Goal: Task Accomplishment & Management: Use online tool/utility

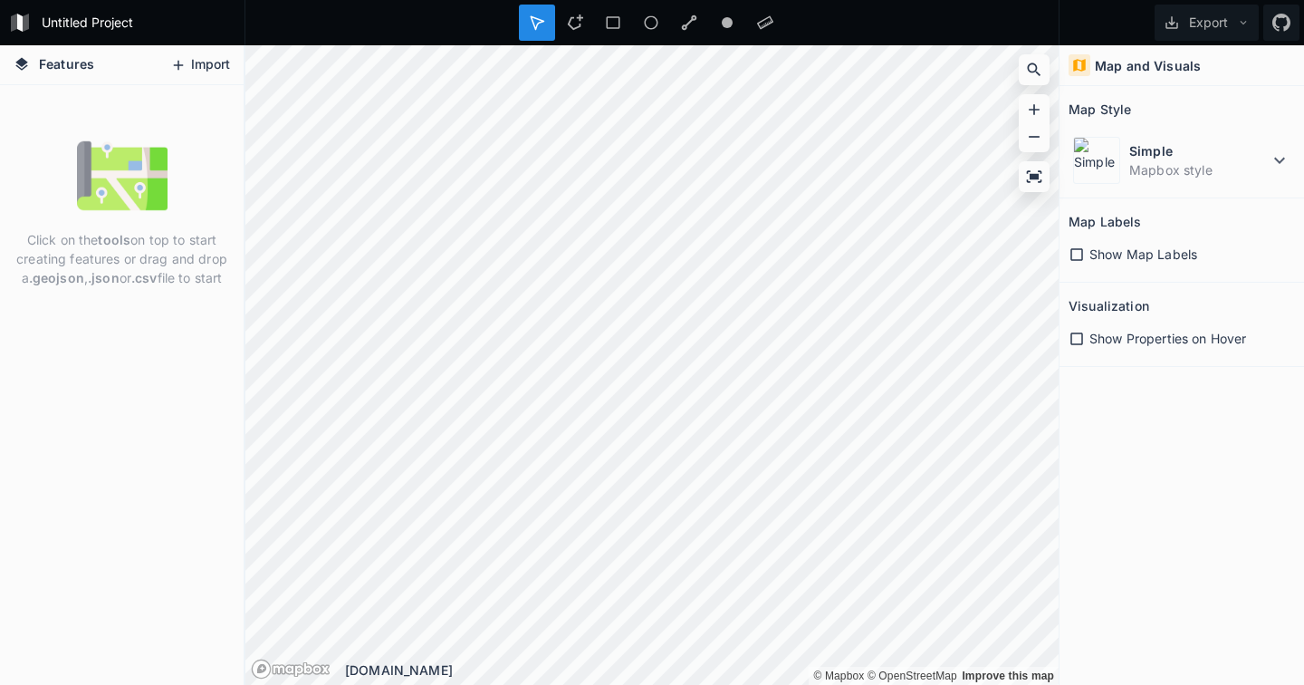
click at [183, 69] on icon at bounding box center [178, 65] width 16 height 16
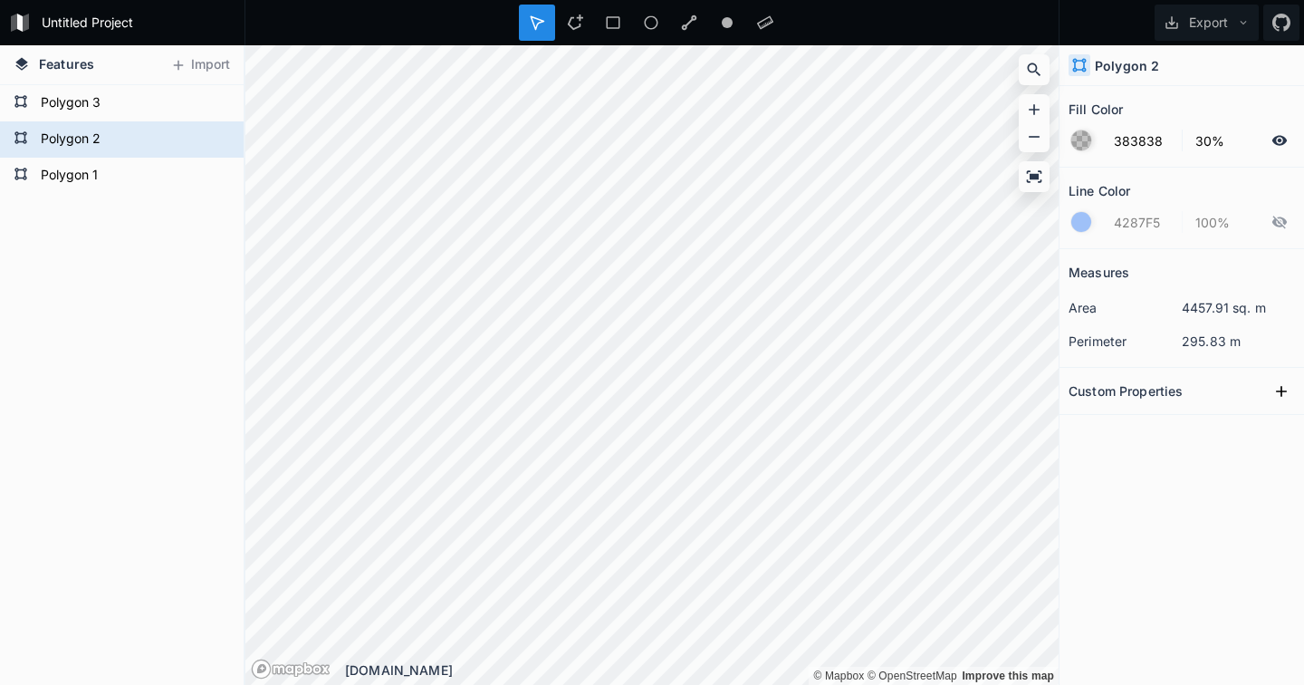
click at [1081, 142] on div at bounding box center [1081, 140] width 20 height 20
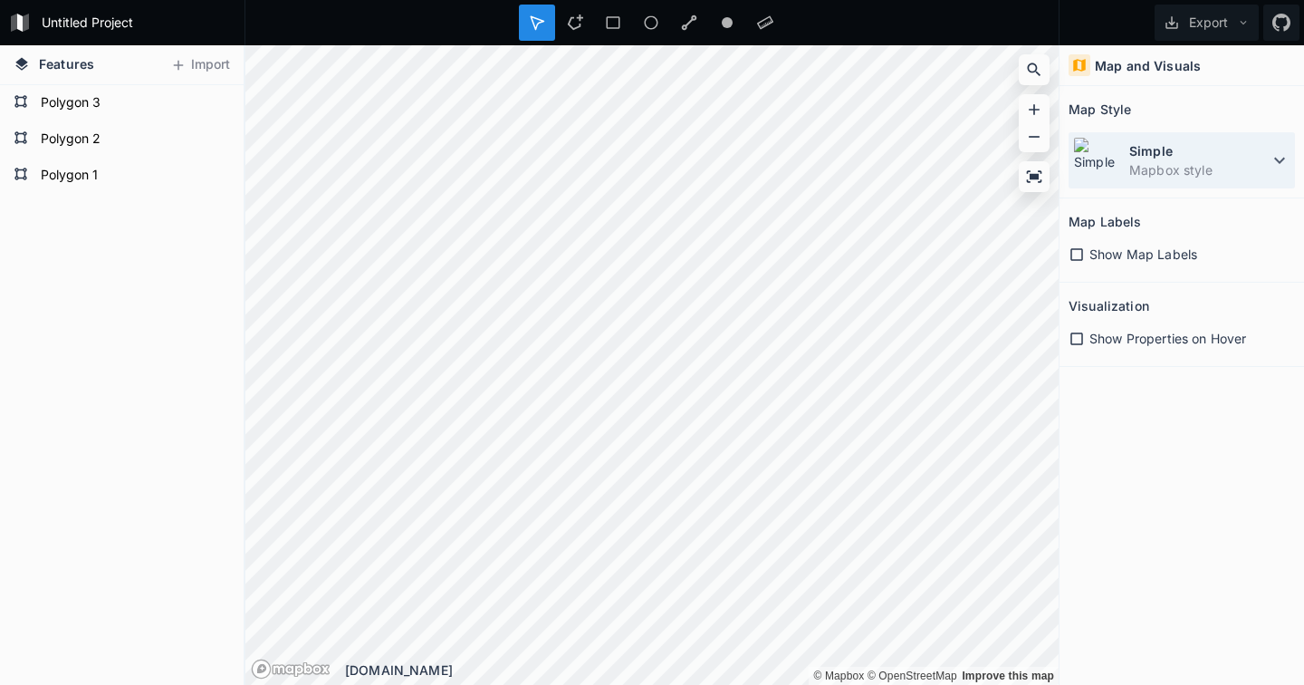
click at [1156, 165] on dd "Mapbox style" at bounding box center [1198, 169] width 139 height 19
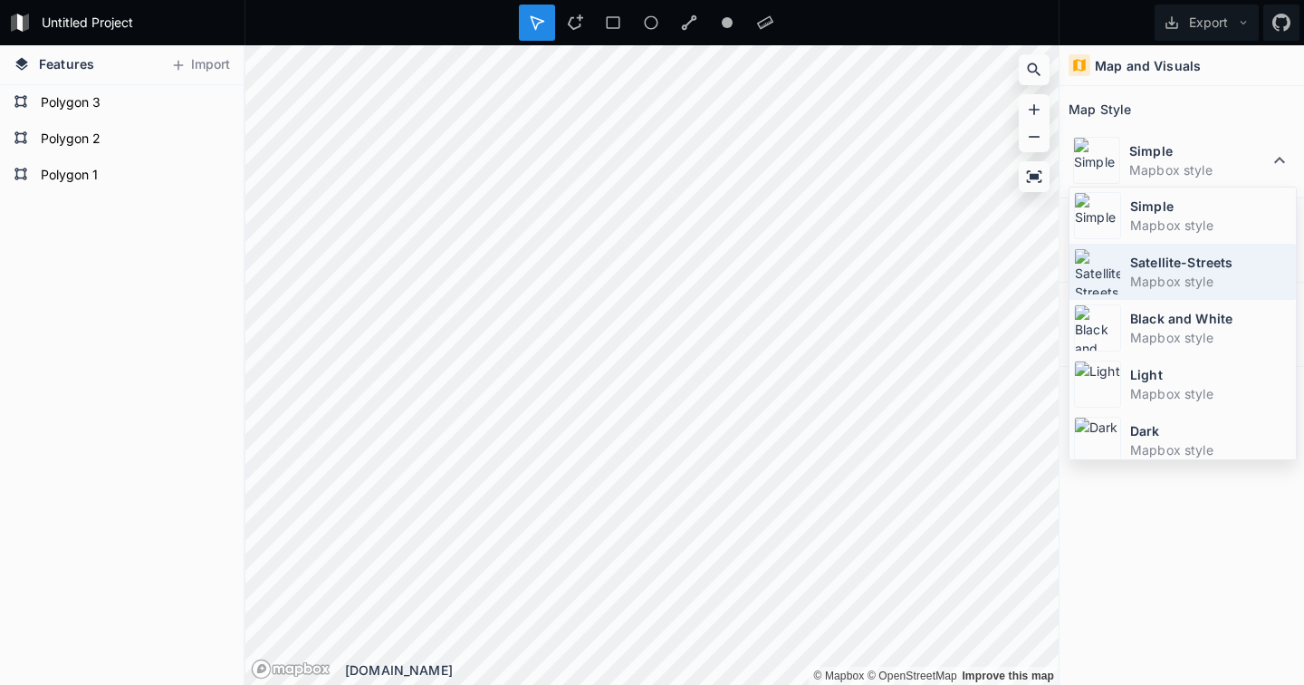
click at [1152, 261] on dt "Satellite-Streets" at bounding box center [1210, 262] width 161 height 19
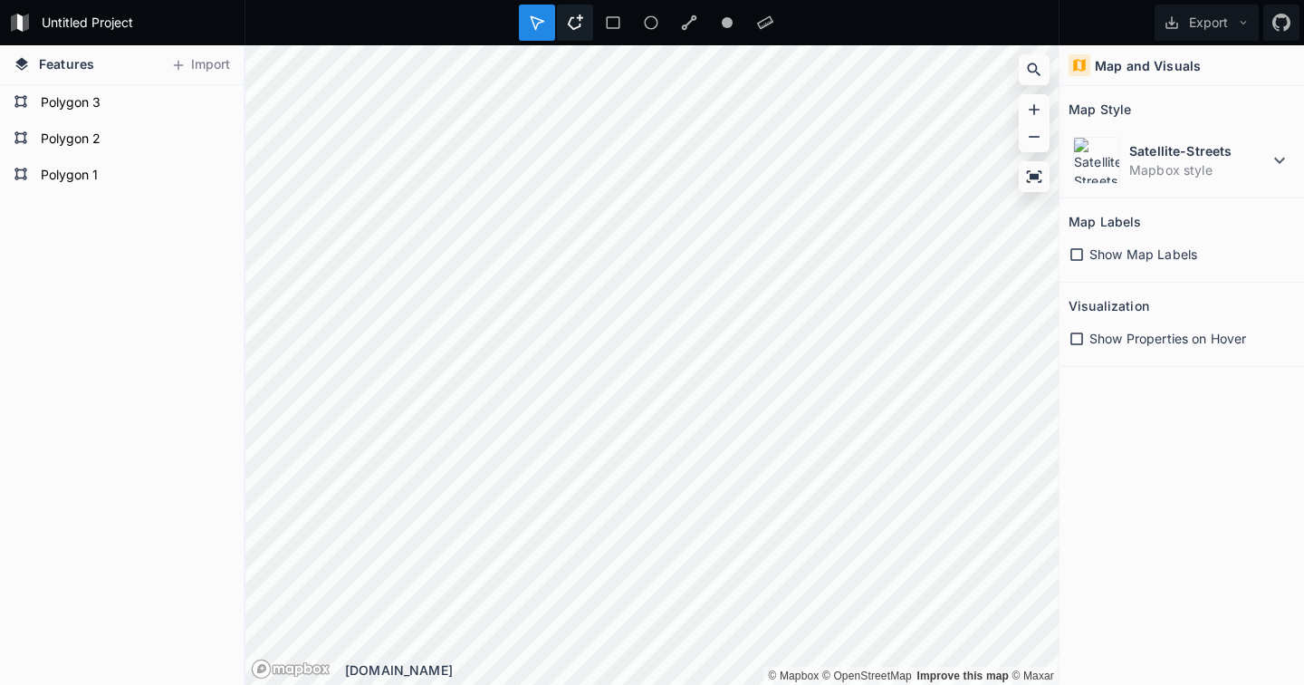
click at [571, 24] on icon at bounding box center [575, 22] width 16 height 16
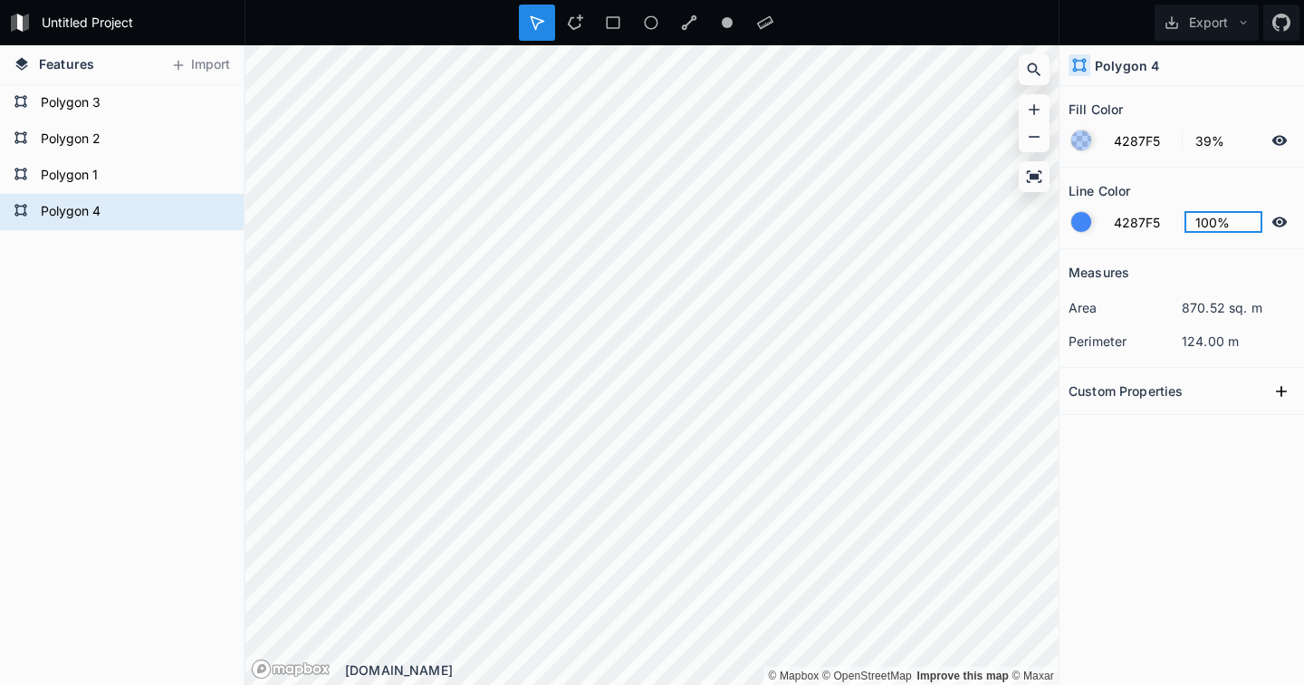
click at [1207, 224] on input "100%" at bounding box center [1224, 222] width 79 height 22
type input "0%"
click at [1079, 135] on div at bounding box center [1081, 140] width 20 height 20
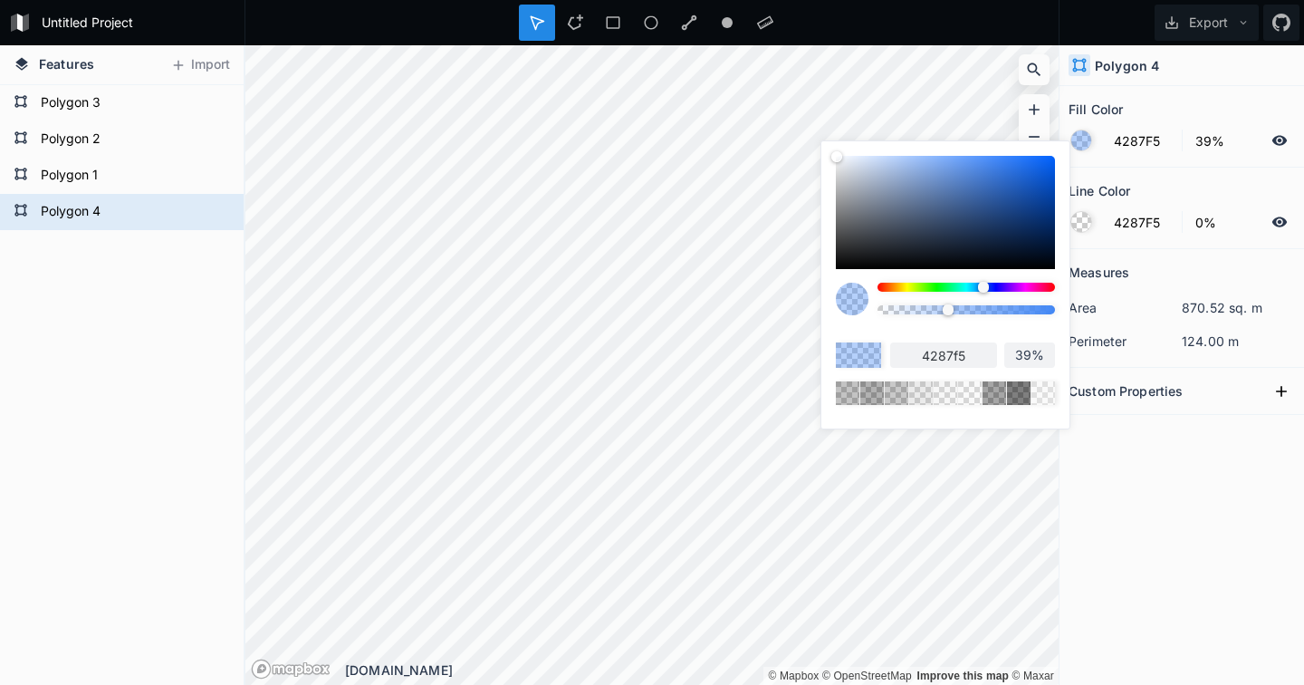
type input "FFFFFF"
type input "ffffff"
type input "CCCCCC"
type input "cccccc"
type input "8F8F8F"
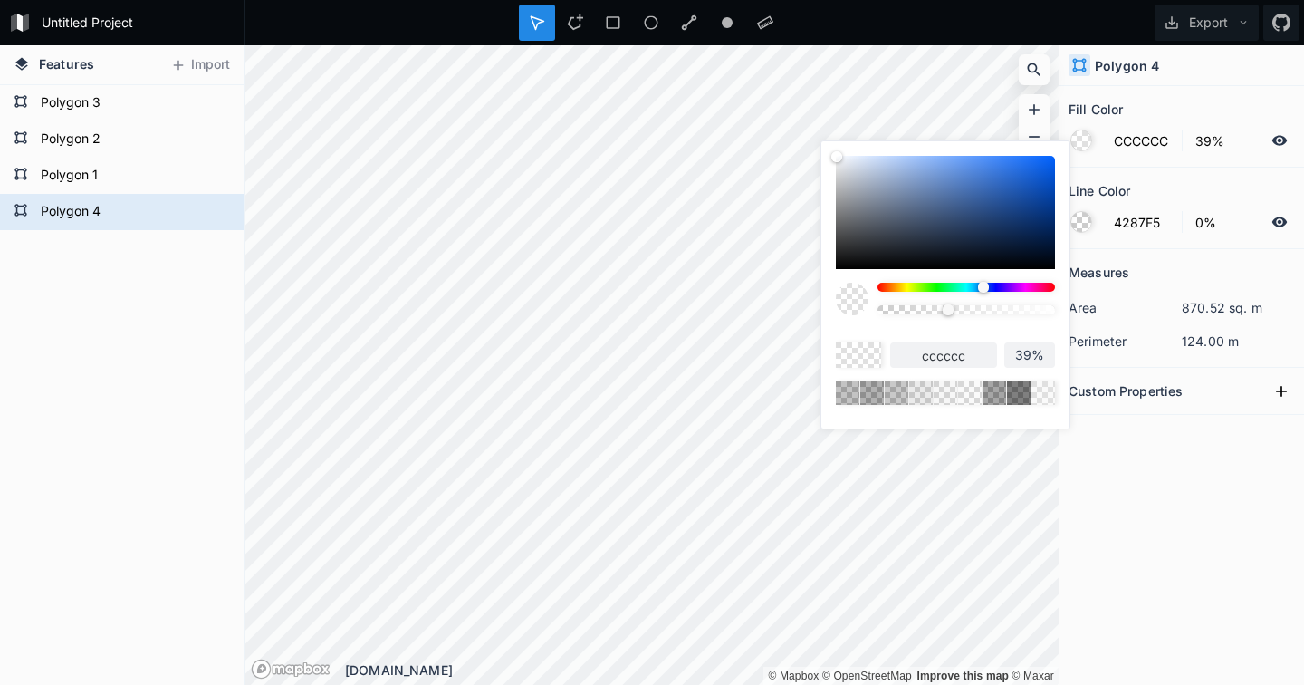
type input "8f8f8f"
type input "4A4A4A"
type input "4a4a4a"
type input "080808"
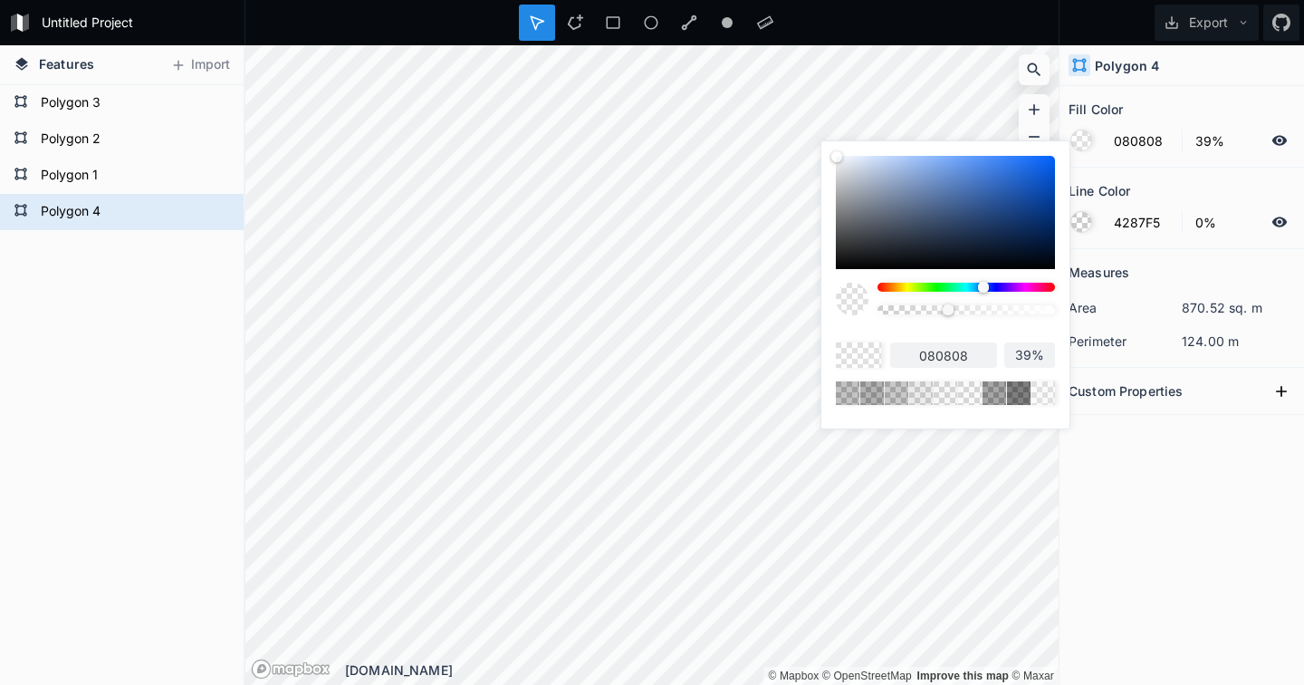
type input "000000"
type input "050505"
type input "121212"
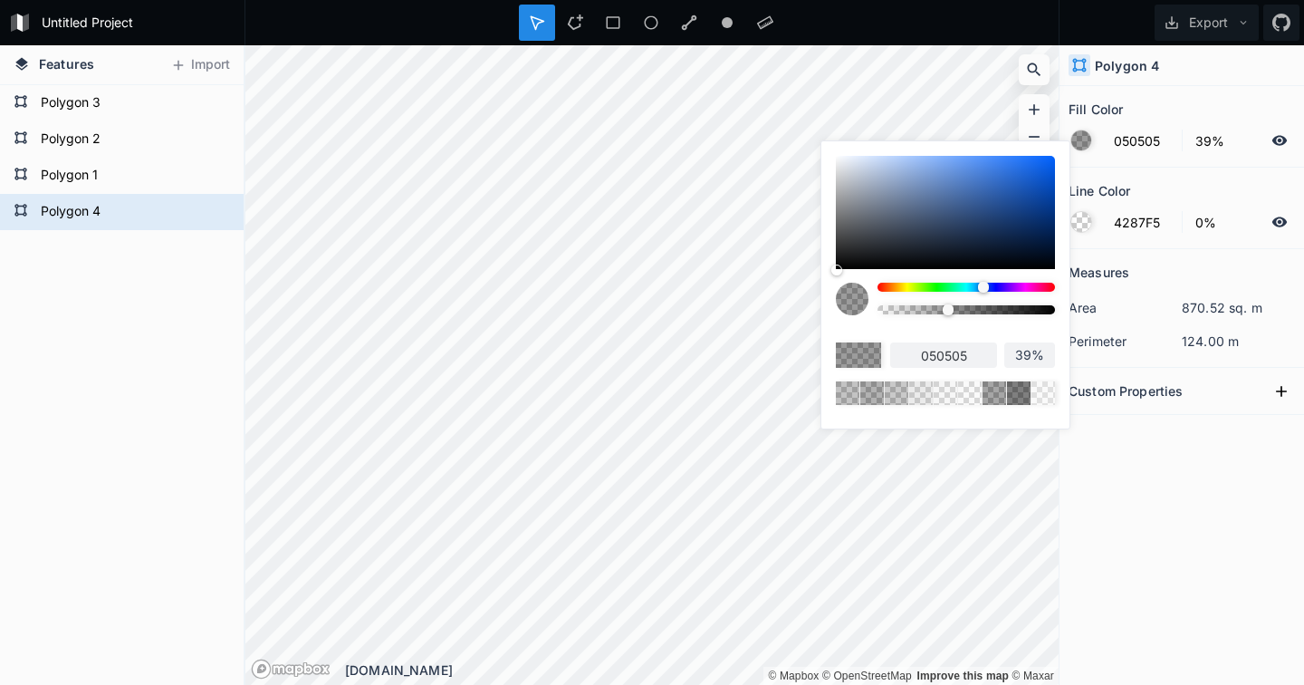
type input "121212"
type input "242424"
type input "333333"
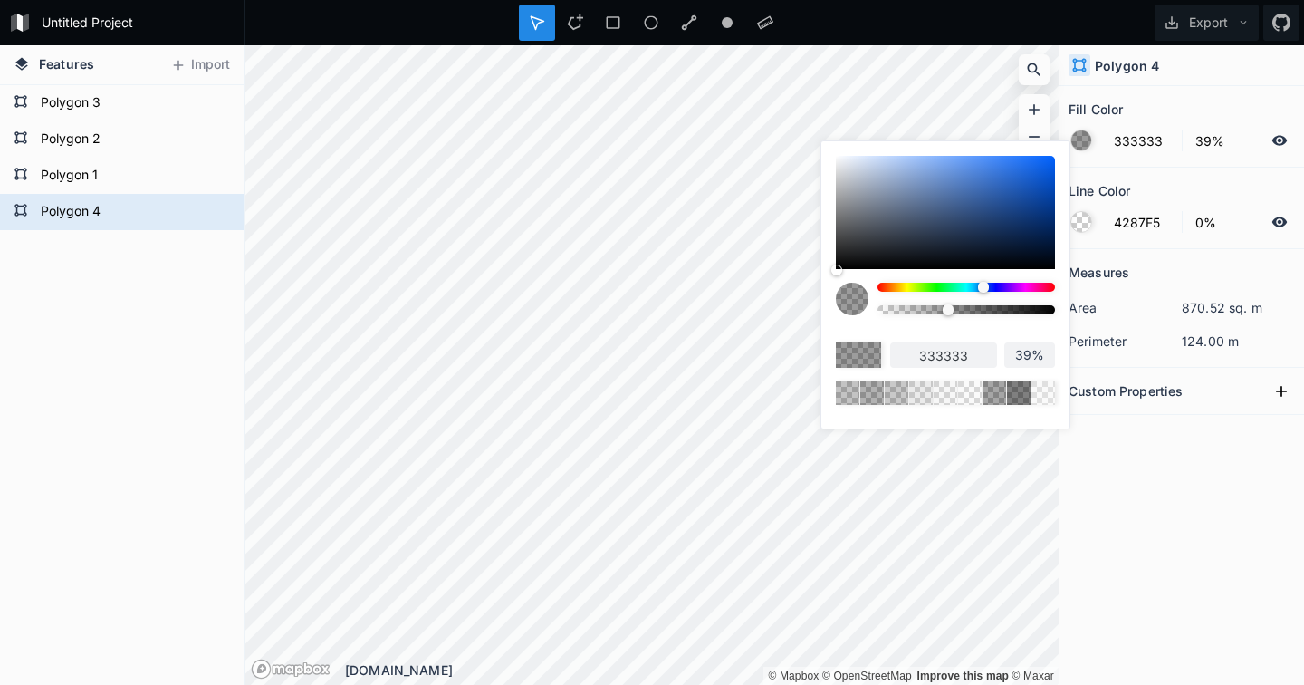
type input "424242"
type input "4D4D4D"
type input "4d4d4d"
type input "545454"
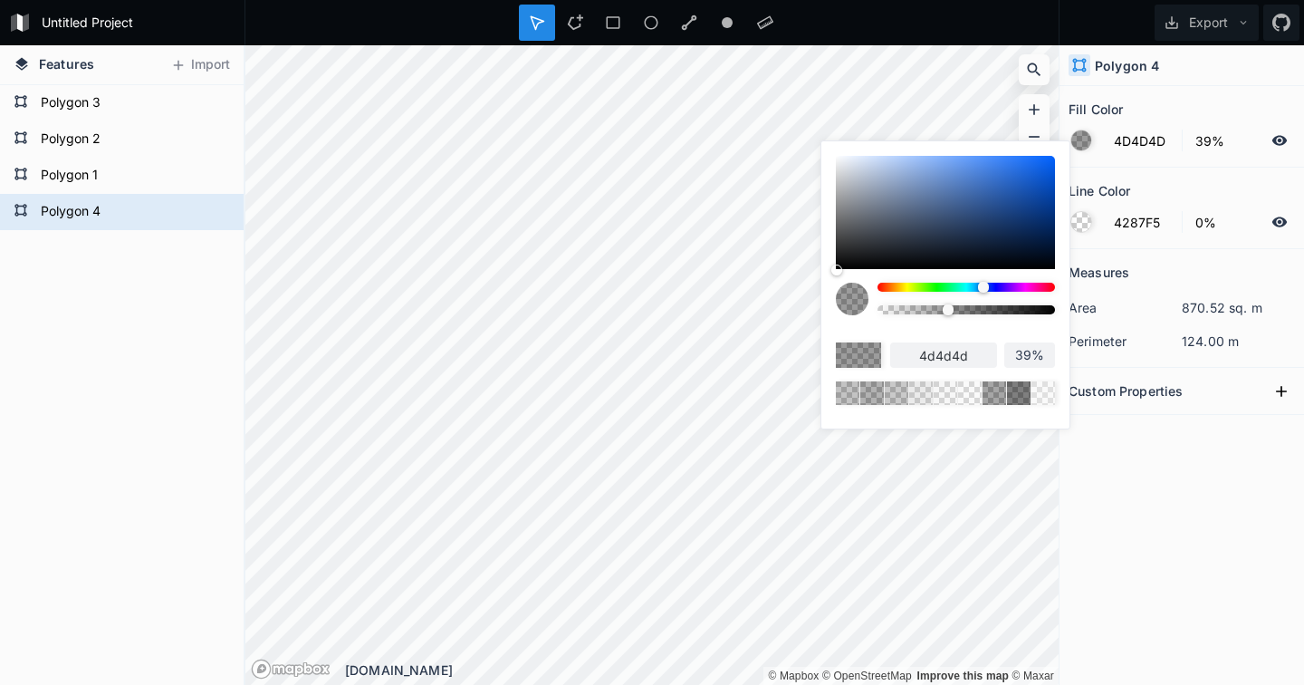
type input "545454"
type input "575757"
type input "5C5C5C"
type input "5c5c5c"
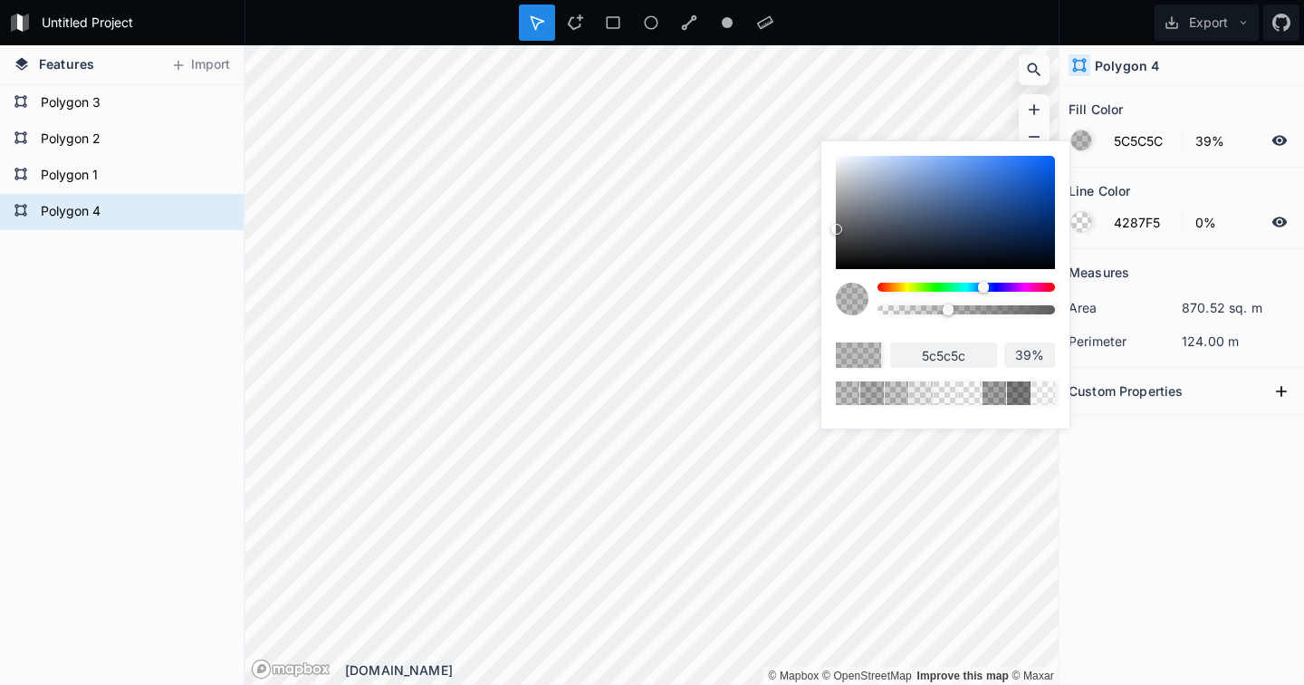
type input "5E5E5E"
type input "5e5e5e"
type input "5C5C5C"
type input "5c5c5c"
type input "595959"
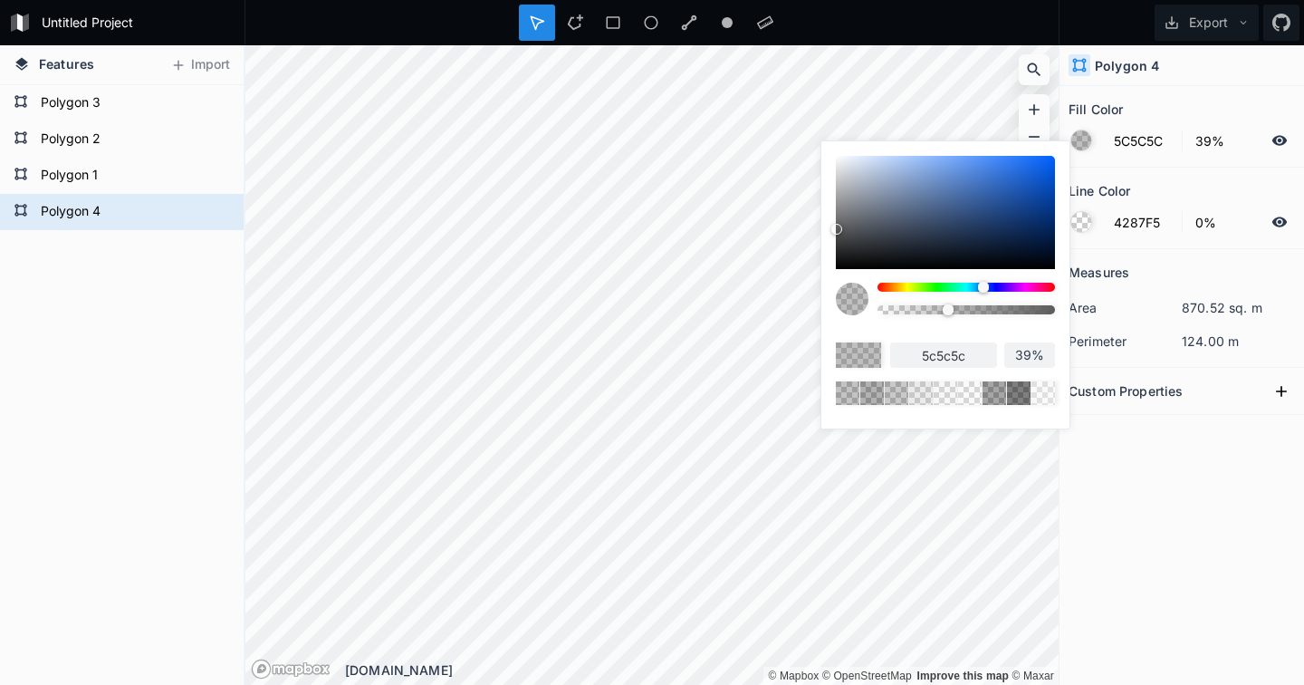
type input "595959"
type input "575757"
type input "525252"
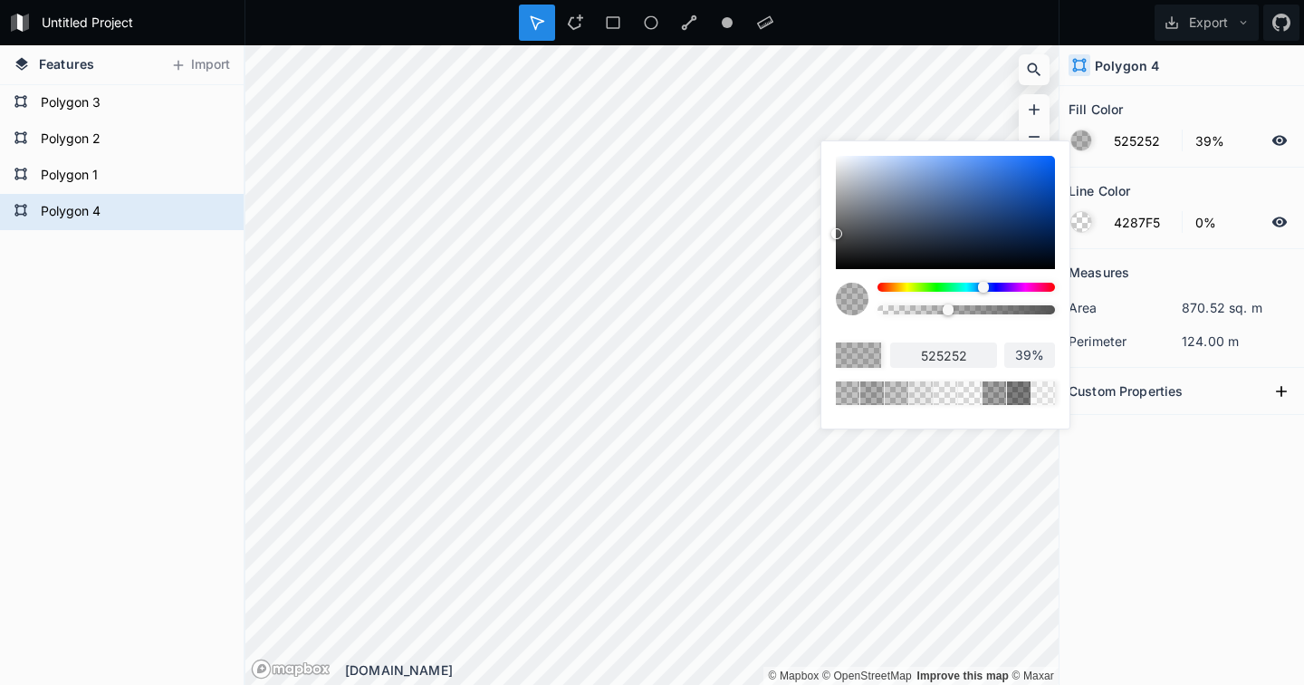
type input "4D4D4D"
type input "4d4d4d"
type input "424242"
type input "383838"
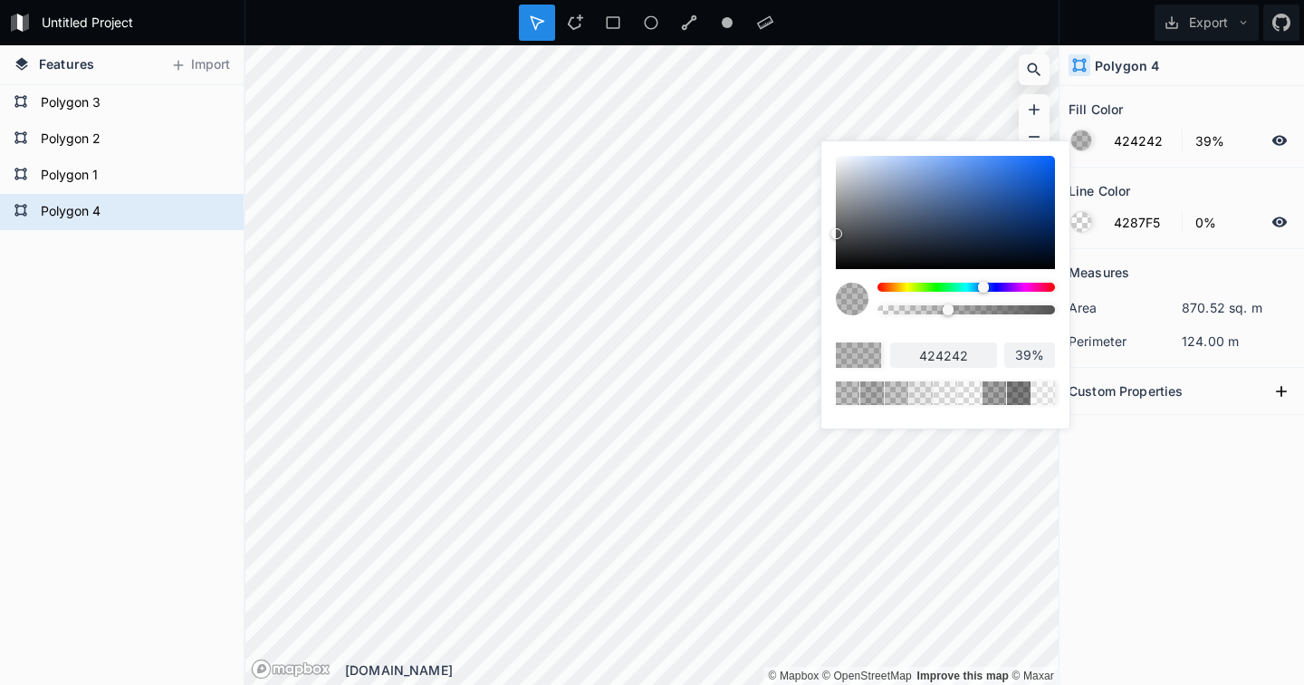
type input "383838"
type input "2E2E2E"
type input "2e2e2e"
type input "232324"
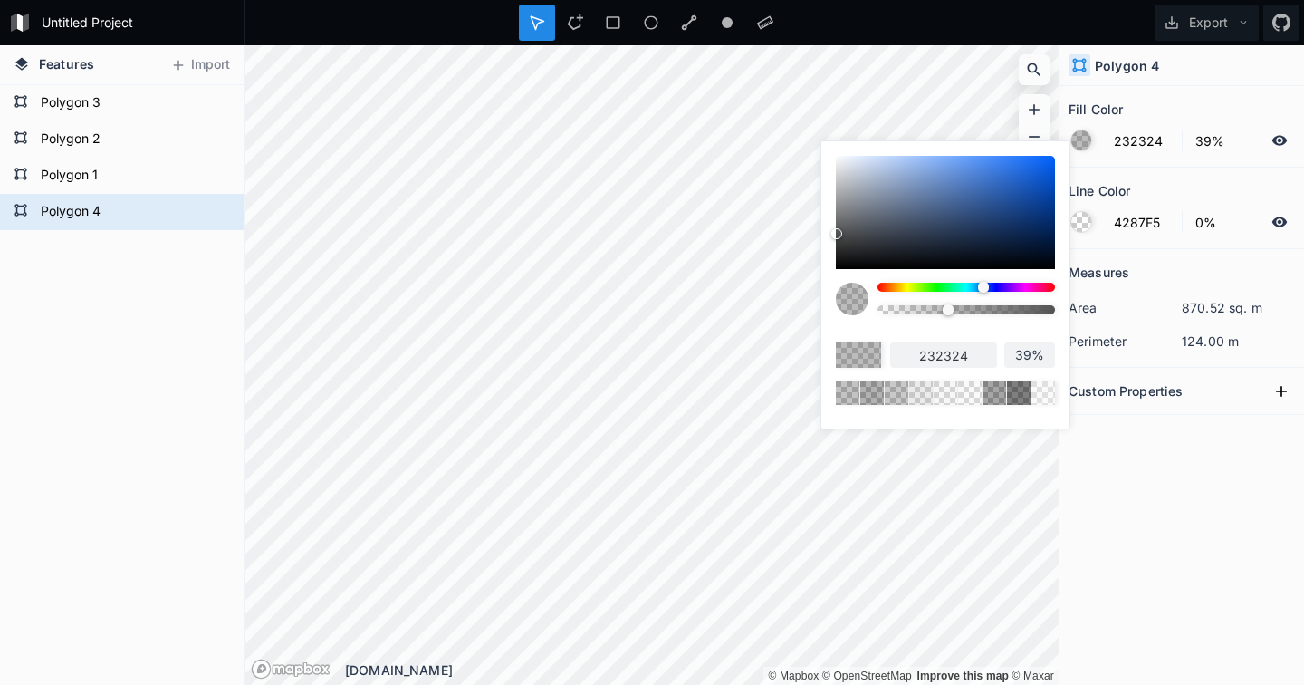
type input "18191A"
type input "18191a"
type input "111112"
type input "0E0F0F"
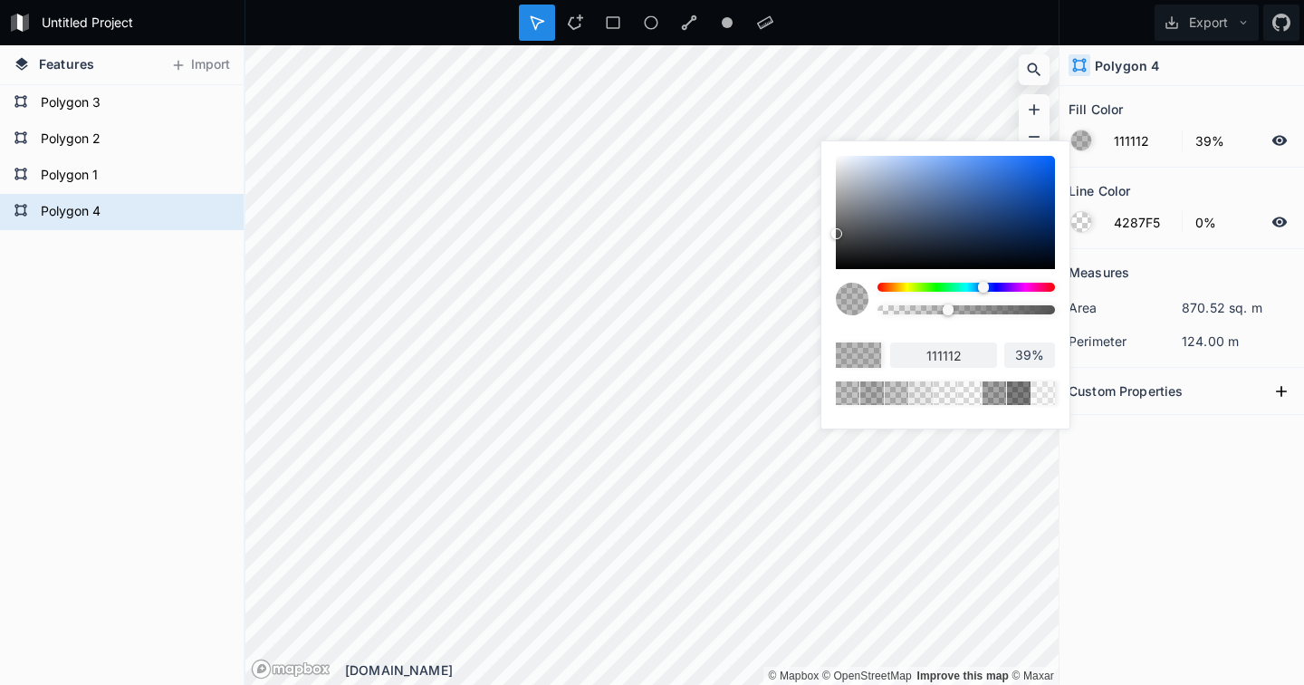
type input "0e0f0f"
type input "090A0A"
type input "090a0a"
type input "070708"
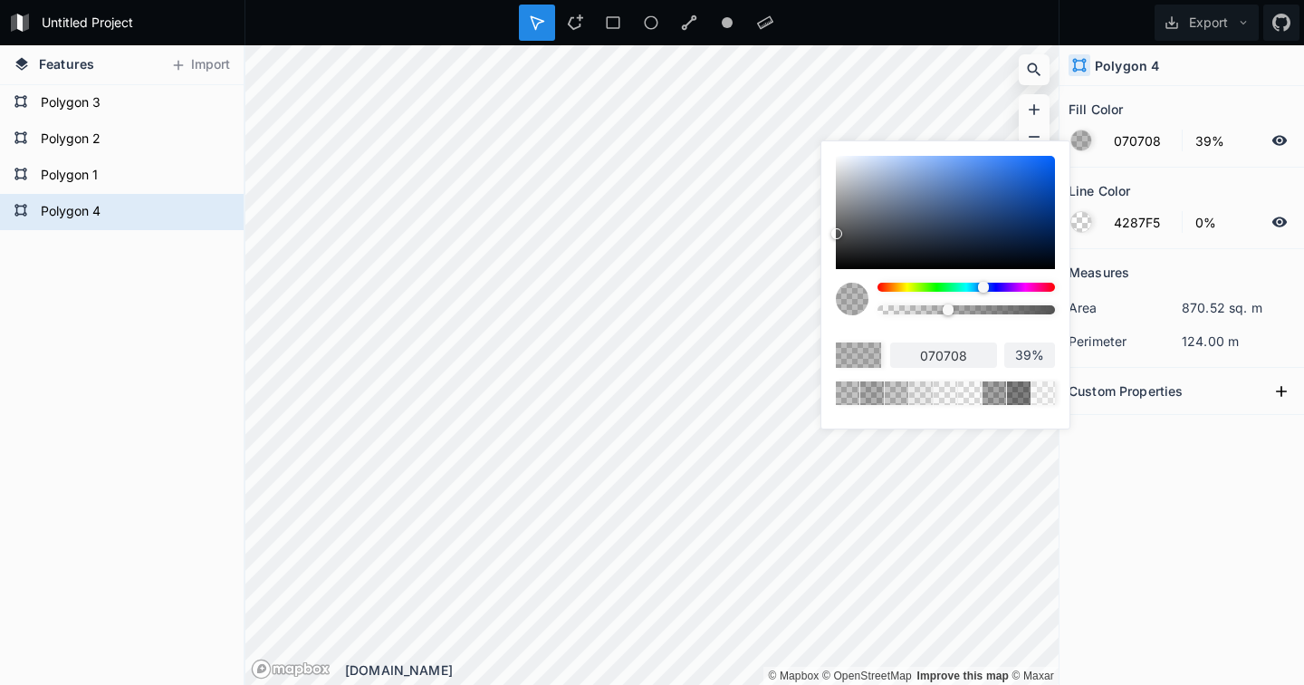
type input "050505"
type input "000000"
type input "020203"
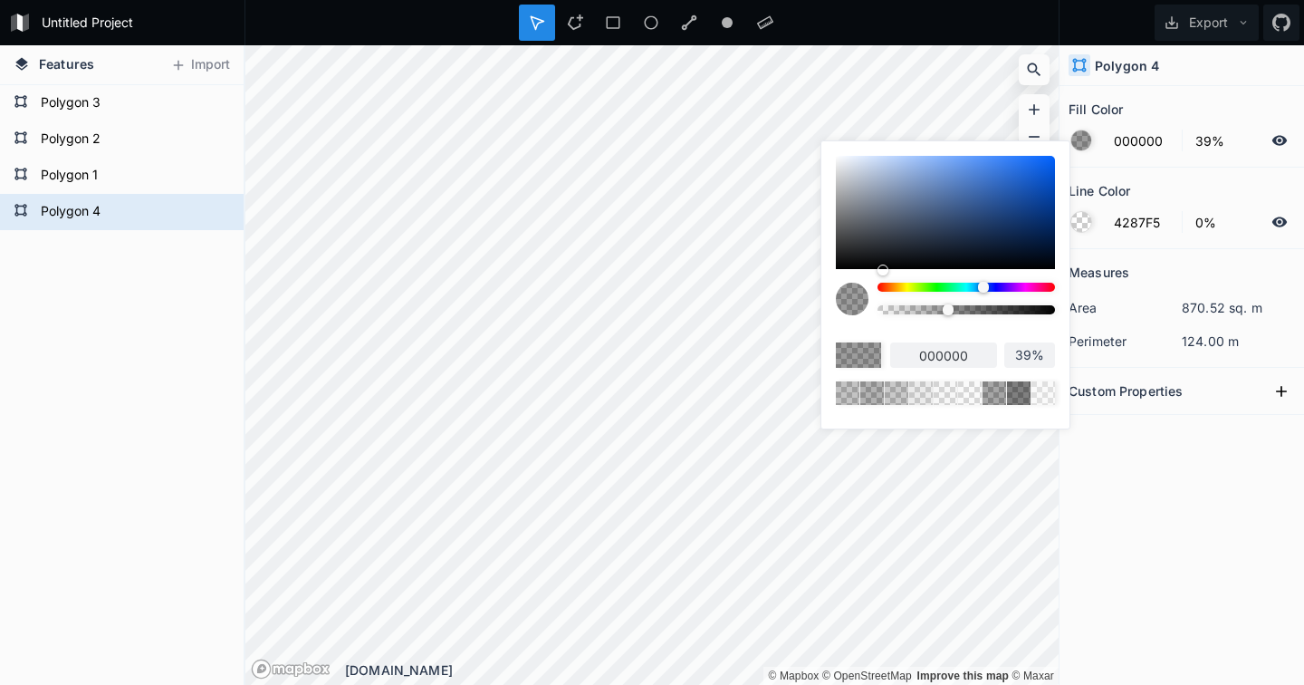
type input "020203"
type input "010203"
type input "000000"
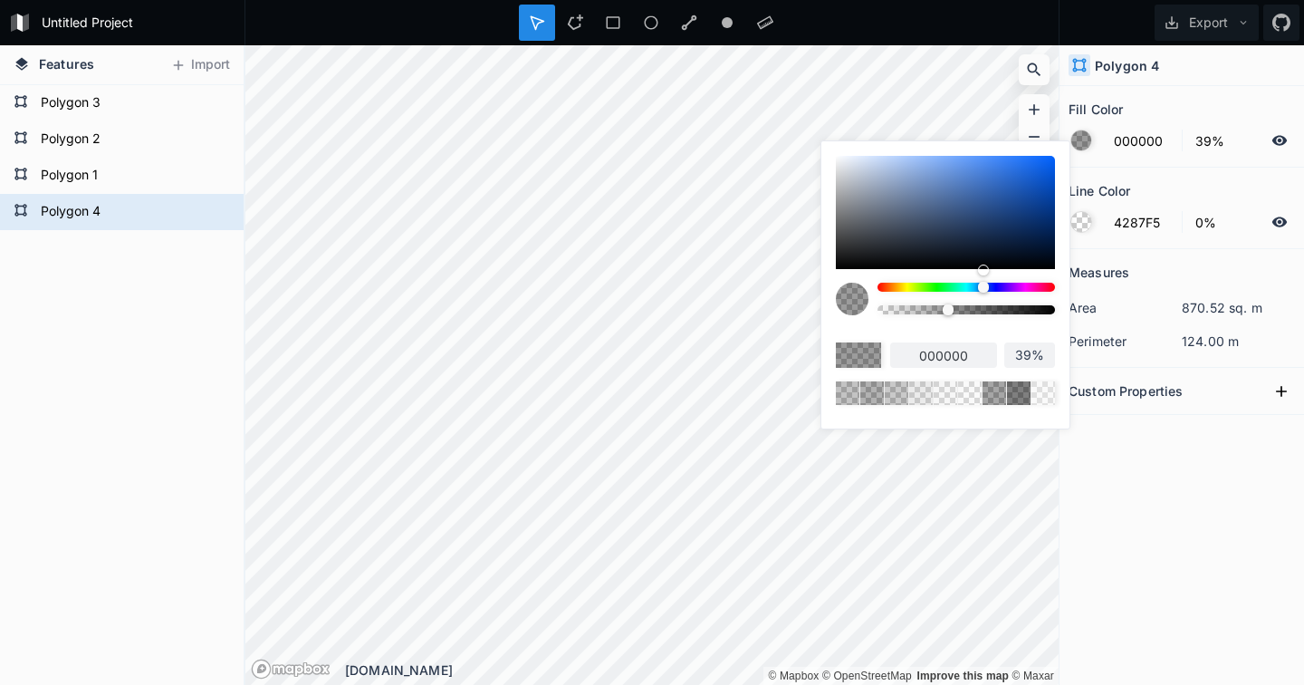
type input "101317"
type input "27292E"
type input "27292e"
type input "3E4042"
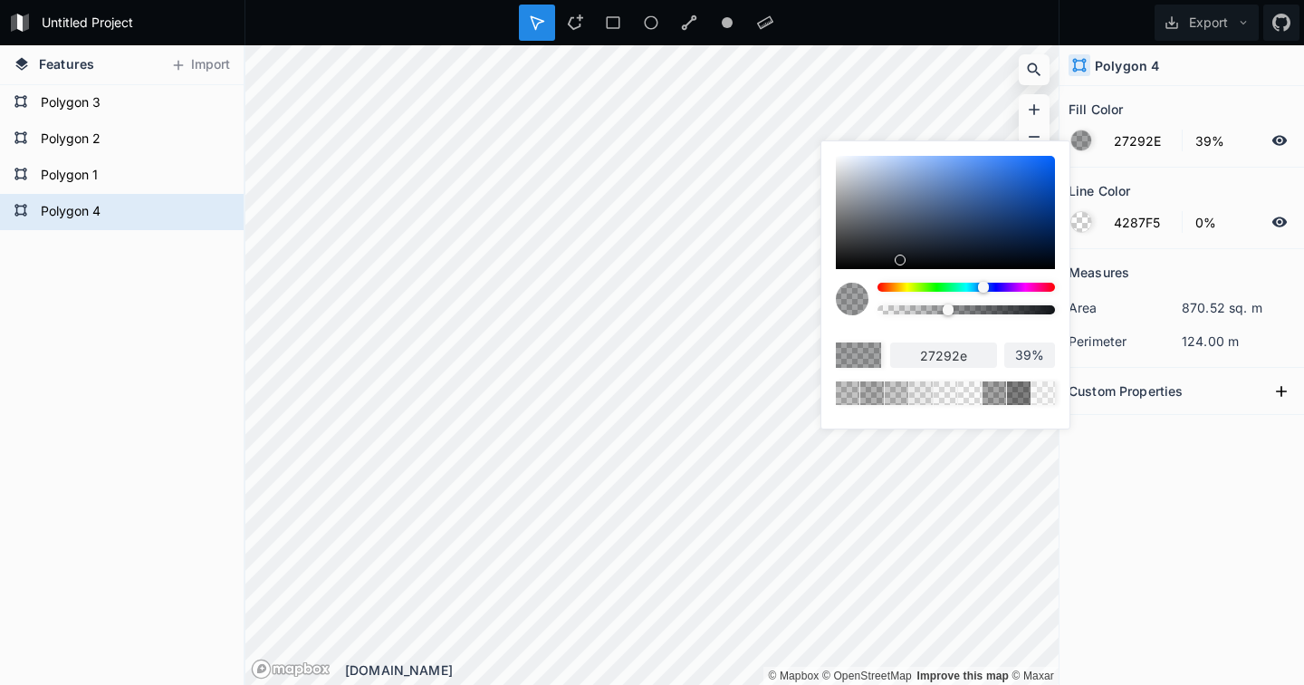
type input "3e4042"
type input "4D4D4D"
type input "4d4d4d"
type input "545454"
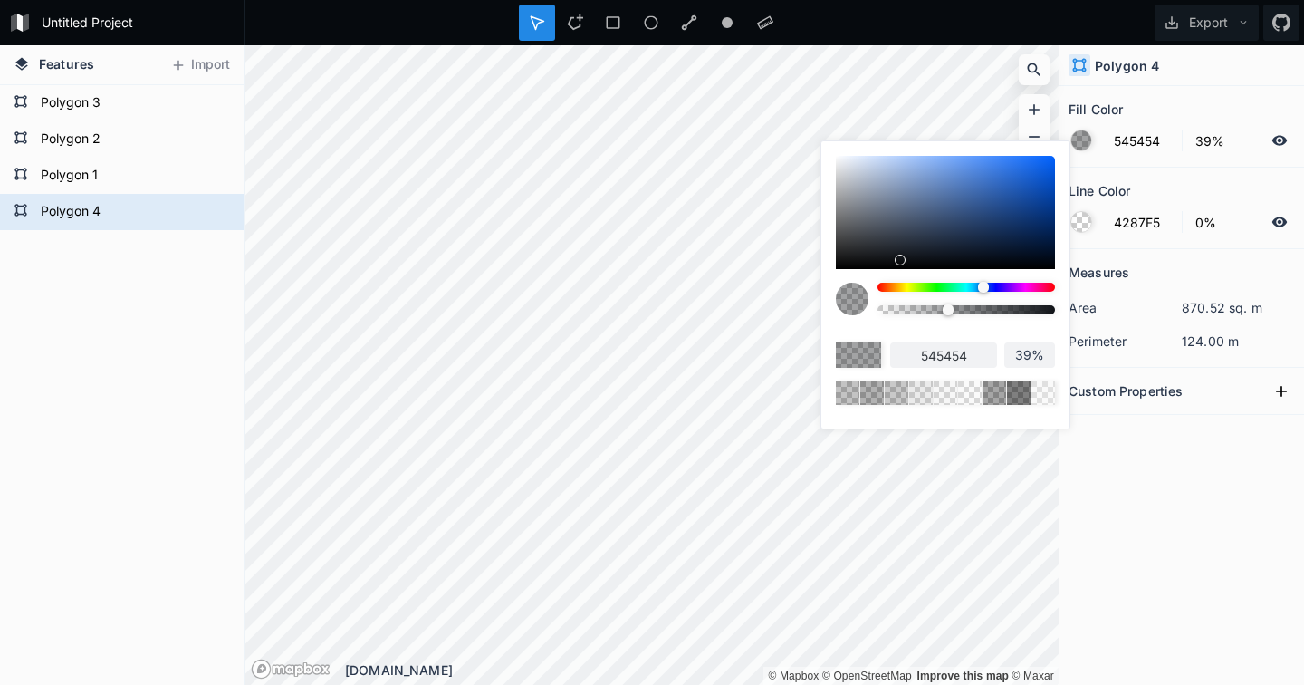
type input "595959"
type input "5E5E5E"
type input "5e5e5e"
type input "616161"
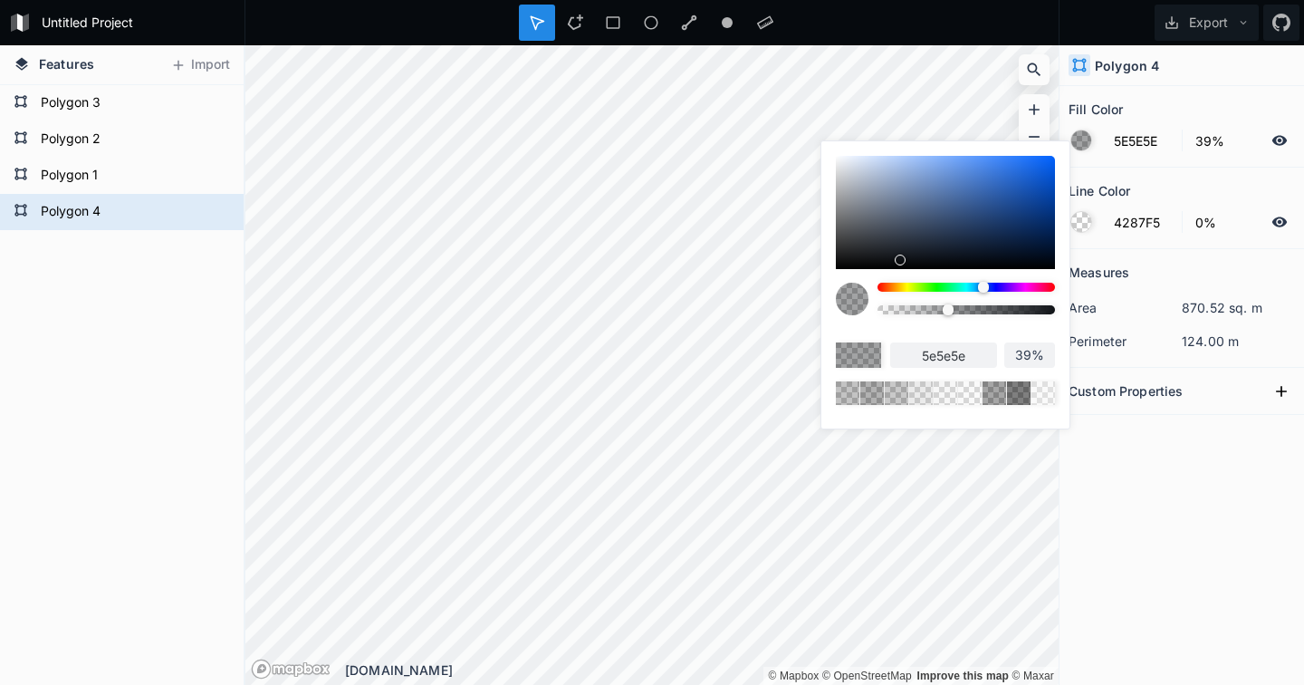
type input "616161"
type input "636363"
type input "666666"
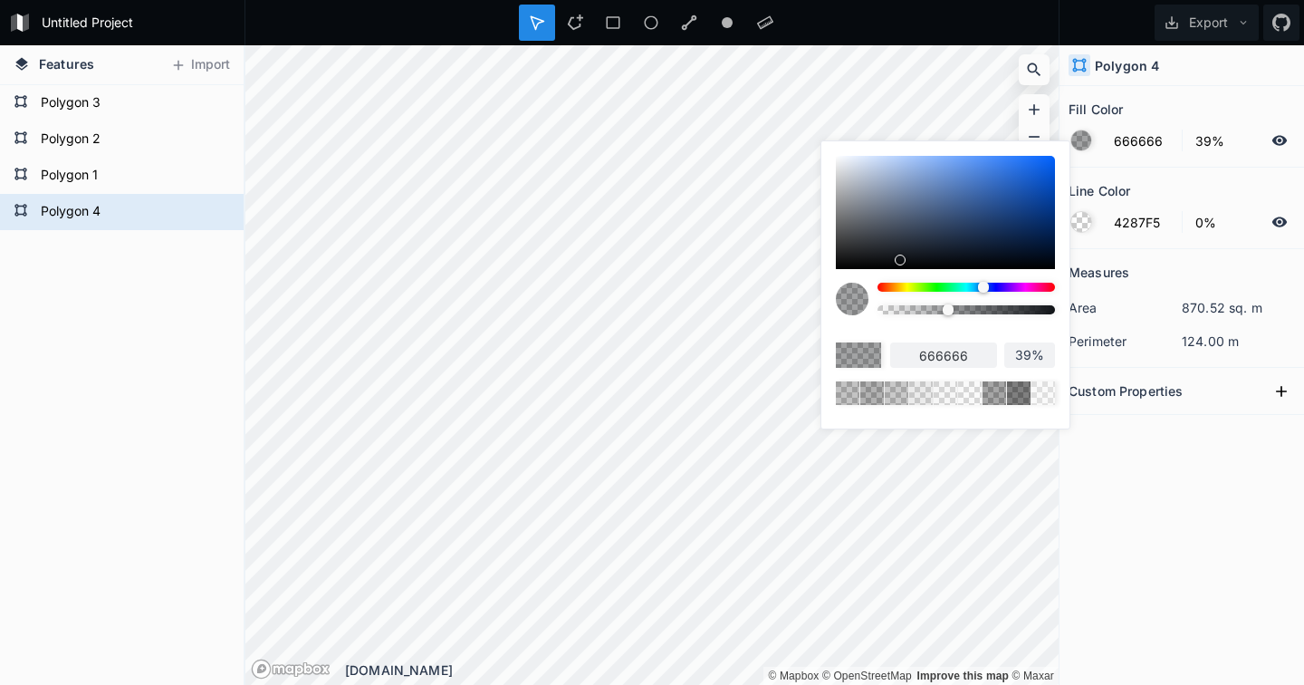
type input "6B6B6B"
type input "6b6b6b"
type input "6E6E6E"
type input "6e6e6e"
type input "737373"
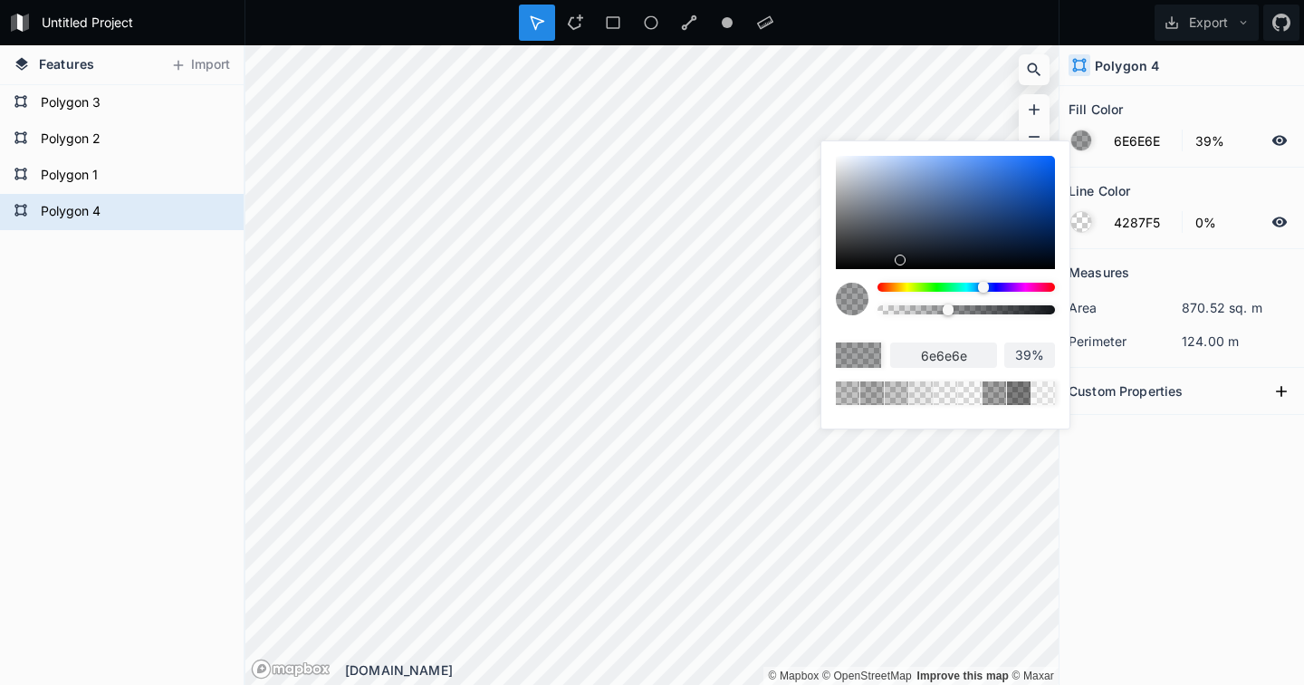
type input "737373"
type input "757575"
type input "787878"
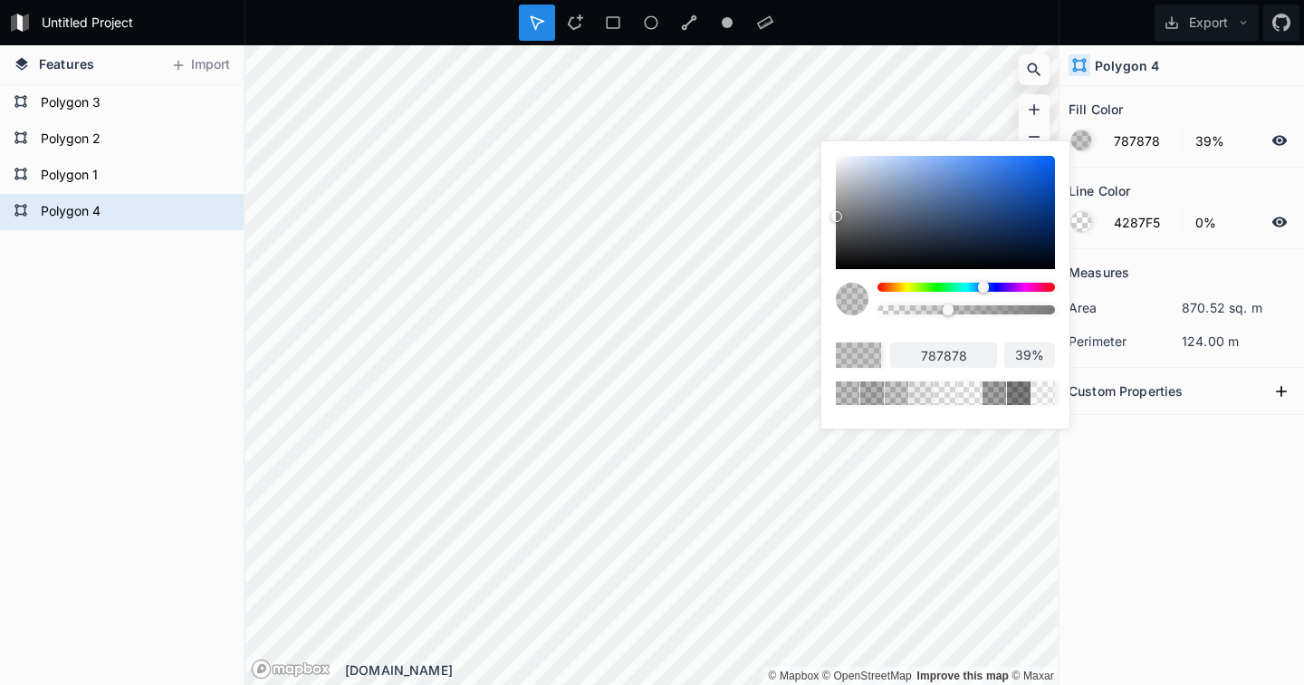
type input "7A7A7A"
type input "7a7a7a"
type input "808080"
type input "7E7F80"
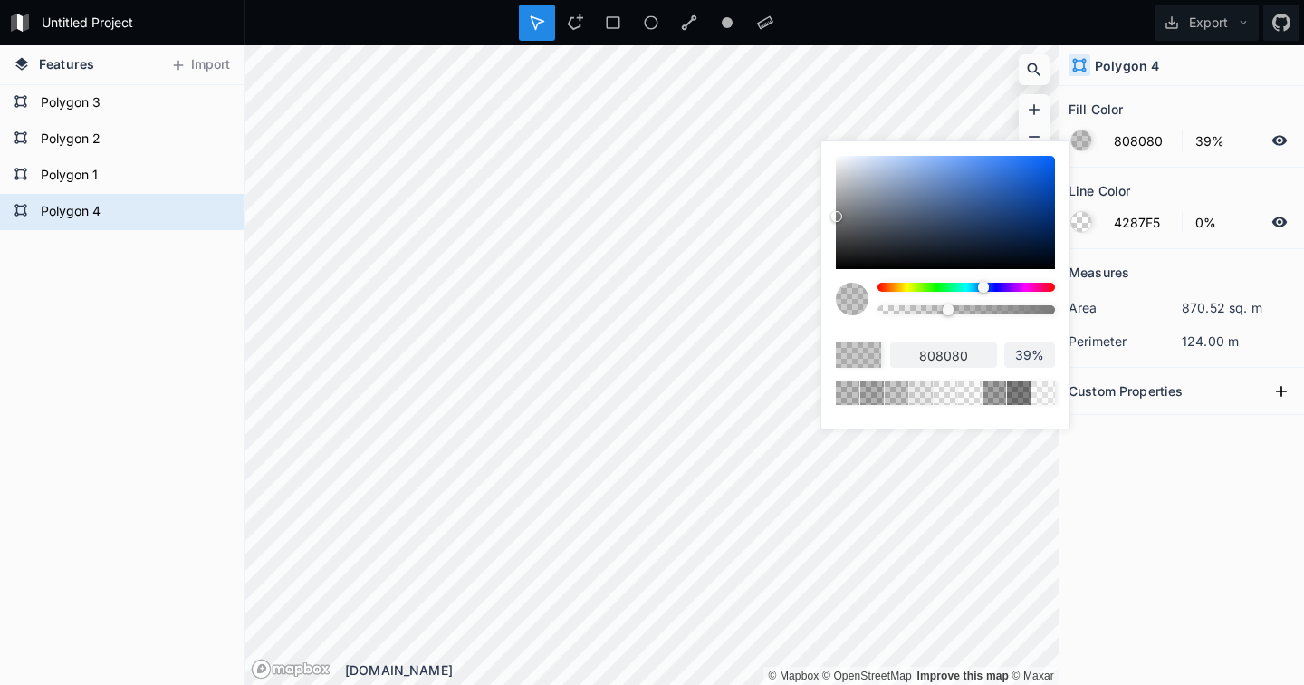
type input "7e7f80"
type input "7D7E80"
type input "7d7e80"
type input "7C7D80"
type input "7c7d80"
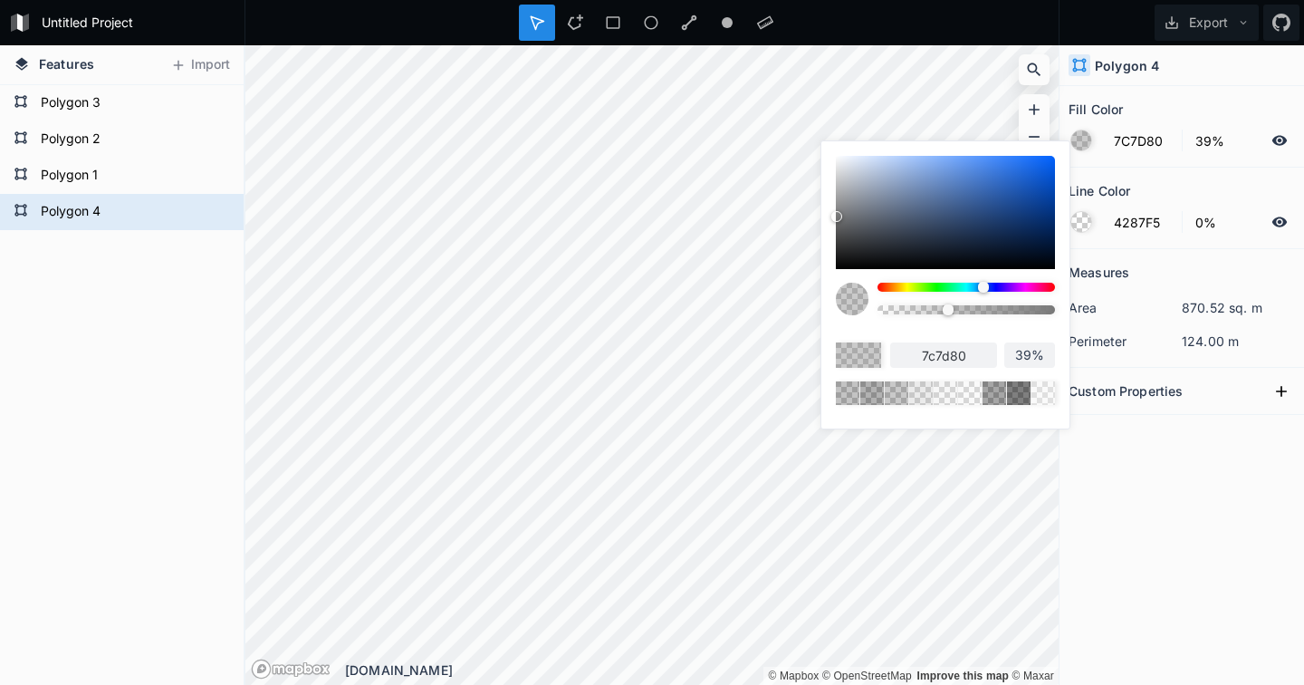
type input "7A7C80"
type input "7a7c80"
type input "7C7D80"
type input "7c7d80"
type input "7E8082"
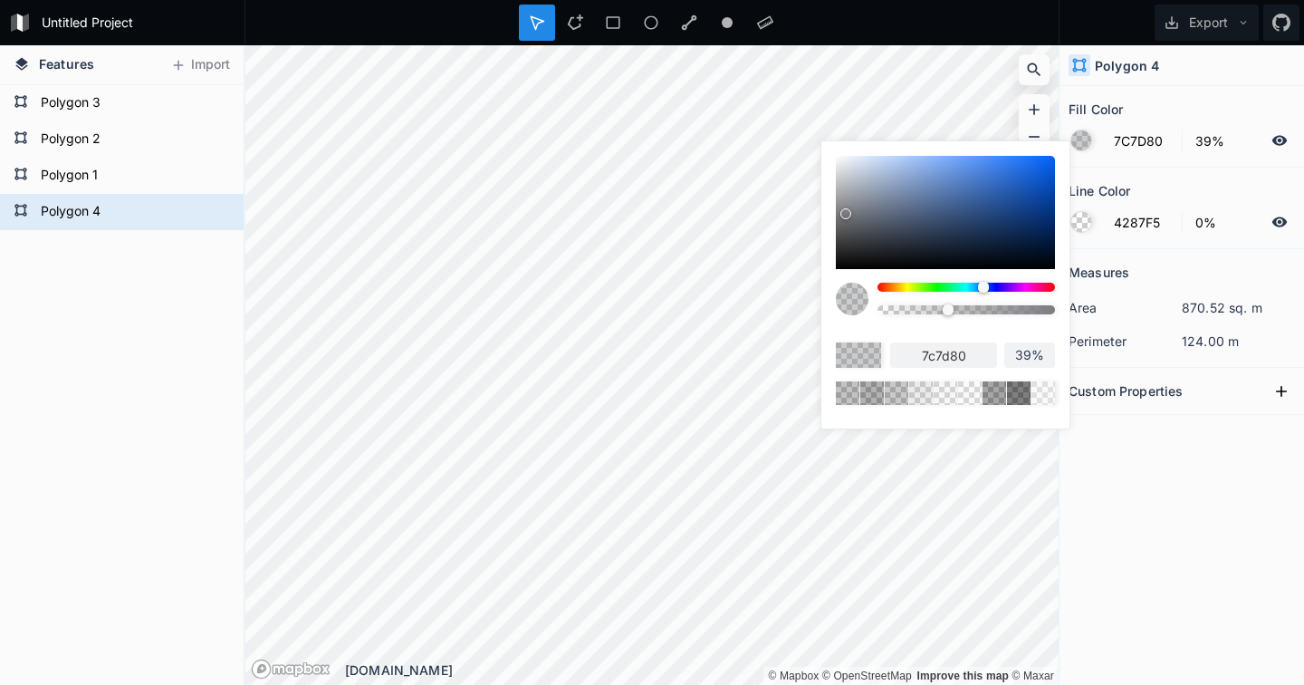
type input "7e8082"
type input "818285"
type input "838587"
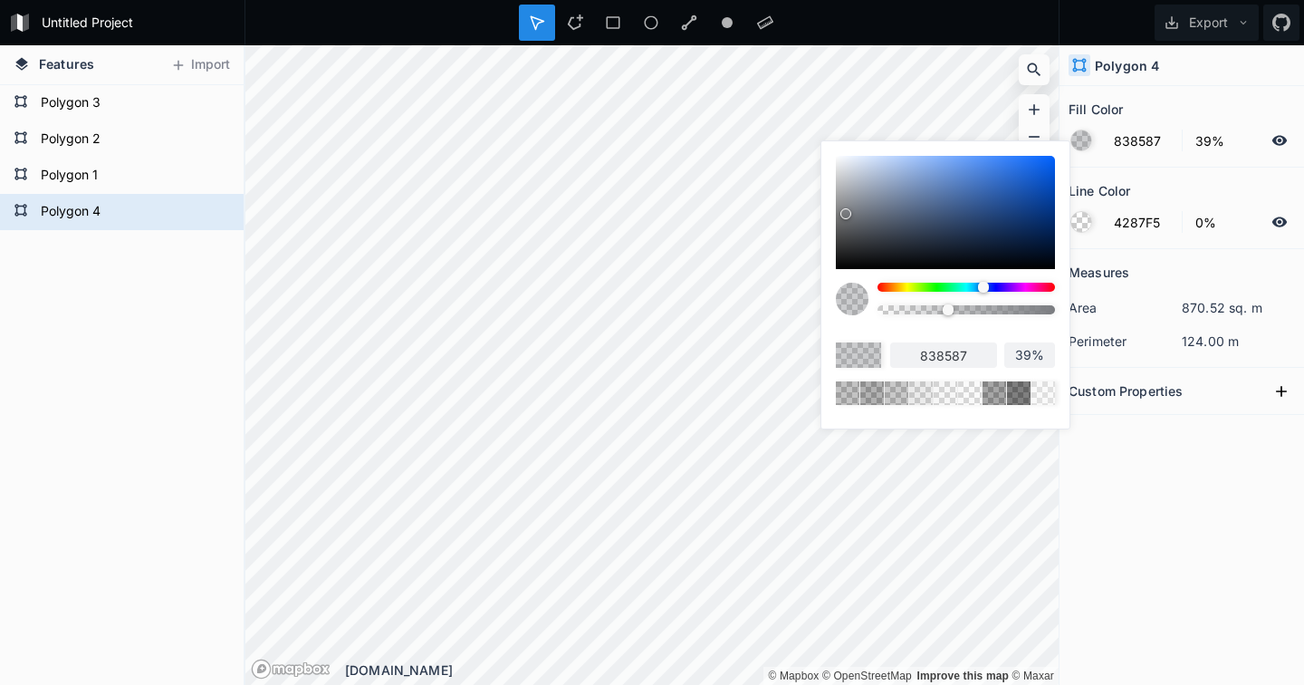
type input "84868A"
type input "84868a"
type input "868A8F"
type input "868a8f"
type input "858B94"
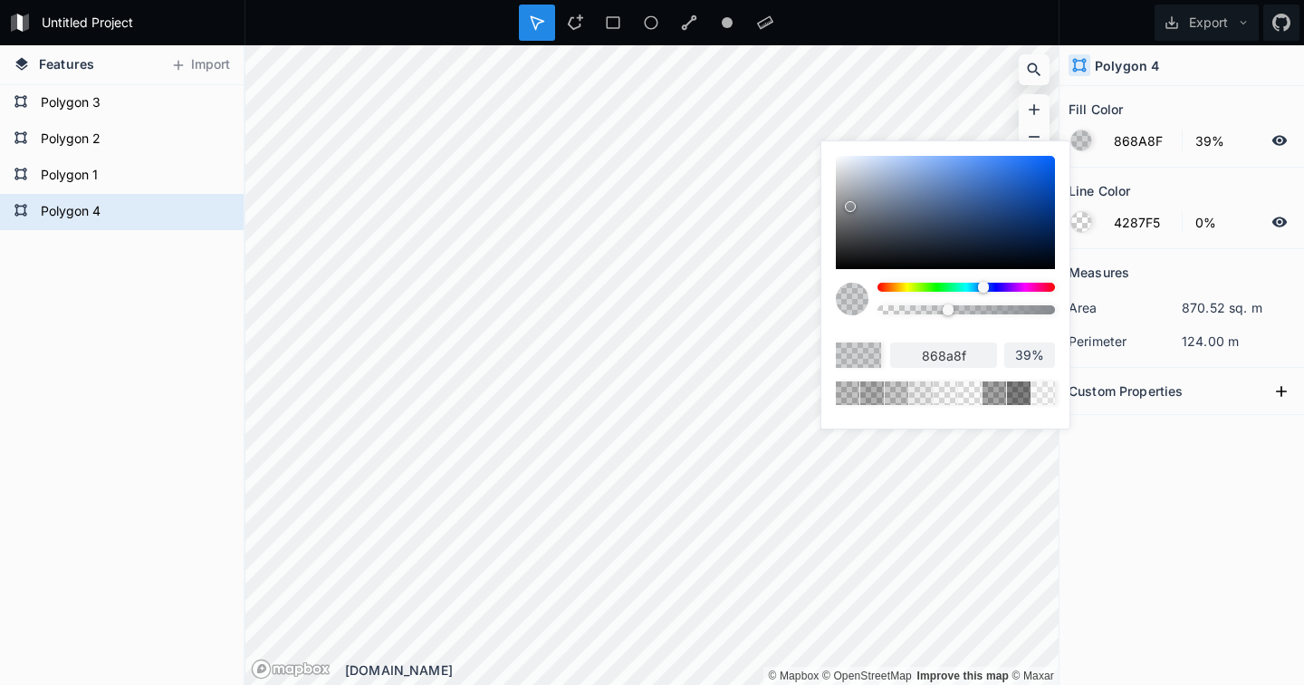
type input "858b94"
type input "818996"
type input "7B879C"
type input "7b879c"
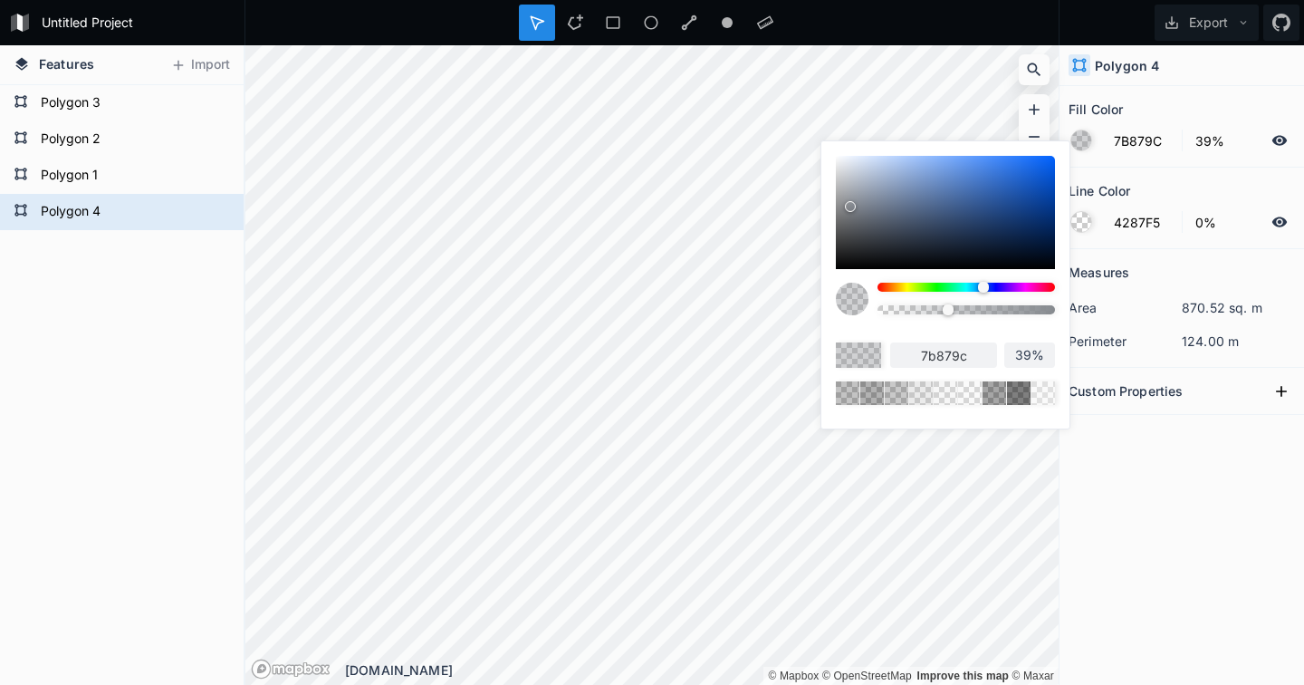
type input "7586A1"
type input "7586a1"
type input "7186A8"
type input "7186a8"
type input "6F89B3"
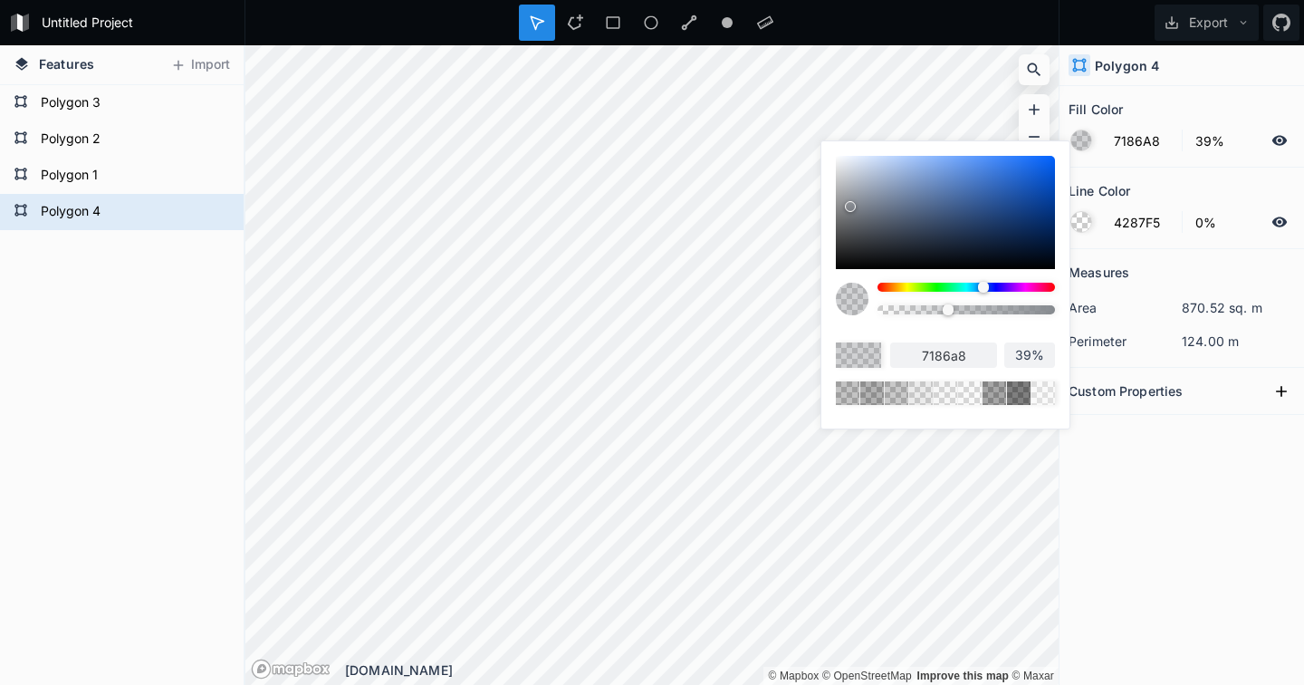
type input "6f89b3"
type input "6C8ABA"
type input "6c8aba"
type input "6C8EC4"
type input "6c8ec4"
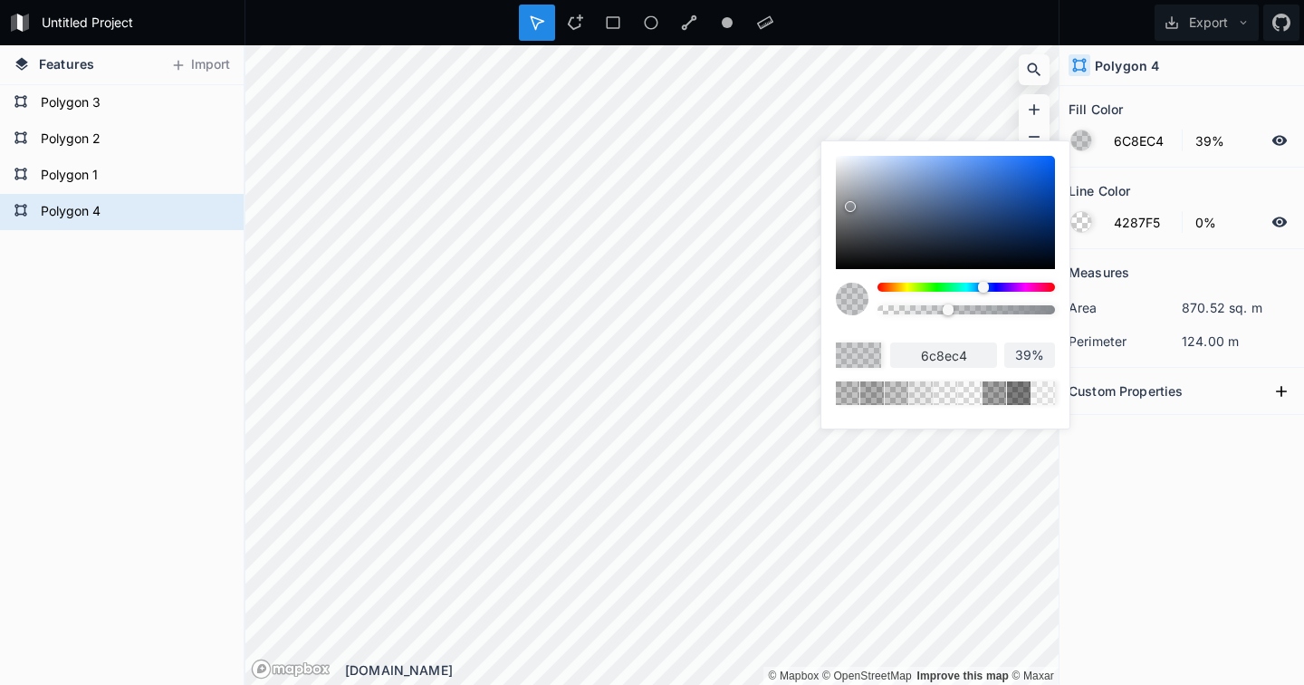
type input "6A90CC"
type input "6a90cc"
type input "6C94D4"
type input "6c94d4"
type input "6B96DB"
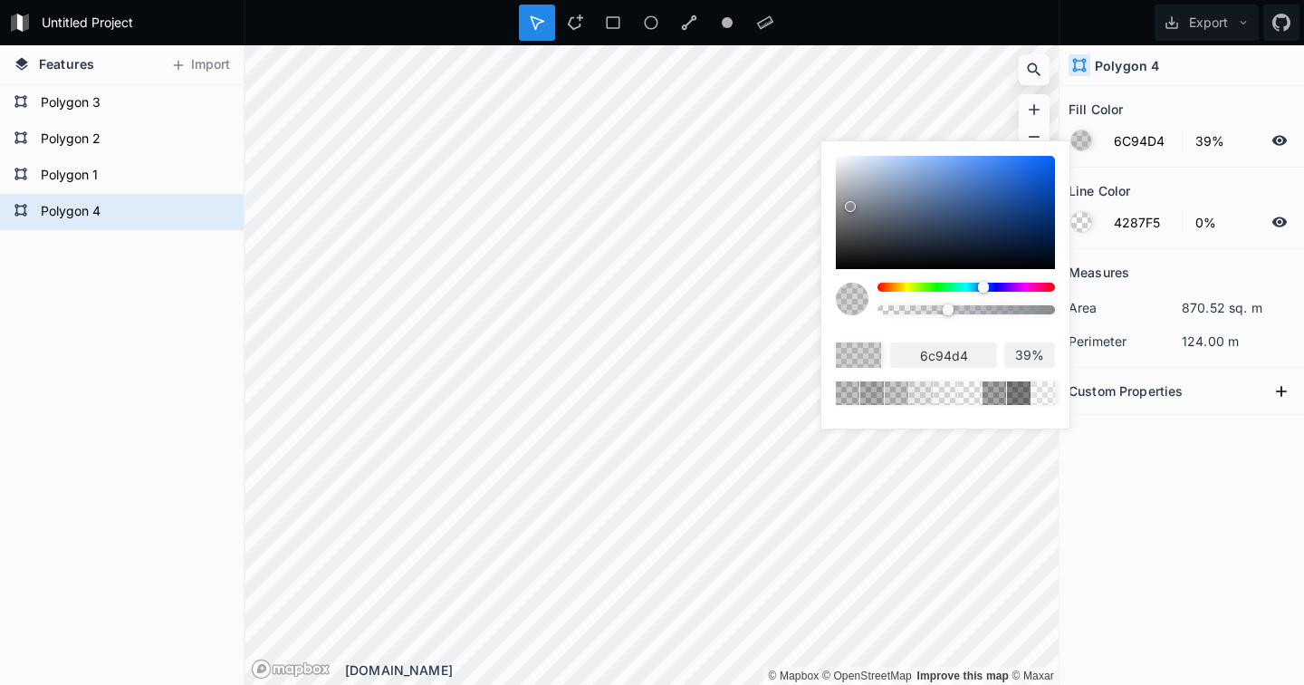
type input "6b96db"
type input "6D9AE3"
type input "6d9ae3"
type input "6B9BE8"
type input "6b9be8"
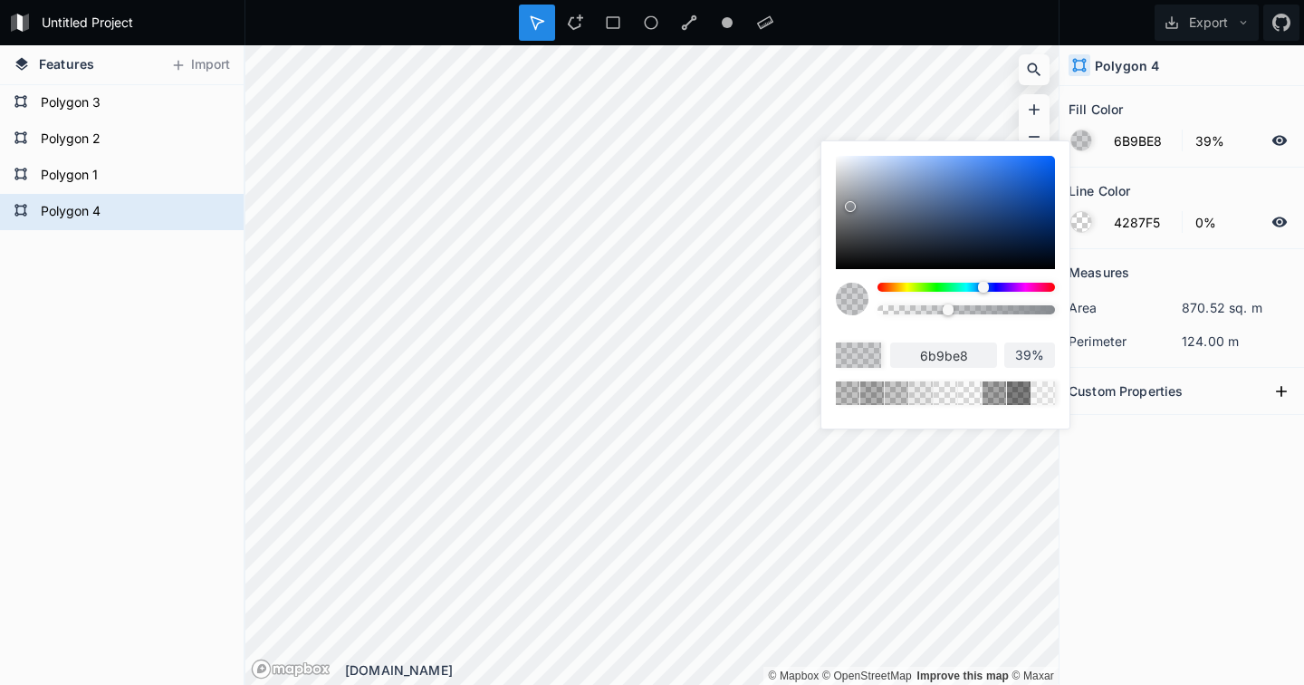
type input "699DF0"
type input "699df0"
type input "6AA0F7"
type input "6aa0f7"
type input "68A1FC"
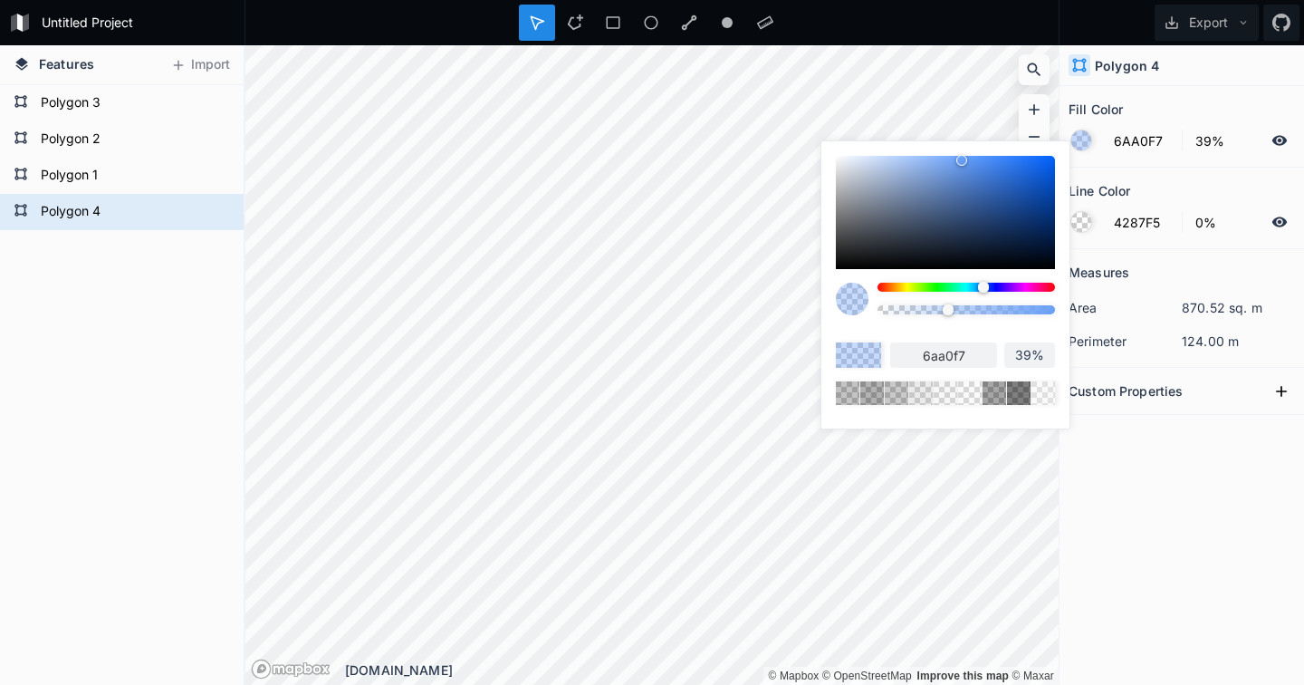
type input "68a1fc"
type input "66A1FF"
type input "66a1ff"
type input "619EFF"
type input "619eff"
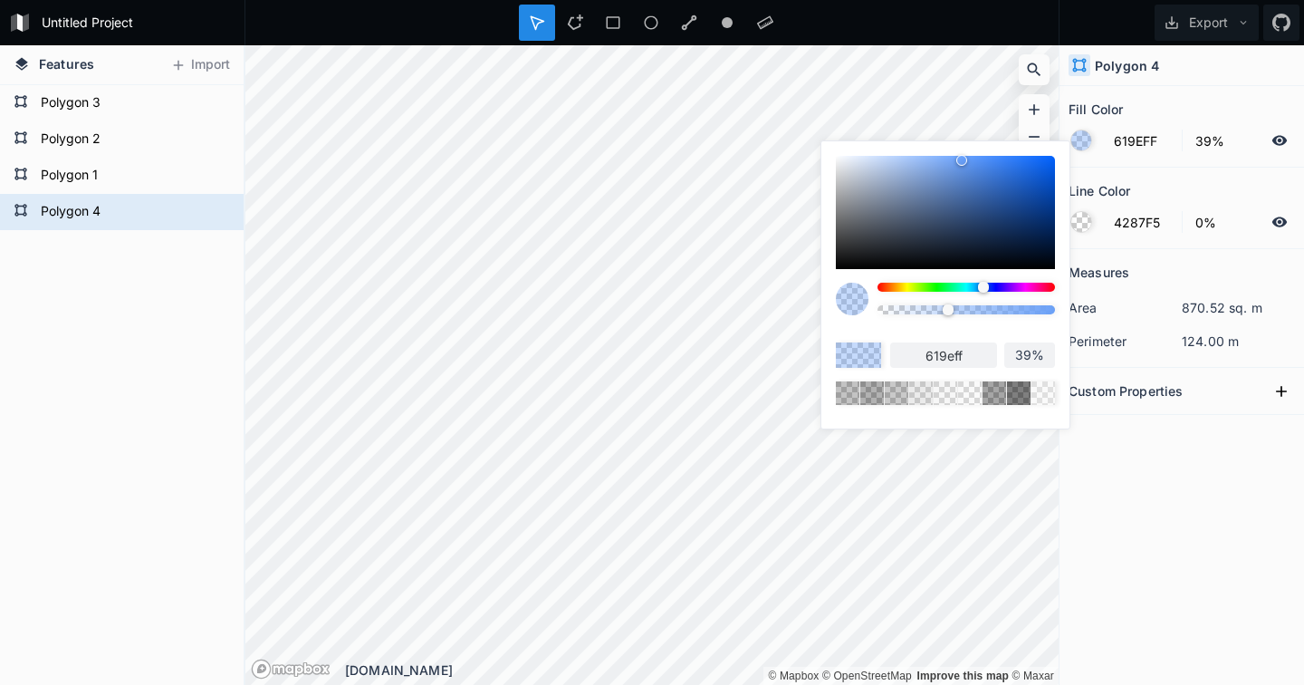
type input "5E9CFF"
type input "5e9cff"
type input "5999FF"
type input "5999ff"
type input "5496FF"
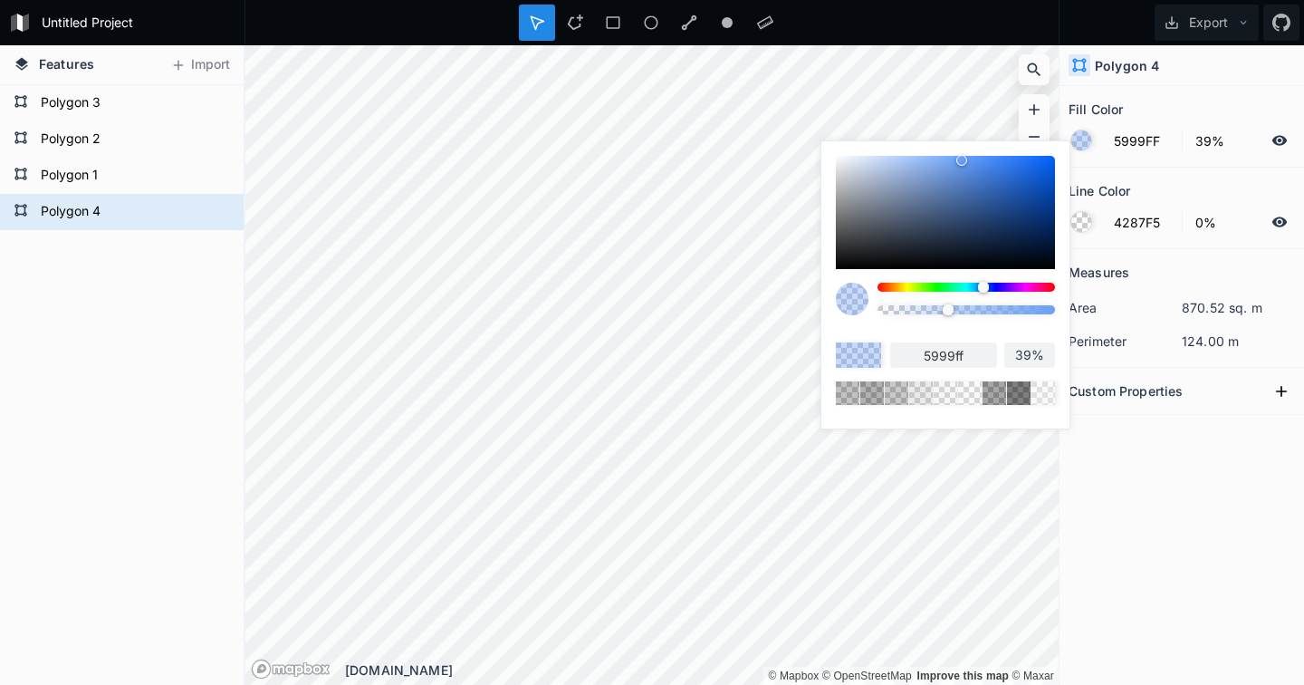
type input "5496ff"
type input "4F92FF"
type input "4f92ff"
type input "4D91FF"
type input "4d91ff"
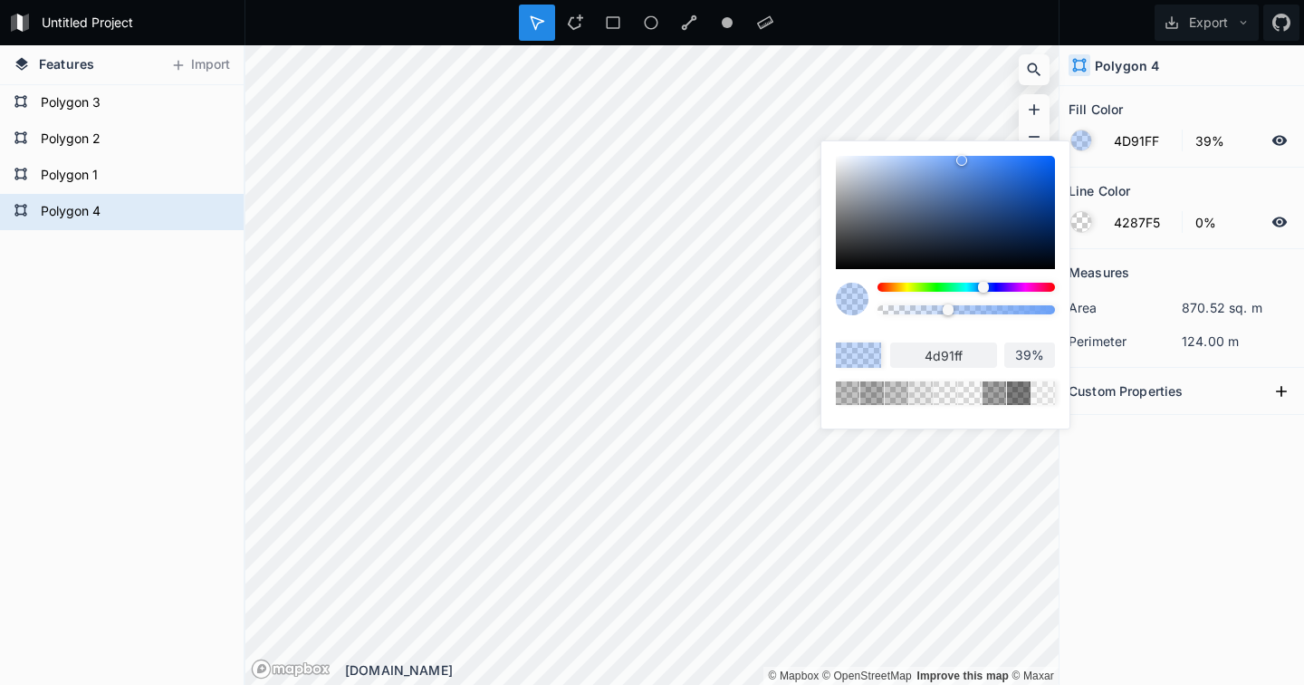
type input "458CFF"
type input "458cff"
type input "4089FF"
type input "4089ff"
type input "3B86FF"
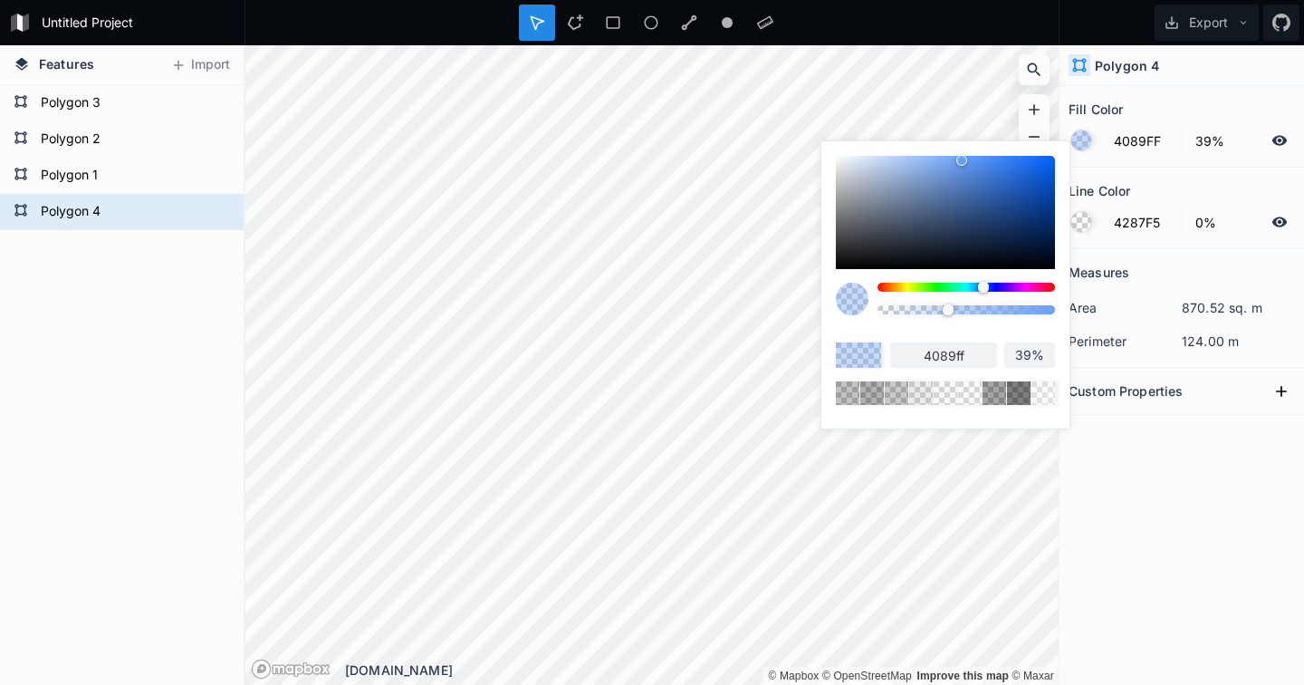
type input "3b86ff"
type input "3381FF"
type input "3381ff"
type input "2B7CFF"
type input "2b7cff"
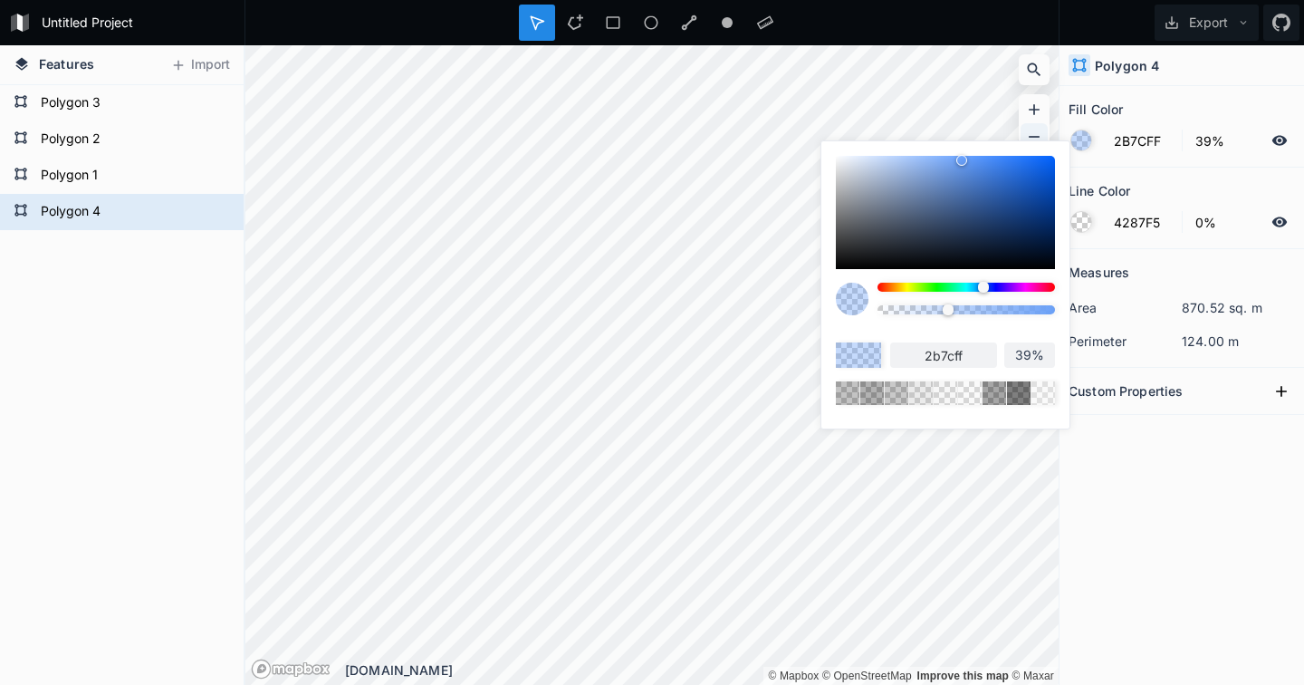
type input "2478FF"
type input "2478ff"
type input "1F75FF"
type input "1f75ff"
type input "1C73FF"
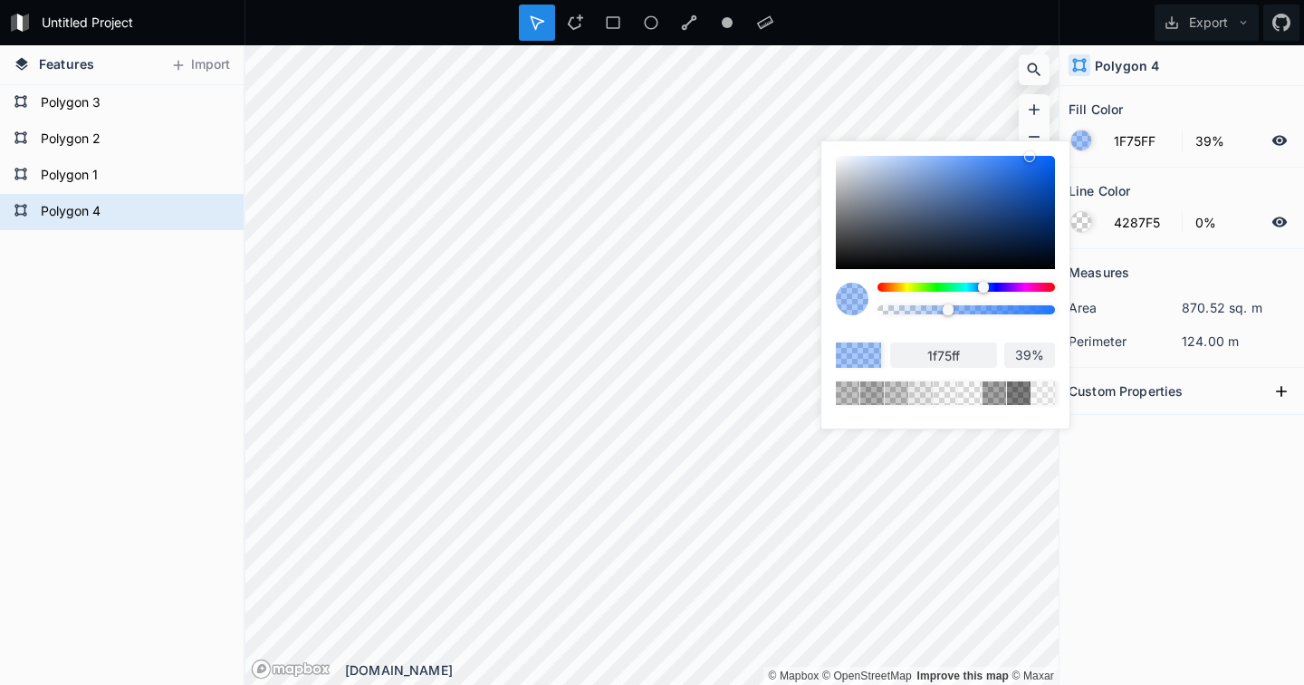
type input "1c73ff"
type input "1770FF"
type input "1770ff"
type input "126DFF"
type input "126dff"
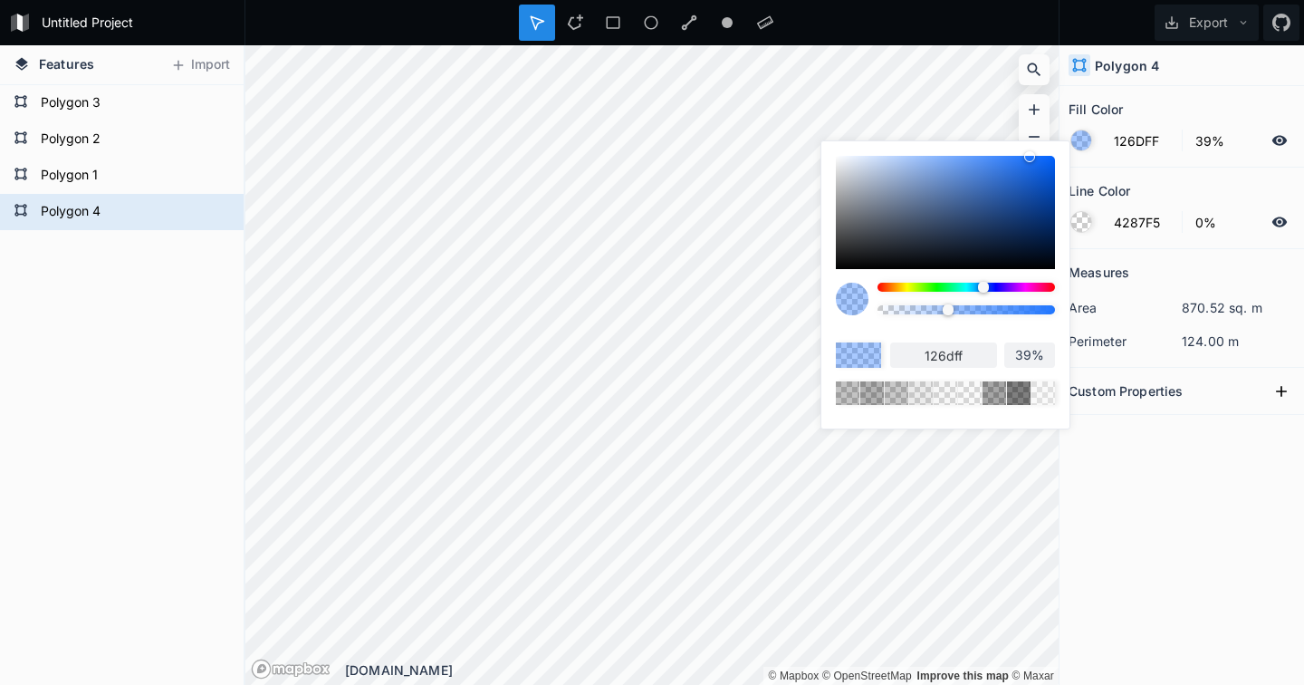
type input "0D6AFF"
type input "0d6aff"
type input "0A68FF"
type input "0a68ff"
type input "0866FF"
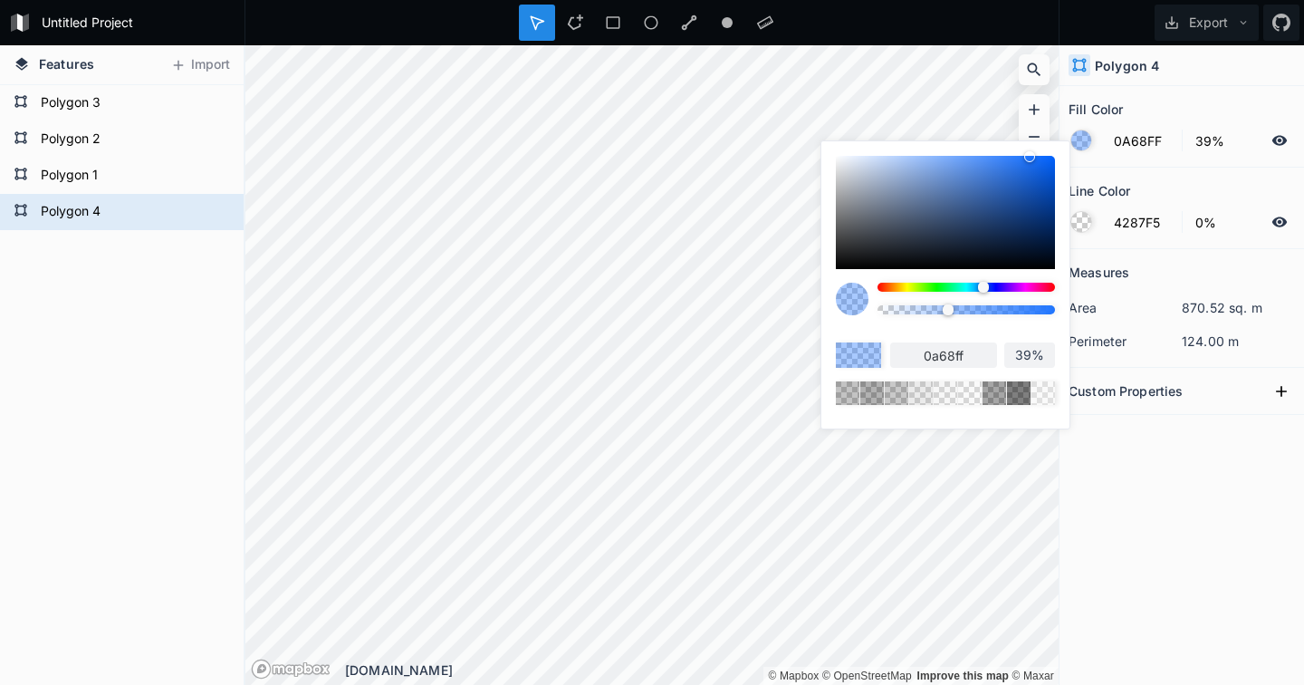
type input "0866ff"
type input "0565FF"
type input "0565ff"
type input "0363FF"
drag, startPoint x: 834, startPoint y: 157, endPoint x: 1068, endPoint y: 135, distance: 234.7
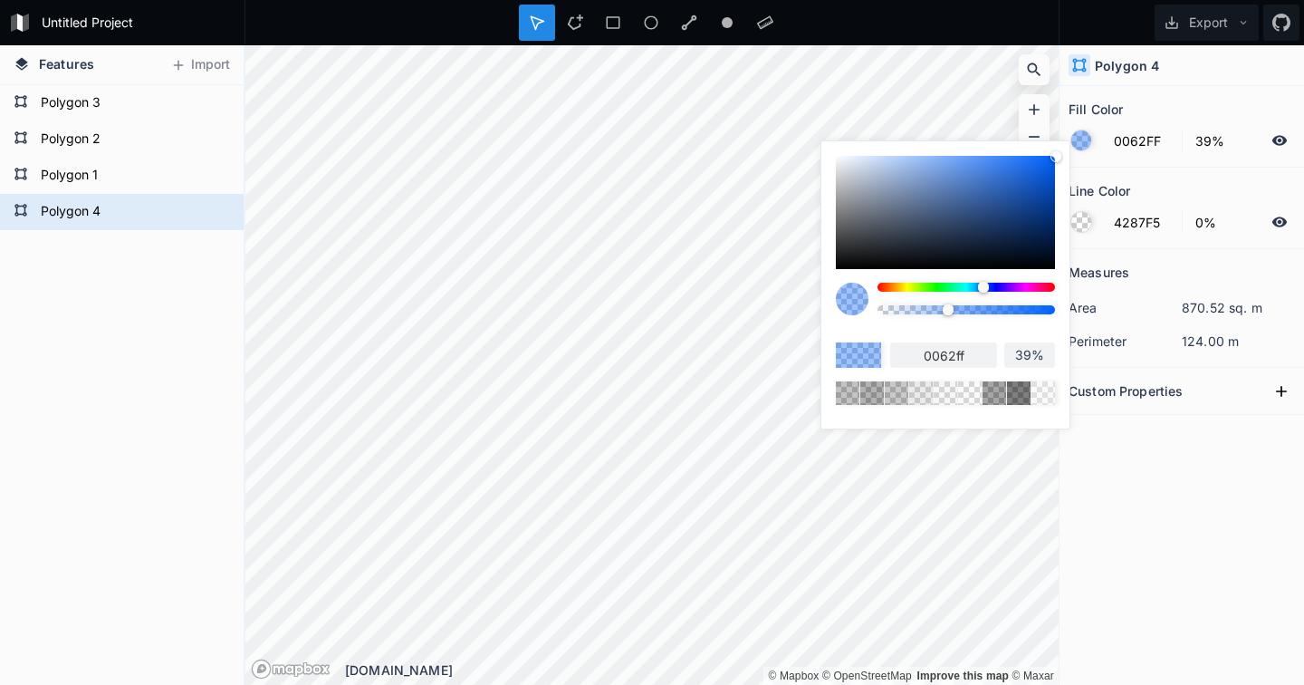
click at [1068, 135] on body "Untitled Project Export Features Import Polygon 4 Polygon 1 Polygon 2 Polygon 3…" at bounding box center [652, 342] width 1304 height 685
drag, startPoint x: 946, startPoint y: 310, endPoint x: 966, endPoint y: 314, distance: 20.4
click at [966, 314] on div at bounding box center [966, 309] width 11 height 11
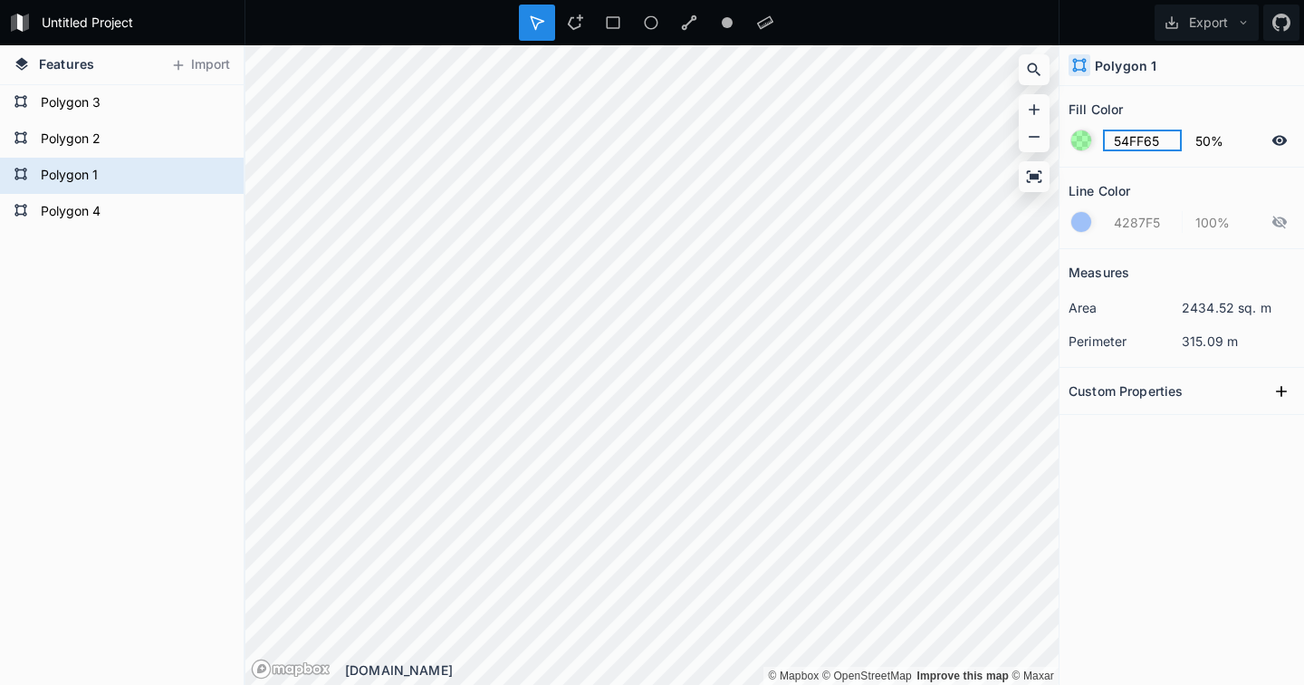
click at [1131, 138] on input "54FF65" at bounding box center [1142, 141] width 79 height 22
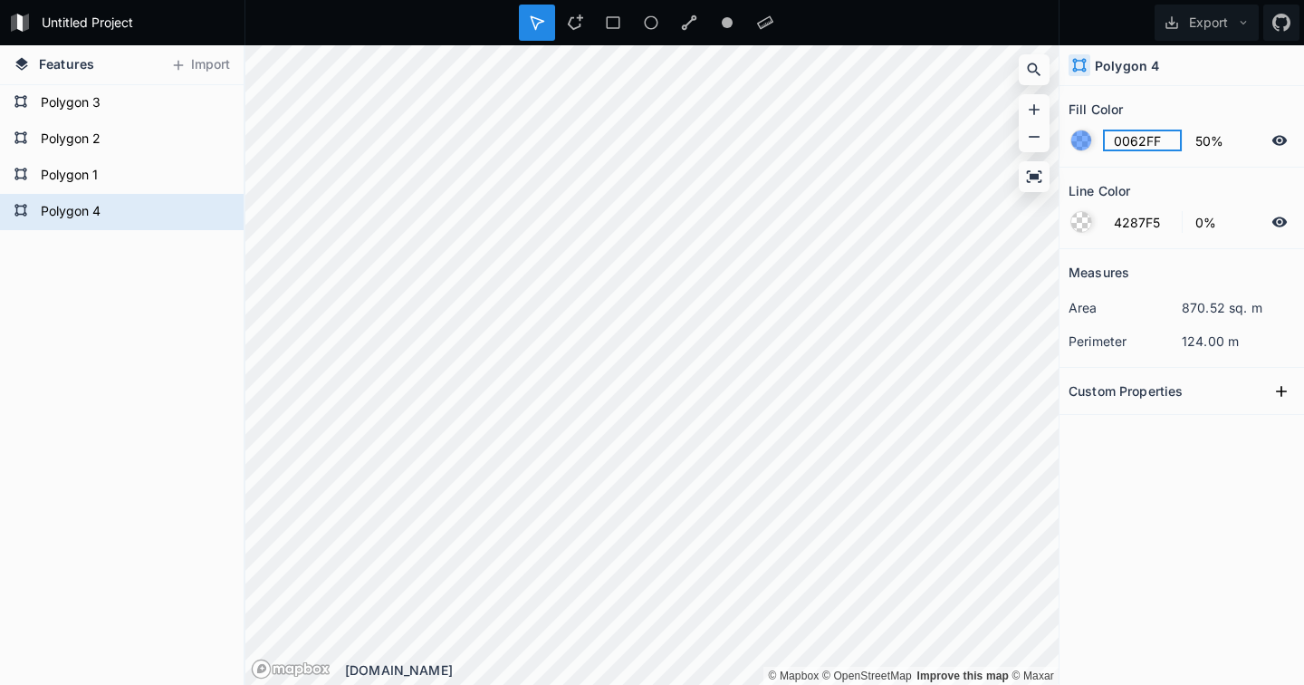
click at [1132, 149] on input "0062FF" at bounding box center [1142, 141] width 79 height 22
paste input "54FF65"
click at [1280, 223] on icon at bounding box center [1279, 221] width 15 height 10
click at [187, 404] on div "Polygon 4 Polygon 1 Polygon 2 Polygon 3" at bounding box center [122, 385] width 244 height 600
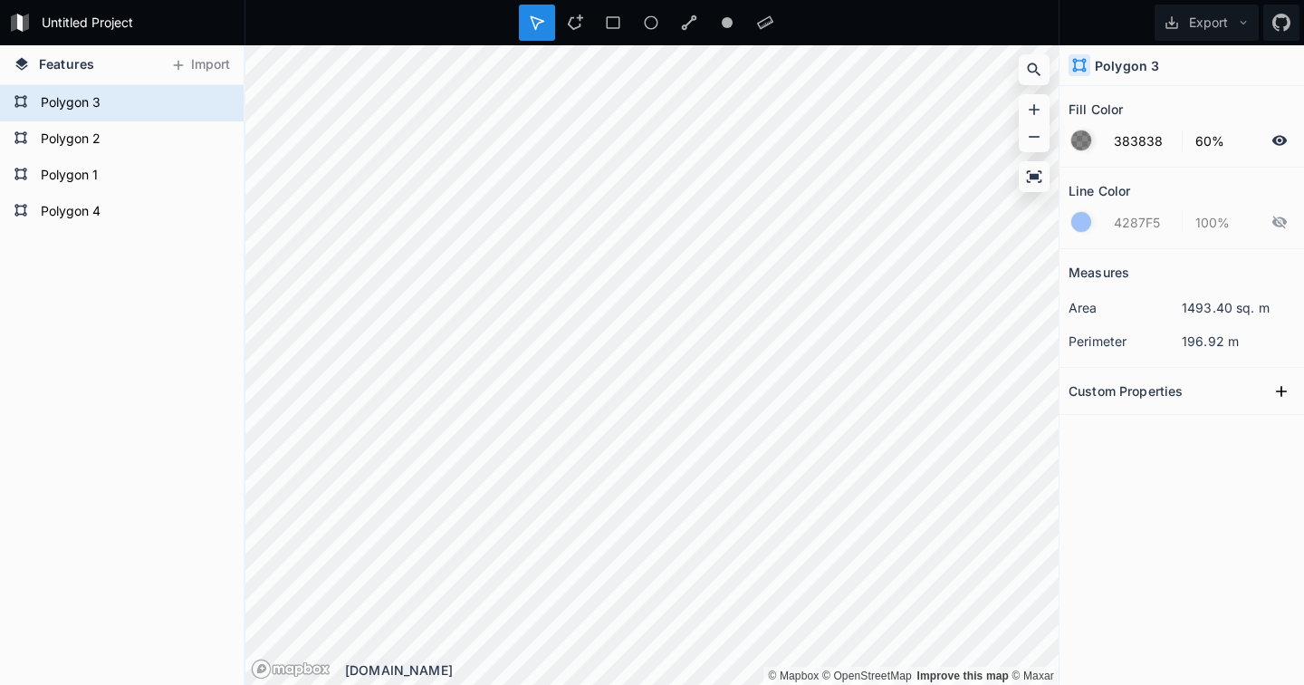
click at [1084, 147] on div at bounding box center [1081, 140] width 20 height 20
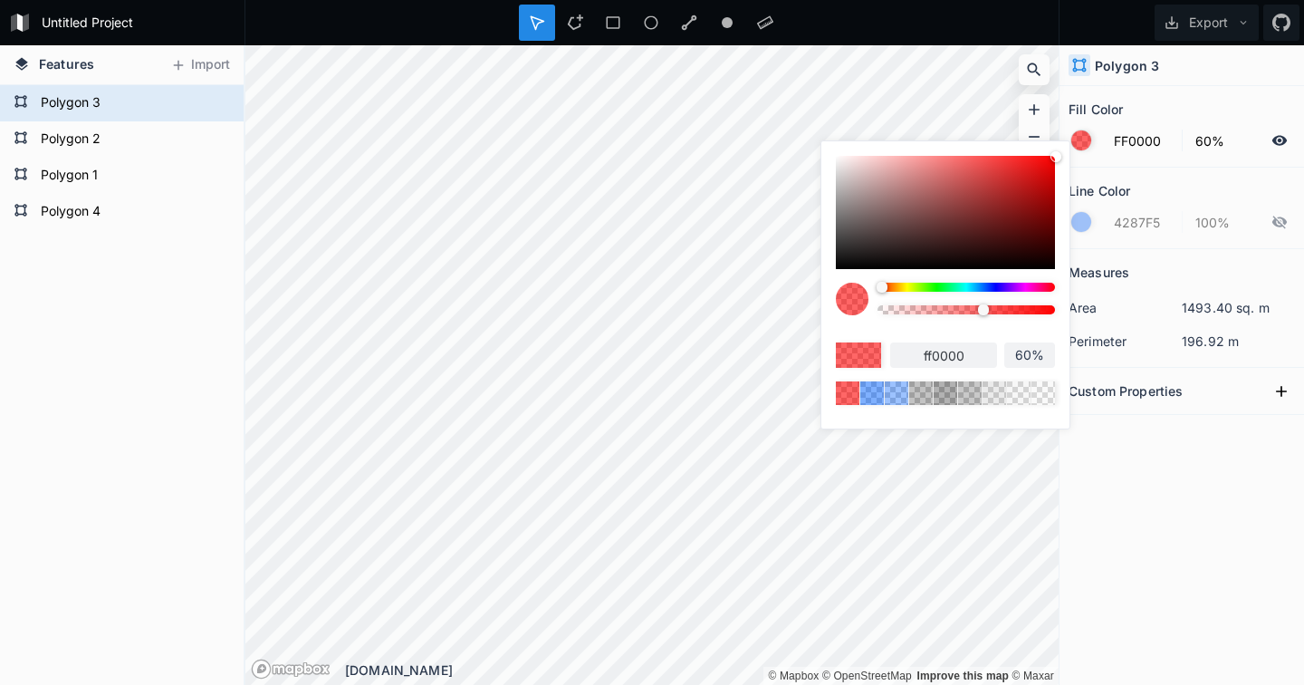
drag, startPoint x: 839, startPoint y: 158, endPoint x: 1169, endPoint y: 148, distance: 330.7
click at [1169, 148] on body "Untitled Project Export Features Import Polygon 4 Polygon 1 Polygon 2 Polygon 3…" at bounding box center [652, 342] width 1304 height 685
drag, startPoint x: 982, startPoint y: 309, endPoint x: 966, endPoint y: 310, distance: 15.4
click at [966, 310] on div at bounding box center [966, 309] width 11 height 11
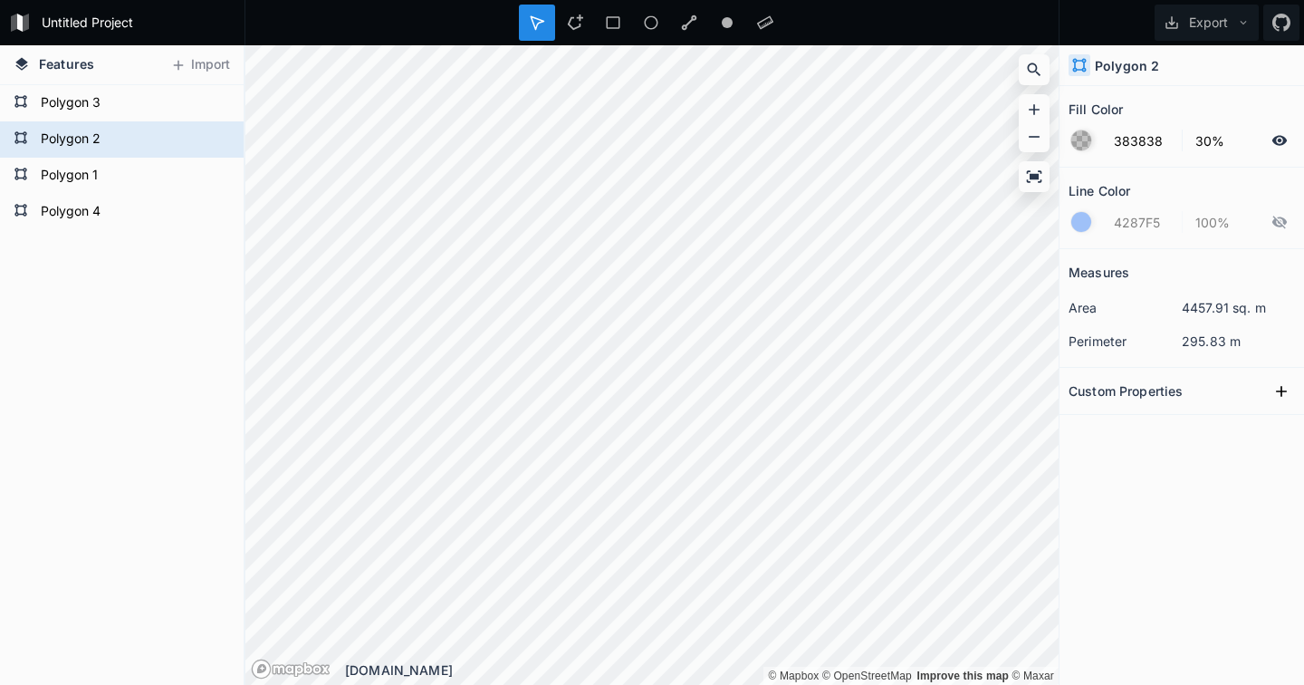
click at [1088, 144] on div at bounding box center [1081, 140] width 20 height 20
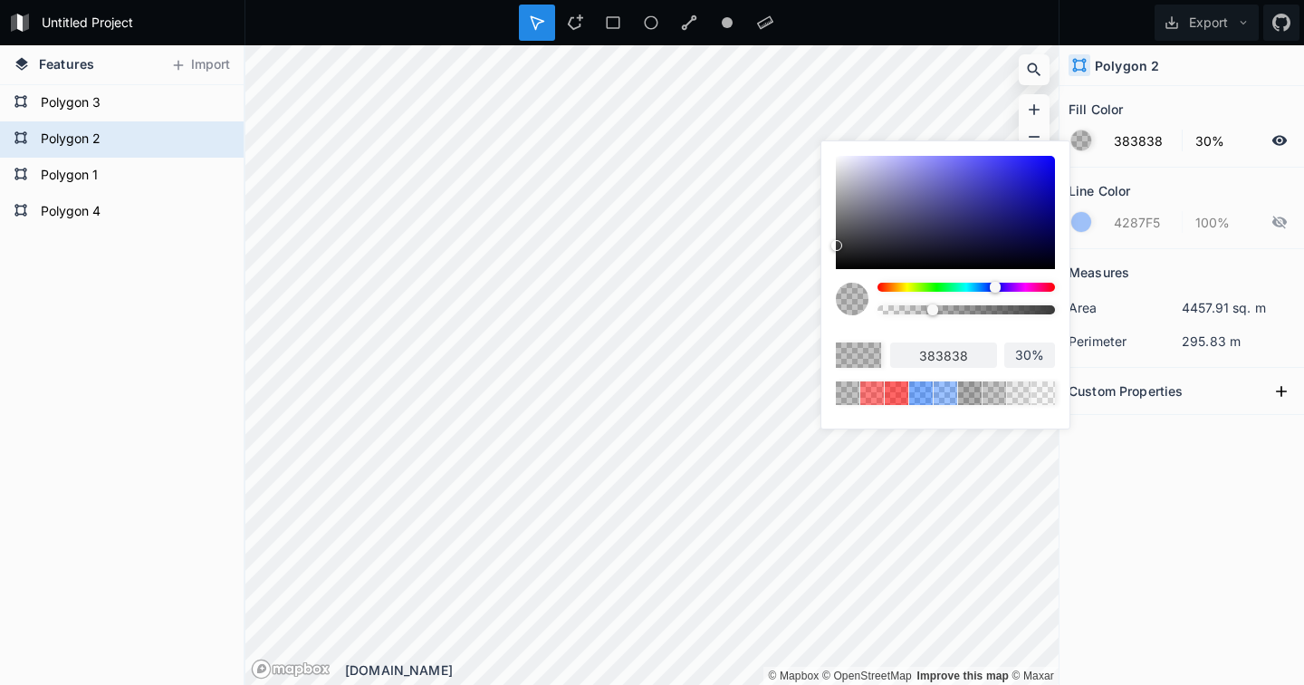
drag, startPoint x: 883, startPoint y: 283, endPoint x: 995, endPoint y: 281, distance: 112.3
click at [995, 281] on div "383838 30%" at bounding box center [945, 280] width 219 height 249
drag, startPoint x: 836, startPoint y: 247, endPoint x: 1138, endPoint y: 134, distance: 323.0
click at [1138, 134] on body "Untitled Project Export Features Import Polygon 4 Polygon 1 Polygon 2 Polygon 3…" at bounding box center [652, 342] width 1304 height 685
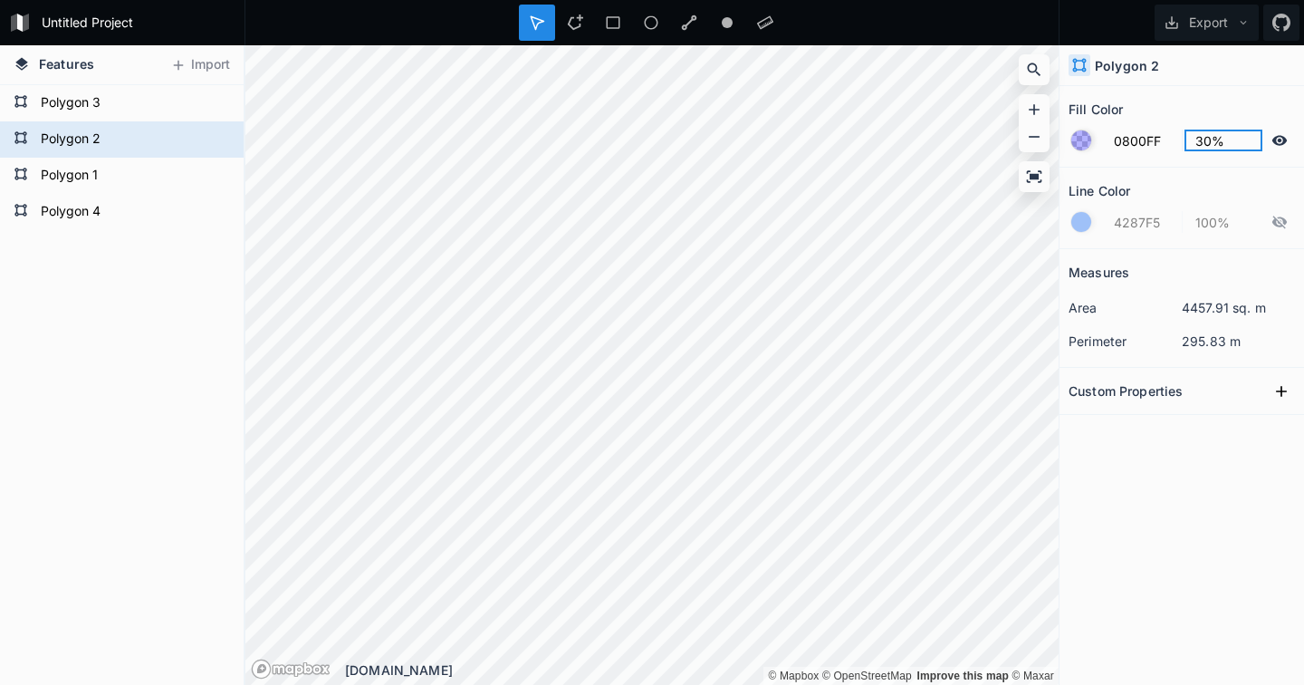
click at [1206, 139] on input "30%" at bounding box center [1224, 141] width 79 height 22
click at [1202, 461] on div "Measures area 4457.91 sq. m perimeter 295.83 m Custom Properties" at bounding box center [1182, 421] width 245 height 345
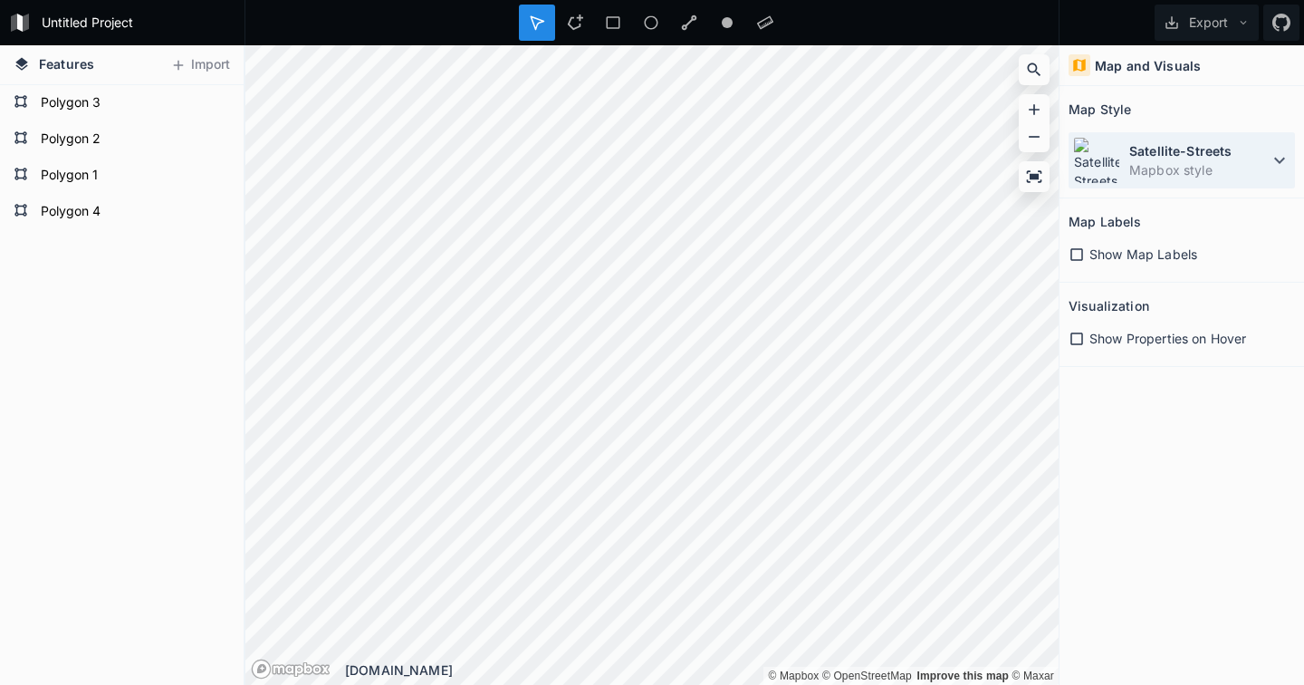
click at [1202, 152] on dt "Satellite-Streets" at bounding box center [1198, 150] width 139 height 19
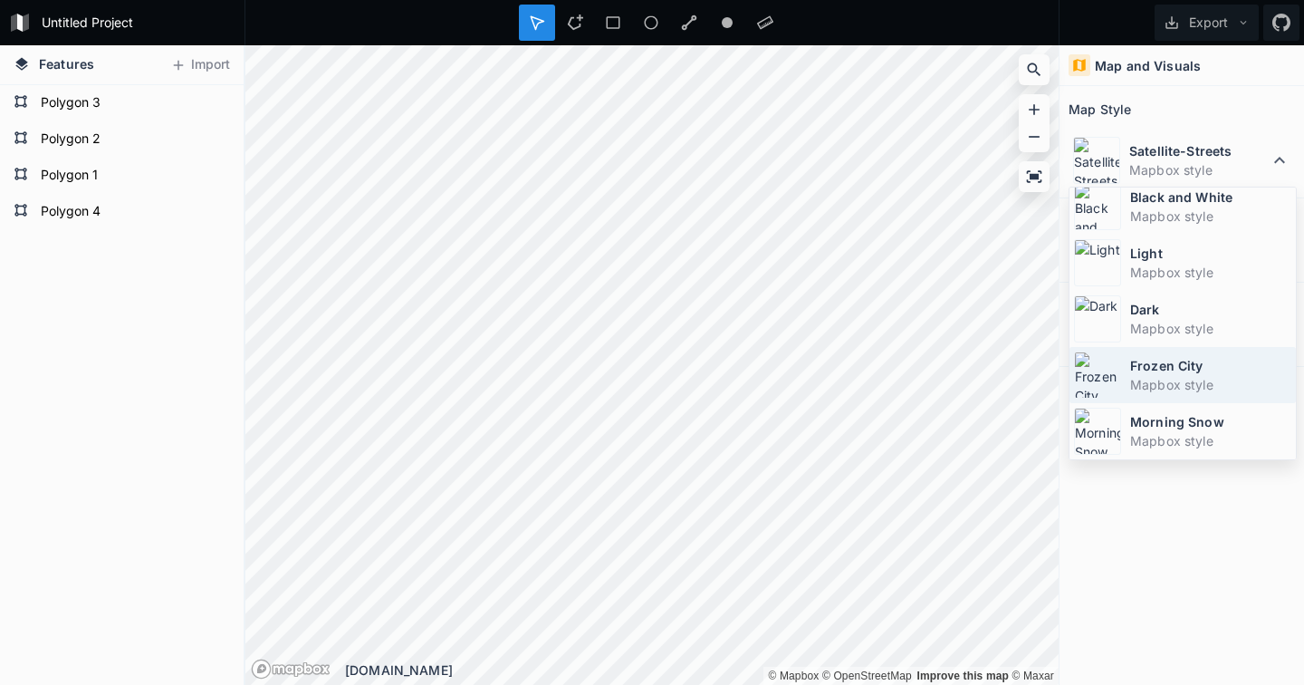
scroll to position [121, 0]
click at [1185, 359] on dt "Frozen City" at bounding box center [1210, 365] width 161 height 19
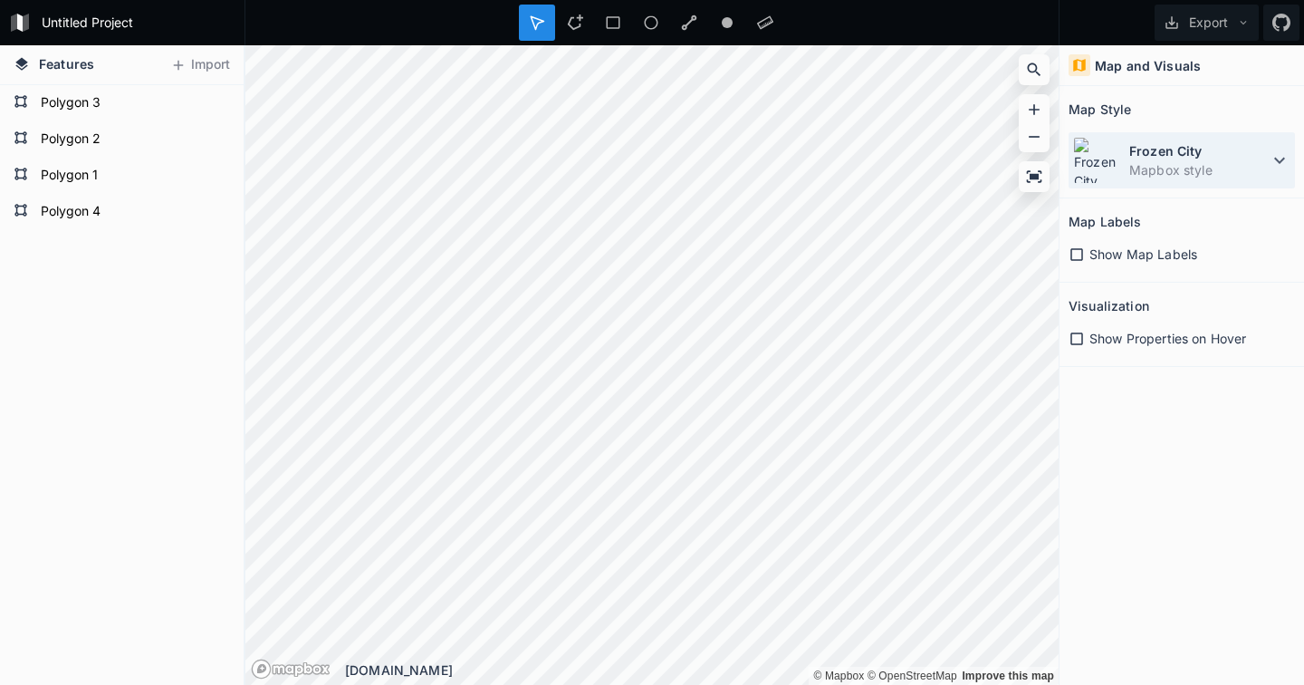
click at [1192, 168] on dd "Mapbox style" at bounding box center [1198, 169] width 139 height 19
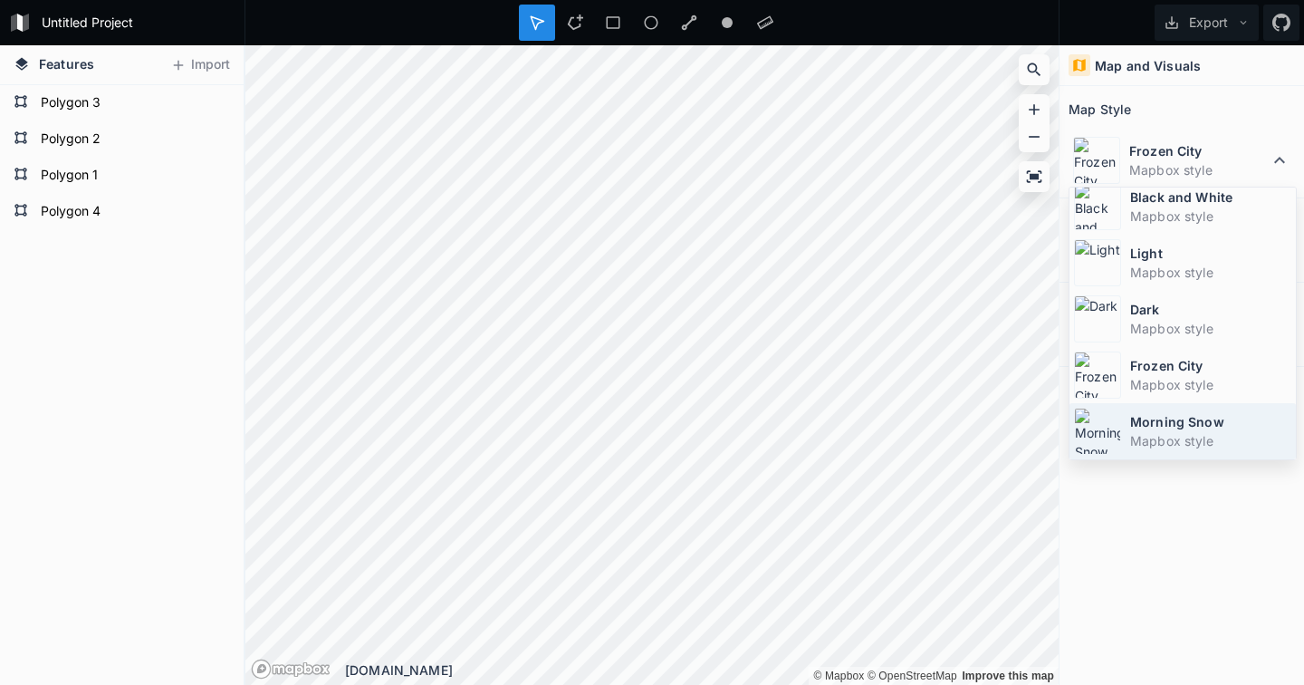
click at [1175, 446] on dd "Mapbox style" at bounding box center [1210, 440] width 161 height 19
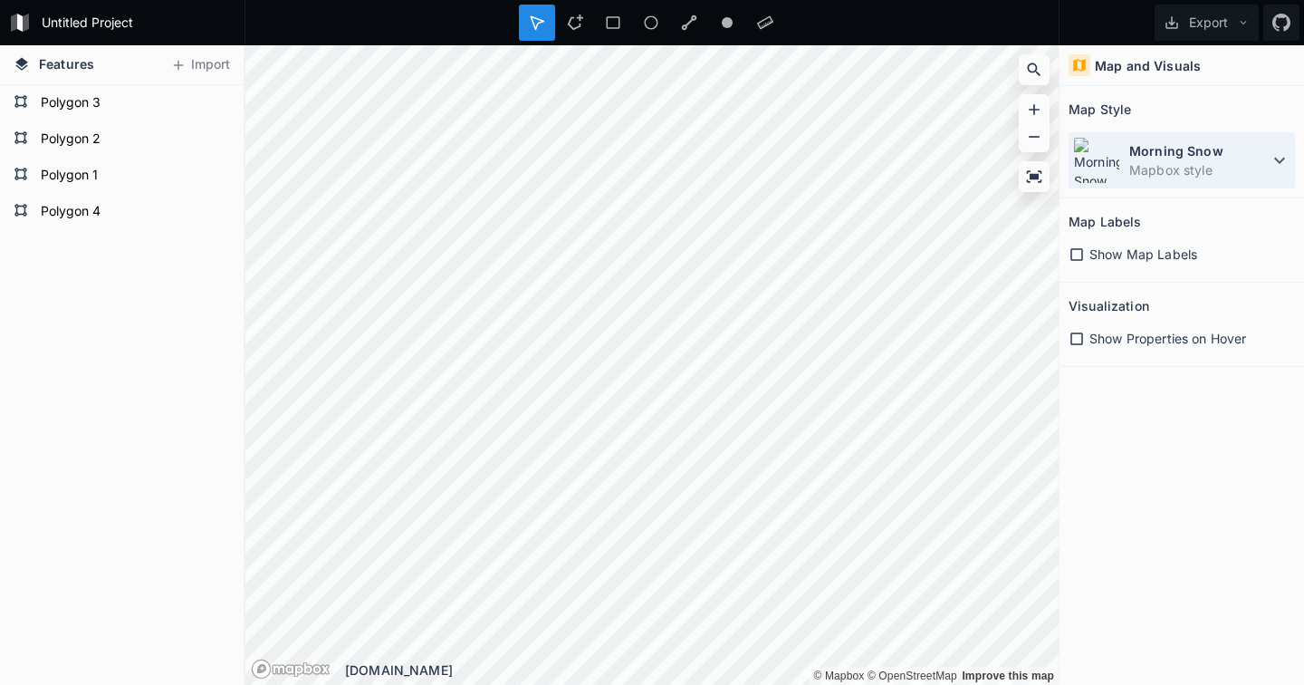
click at [1166, 168] on dd "Mapbox style" at bounding box center [1198, 169] width 139 height 19
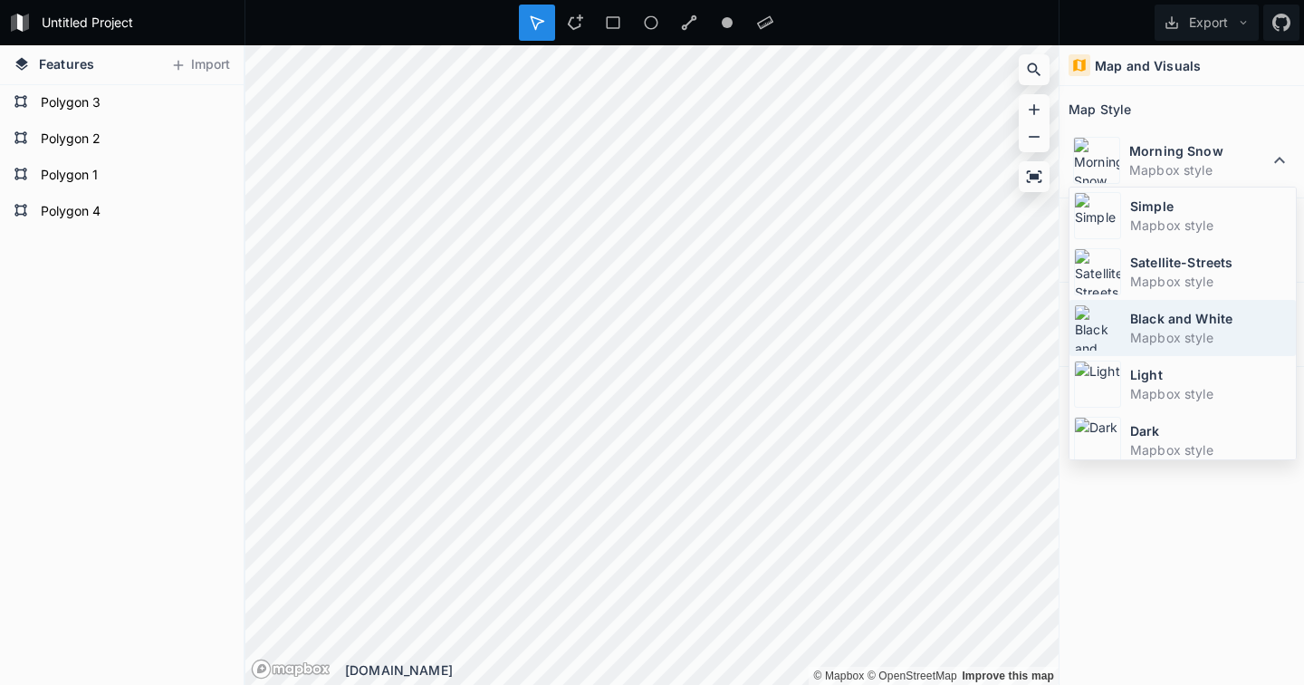
click at [1161, 312] on dt "Black and White" at bounding box center [1210, 318] width 161 height 19
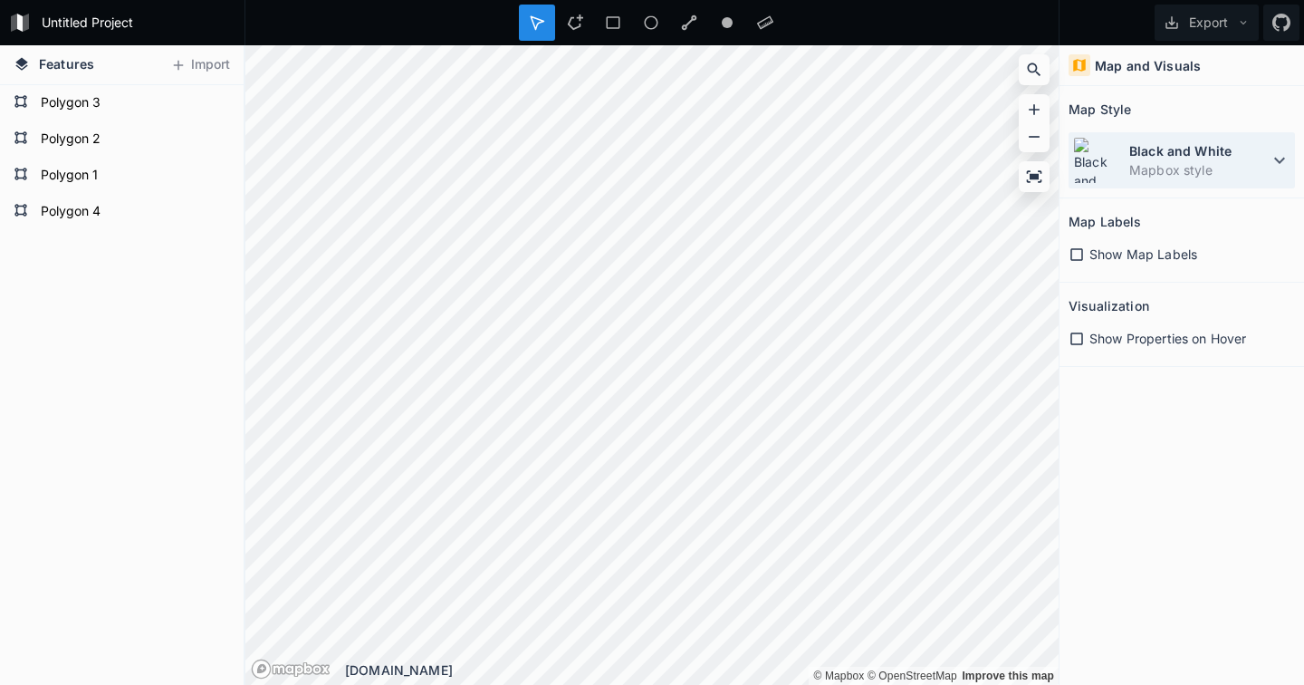
click at [1186, 172] on dd "Mapbox style" at bounding box center [1198, 169] width 139 height 19
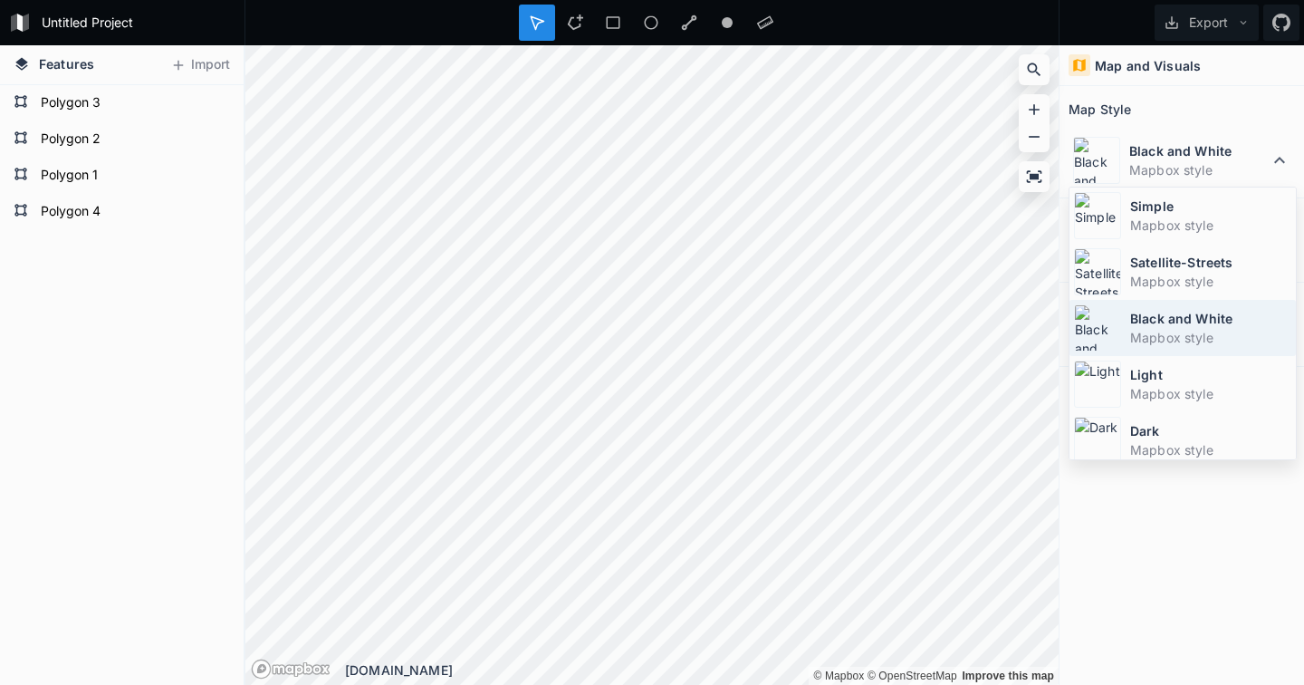
click at [1170, 332] on dd "Mapbox style" at bounding box center [1210, 337] width 161 height 19
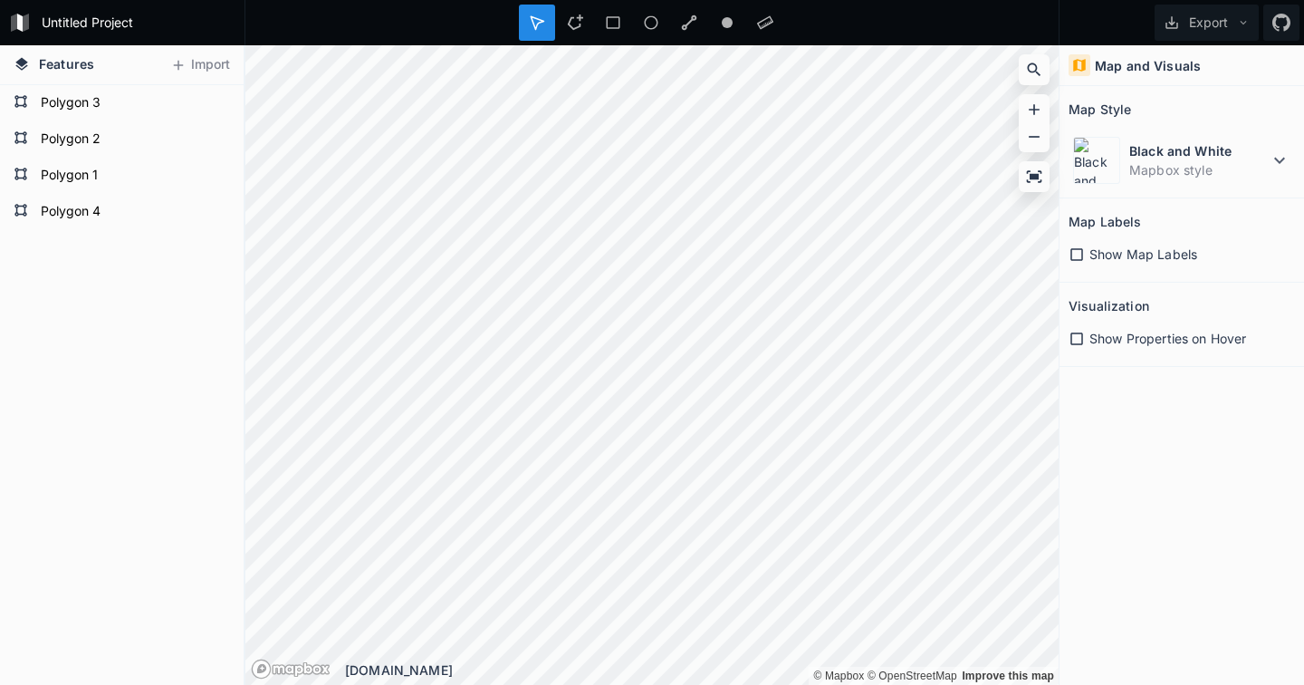
click at [1187, 130] on div "Black and White Mapbox style" at bounding box center [1182, 155] width 226 height 65
click at [1183, 151] on dt "Black and White" at bounding box center [1198, 150] width 139 height 19
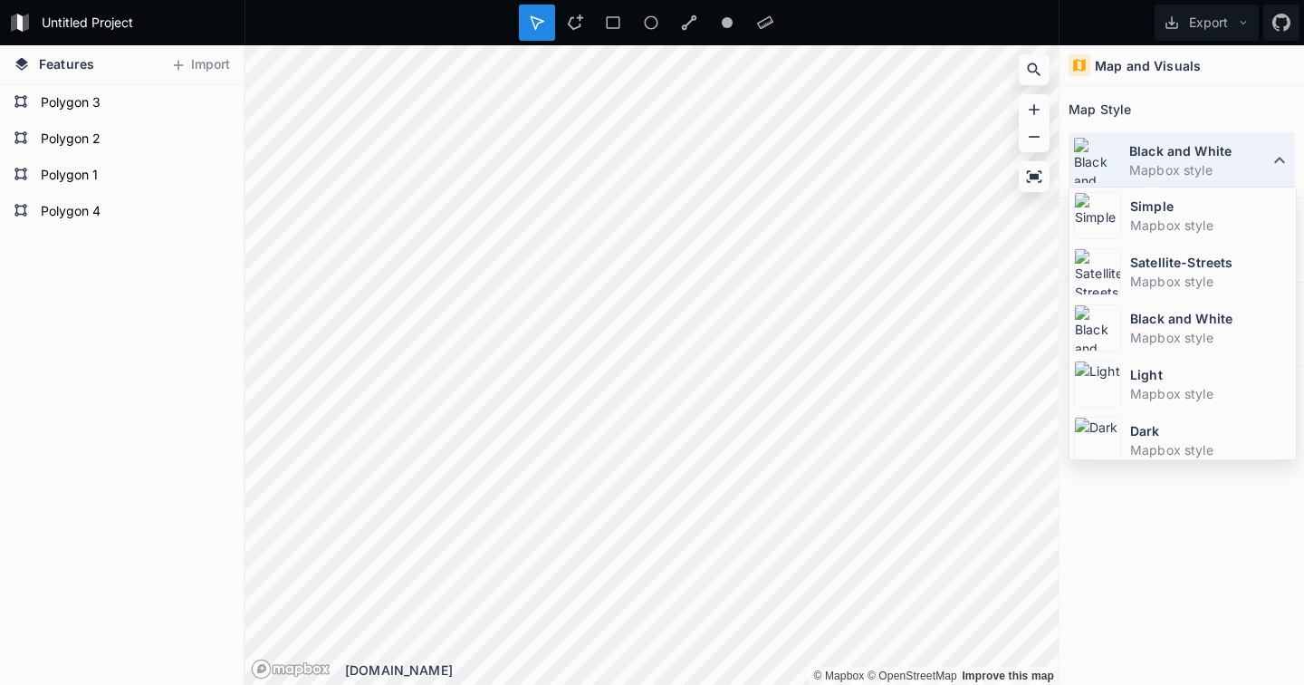
click at [1183, 151] on dt "Black and White" at bounding box center [1198, 150] width 139 height 19
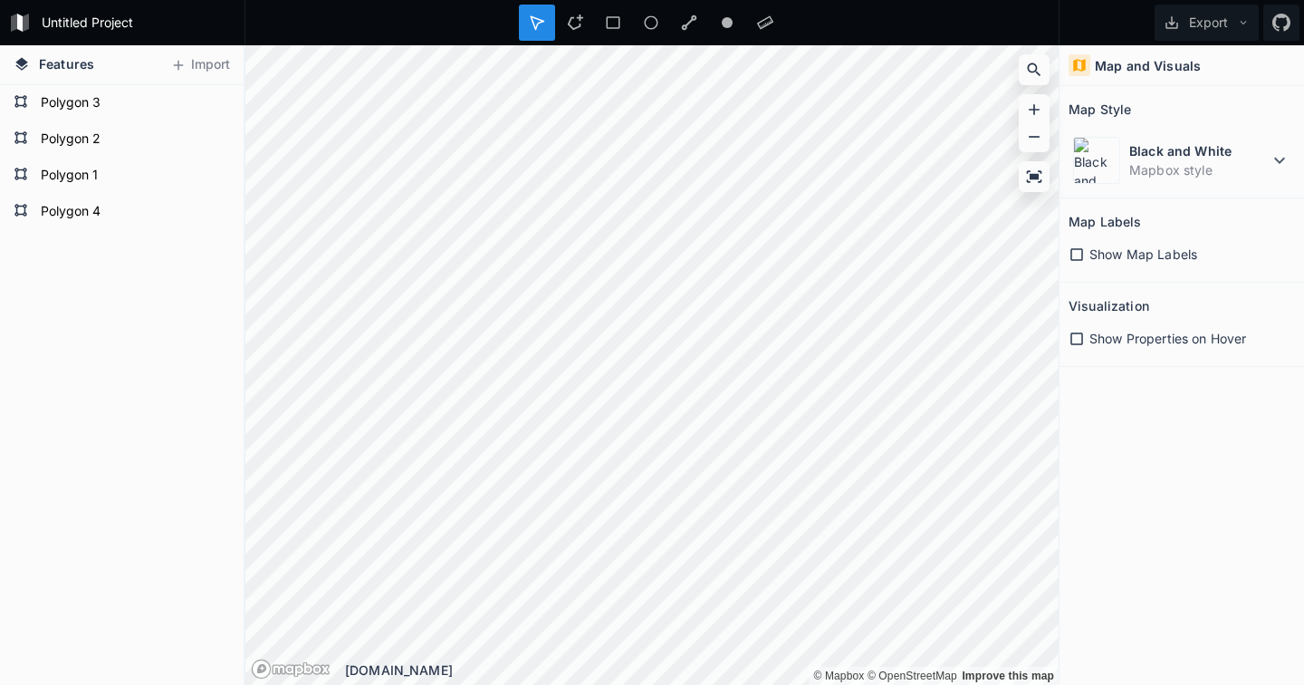
scroll to position [0, 0]
click at [1207, 164] on dd "Mapbox style" at bounding box center [1198, 169] width 139 height 19
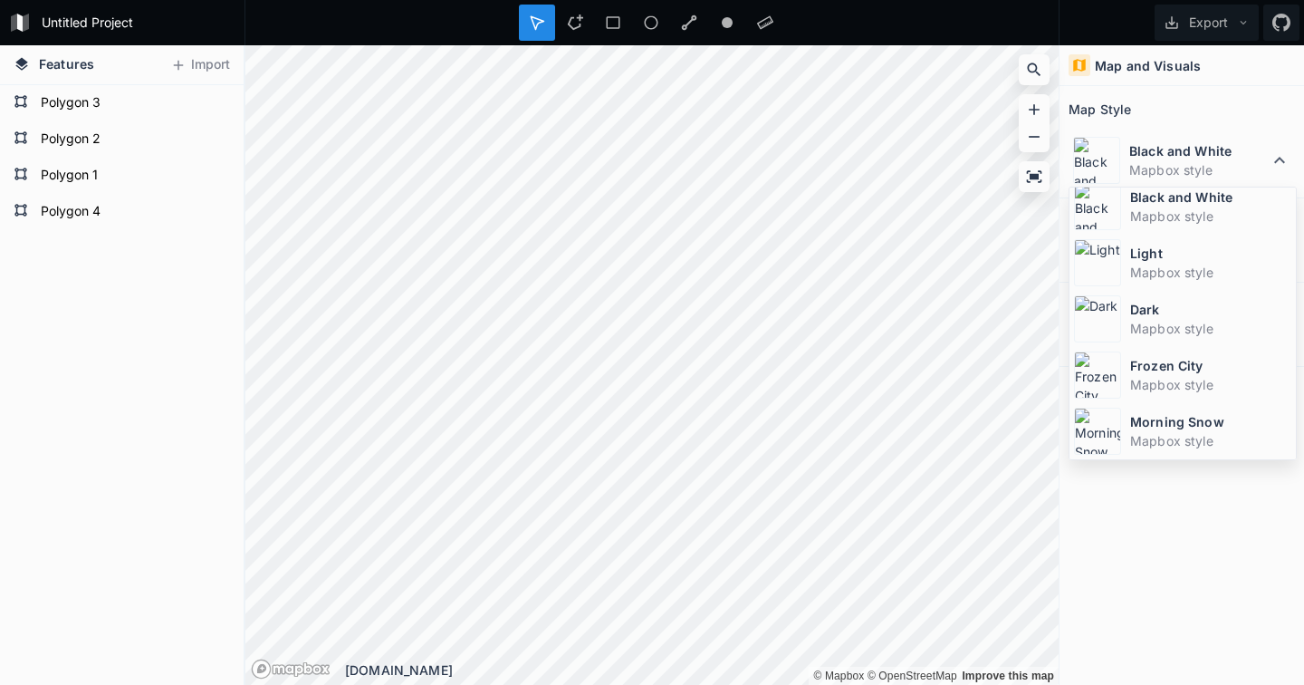
scroll to position [121, 0]
click at [1165, 371] on dt "Frozen City" at bounding box center [1210, 365] width 161 height 19
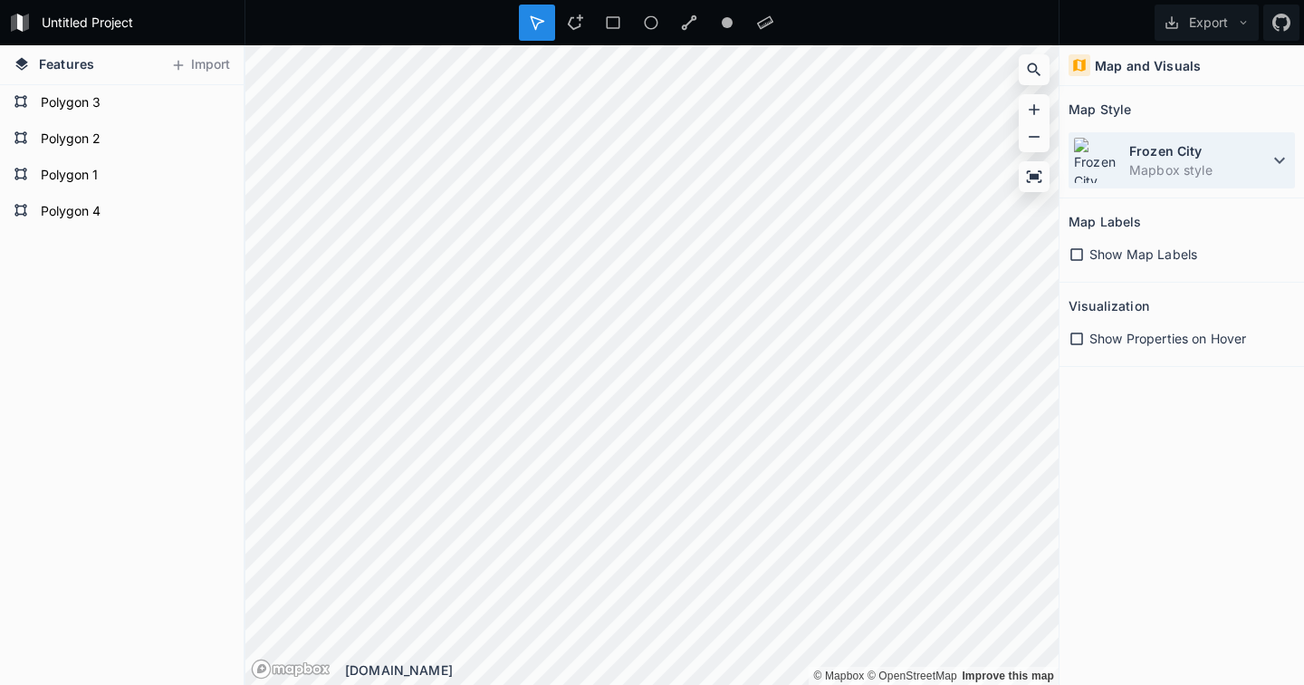
click at [1202, 147] on dt "Frozen City" at bounding box center [1198, 150] width 139 height 19
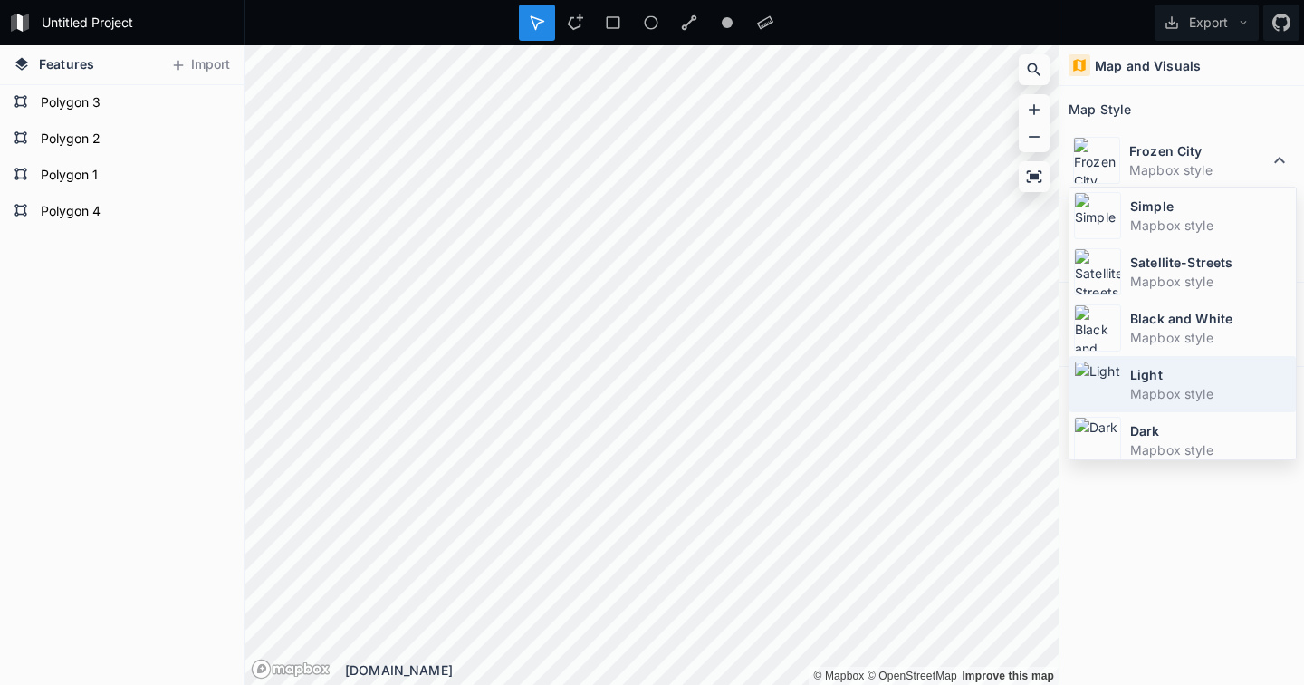
click at [1176, 393] on dd "Mapbox style" at bounding box center [1210, 393] width 161 height 19
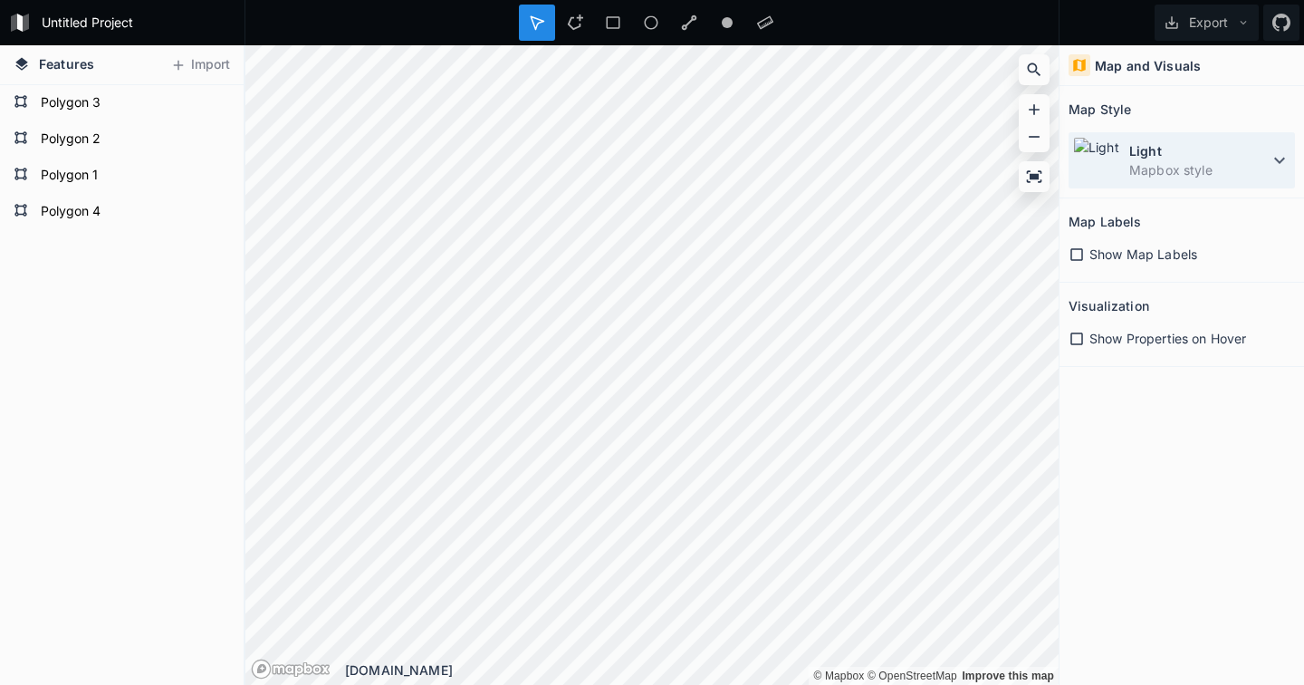
click at [1195, 158] on dt "Light" at bounding box center [1198, 150] width 139 height 19
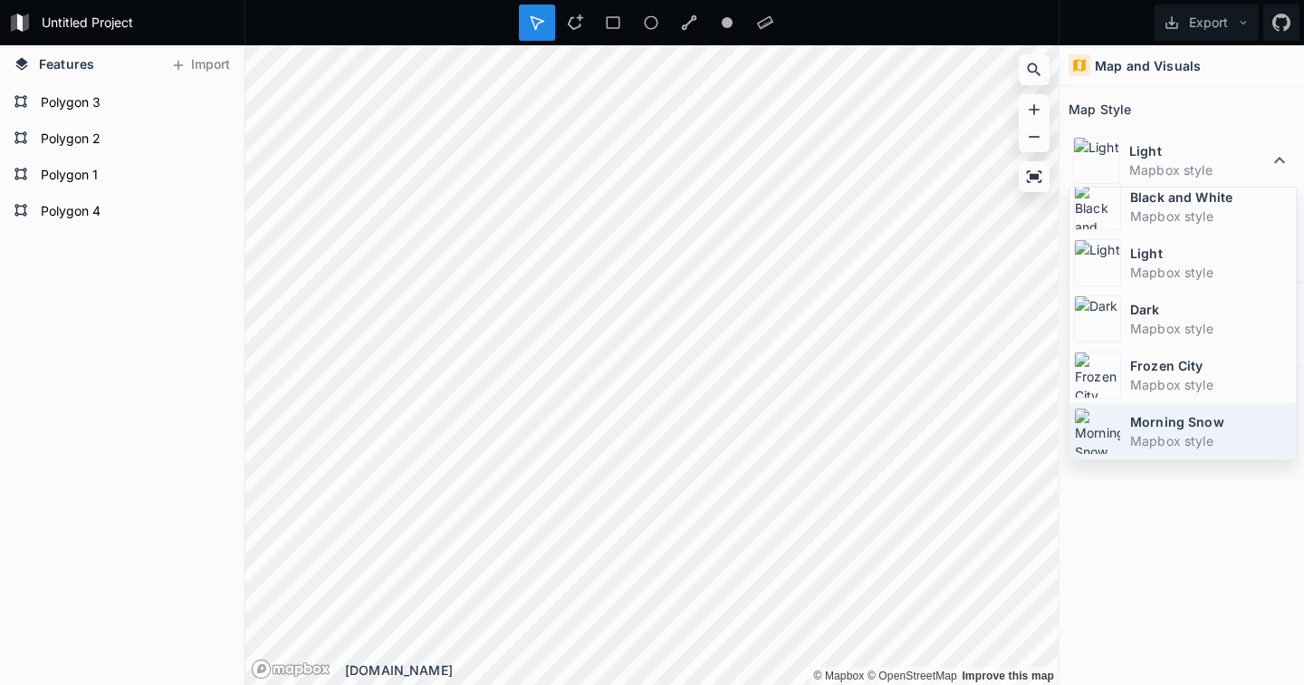
click at [1172, 435] on dd "Mapbox style" at bounding box center [1210, 440] width 161 height 19
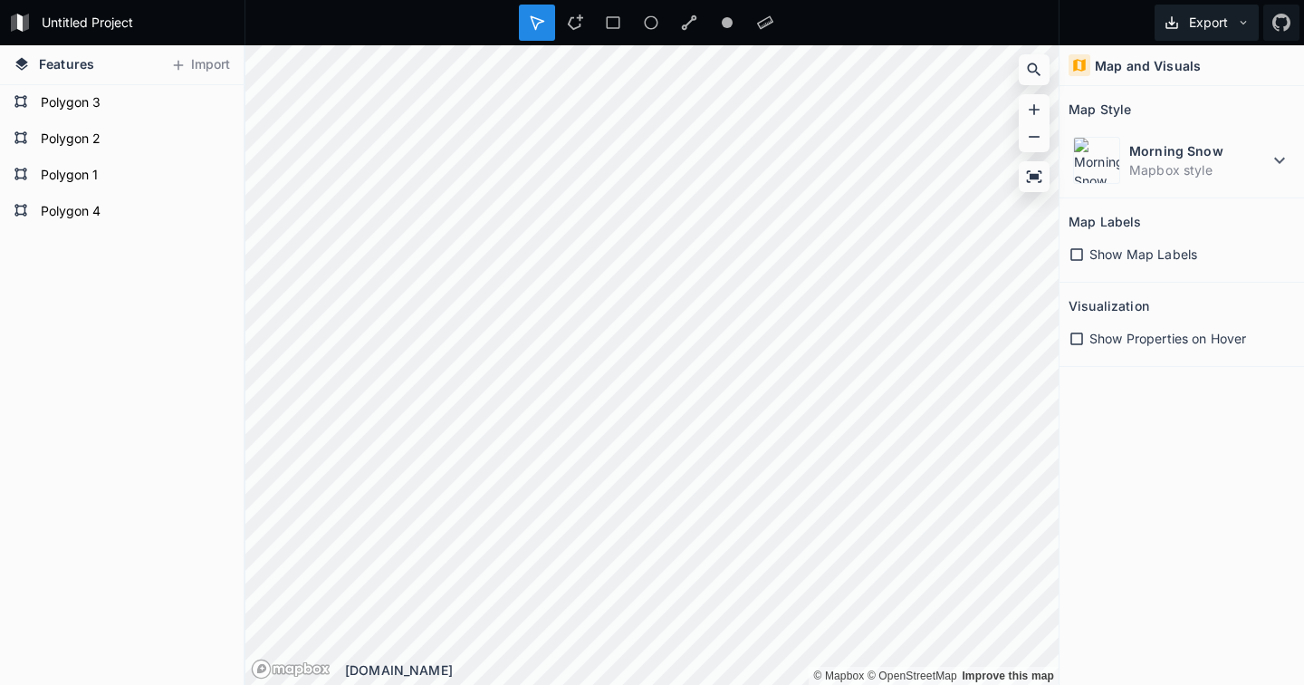
click at [1207, 24] on button "Export" at bounding box center [1207, 23] width 104 height 36
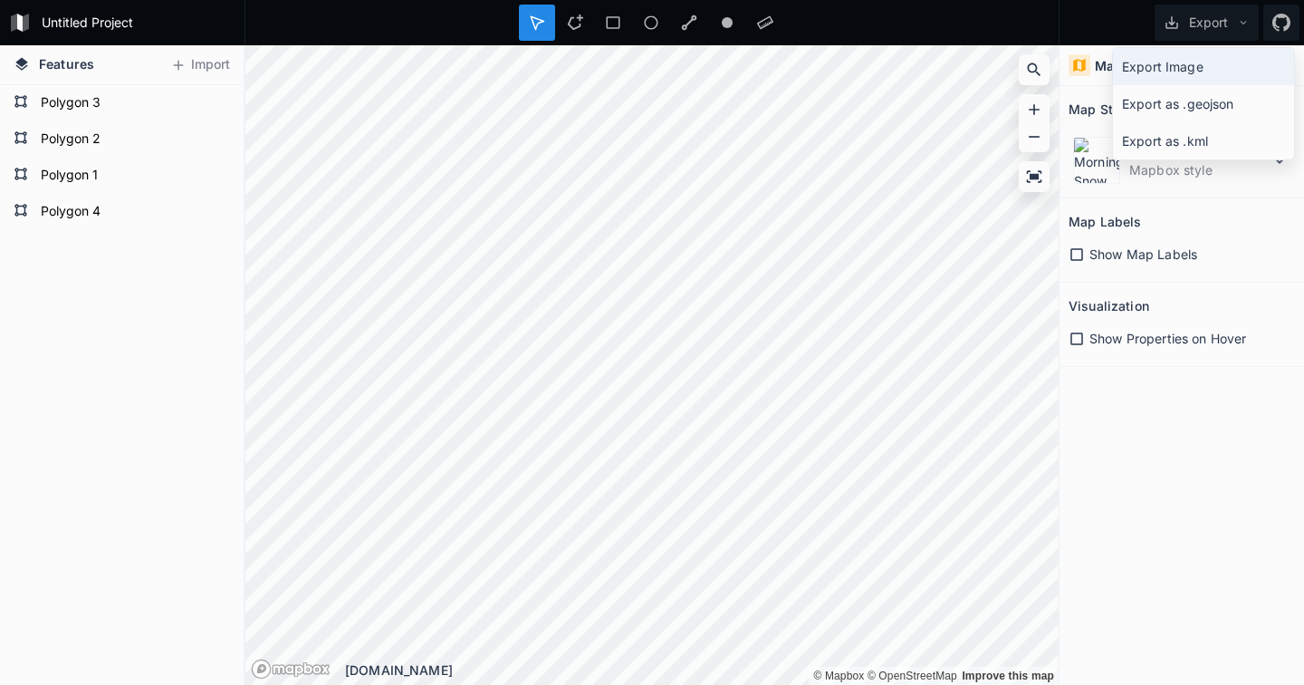
click at [1178, 85] on div "Export Image" at bounding box center [1203, 103] width 181 height 37
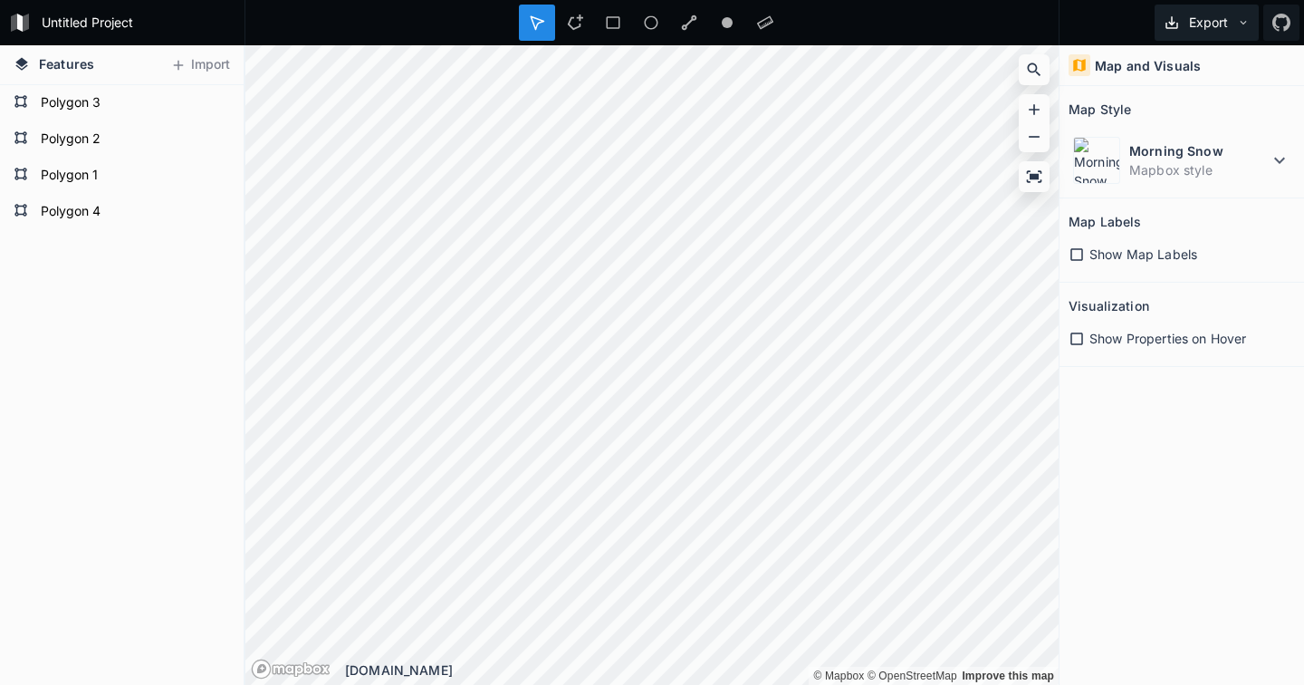
click at [1201, 23] on button "Export" at bounding box center [1207, 23] width 104 height 36
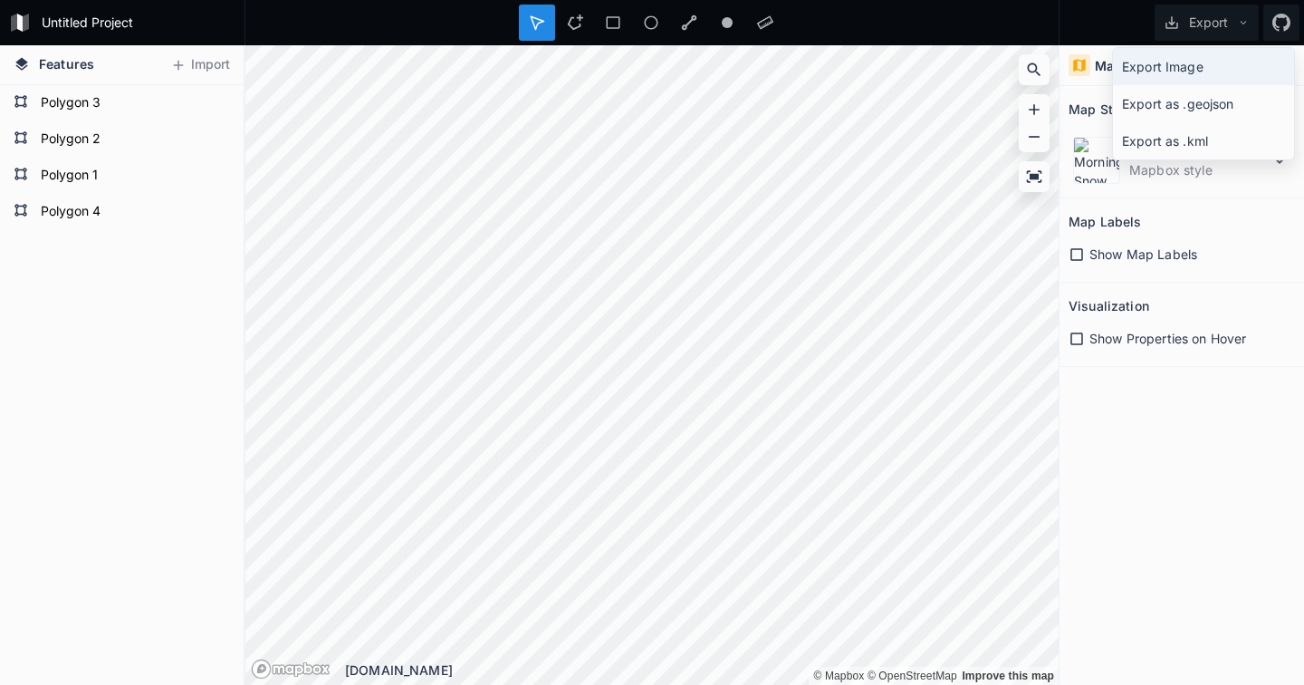
click at [1169, 85] on div "Export Image" at bounding box center [1203, 103] width 181 height 37
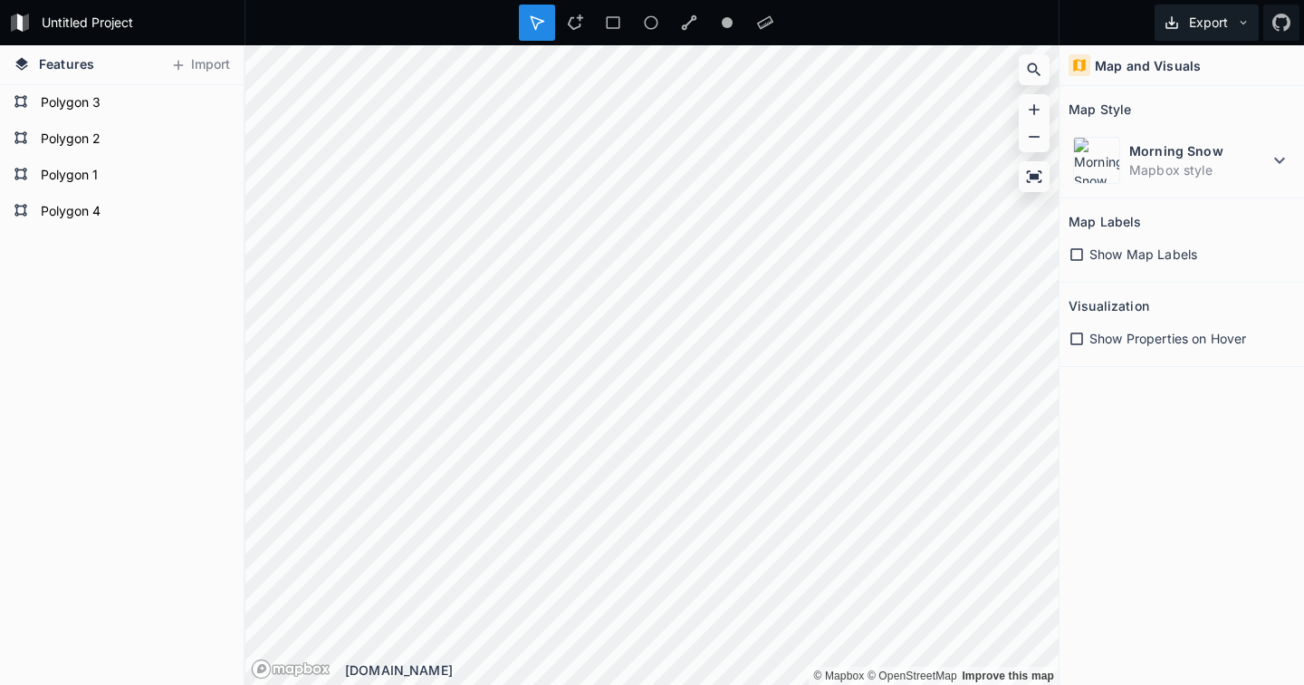
click at [1189, 11] on button "Export" at bounding box center [1207, 23] width 104 height 36
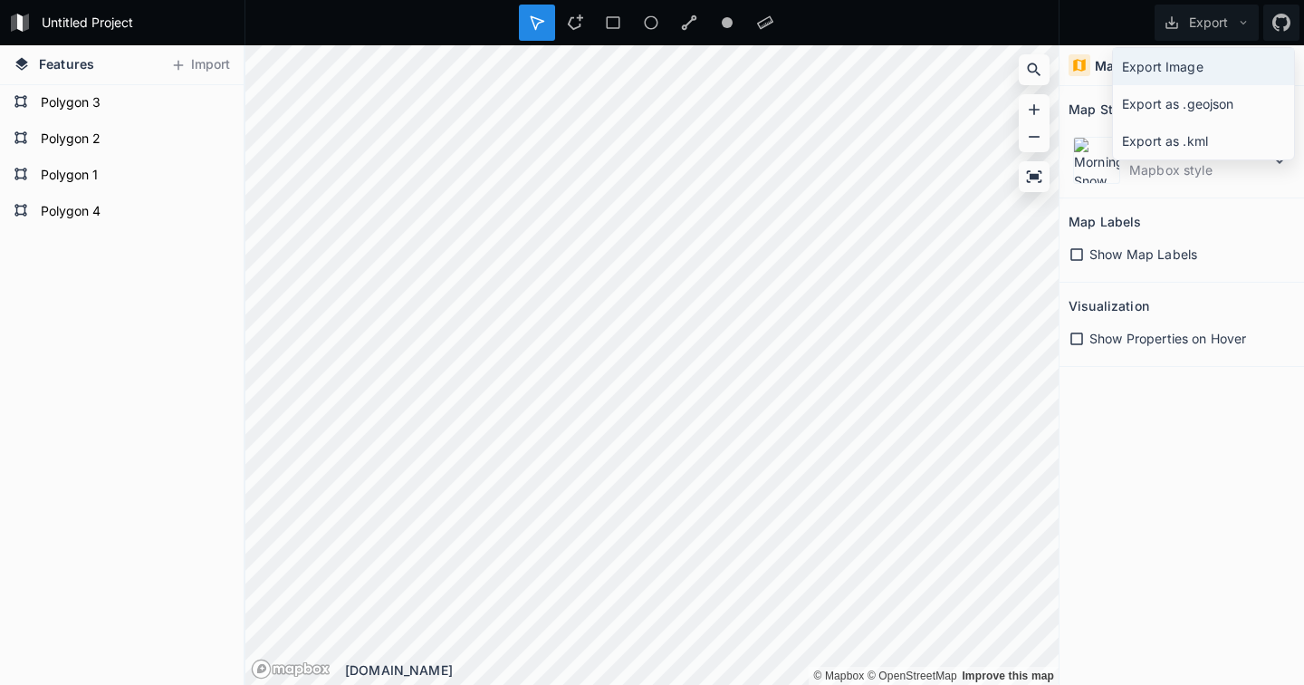
click at [1178, 85] on div "Export Image" at bounding box center [1203, 103] width 181 height 37
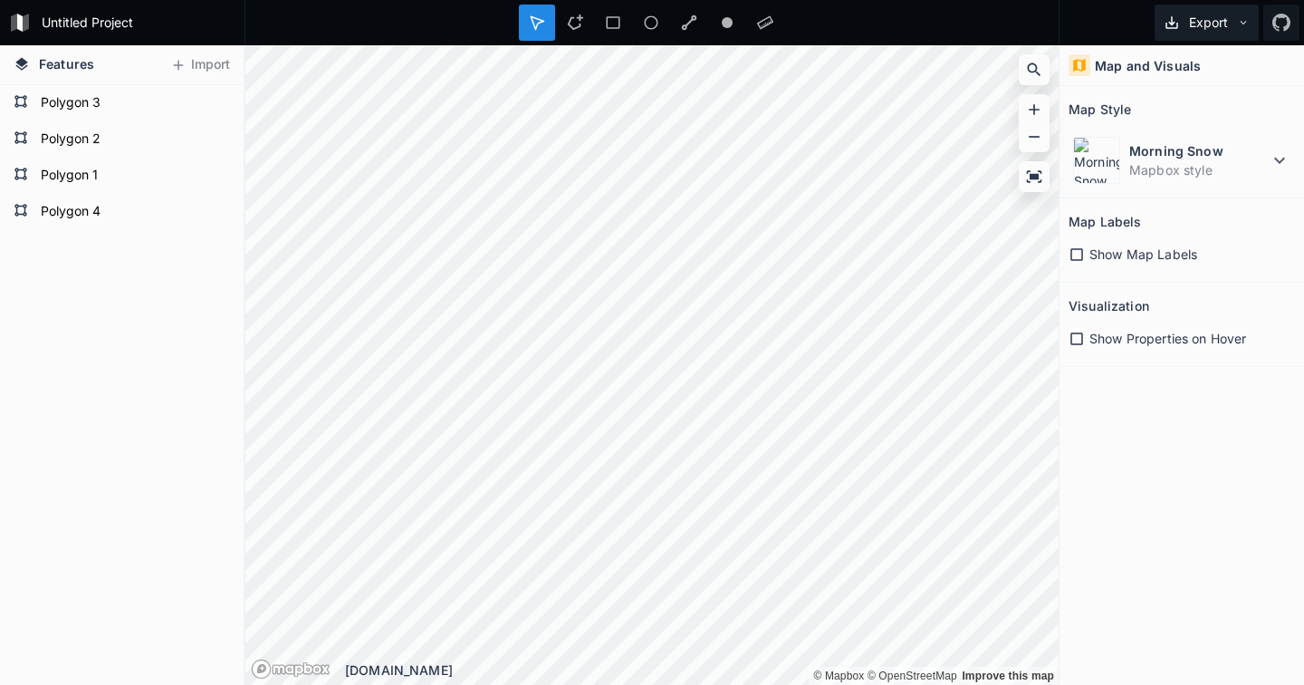
click at [1183, 19] on button "Export" at bounding box center [1207, 23] width 104 height 36
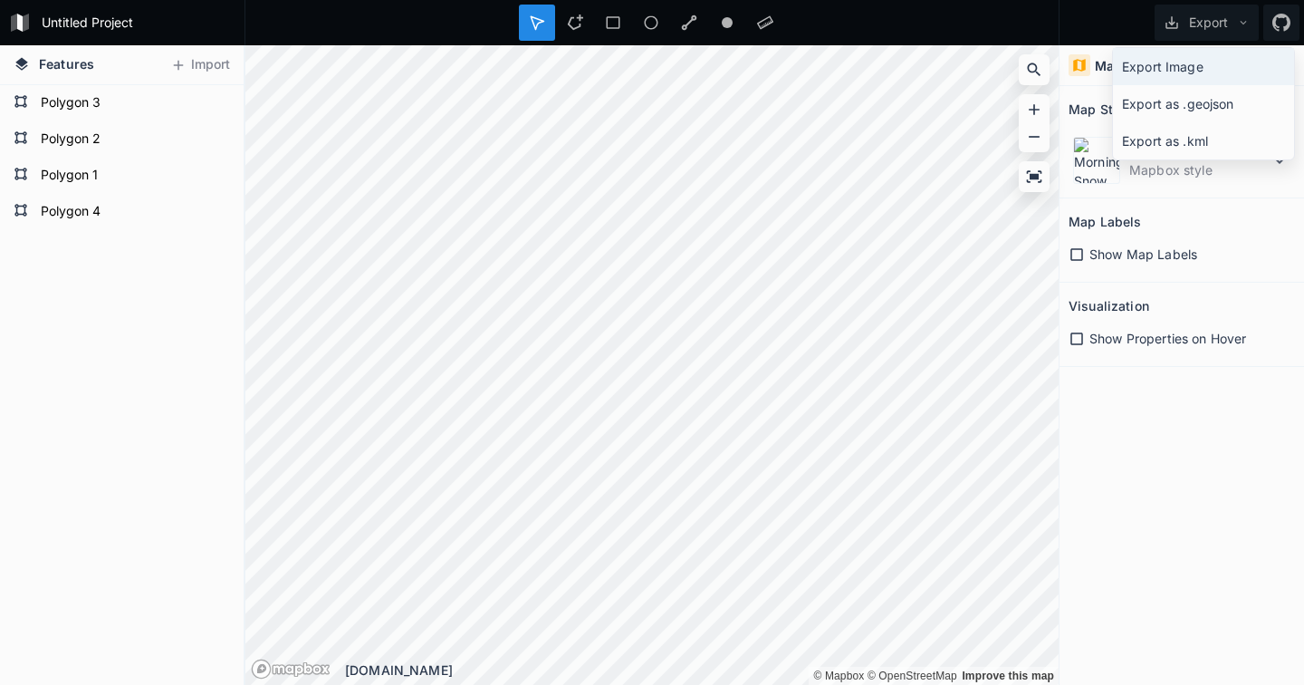
click at [1166, 85] on div "Export Image" at bounding box center [1203, 103] width 181 height 37
click at [86, 25] on form "Untitled Project" at bounding box center [137, 22] width 205 height 27
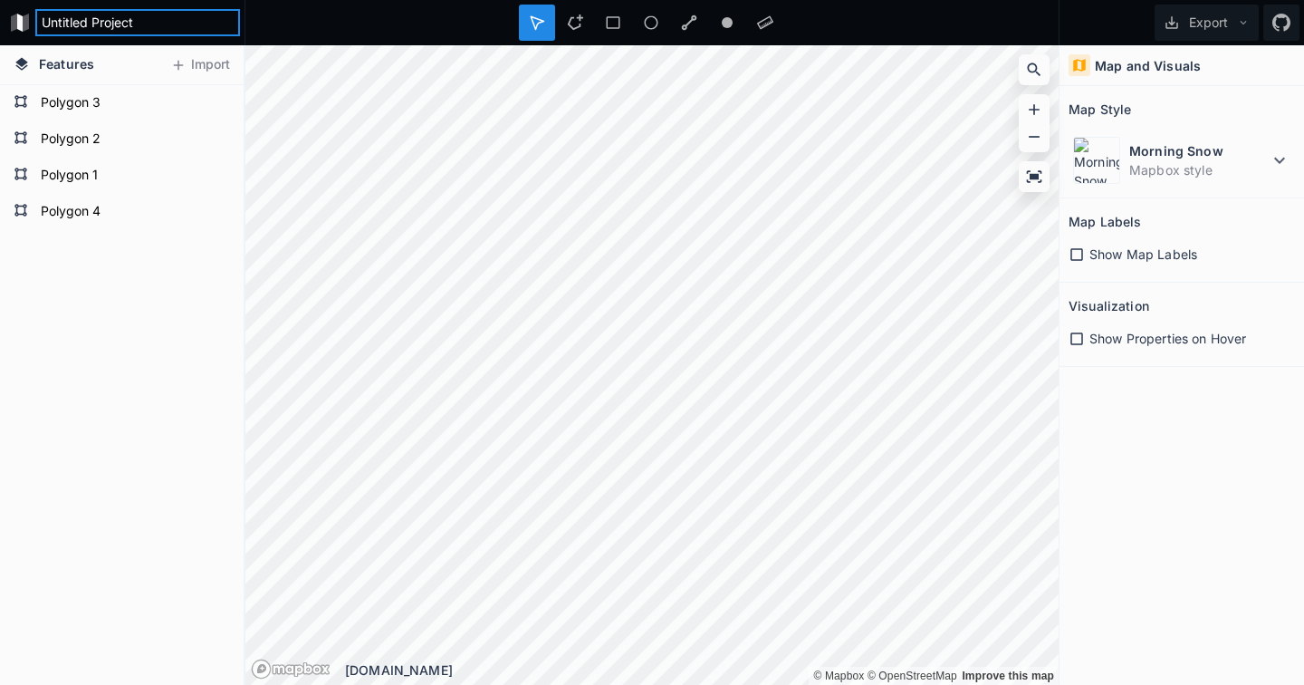
click at [86, 25] on input "Untitled Project" at bounding box center [137, 22] width 205 height 27
click at [1226, 27] on button "Export" at bounding box center [1207, 23] width 104 height 36
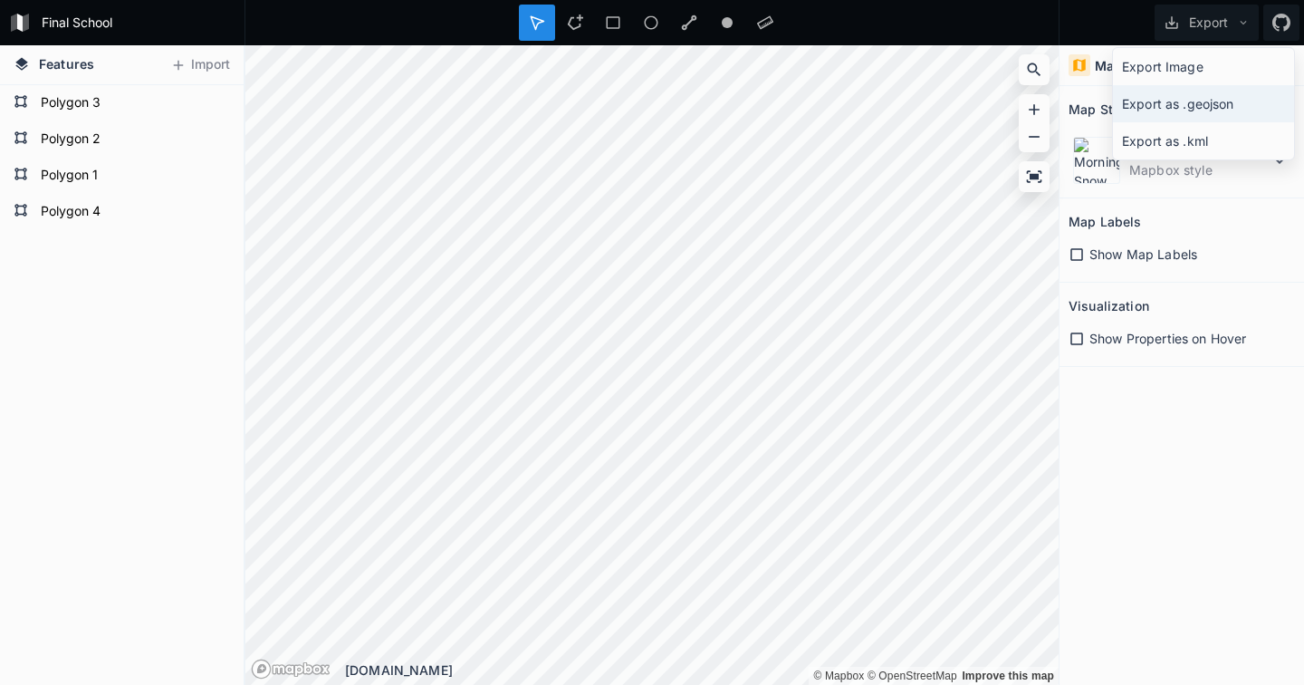
click at [1176, 122] on div "Export as .geojson" at bounding box center [1203, 140] width 181 height 37
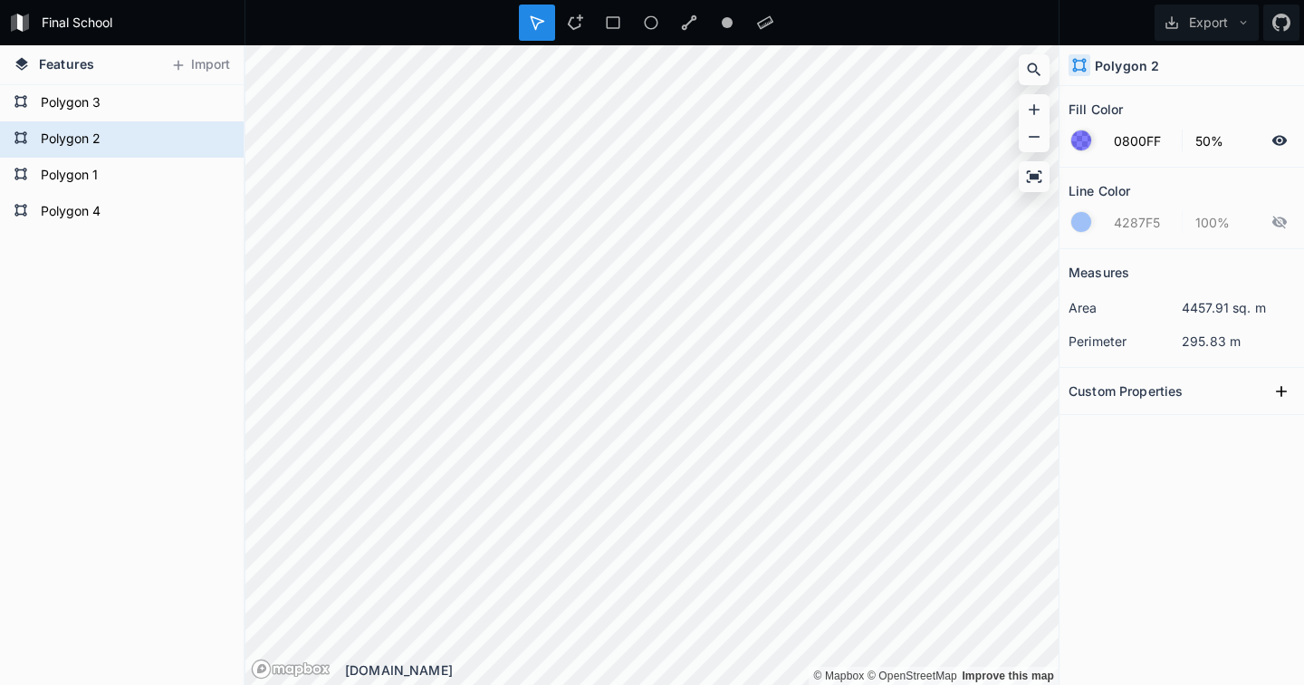
click at [1089, 146] on div at bounding box center [1081, 140] width 20 height 20
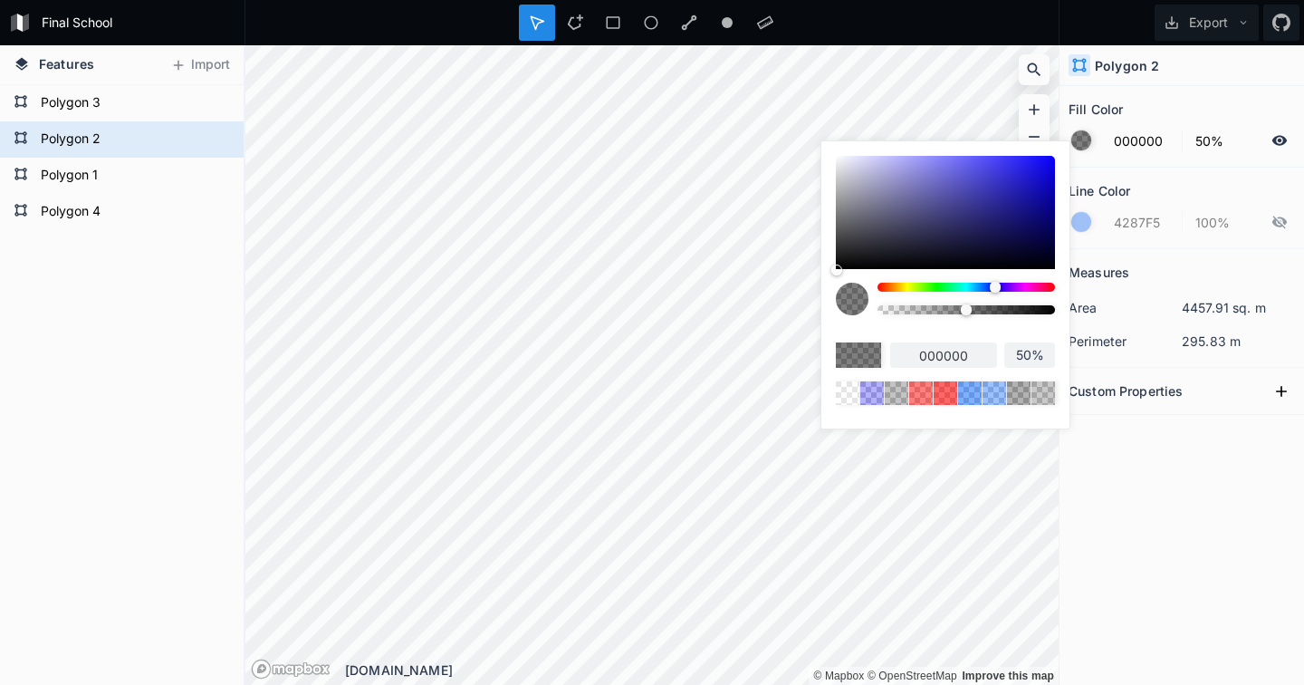
click at [799, 310] on body "Final School Export Features Import Polygon 4 Polygon 1 Polygon 2 Polygon 3 © M…" at bounding box center [652, 342] width 1304 height 685
click at [966, 313] on div at bounding box center [966, 309] width 11 height 11
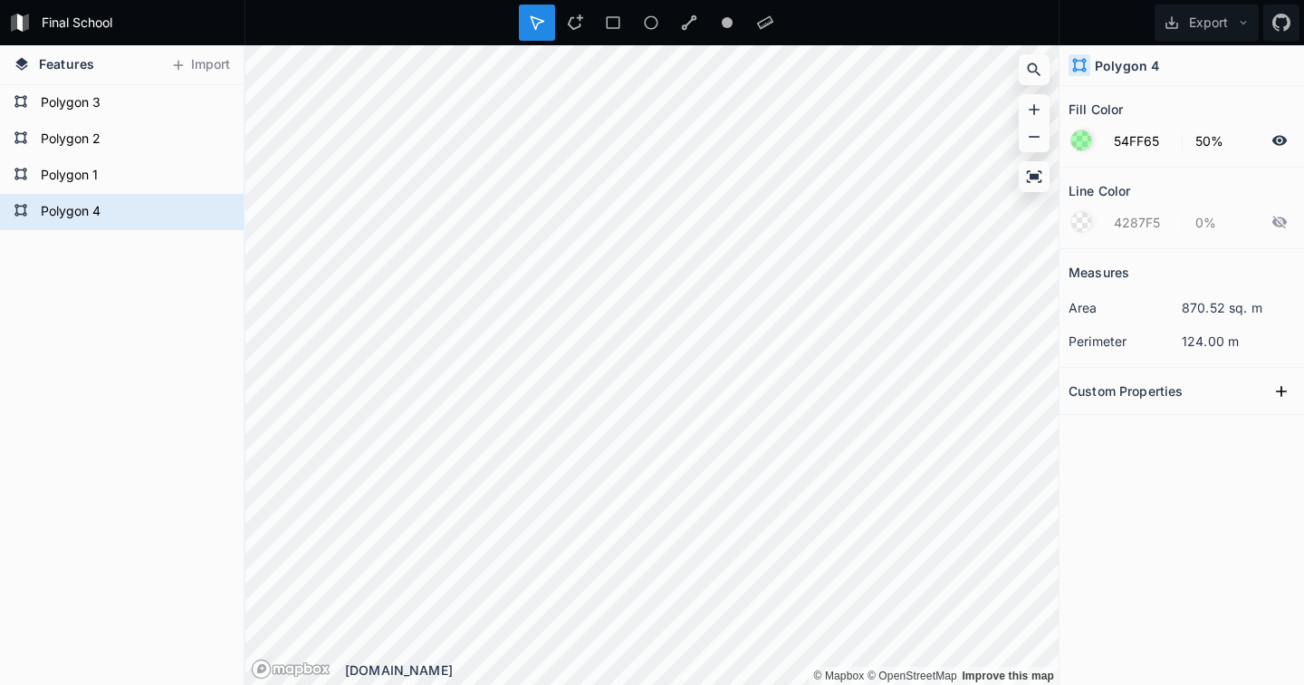
click at [1089, 140] on div at bounding box center [1081, 140] width 20 height 20
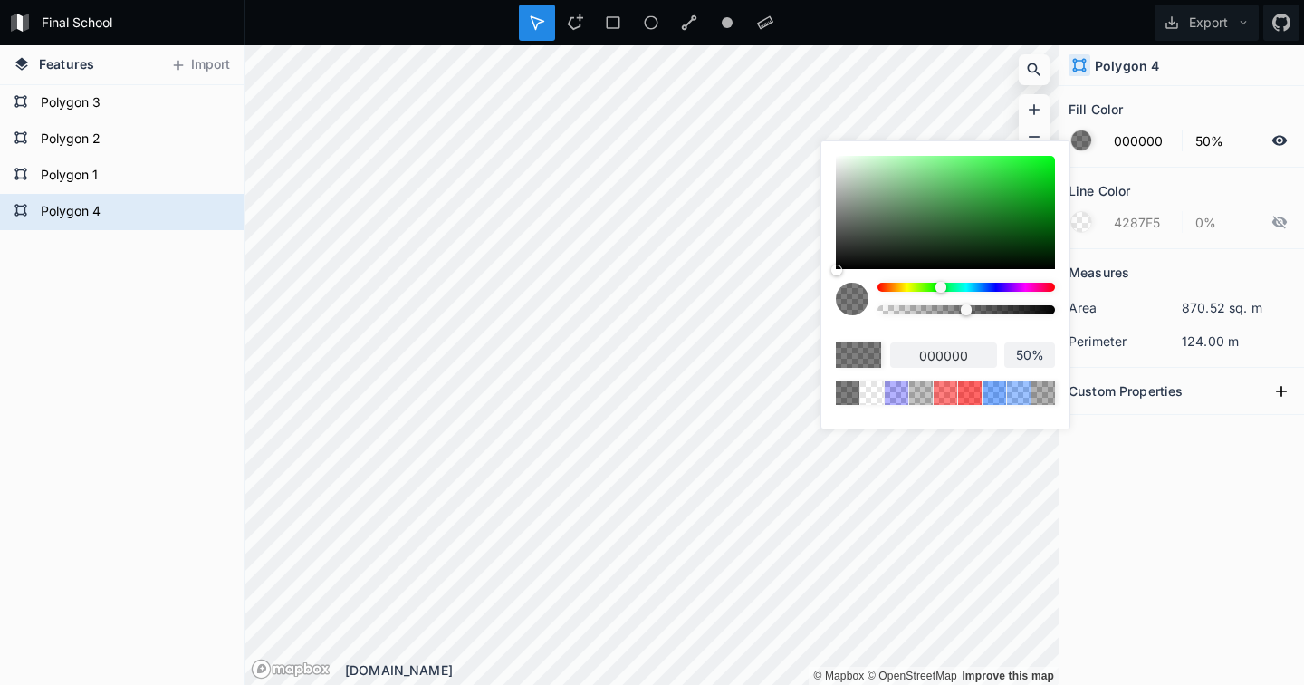
drag, startPoint x: 838, startPoint y: 158, endPoint x: 830, endPoint y: 320, distance: 161.4
click at [830, 320] on div "000000 50%" at bounding box center [945, 280] width 248 height 278
drag, startPoint x: 967, startPoint y: 311, endPoint x: 1017, endPoint y: 309, distance: 49.8
click at [1017, 309] on div at bounding box center [1017, 309] width 11 height 11
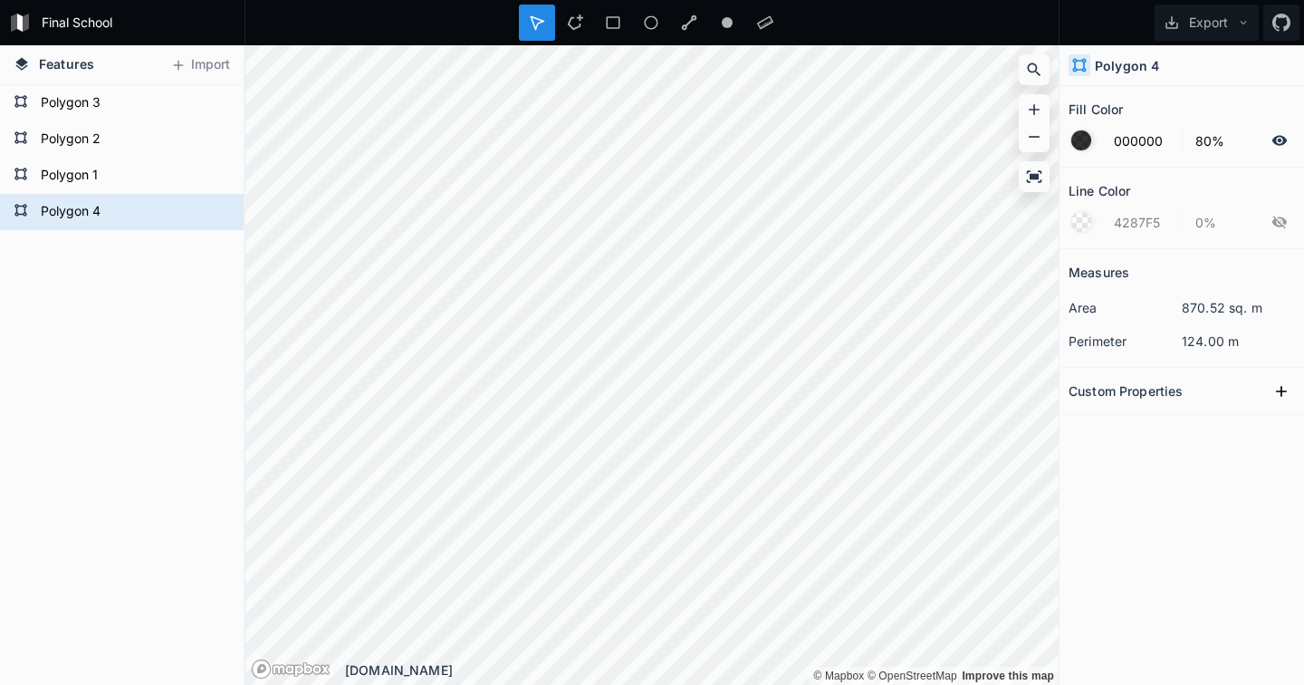
click at [1078, 138] on div at bounding box center [1081, 140] width 20 height 20
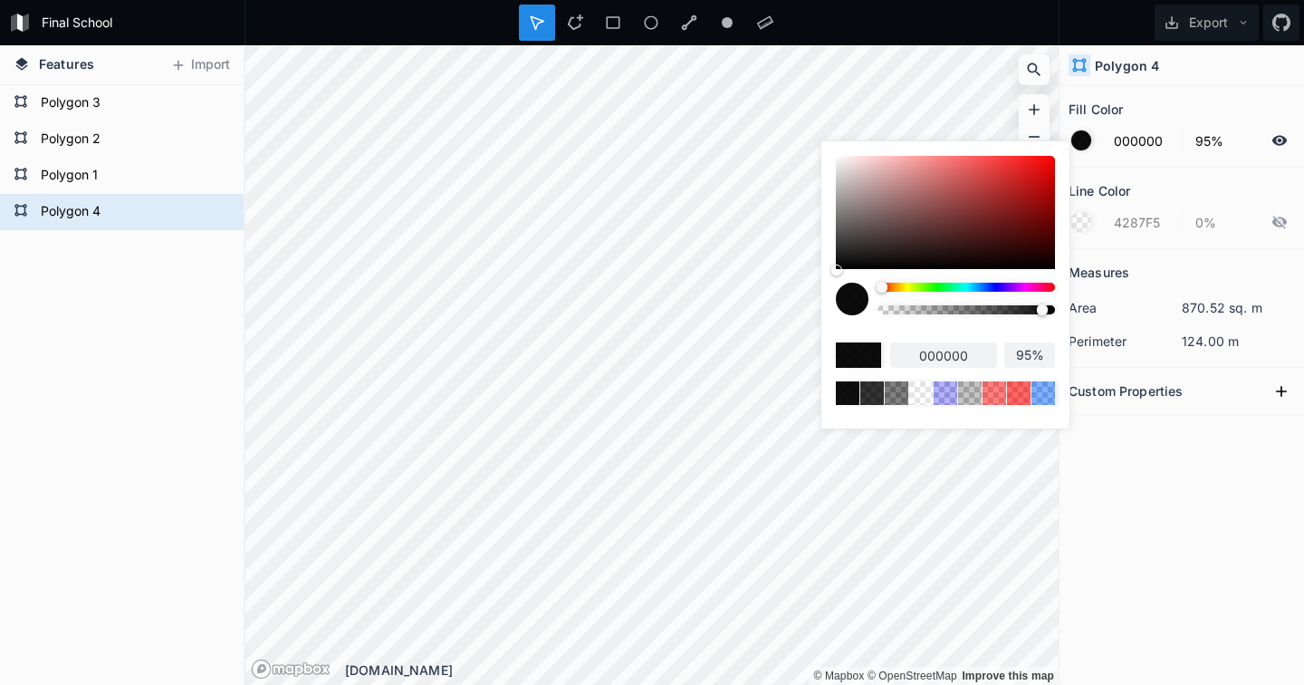
drag, startPoint x: 1021, startPoint y: 309, endPoint x: 1041, endPoint y: 316, distance: 22.1
click at [1041, 316] on div at bounding box center [966, 305] width 177 height 45
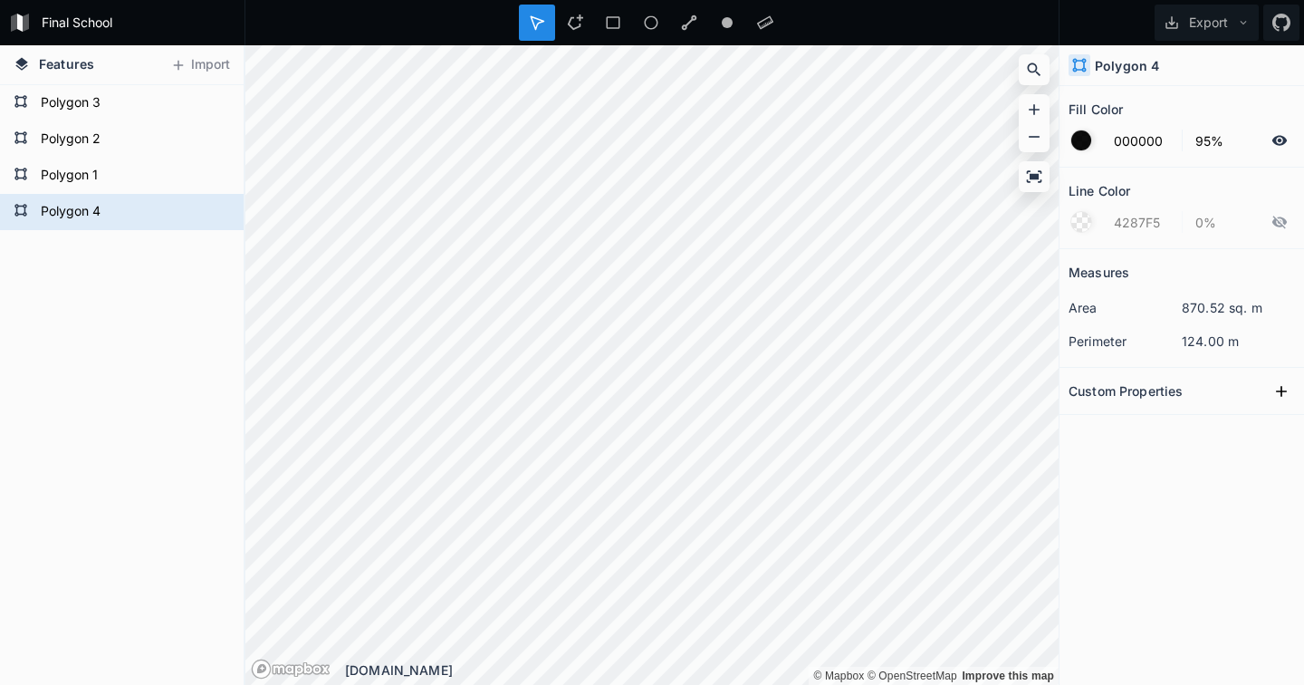
click at [1169, 584] on div "Measures area 870.52 sq. m perimeter 124.00 m Custom Properties" at bounding box center [1182, 421] width 245 height 345
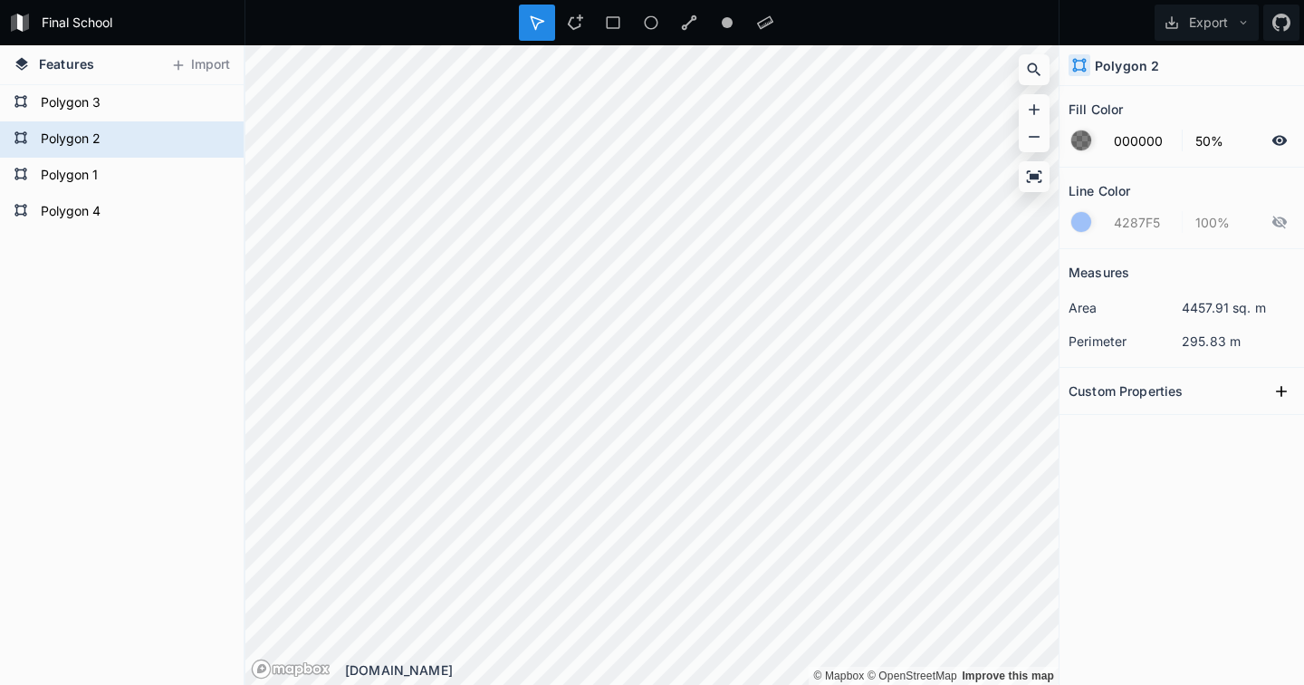
click at [1080, 139] on div at bounding box center [1081, 140] width 20 height 20
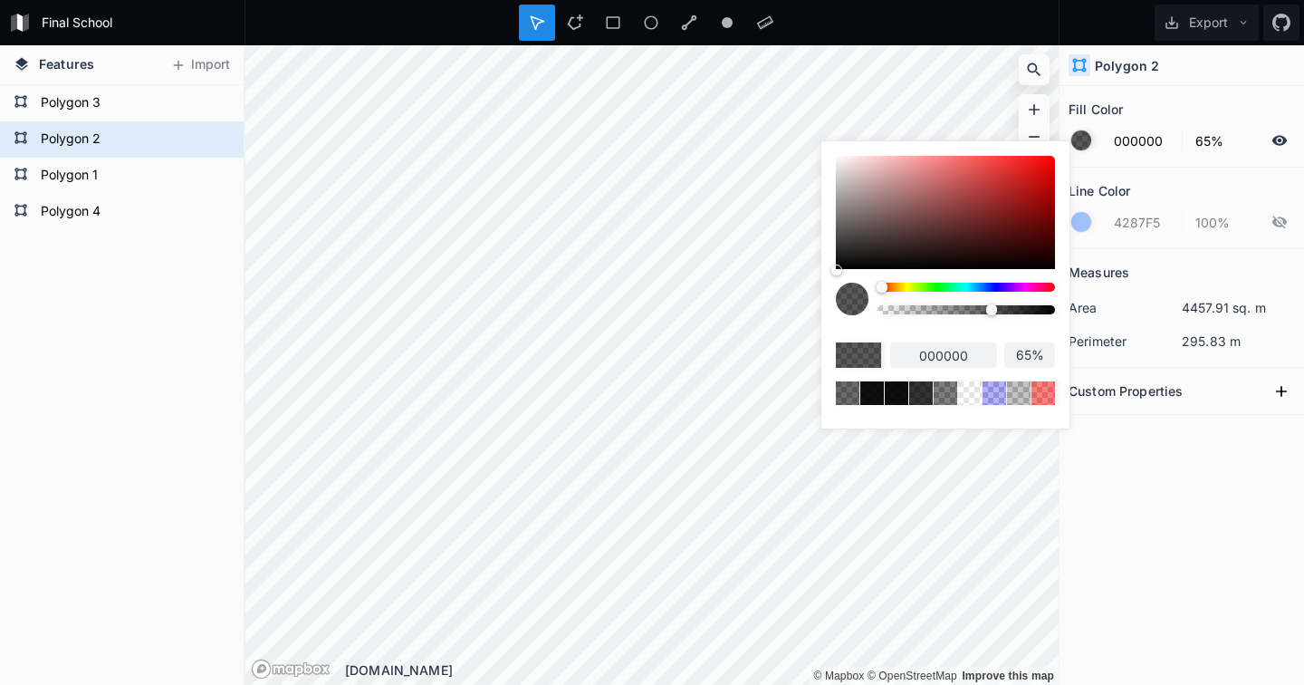
drag, startPoint x: 967, startPoint y: 308, endPoint x: 992, endPoint y: 313, distance: 25.0
click at [992, 313] on div at bounding box center [991, 309] width 11 height 11
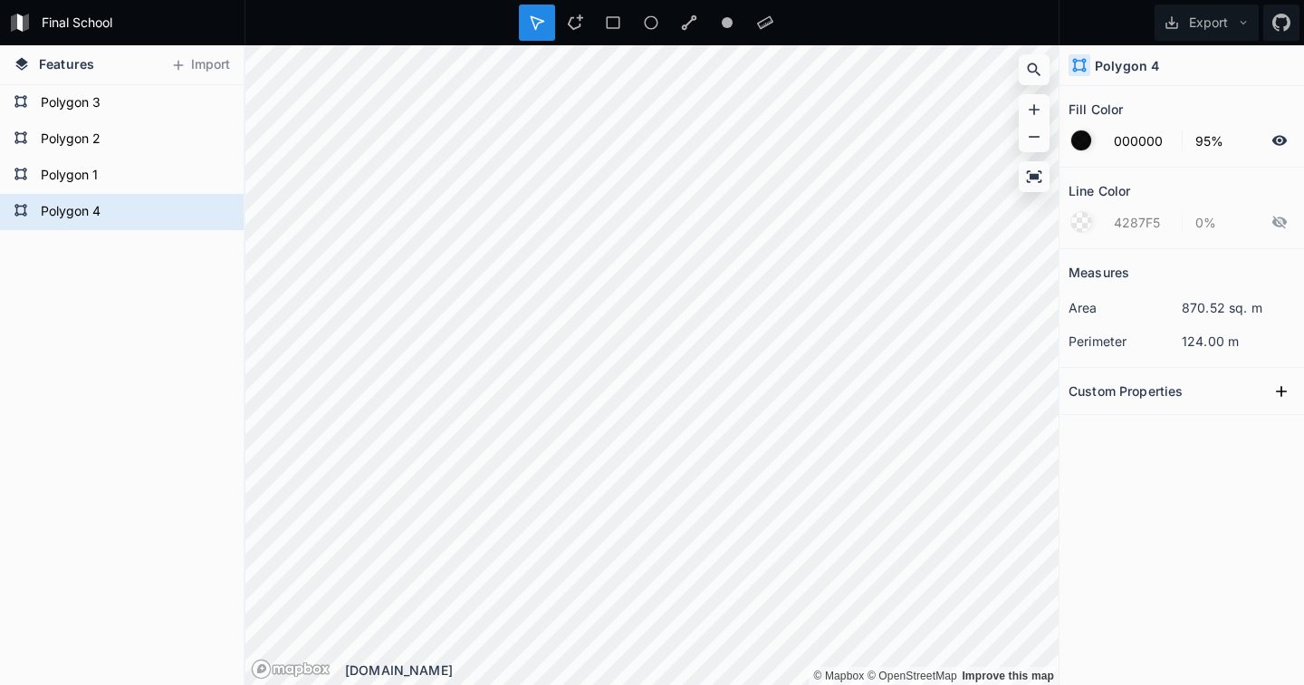
click at [1081, 149] on div at bounding box center [1081, 140] width 20 height 20
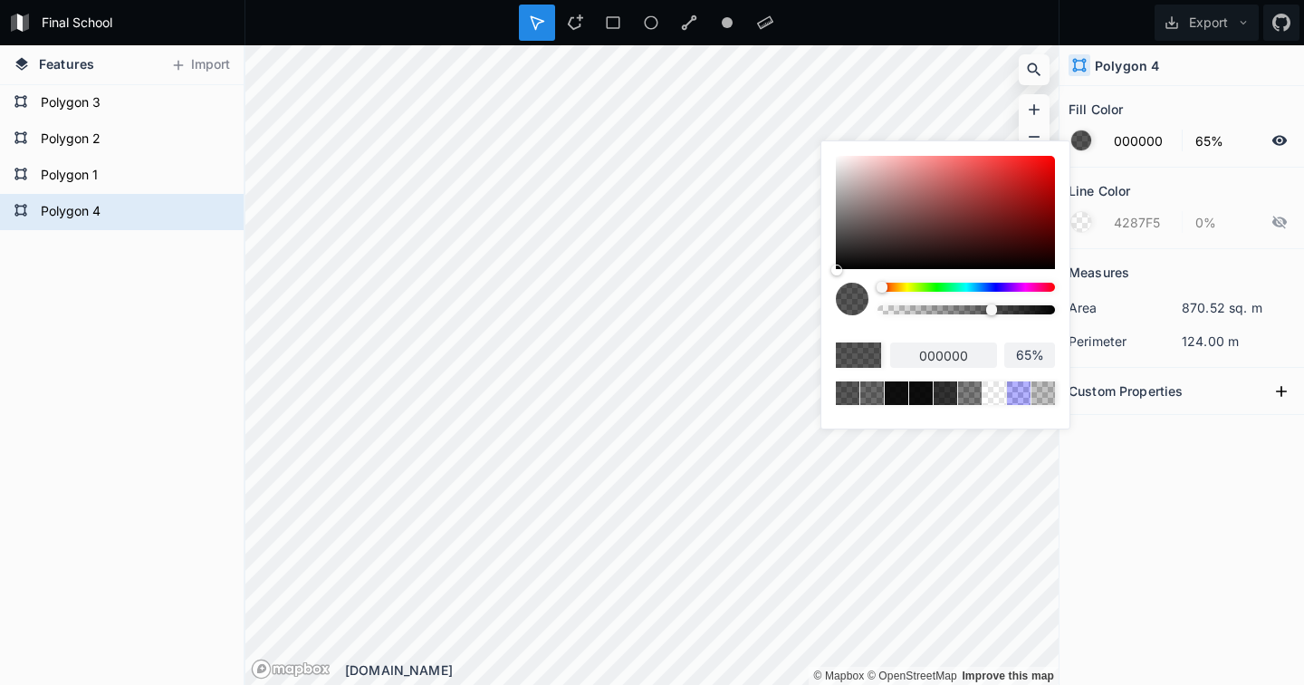
drag, startPoint x: 1043, startPoint y: 312, endPoint x: 992, endPoint y: 313, distance: 51.6
click at [992, 313] on div at bounding box center [991, 309] width 11 height 11
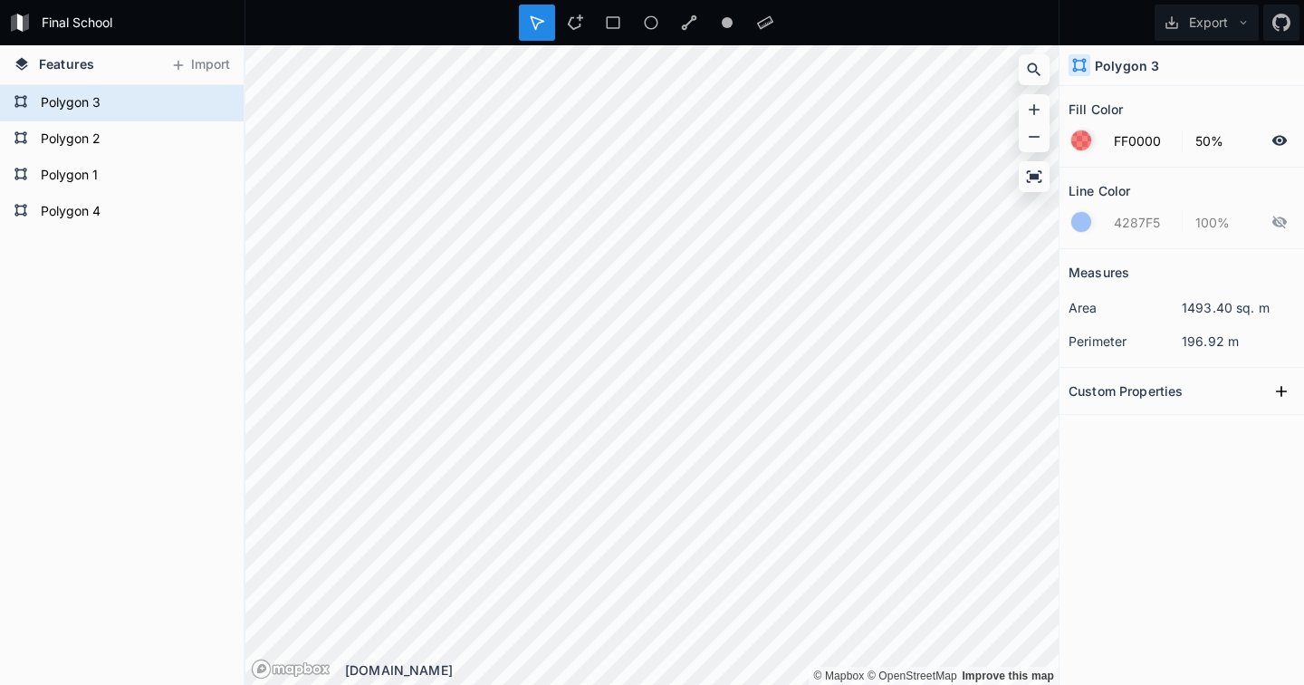
click at [1080, 141] on div at bounding box center [1081, 140] width 20 height 20
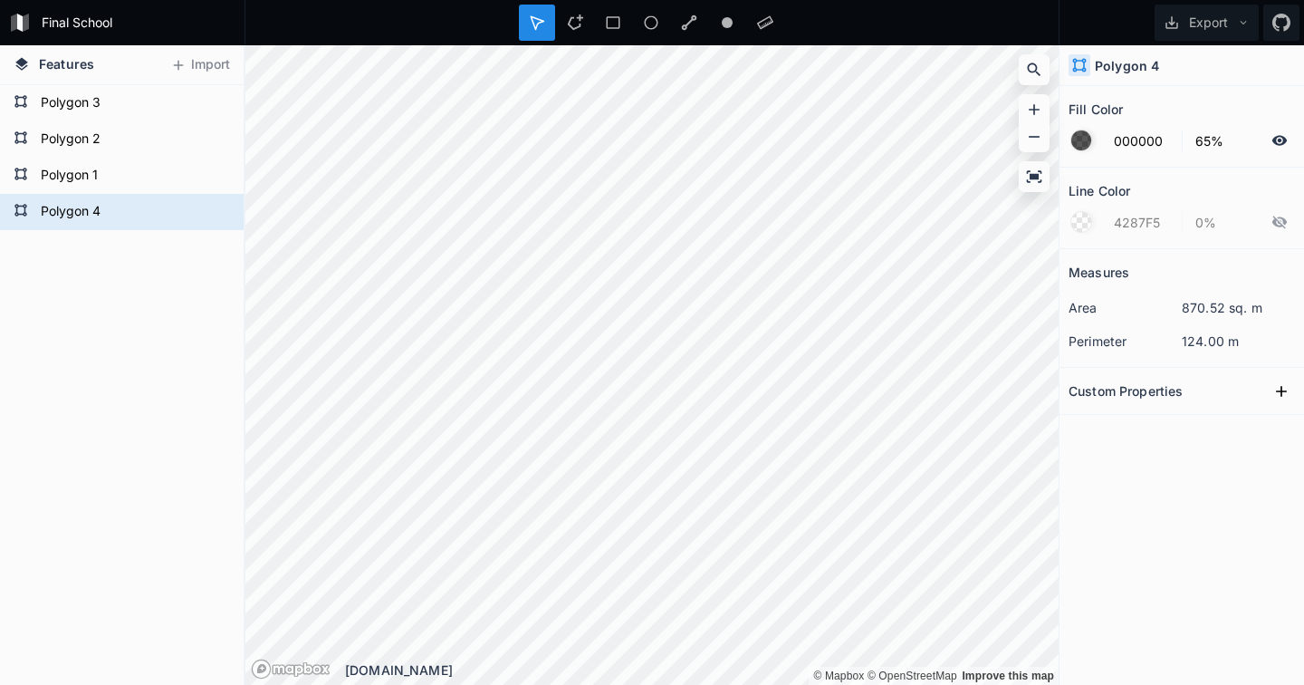
click at [1080, 134] on div at bounding box center [1081, 140] width 20 height 20
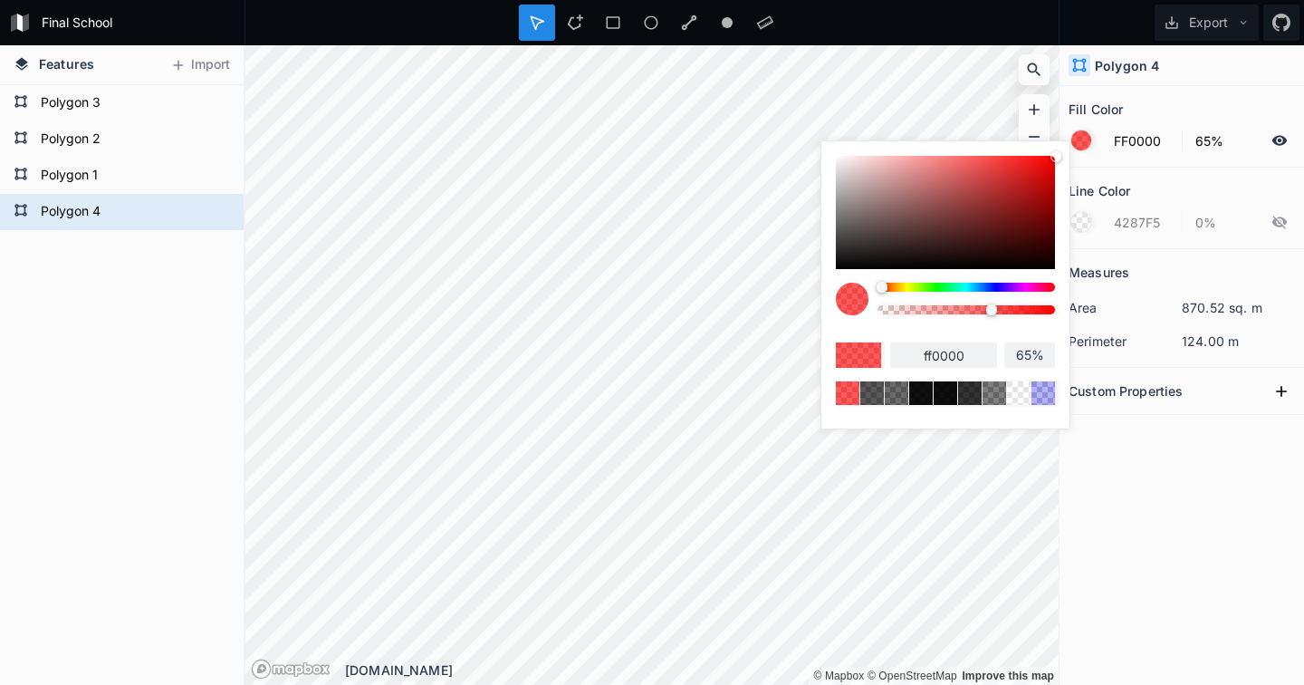
drag, startPoint x: 837, startPoint y: 158, endPoint x: 1077, endPoint y: 130, distance: 241.6
click at [1077, 130] on body "Final School Export Features Import Polygon 4 Polygon 1 Polygon 2 Polygon 3 © M…" at bounding box center [652, 342] width 1304 height 685
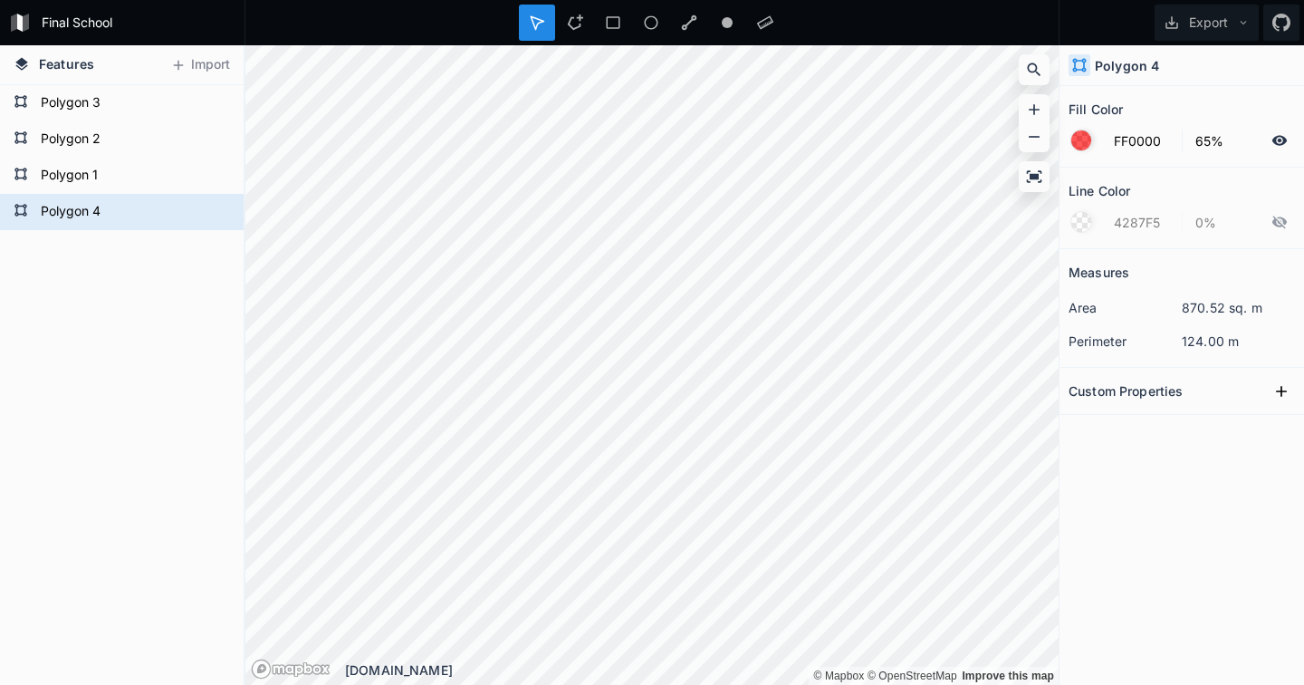
click at [1077, 146] on div at bounding box center [1081, 140] width 20 height 20
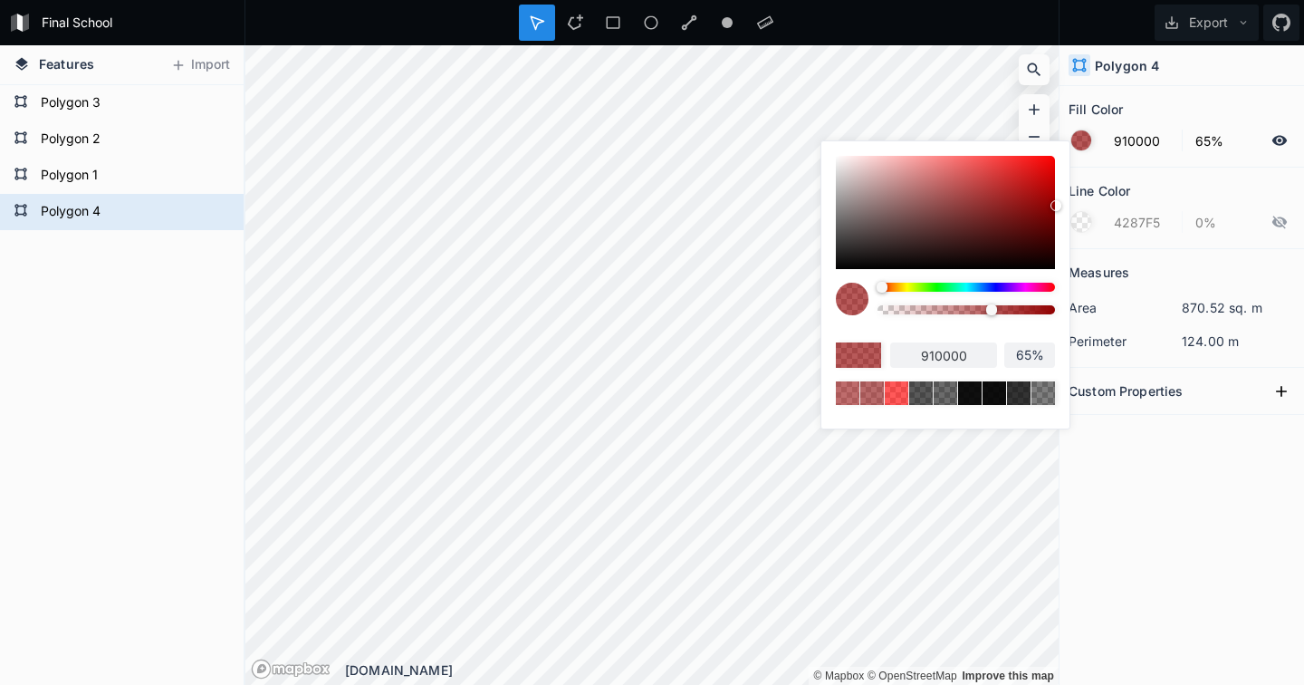
drag, startPoint x: 839, startPoint y: 158, endPoint x: 1070, endPoint y: 205, distance: 234.6
click at [1070, 205] on div "910000 65%" at bounding box center [945, 284] width 250 height 289
click at [1178, 107] on div "Fill Color" at bounding box center [1182, 109] width 226 height 28
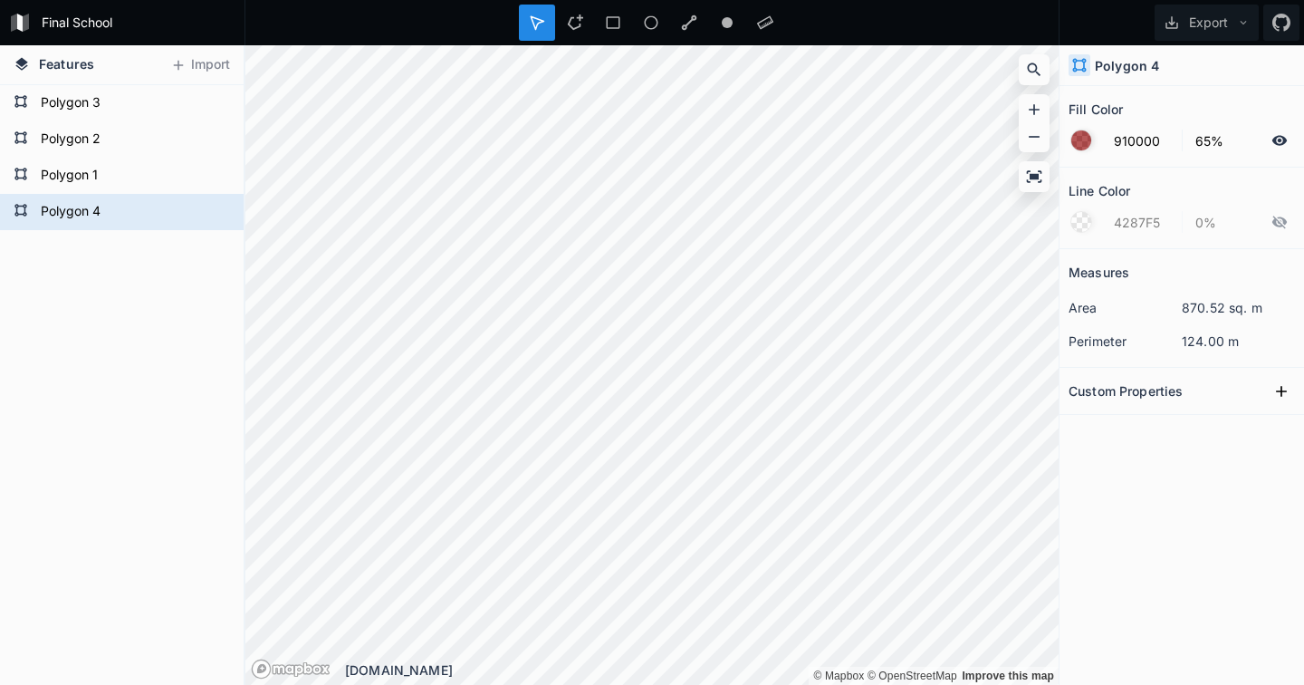
click at [1074, 146] on div at bounding box center [1081, 140] width 20 height 20
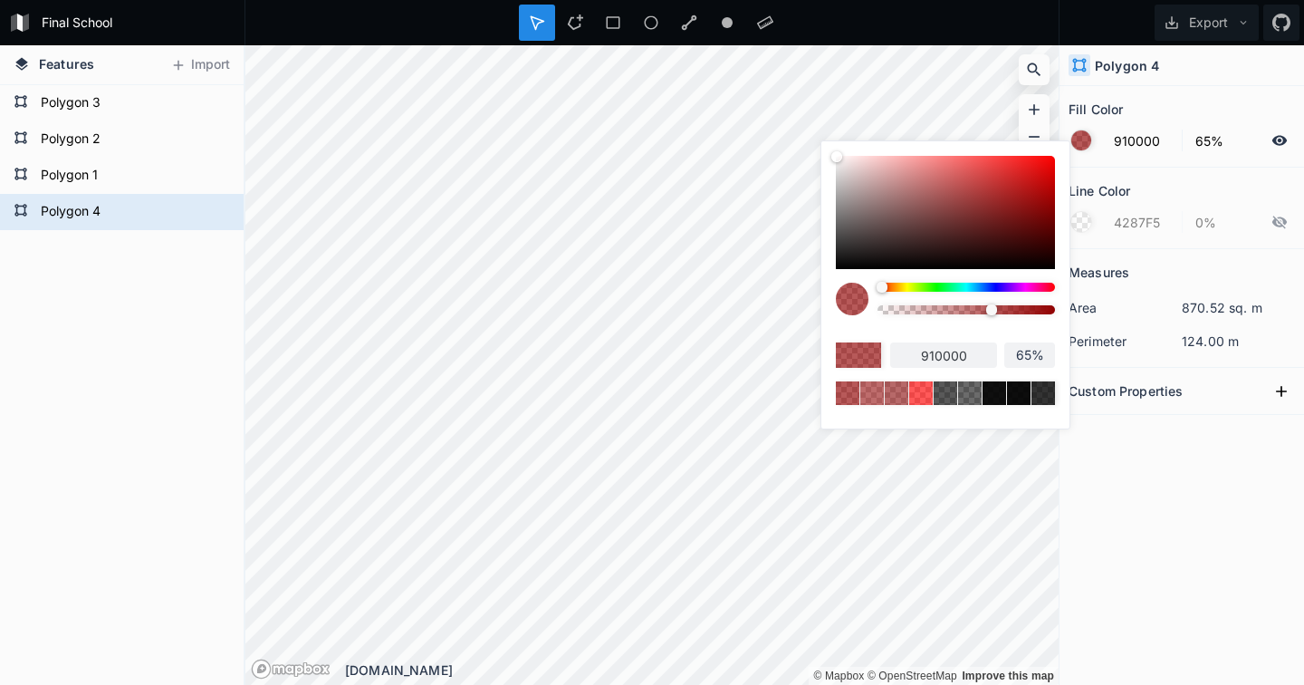
drag, startPoint x: 1045, startPoint y: 190, endPoint x: 1062, endPoint y: 190, distance: 17.2
click at [1062, 190] on div "910000 65%" at bounding box center [945, 280] width 248 height 278
drag, startPoint x: 835, startPoint y: 154, endPoint x: 1128, endPoint y: 170, distance: 293.9
click at [1128, 170] on body "Final School Export Features Import Polygon 4 Polygon 1 Polygon 2 Polygon 3 © M…" at bounding box center [652, 342] width 1304 height 685
click at [1172, 174] on section "Line Color 4287F5 0%" at bounding box center [1182, 209] width 245 height 82
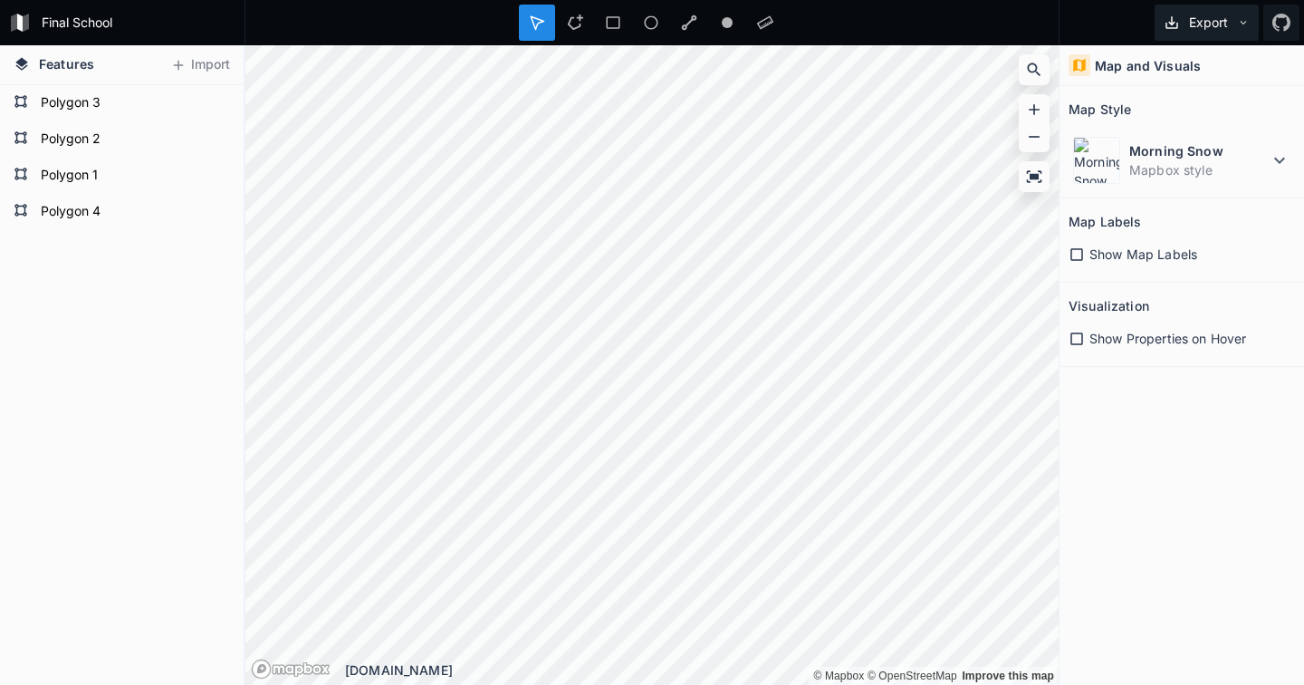
click at [1237, 19] on icon at bounding box center [1243, 22] width 13 height 13
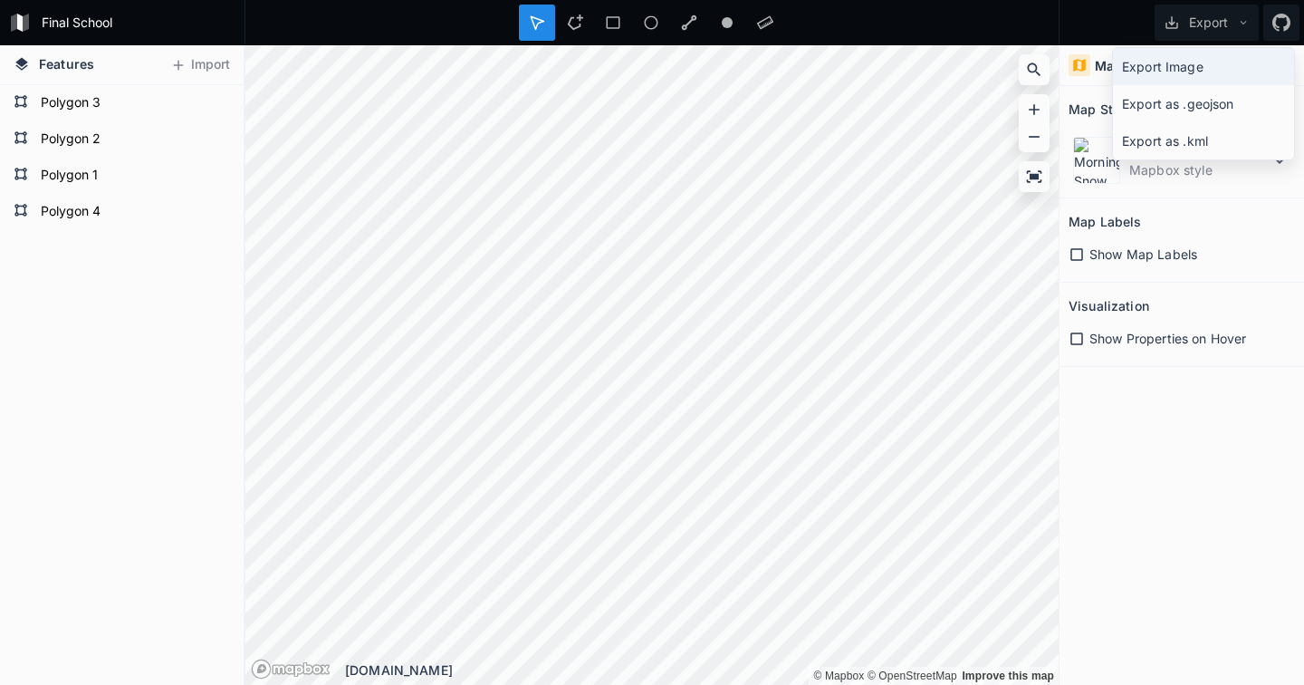
click at [1171, 85] on div "Export Image" at bounding box center [1203, 103] width 181 height 37
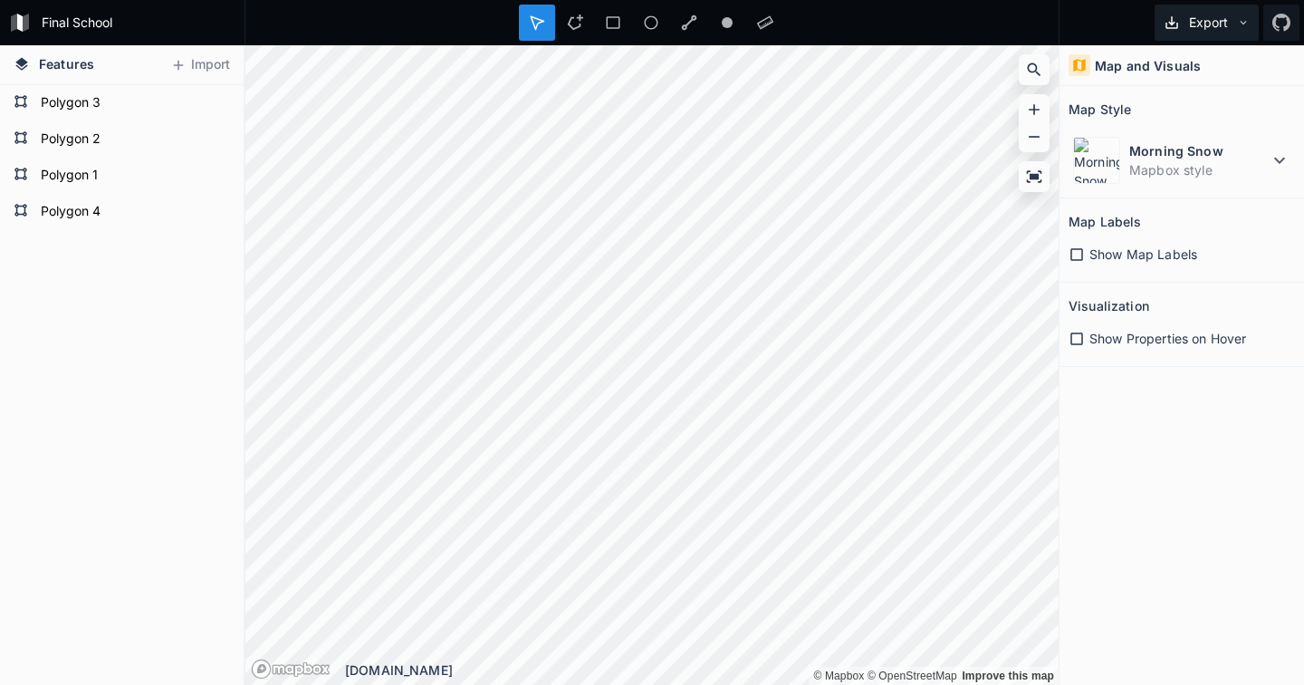
click at [1220, 17] on button "Export" at bounding box center [1207, 23] width 104 height 36
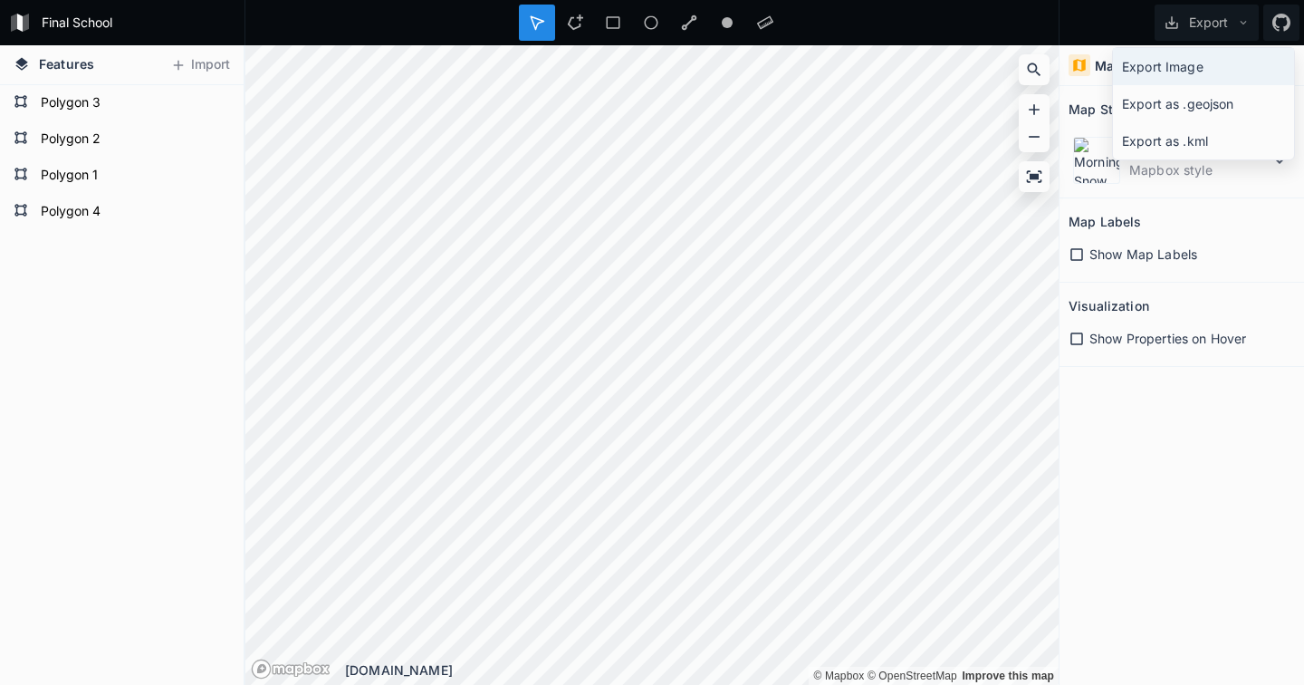
click at [1185, 85] on div "Export Image" at bounding box center [1203, 103] width 181 height 37
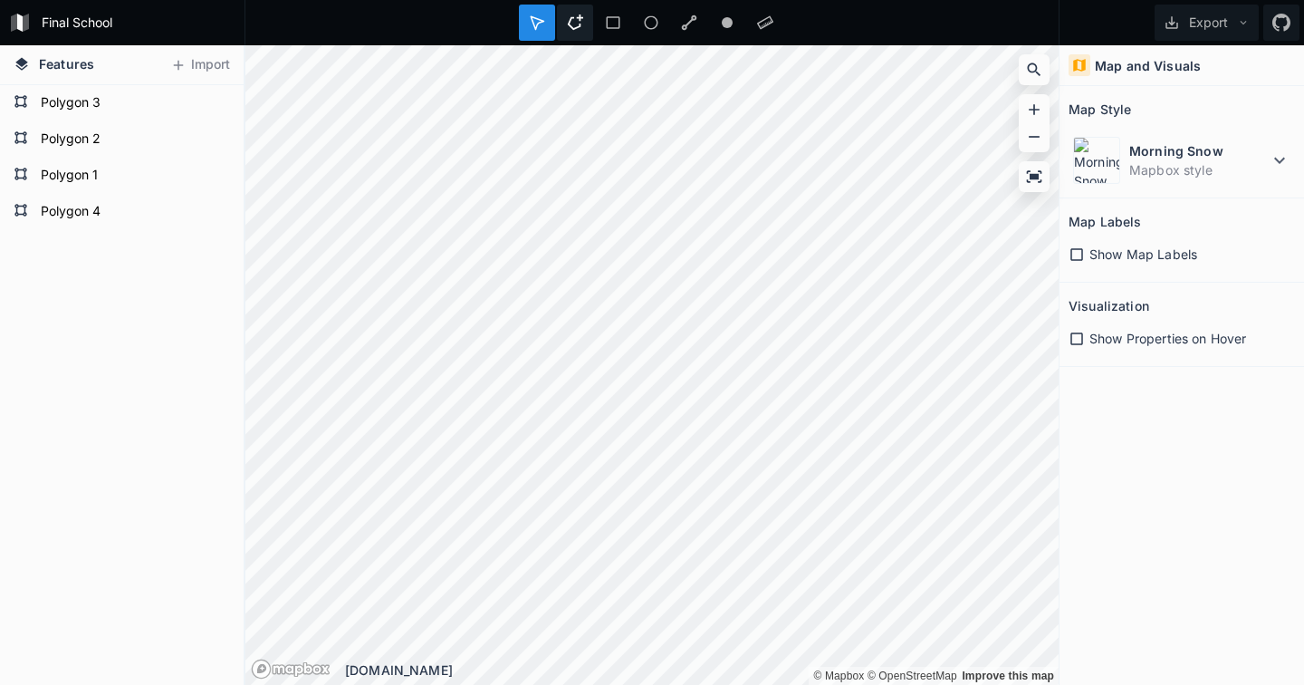
click at [579, 24] on icon at bounding box center [575, 22] width 16 height 16
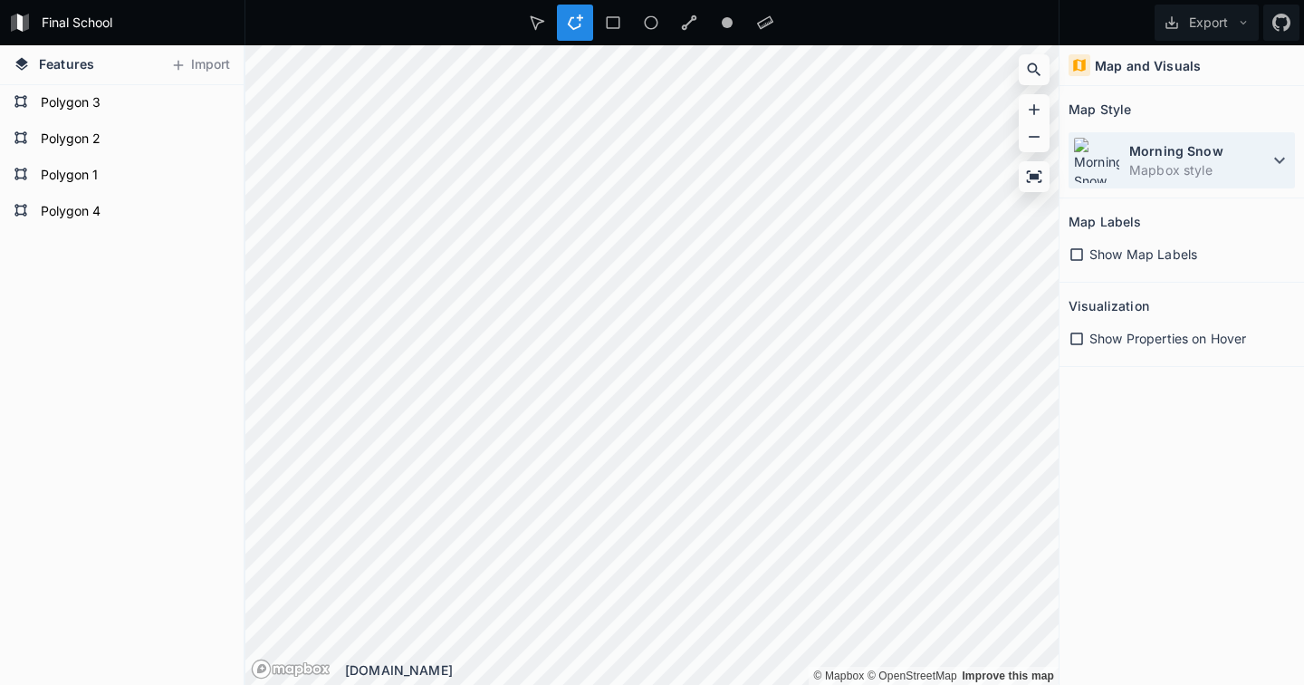
click at [1260, 153] on dt "Morning Snow" at bounding box center [1198, 150] width 139 height 19
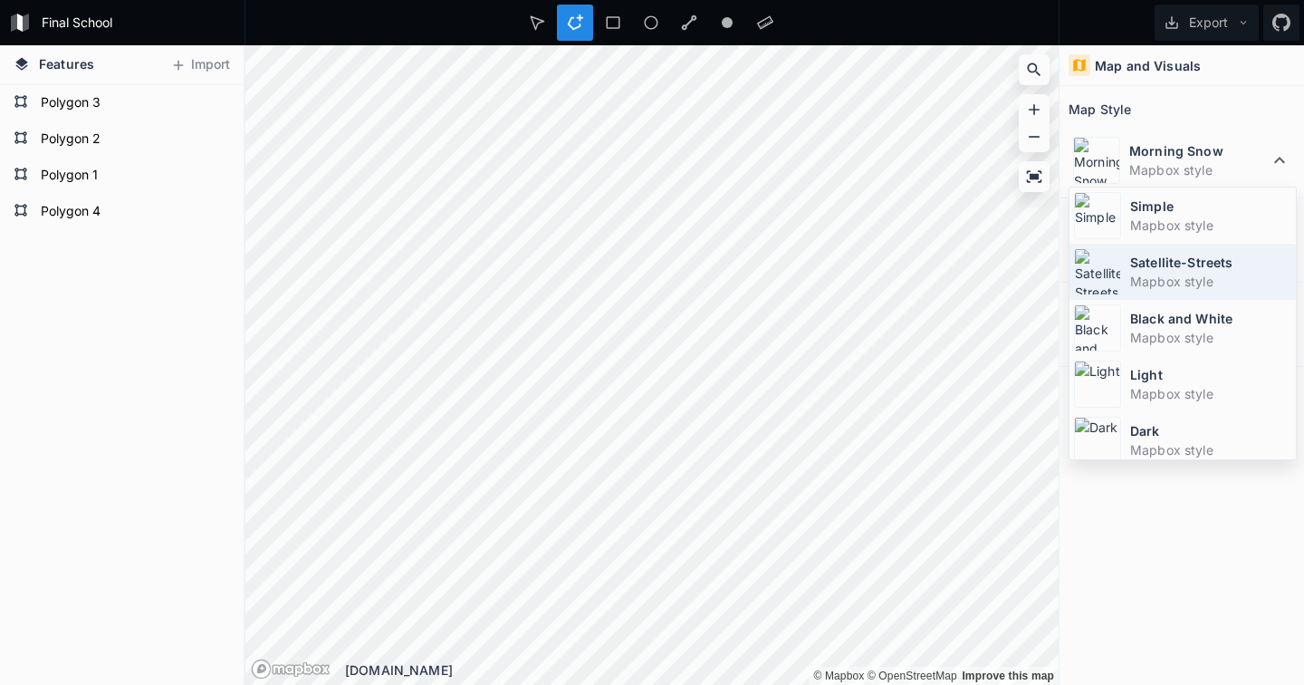
click at [1161, 277] on dd "Mapbox style" at bounding box center [1210, 281] width 161 height 19
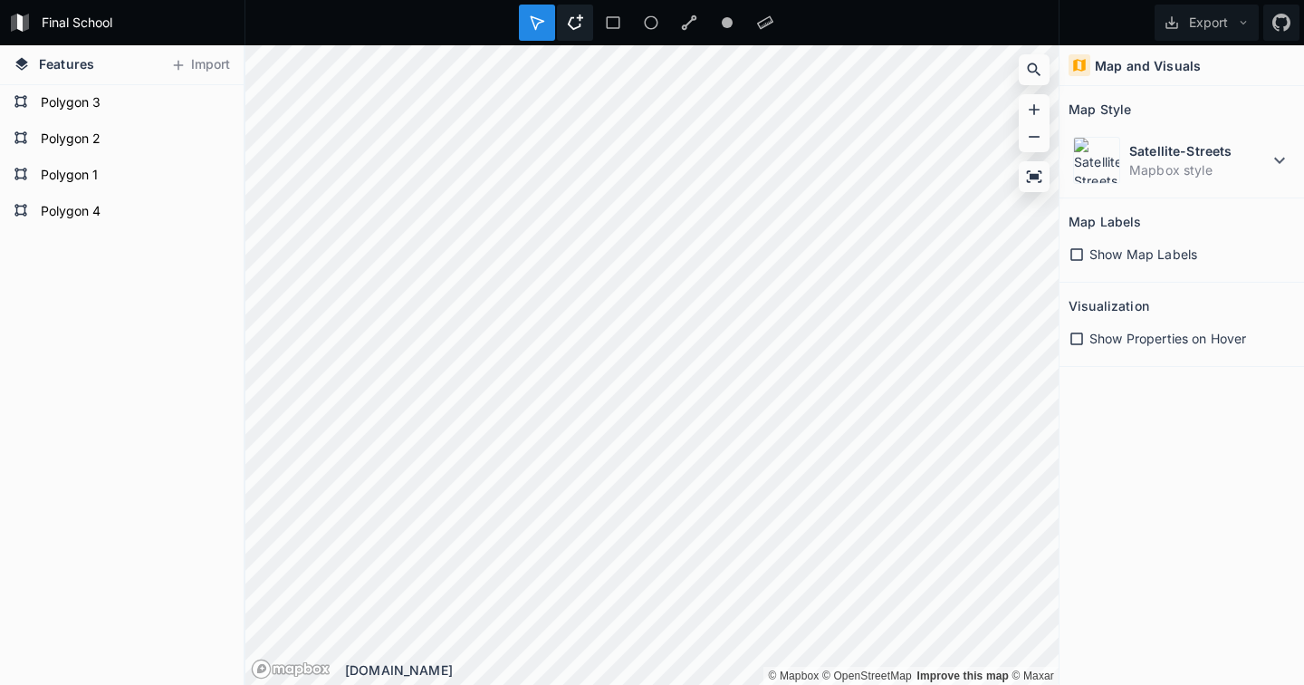
click at [569, 26] on icon at bounding box center [575, 22] width 16 height 16
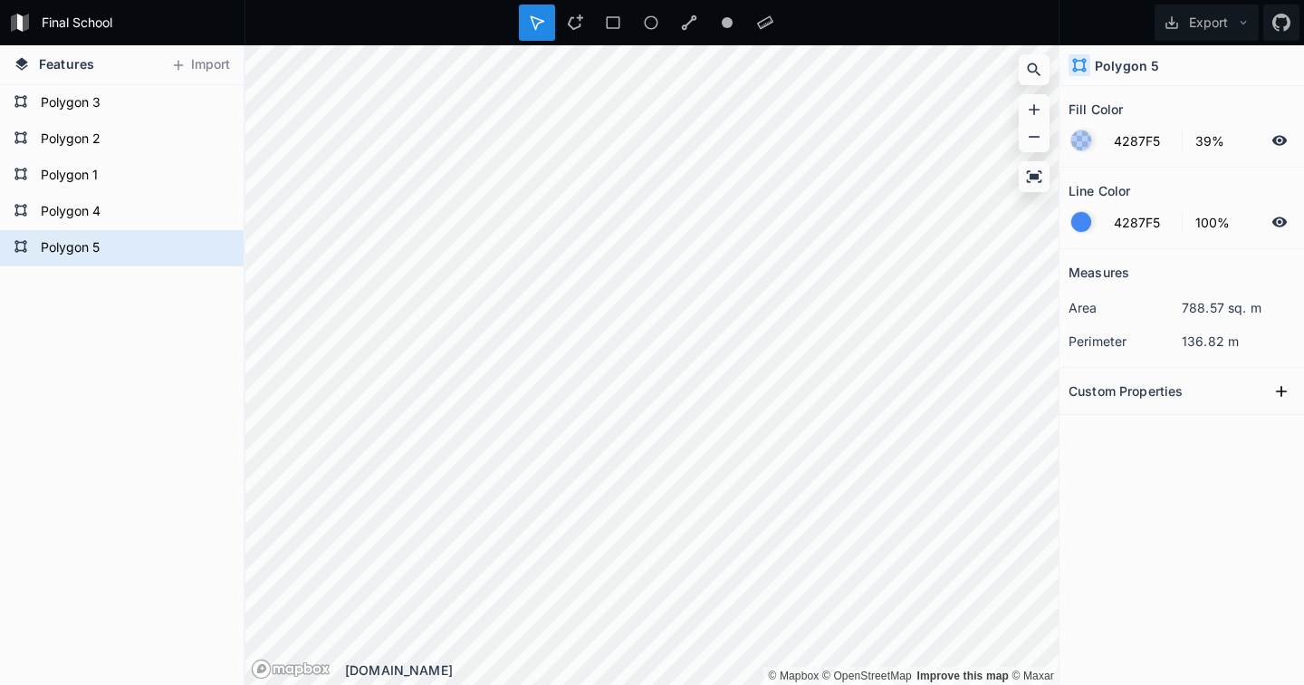
click at [1279, 221] on icon at bounding box center [1279, 221] width 15 height 10
click at [1074, 132] on div at bounding box center [1081, 140] width 20 height 20
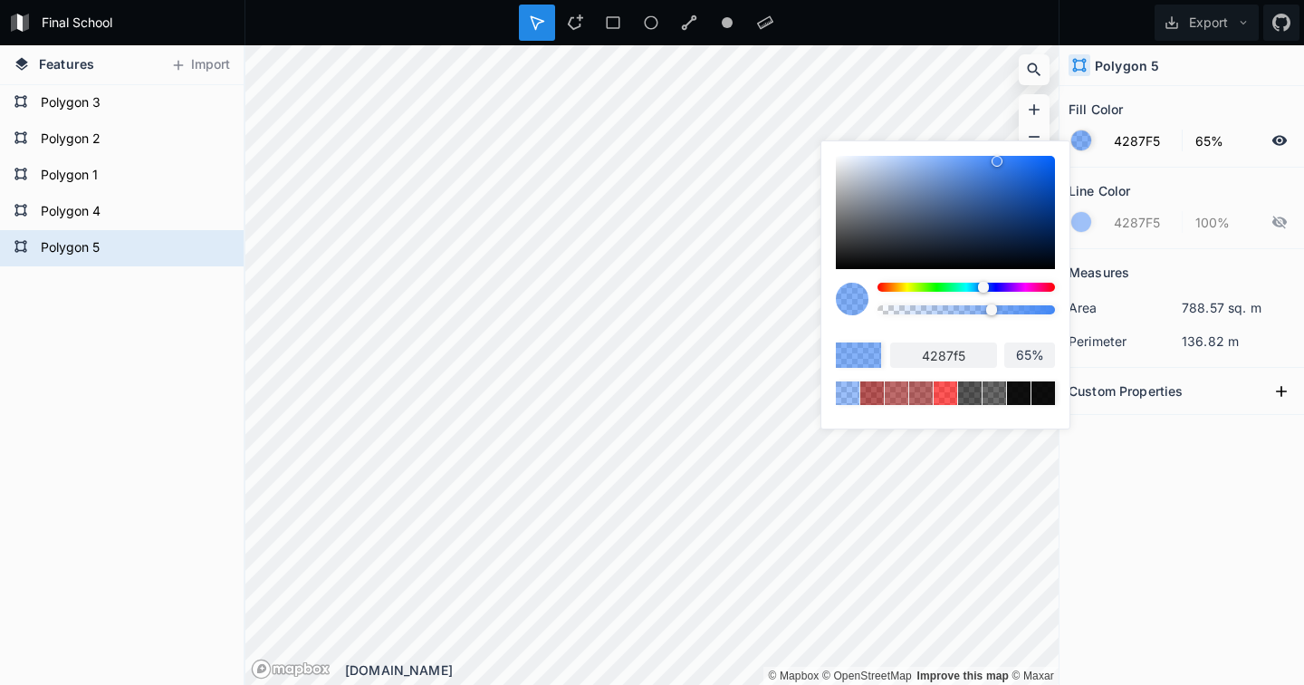
drag, startPoint x: 945, startPoint y: 310, endPoint x: 992, endPoint y: 309, distance: 46.2
click at [992, 309] on div at bounding box center [991, 309] width 11 height 11
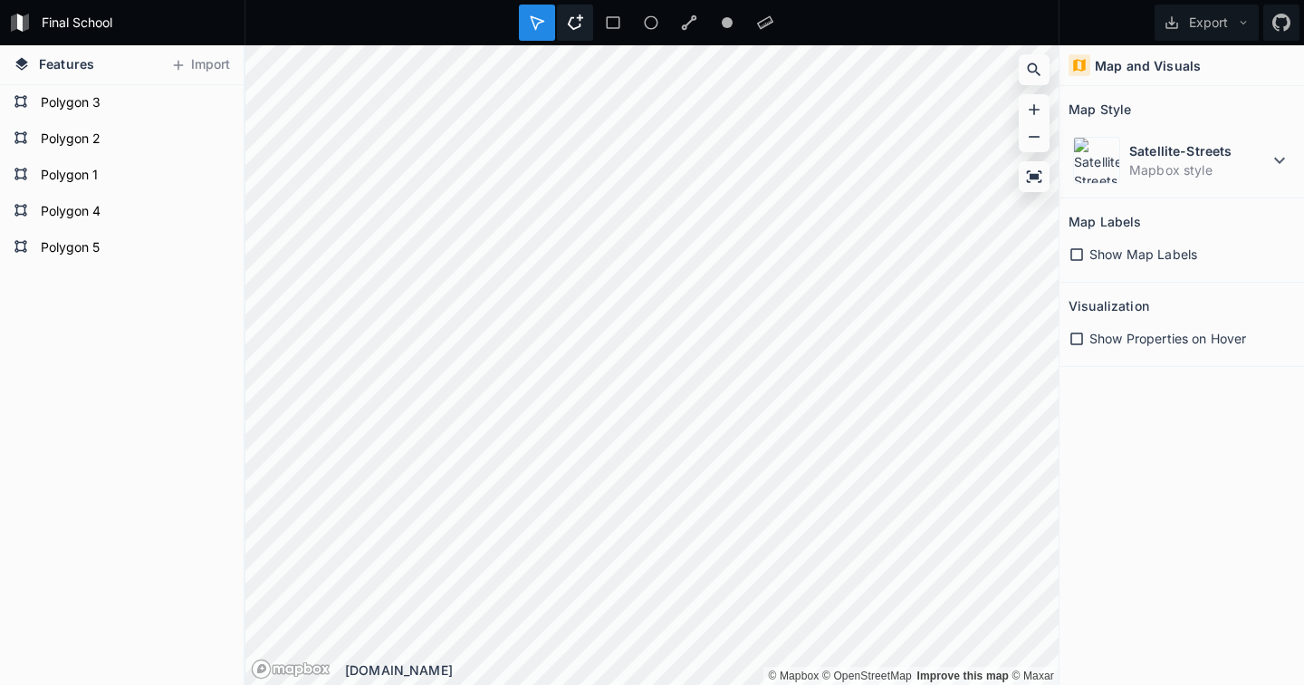
click at [579, 24] on icon at bounding box center [575, 22] width 16 height 16
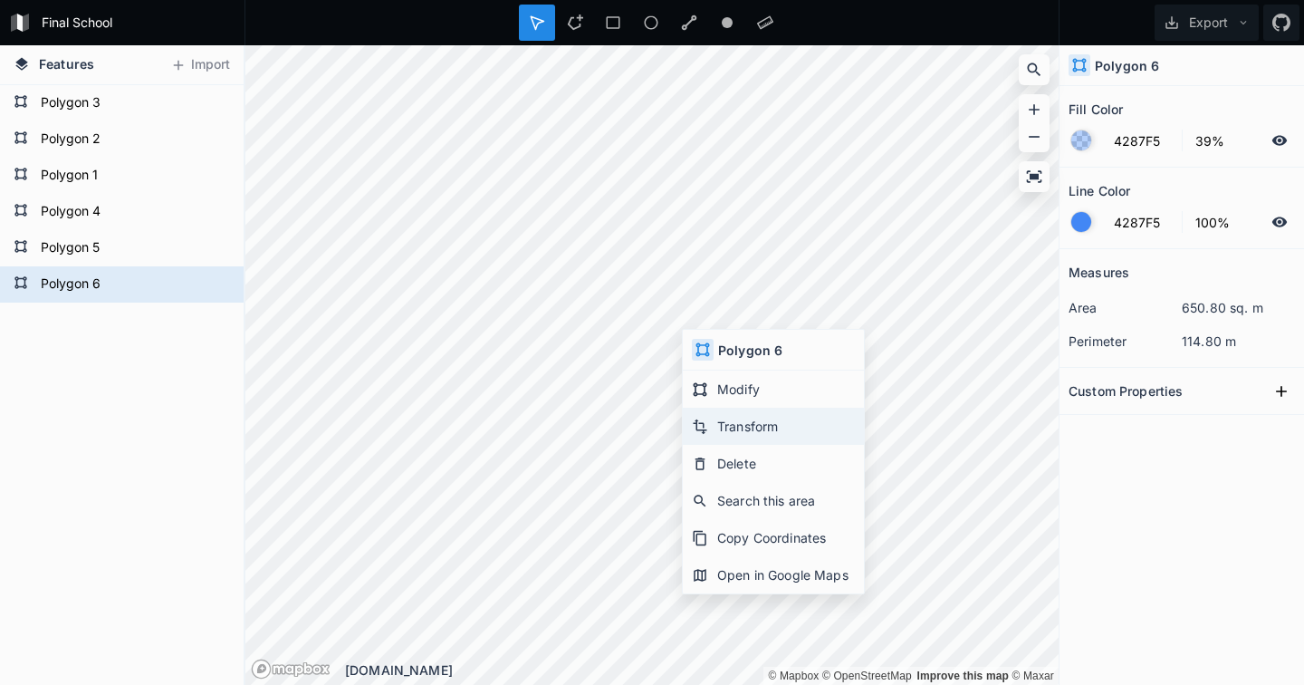
click at [766, 445] on div "Transform" at bounding box center [773, 463] width 181 height 37
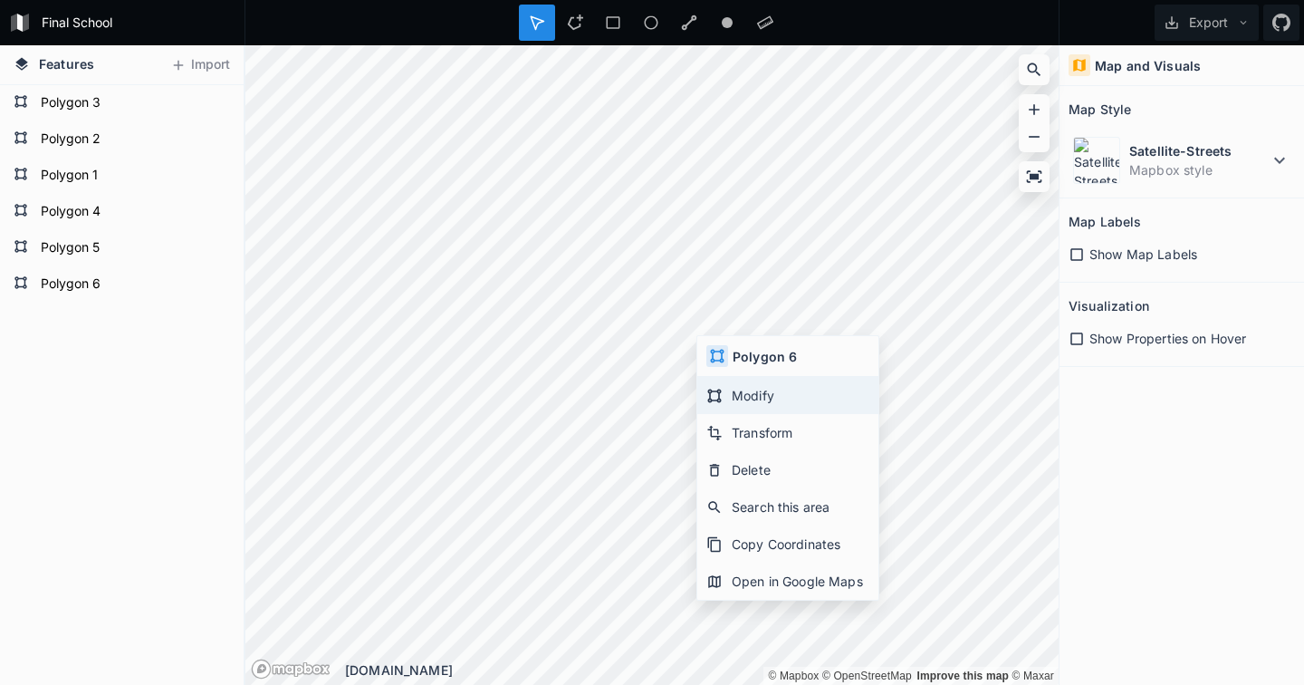
click at [733, 414] on div "Modify" at bounding box center [787, 432] width 181 height 37
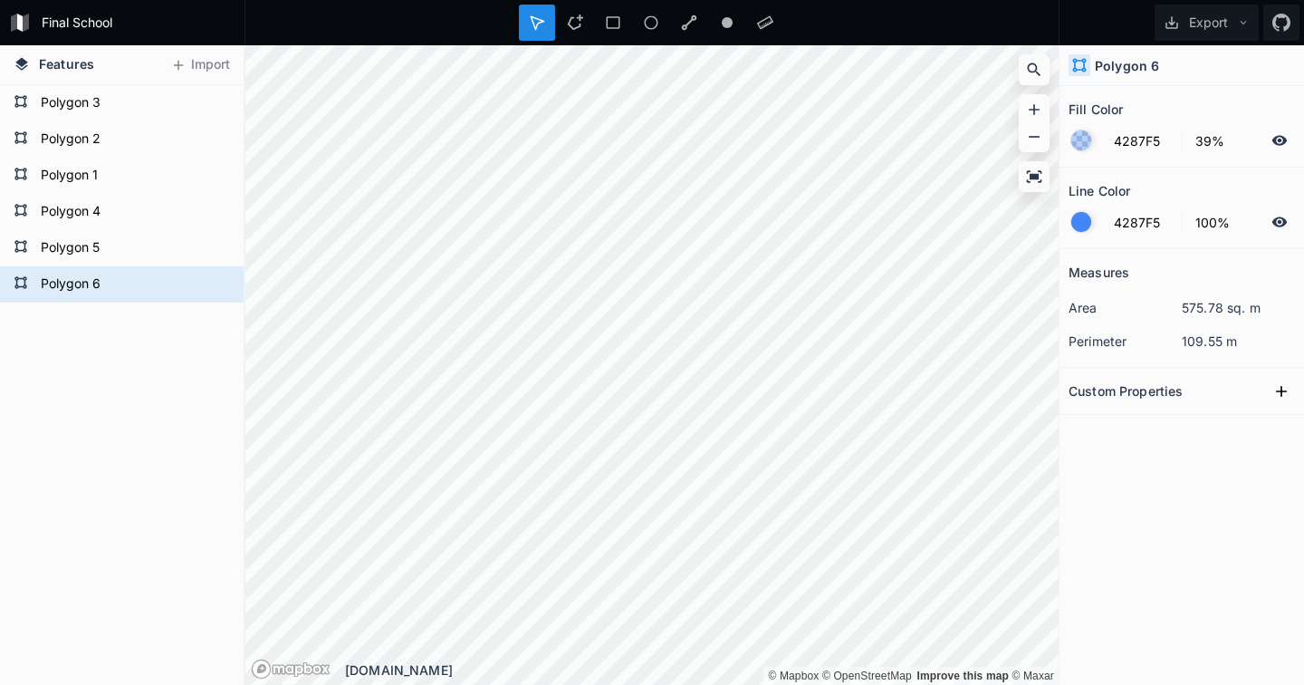
click at [1282, 227] on icon at bounding box center [1279, 222] width 16 height 16
click at [1084, 147] on div at bounding box center [1081, 140] width 20 height 20
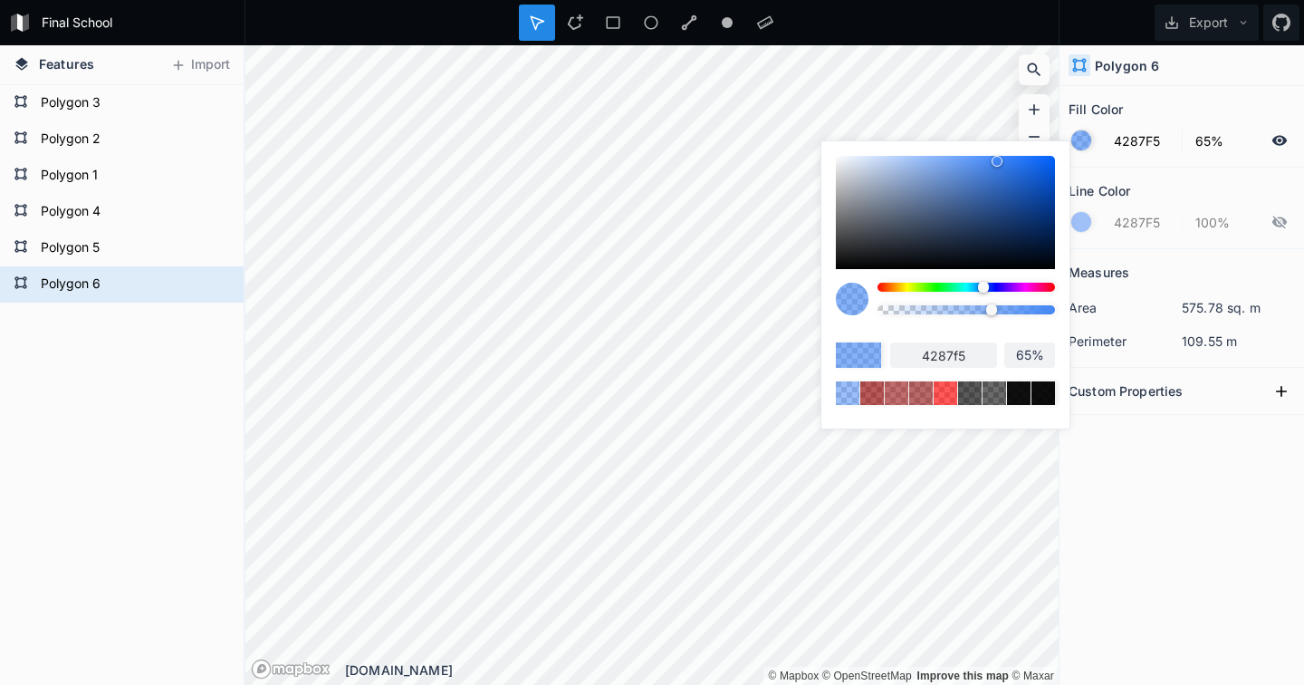
drag, startPoint x: 949, startPoint y: 307, endPoint x: 992, endPoint y: 310, distance: 42.7
click at [992, 310] on div at bounding box center [991, 309] width 11 height 11
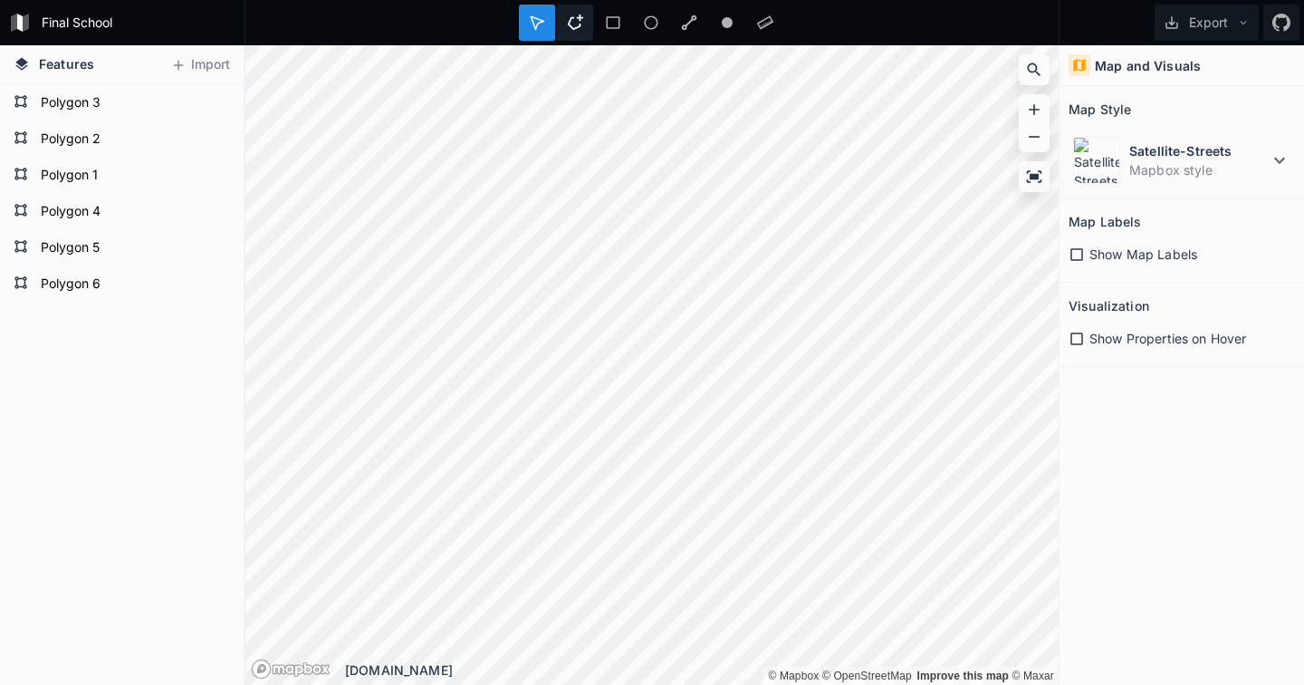
click at [595, 28] on div at bounding box center [613, 23] width 36 height 36
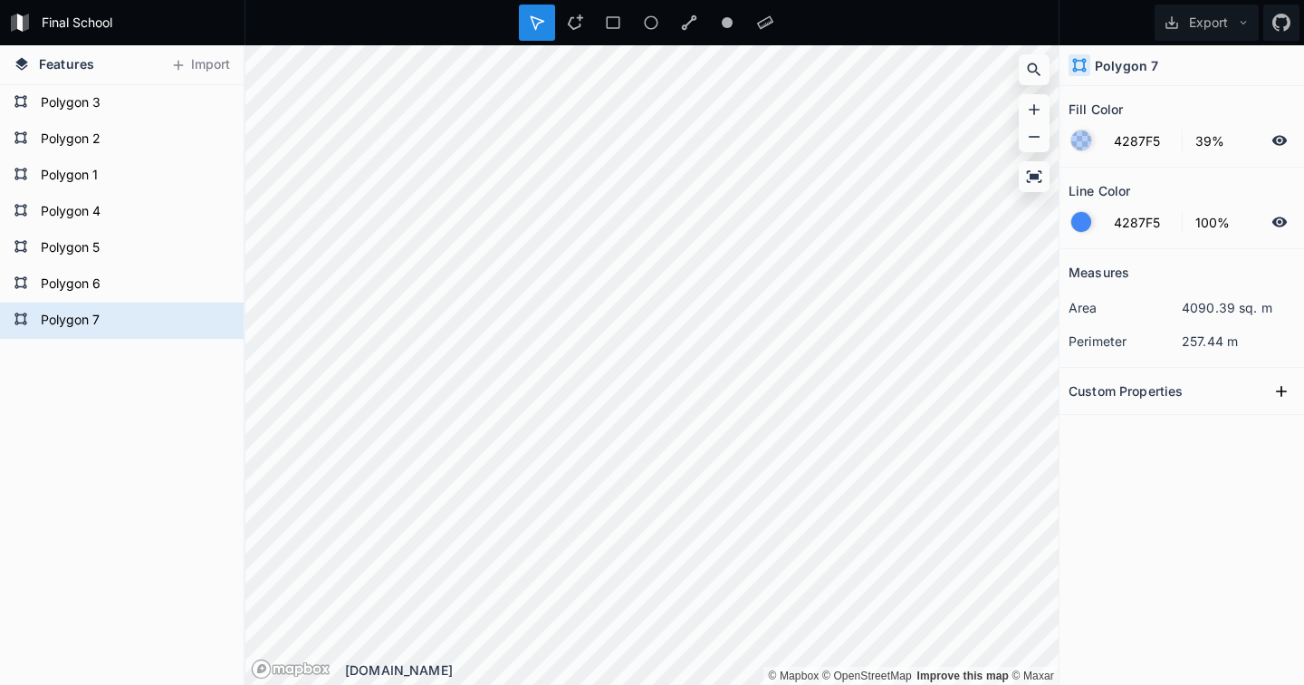
click at [1281, 224] on icon at bounding box center [1279, 221] width 15 height 10
click at [1208, 144] on input "39%" at bounding box center [1224, 141] width 79 height 22
click at [1146, 187] on div "Line Color" at bounding box center [1182, 191] width 226 height 28
click at [579, 29] on icon at bounding box center [575, 22] width 16 height 16
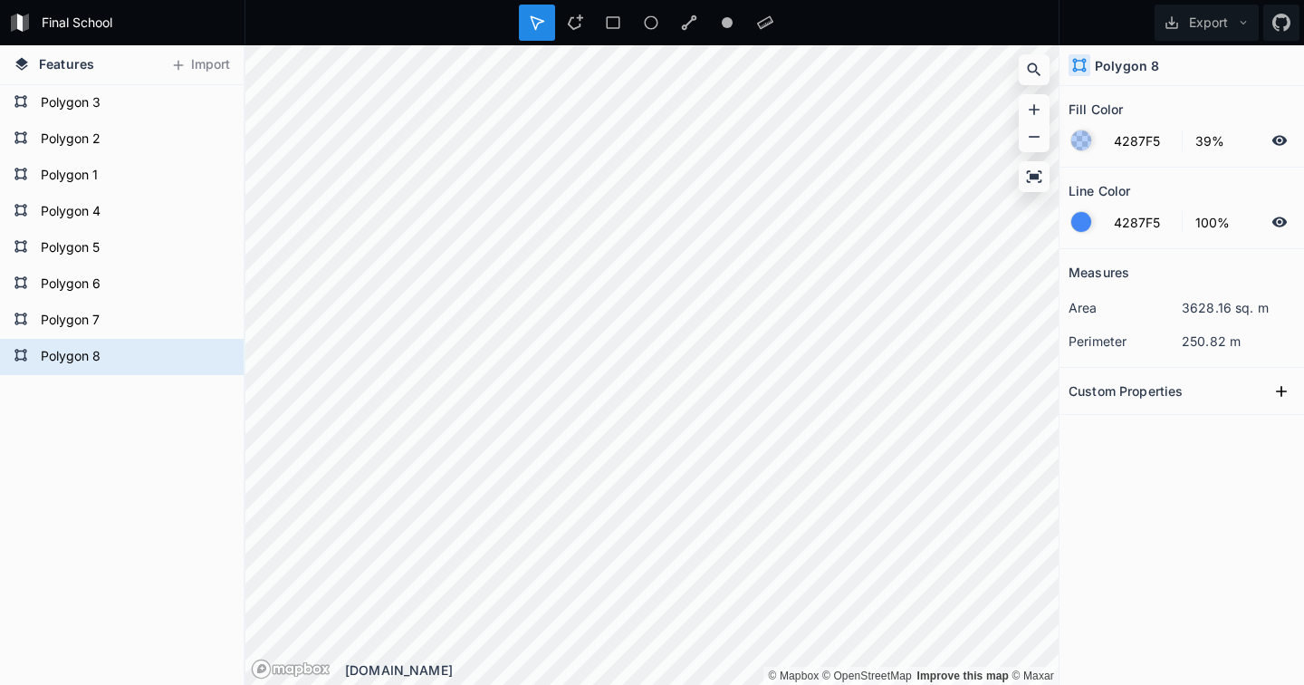
click at [1278, 219] on icon at bounding box center [1279, 222] width 16 height 16
click at [1208, 140] on input "39%" at bounding box center [1224, 141] width 79 height 22
click at [595, 10] on div at bounding box center [613, 23] width 36 height 36
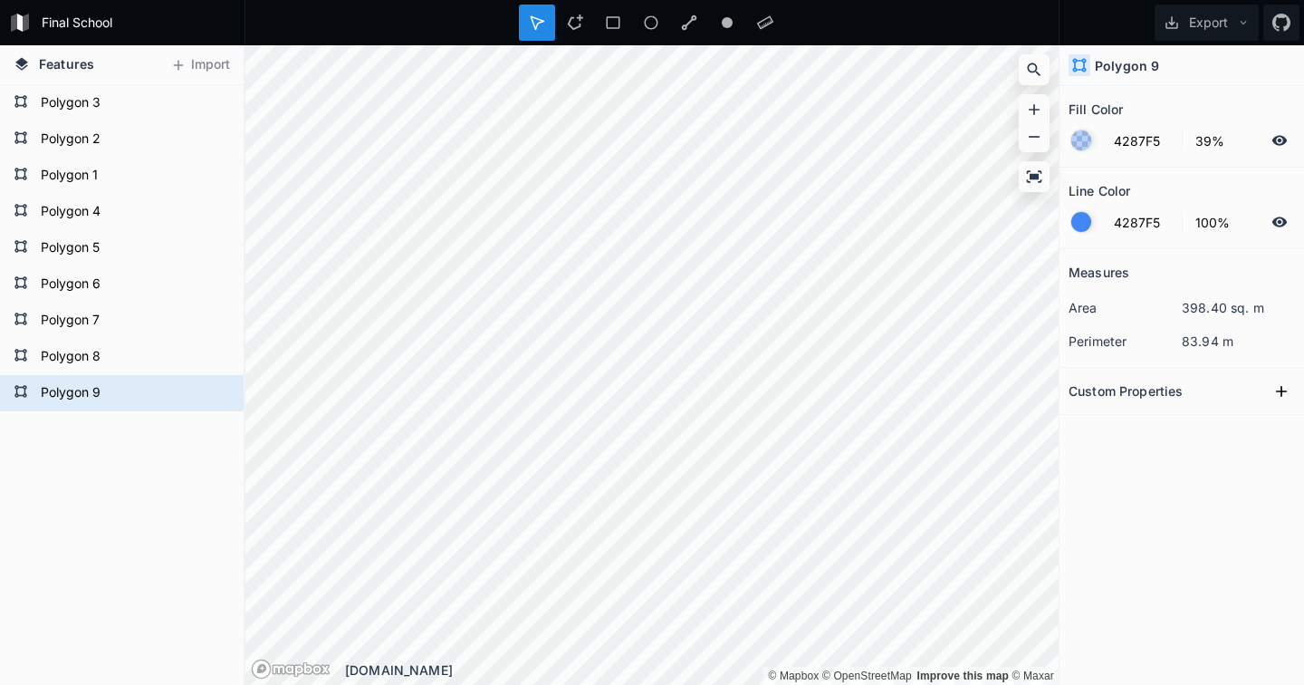
click at [1277, 220] on icon at bounding box center [1279, 222] width 16 height 16
click at [1209, 140] on input "39%" at bounding box center [1224, 141] width 79 height 22
click at [1234, 101] on div "Fill Color" at bounding box center [1182, 109] width 226 height 28
click at [580, 22] on icon at bounding box center [575, 22] width 16 height 16
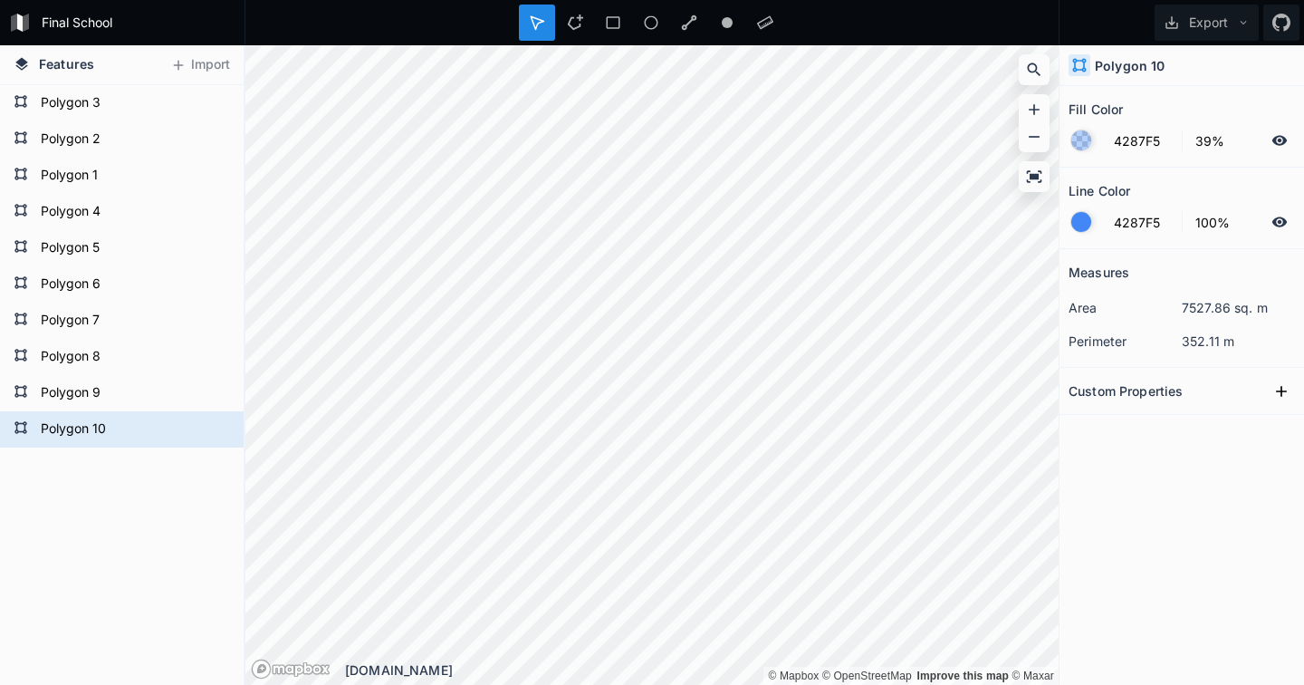
click at [1283, 225] on icon at bounding box center [1279, 221] width 15 height 10
click at [1211, 140] on input "39%" at bounding box center [1224, 141] width 79 height 22
click at [570, 20] on icon at bounding box center [575, 21] width 15 height 15
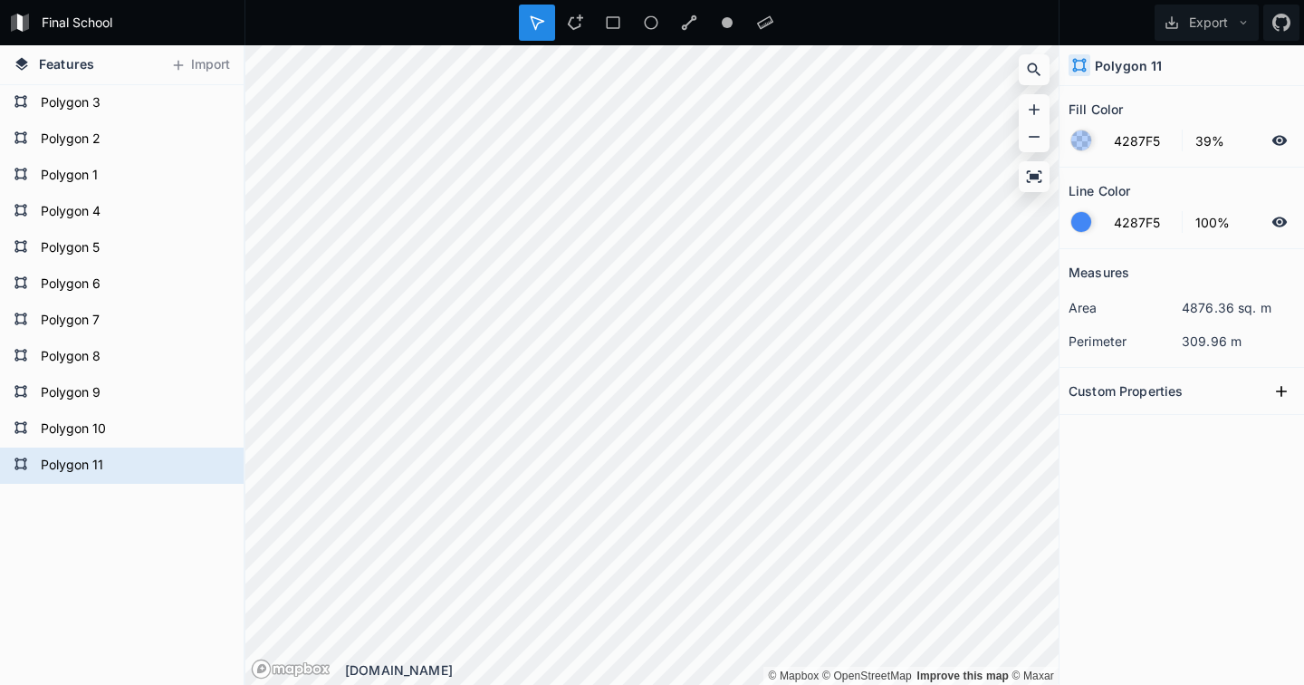
click at [1284, 219] on icon at bounding box center [1279, 221] width 15 height 10
click at [1209, 143] on input "39%" at bounding box center [1224, 141] width 79 height 22
click at [118, 589] on div "Polygon 11 Polygon 10 Polygon 9 Polygon 8 Polygon 7 Polygon 6 Polygon 5 Polygon…" at bounding box center [122, 420] width 244 height 670
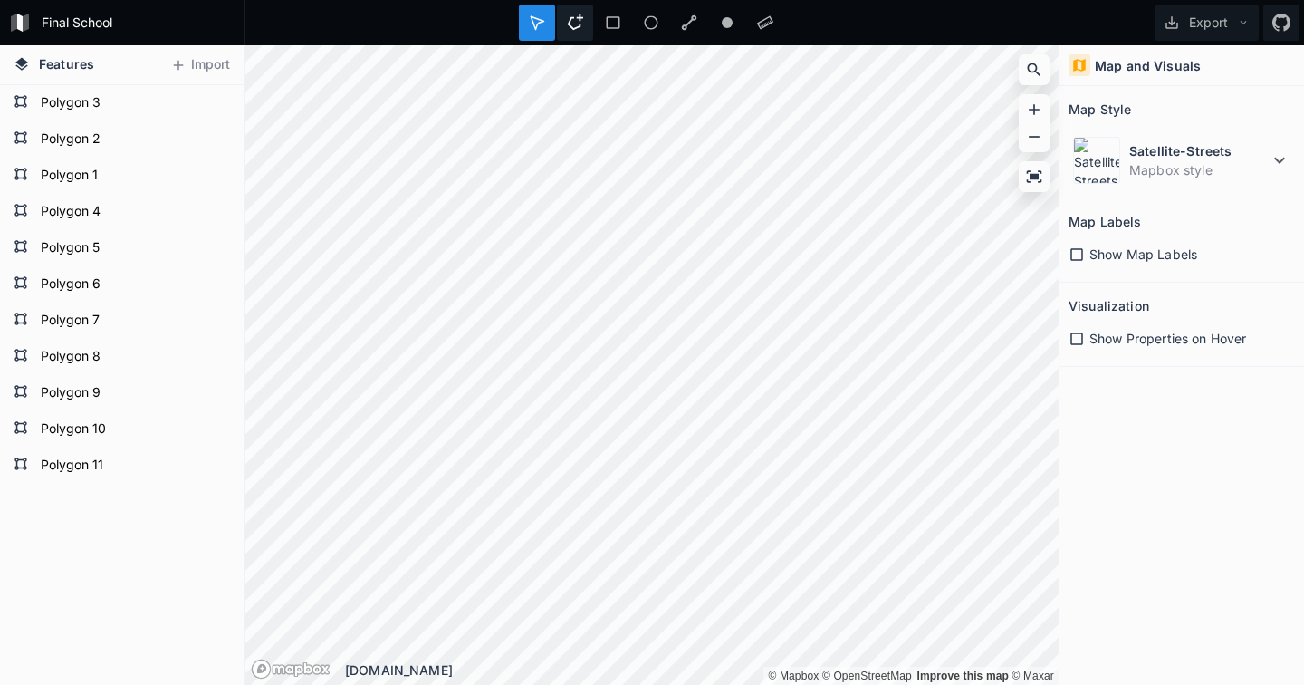
click at [576, 22] on icon at bounding box center [575, 22] width 16 height 16
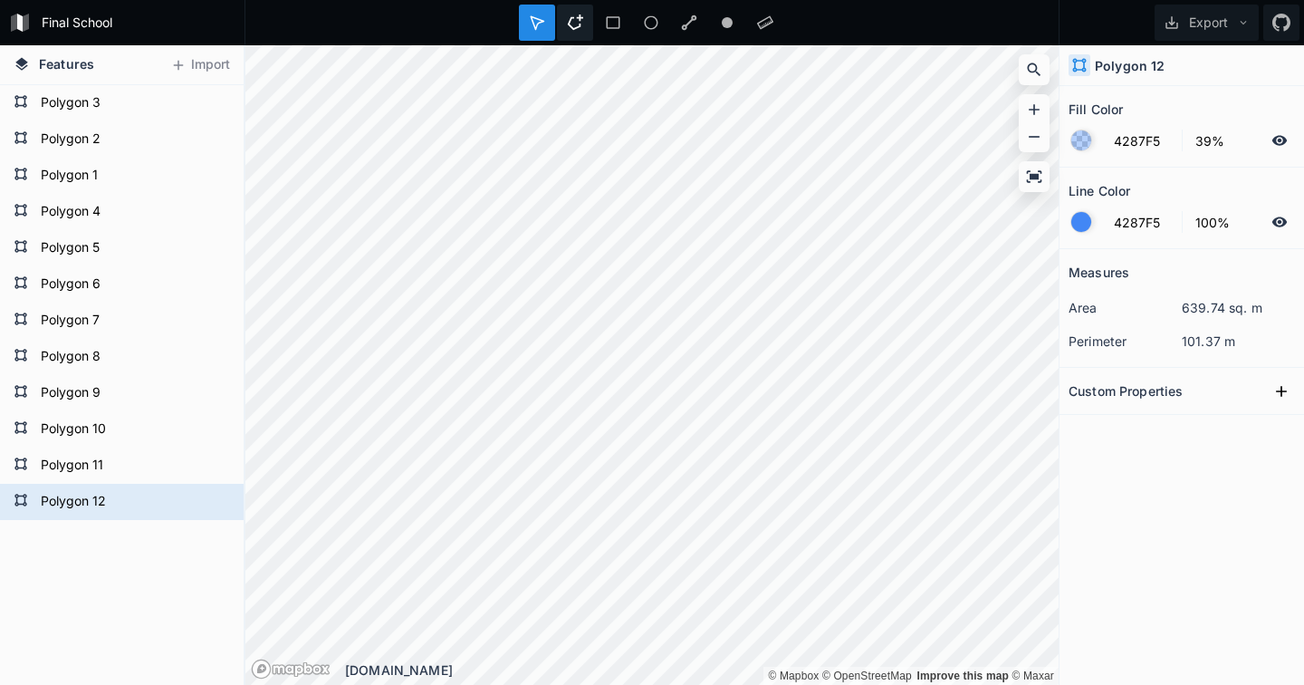
click at [595, 5] on div at bounding box center [613, 23] width 36 height 36
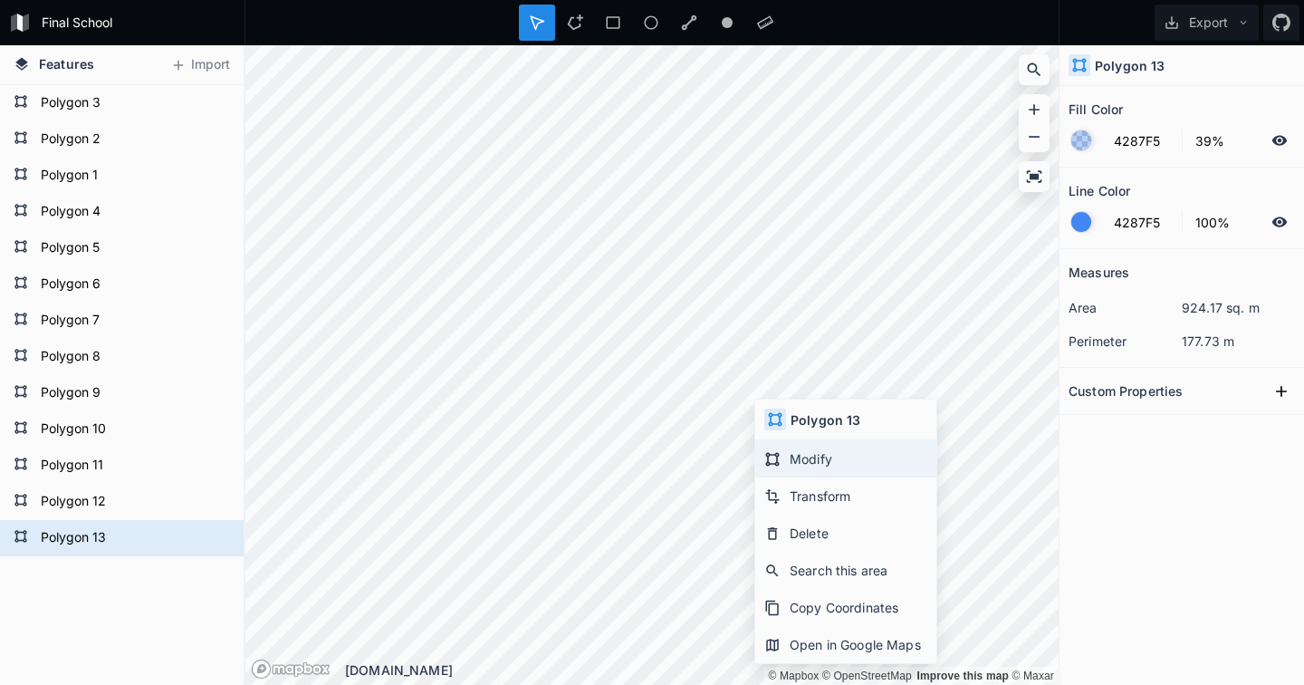
click at [799, 477] on div "Modify" at bounding box center [845, 495] width 181 height 37
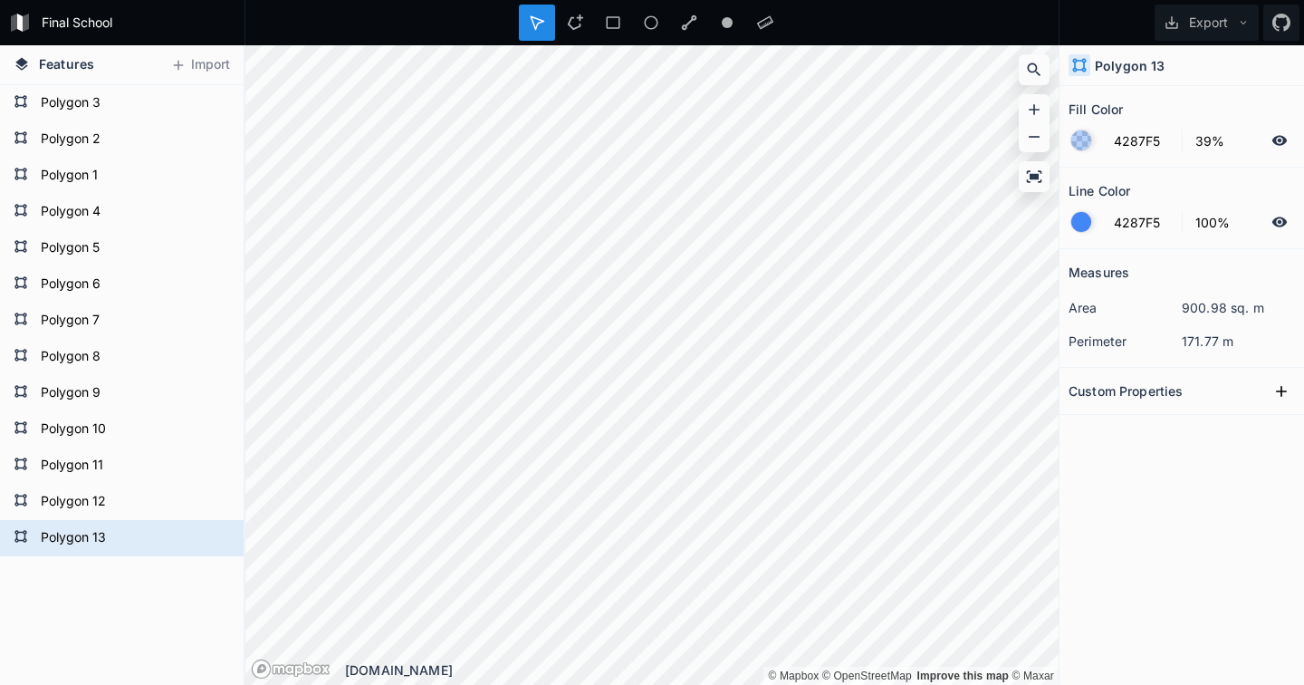
click at [1281, 220] on icon at bounding box center [1279, 221] width 15 height 10
click at [1208, 141] on input "39%" at bounding box center [1224, 141] width 79 height 22
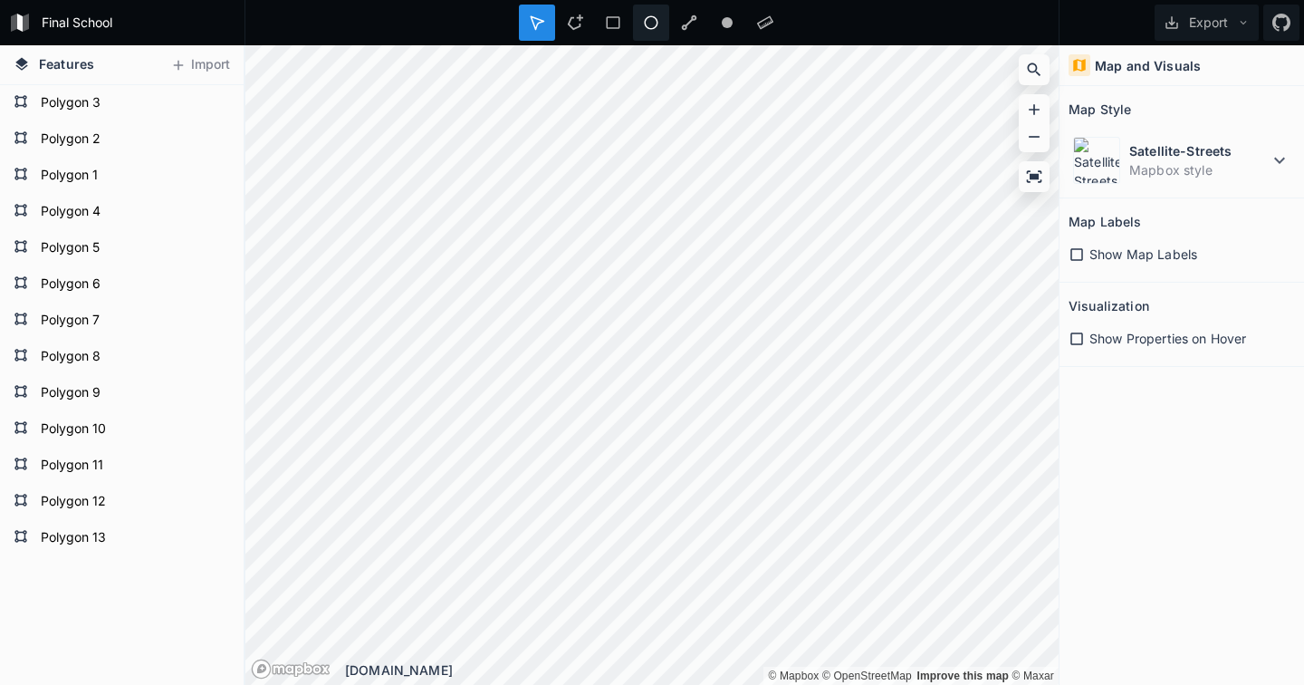
click at [651, 24] on icon at bounding box center [651, 22] width 16 height 16
click at [645, 21] on icon at bounding box center [652, 23] width 14 height 14
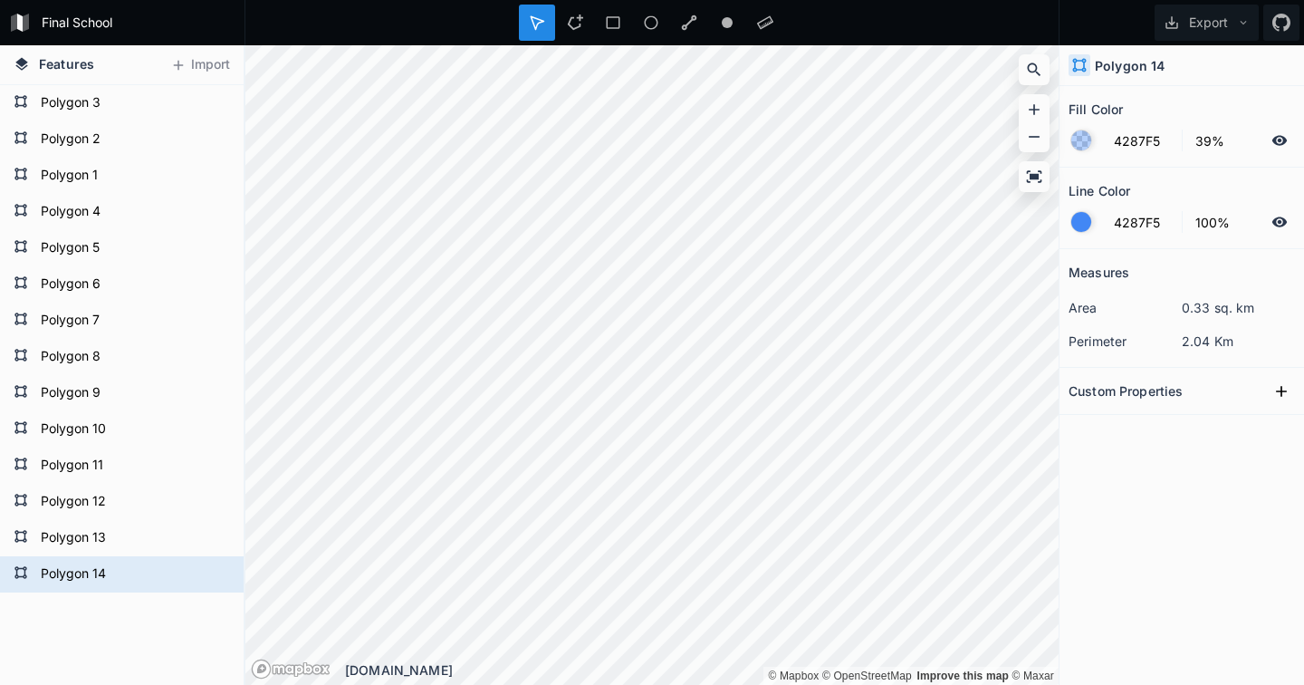
click at [1273, 139] on icon at bounding box center [1279, 140] width 15 height 10
click at [1079, 224] on div at bounding box center [1081, 222] width 20 height 20
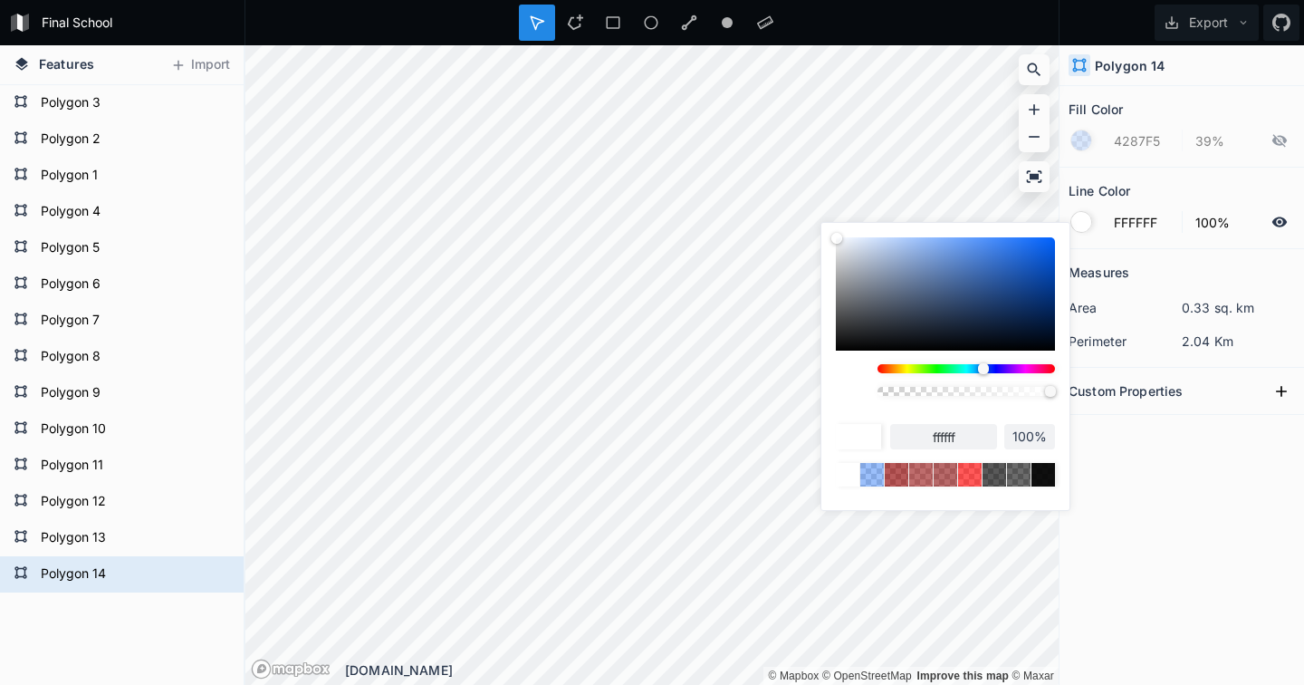
click at [824, 202] on body "Final School Export Features Import Polygon 14 Polygon 13 Polygon 12 Polygon 11…" at bounding box center [652, 342] width 1304 height 685
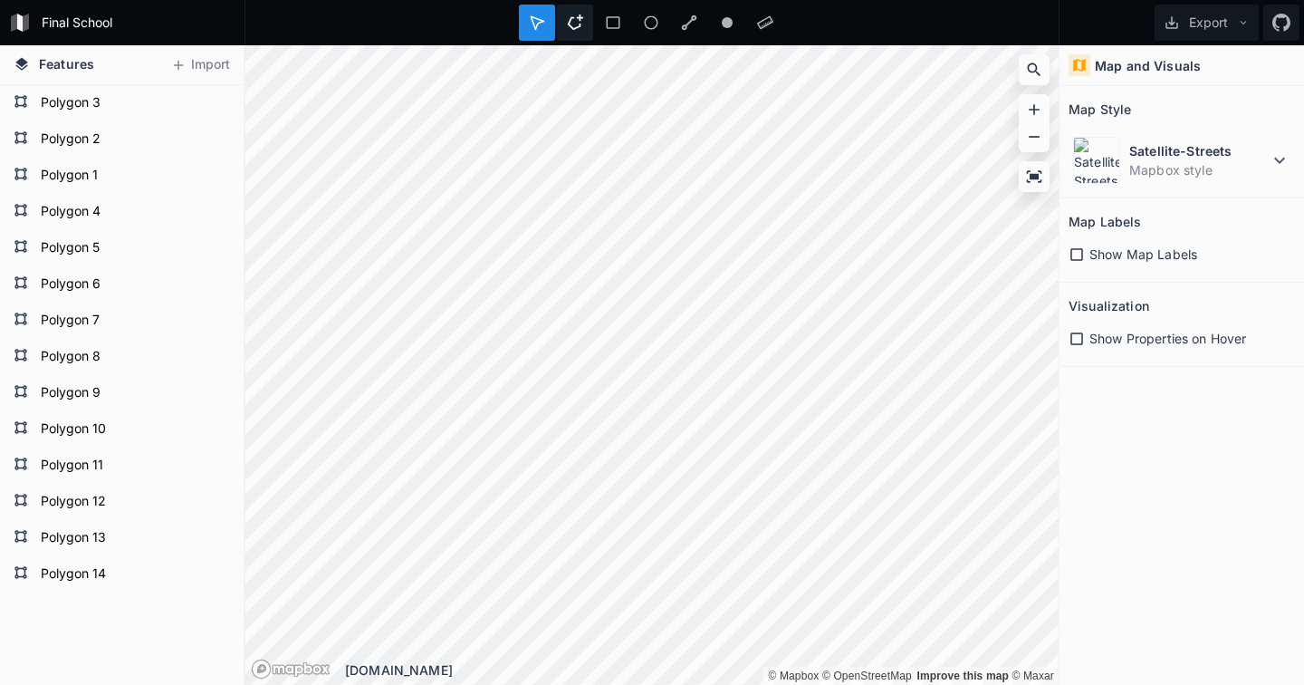
click at [580, 24] on icon at bounding box center [575, 21] width 15 height 15
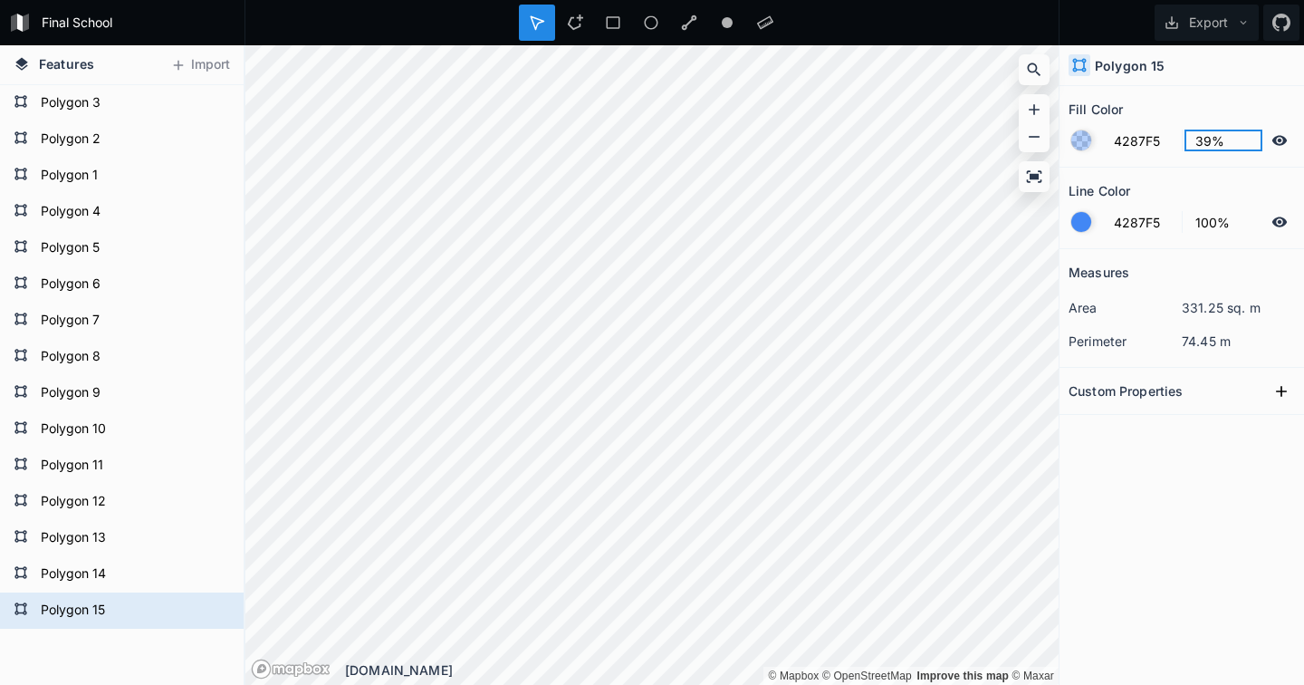
click at [1207, 145] on input "39%" at bounding box center [1224, 141] width 79 height 22
click at [1283, 222] on icon at bounding box center [1279, 221] width 15 height 10
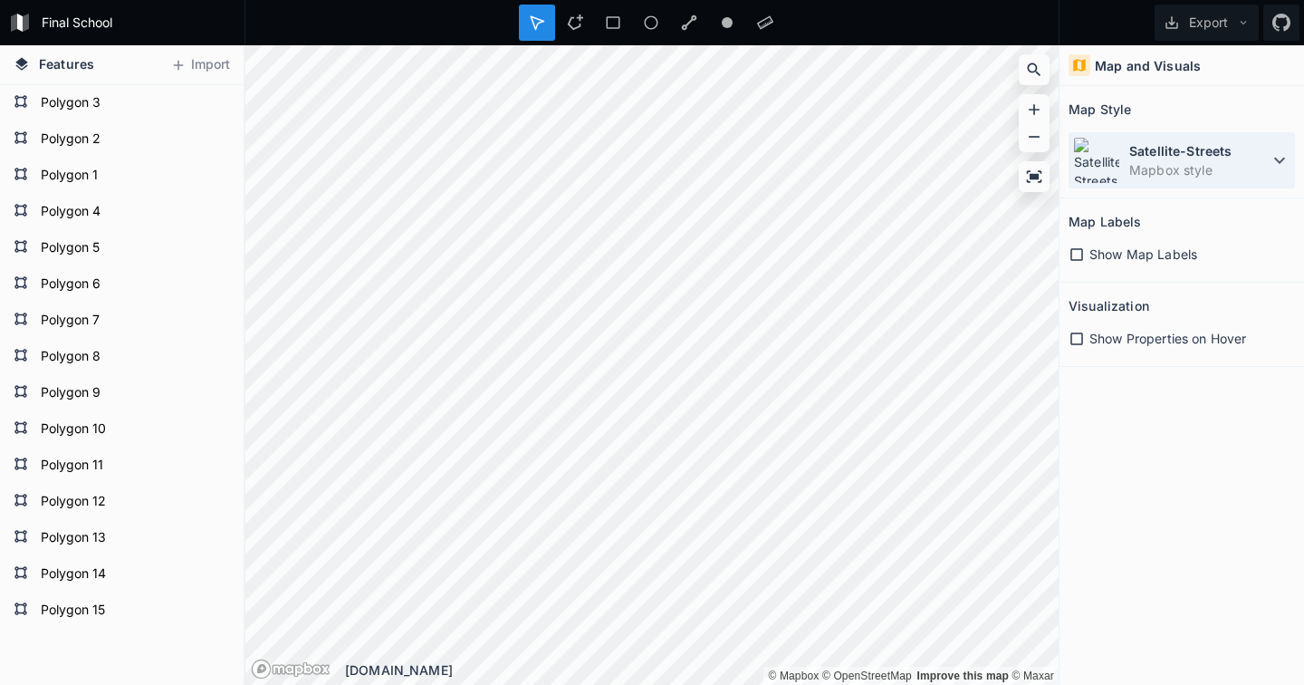
click at [1181, 154] on dt "Satellite-Streets" at bounding box center [1198, 150] width 139 height 19
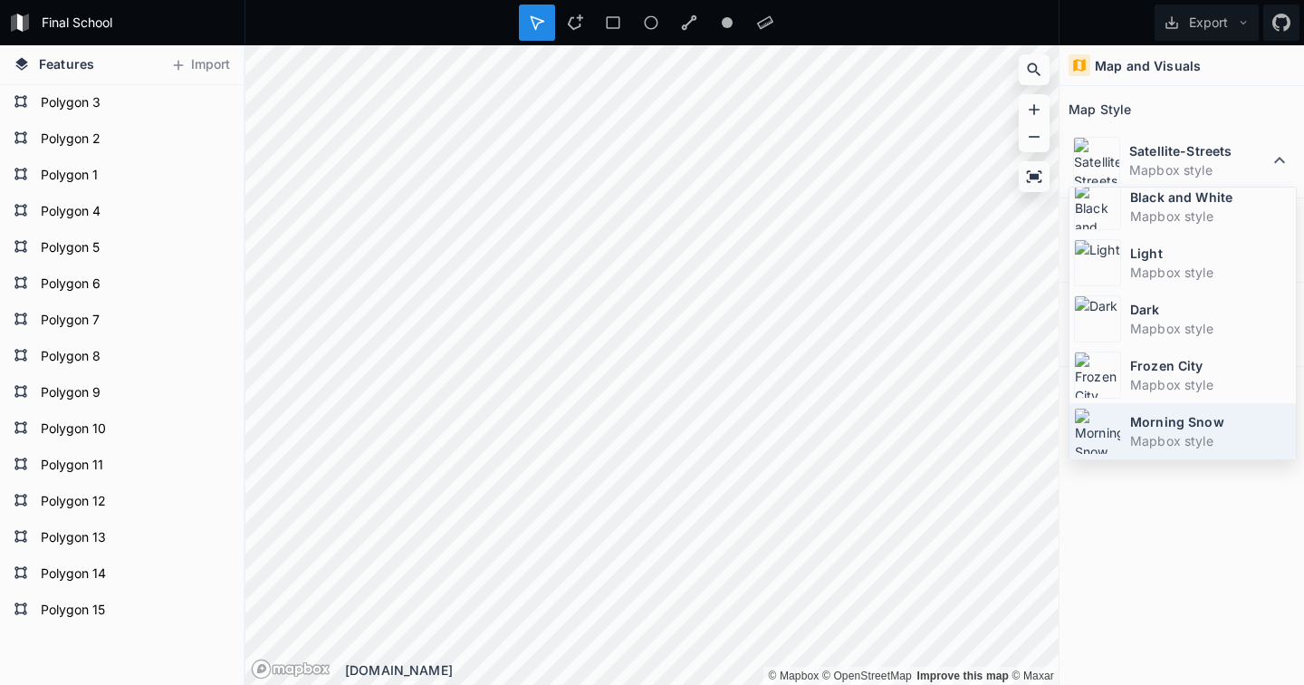
click at [1192, 427] on dt "Morning Snow" at bounding box center [1210, 421] width 161 height 19
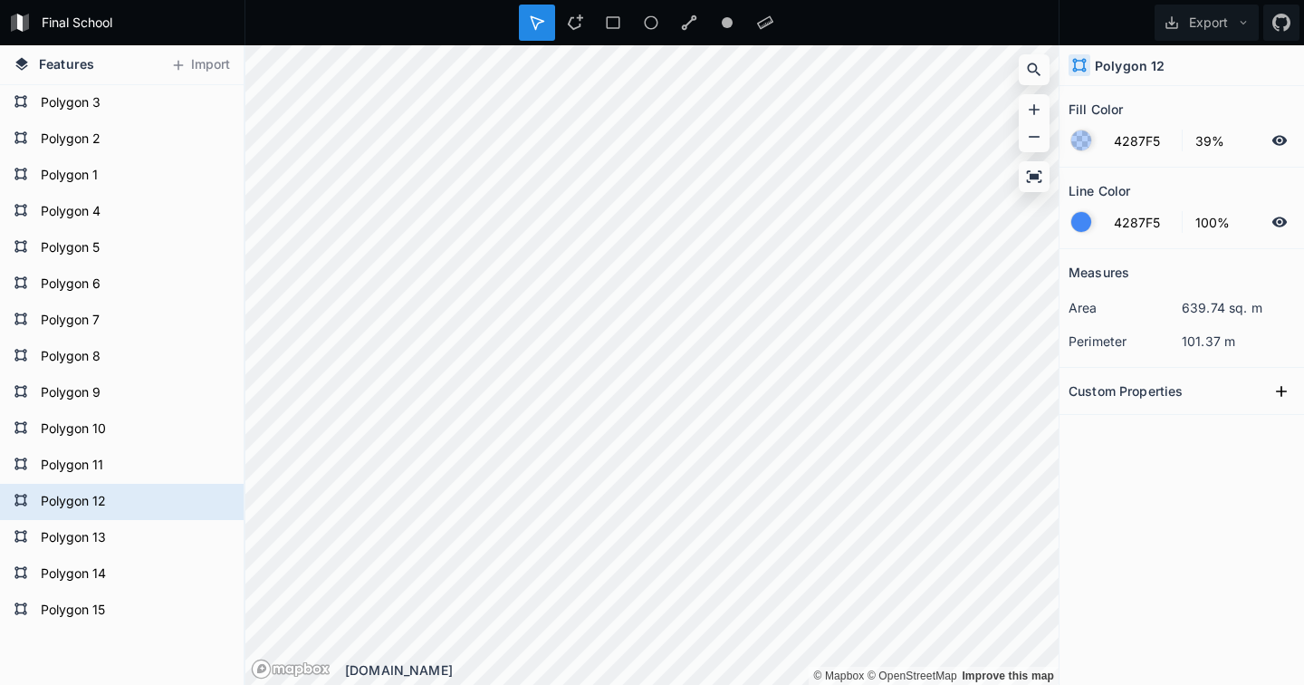
click at [1279, 223] on icon at bounding box center [1279, 221] width 15 height 10
click at [1208, 143] on input "39%" at bounding box center [1224, 141] width 79 height 22
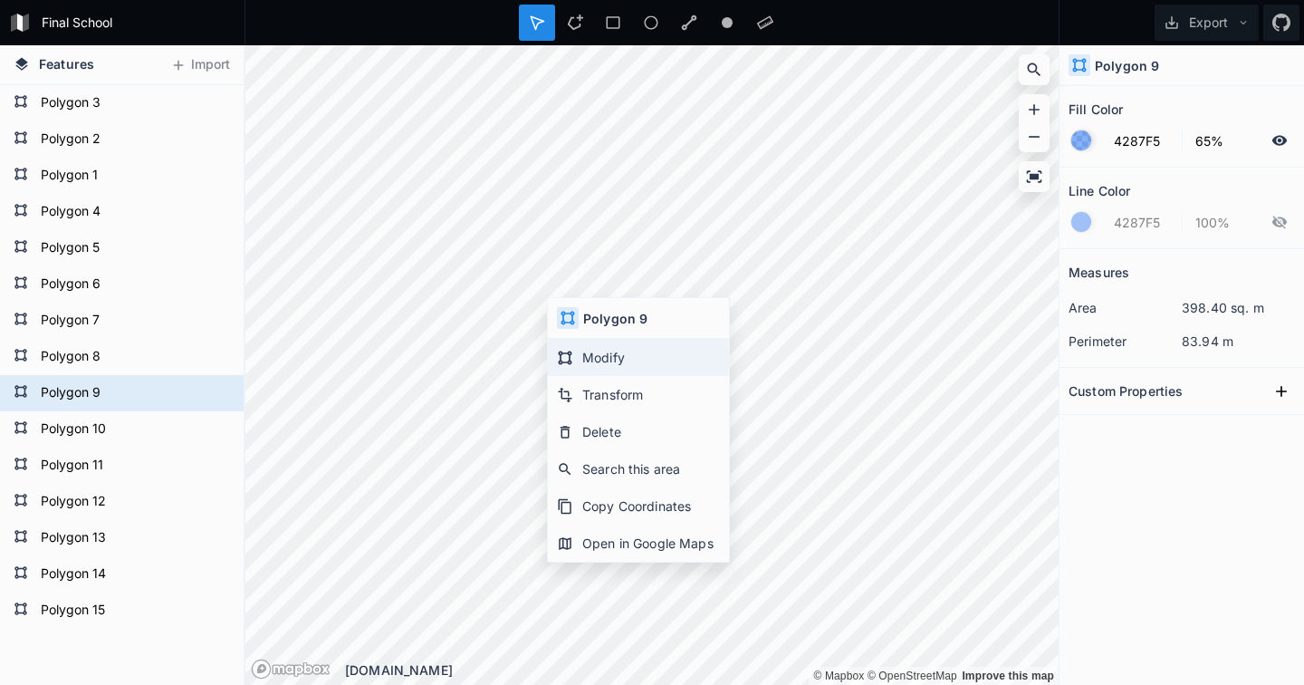
click at [590, 376] on div "Modify" at bounding box center [638, 394] width 181 height 37
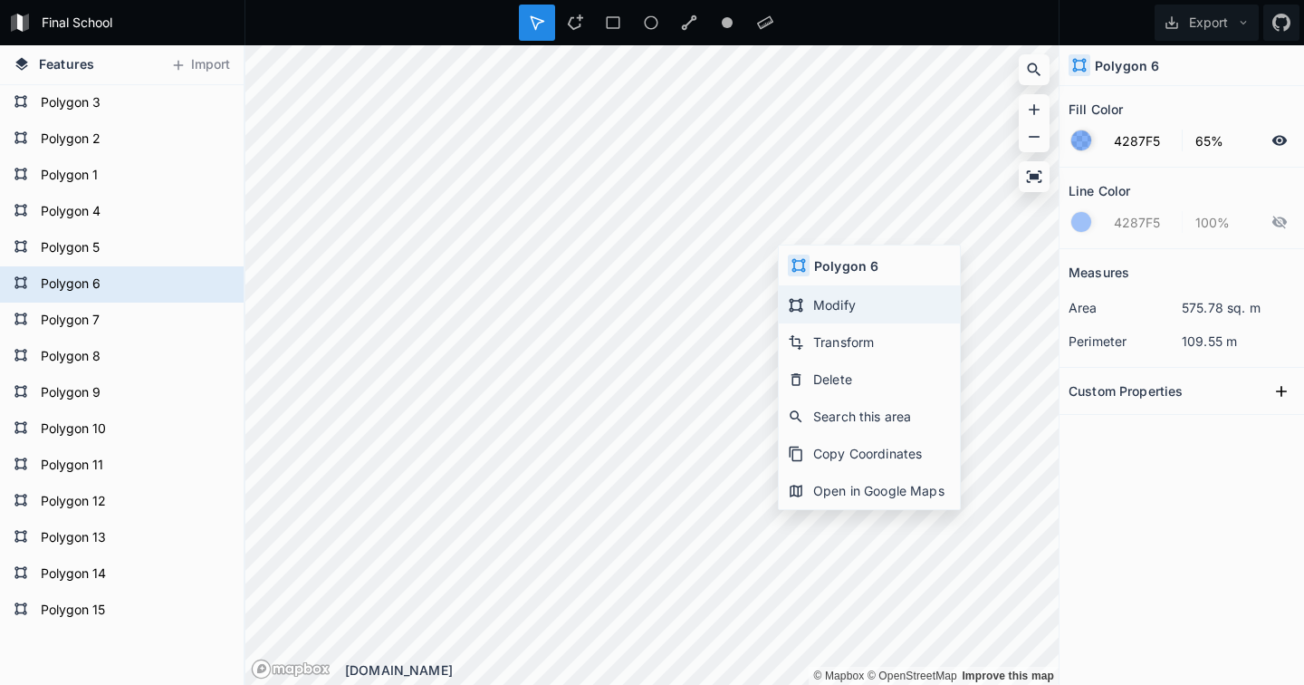
click at [837, 323] on div "Modify" at bounding box center [869, 341] width 181 height 37
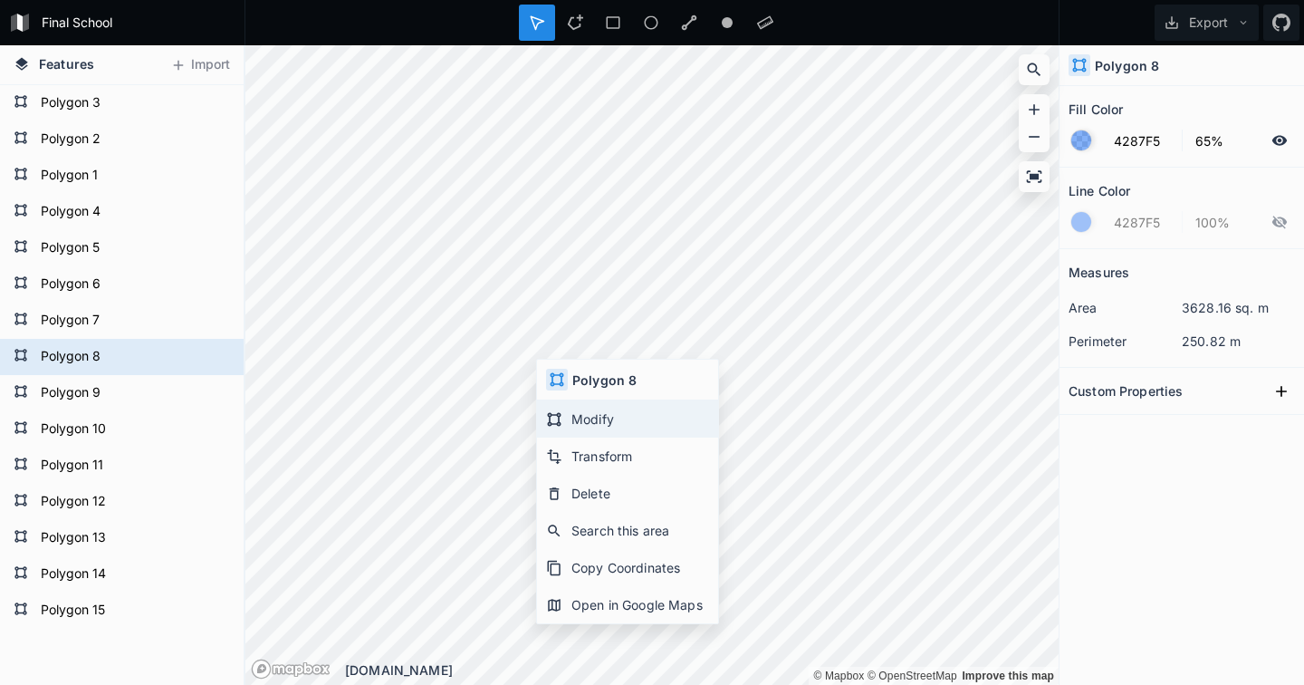
click at [585, 437] on div "Modify" at bounding box center [627, 455] width 181 height 37
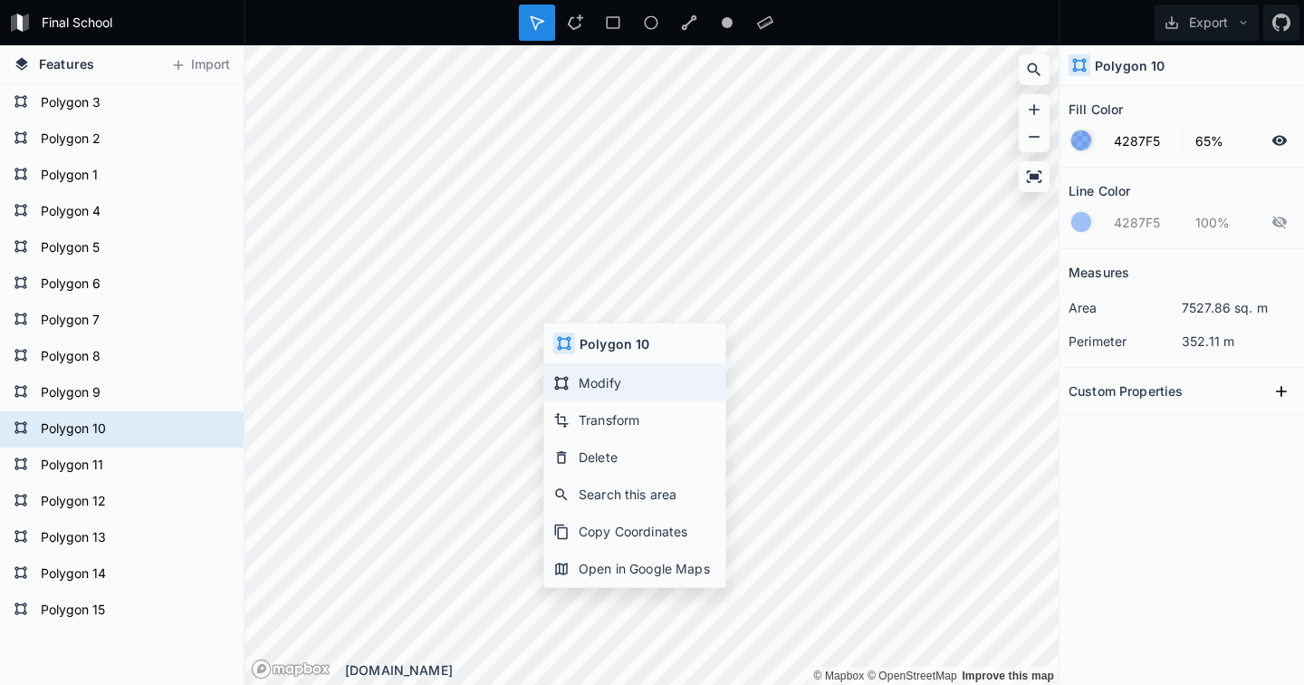
click at [580, 401] on div "Modify" at bounding box center [634, 419] width 181 height 37
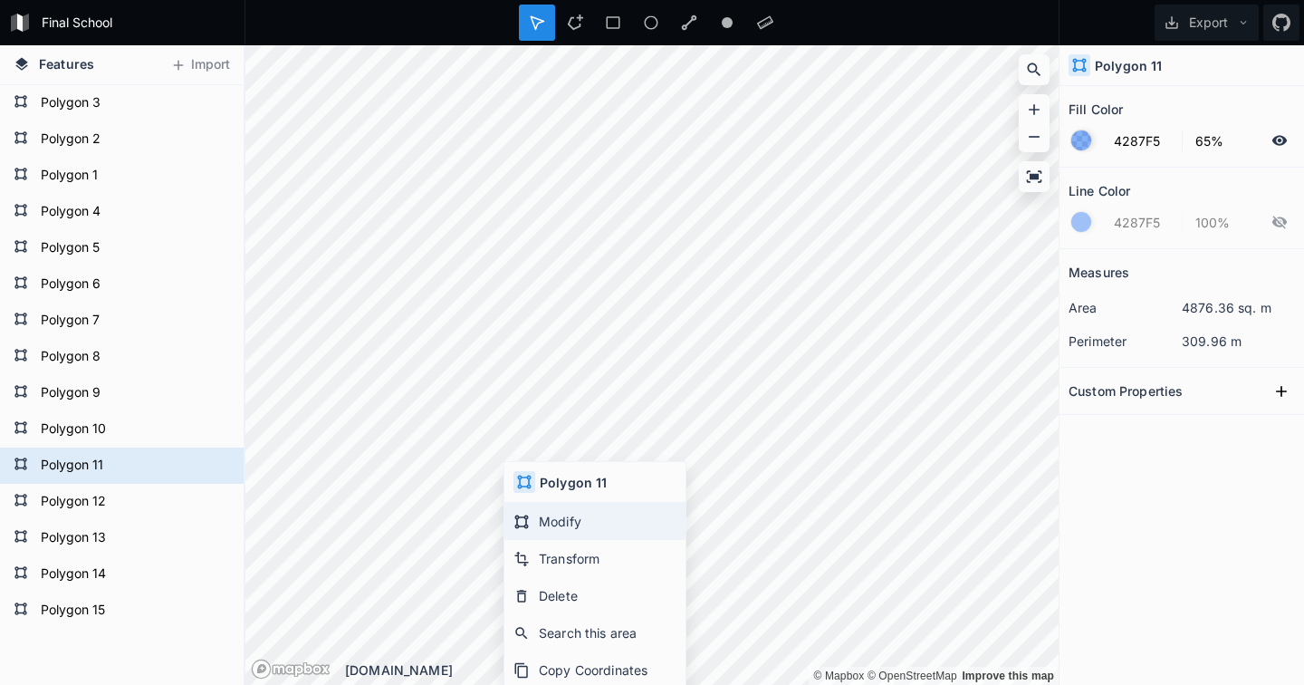
click at [549, 540] on div "Modify" at bounding box center [594, 558] width 181 height 37
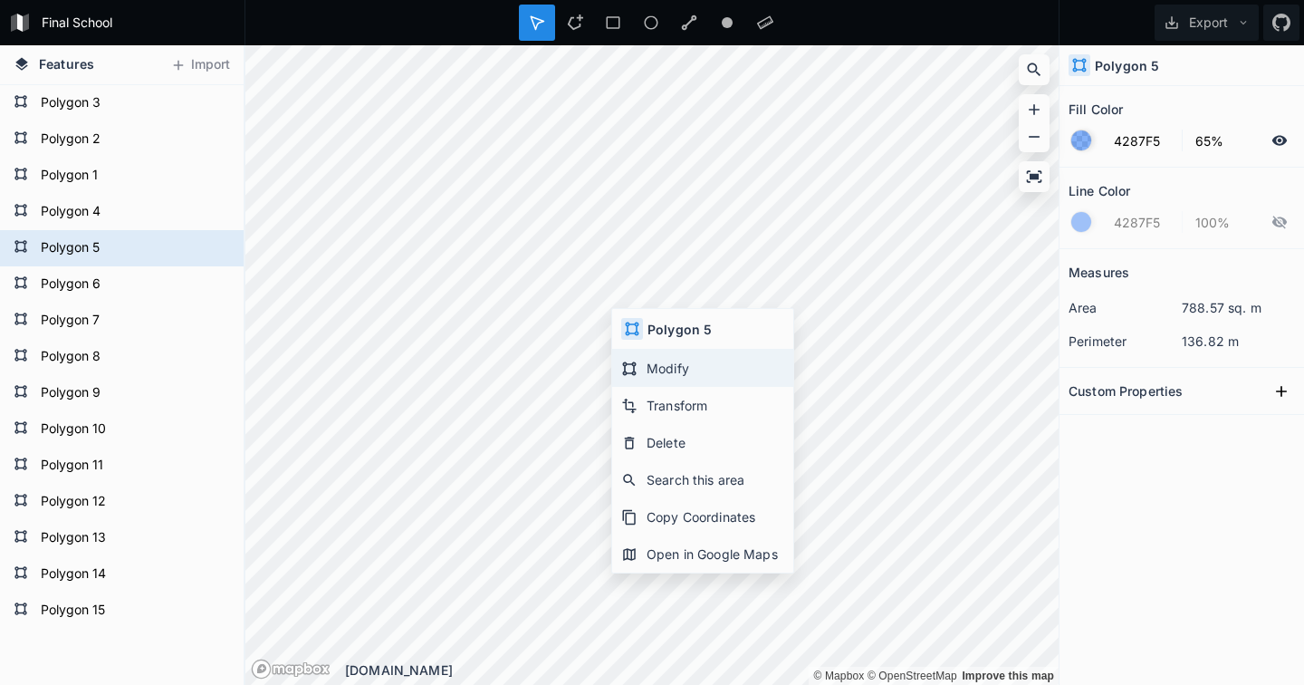
click at [648, 387] on div "Modify" at bounding box center [702, 405] width 181 height 37
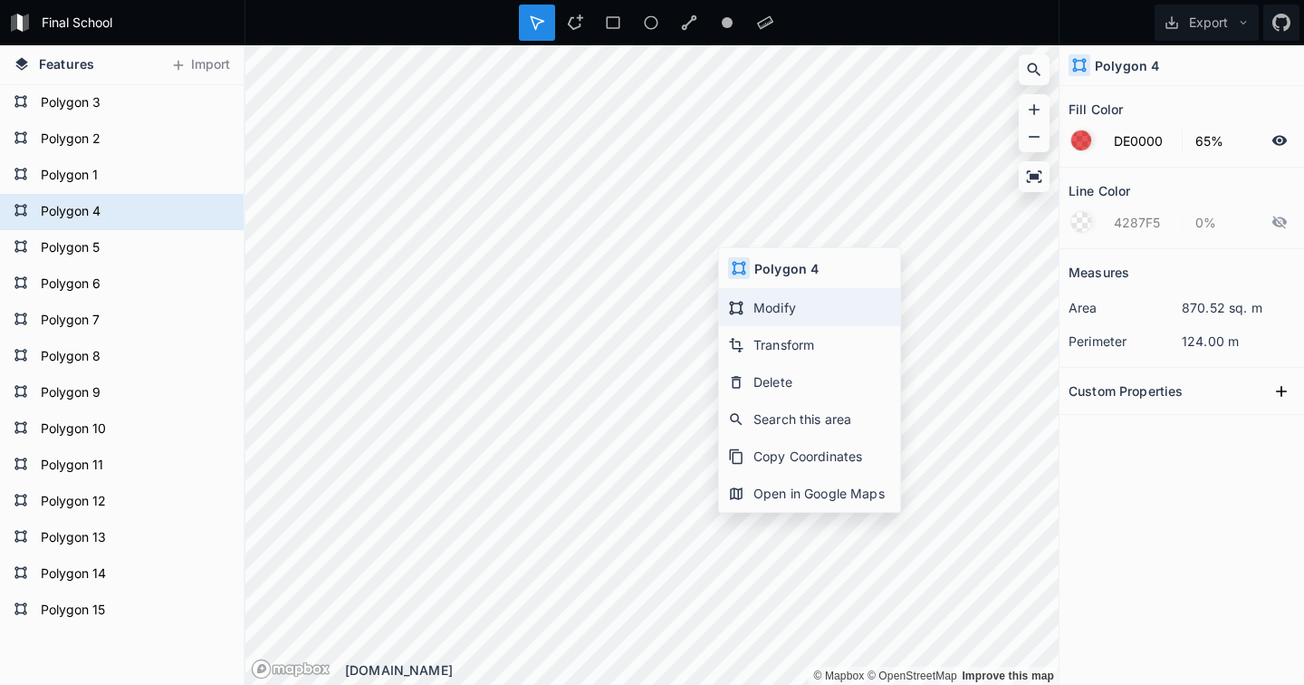
click at [755, 326] on div "Modify" at bounding box center [809, 344] width 181 height 37
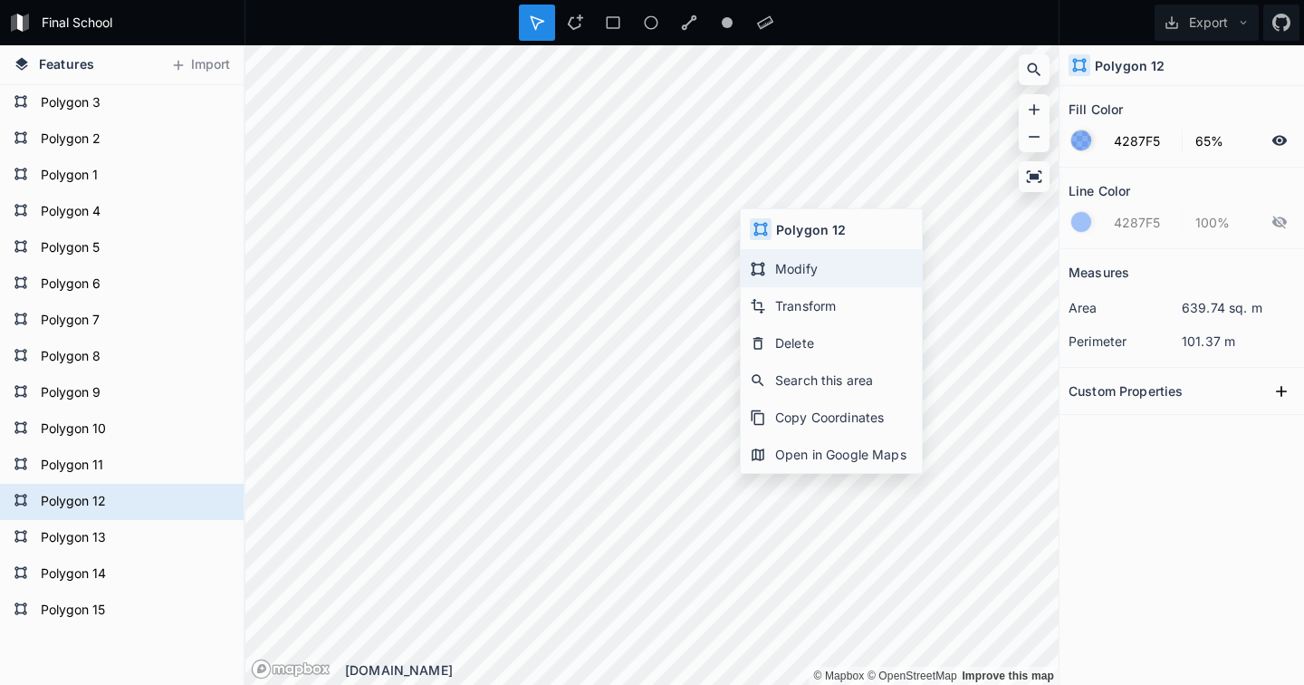
click at [772, 287] on div "Modify" at bounding box center [831, 305] width 181 height 37
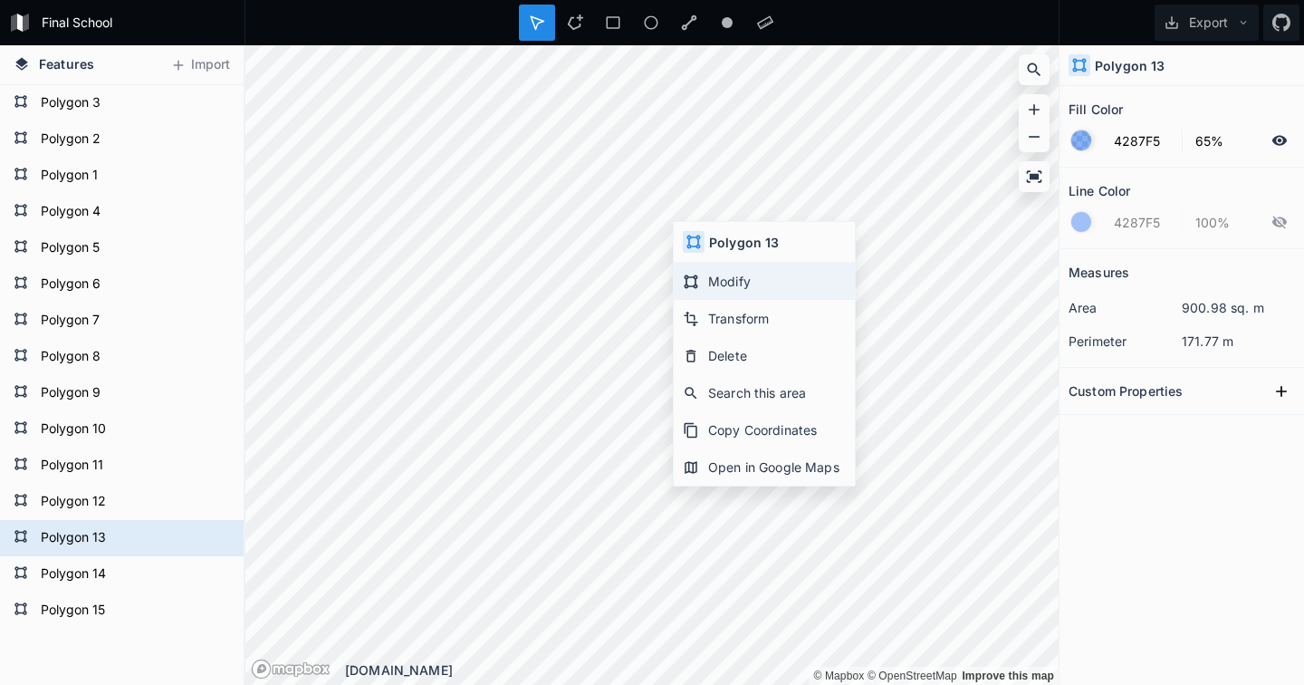
click at [719, 300] on div "Modify" at bounding box center [764, 318] width 181 height 37
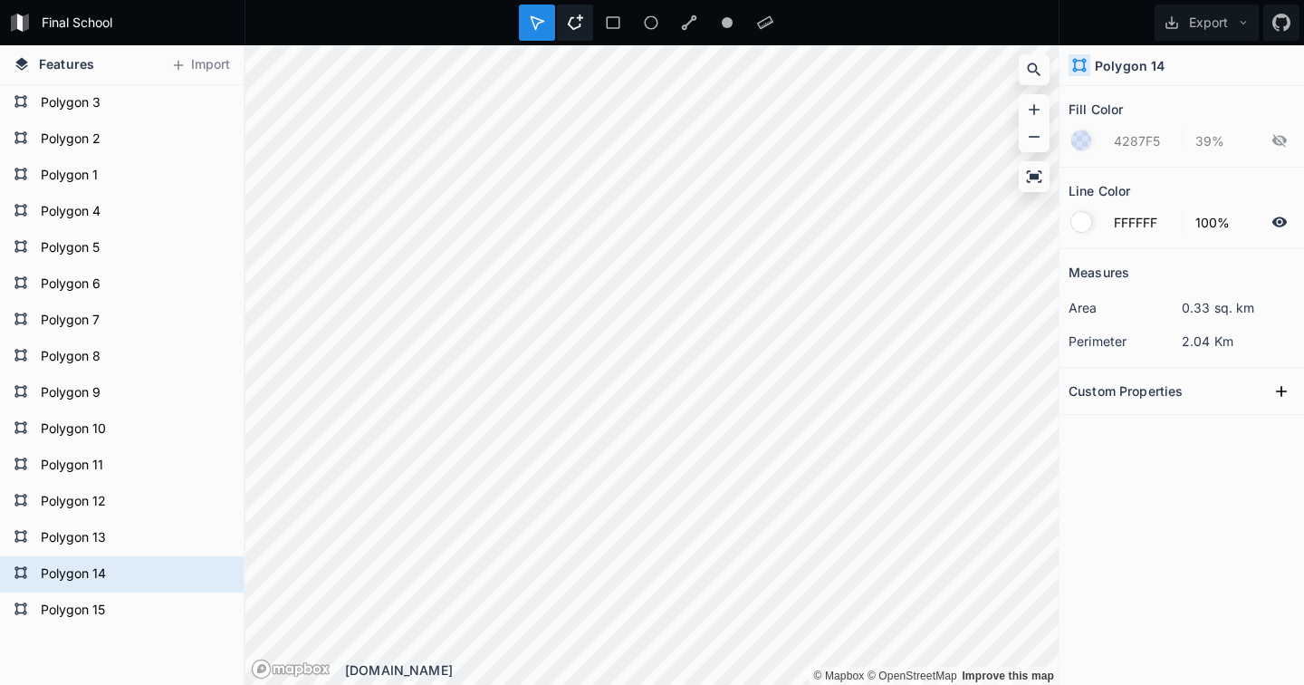
click at [575, 24] on icon at bounding box center [575, 22] width 16 height 16
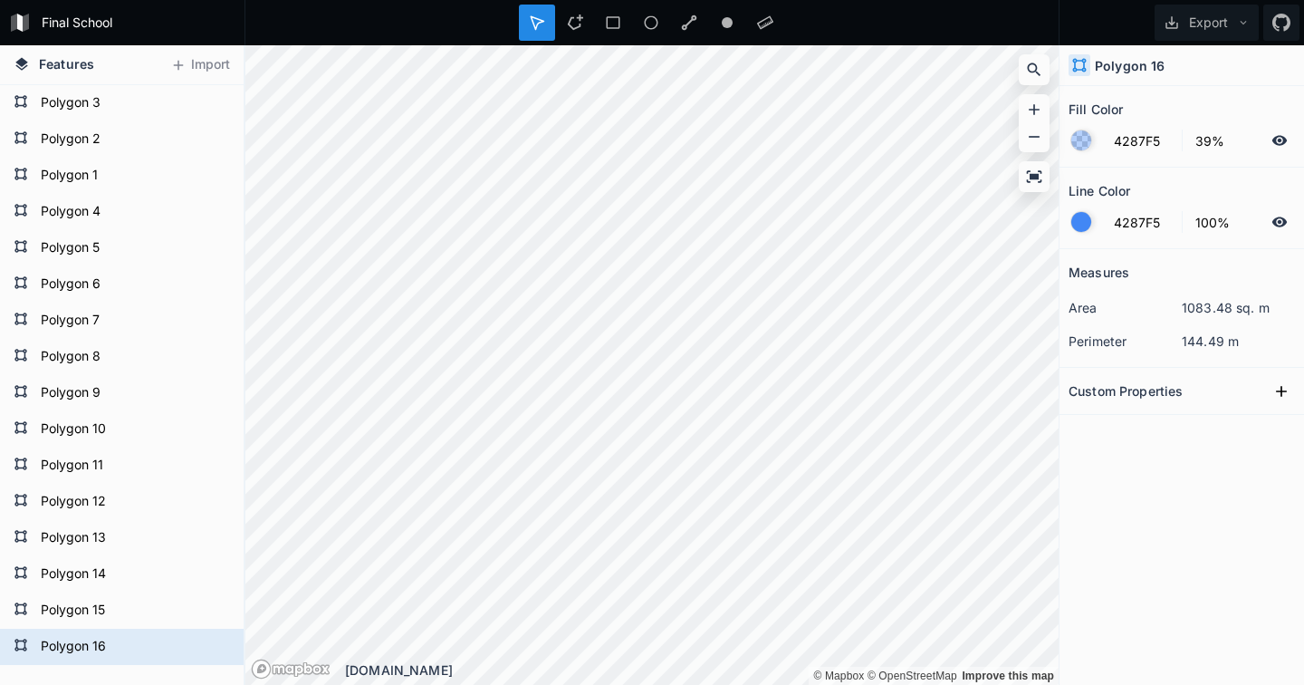
click at [1290, 225] on div at bounding box center [1282, 222] width 22 height 22
click at [1209, 143] on input "39%" at bounding box center [1224, 141] width 79 height 22
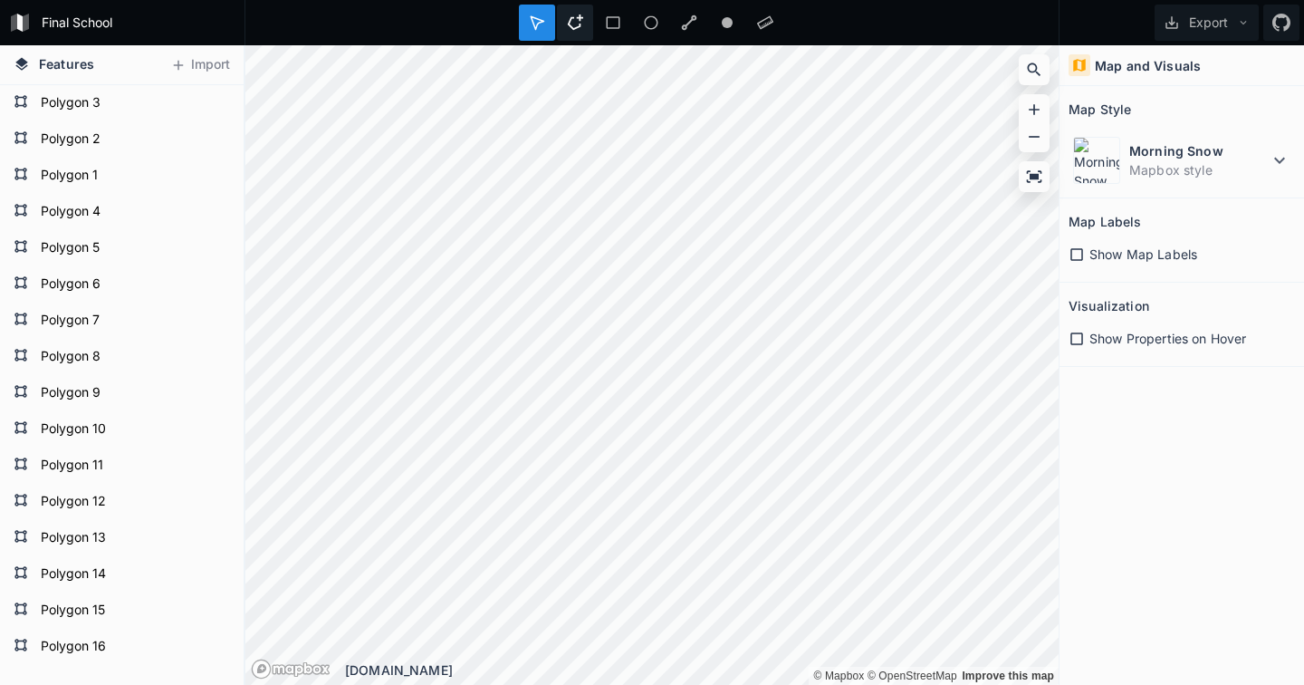
click at [571, 23] on icon at bounding box center [575, 22] width 16 height 16
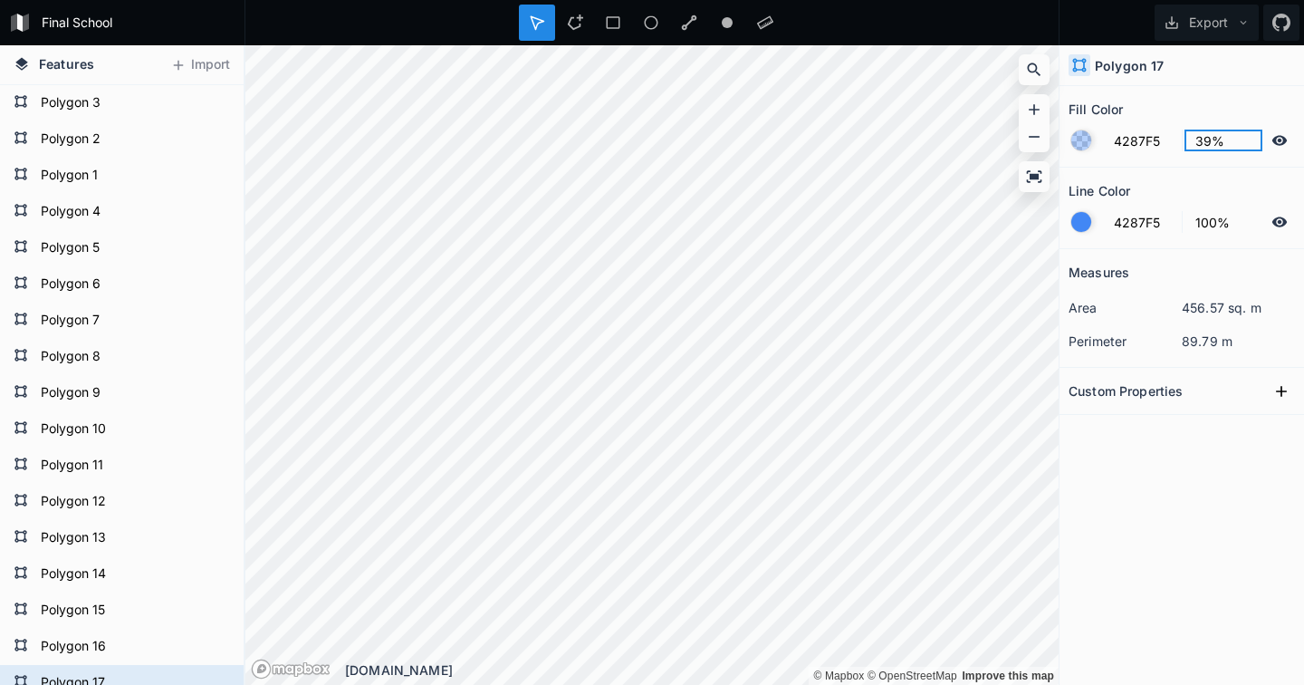
click at [1209, 141] on input "39%" at bounding box center [1224, 141] width 79 height 22
click at [1290, 219] on div at bounding box center [1282, 222] width 22 height 22
click at [609, 23] on icon at bounding box center [613, 22] width 16 height 16
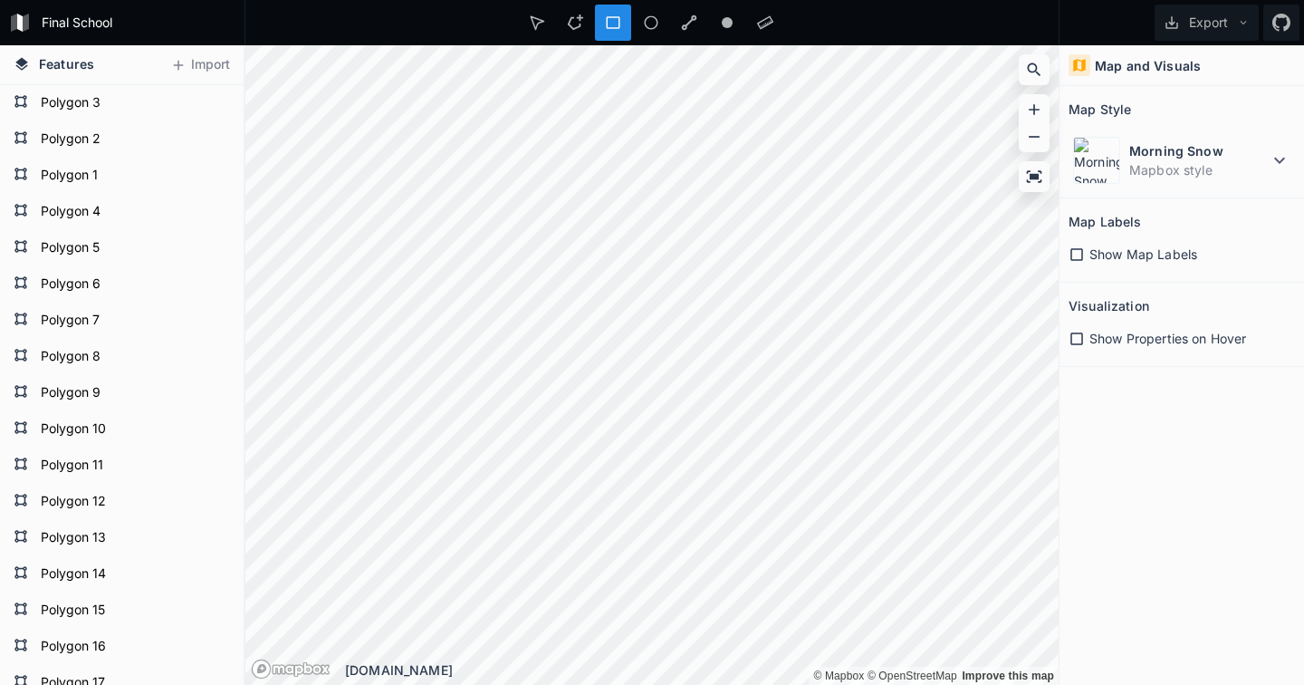
click at [618, 11] on div at bounding box center [613, 23] width 36 height 36
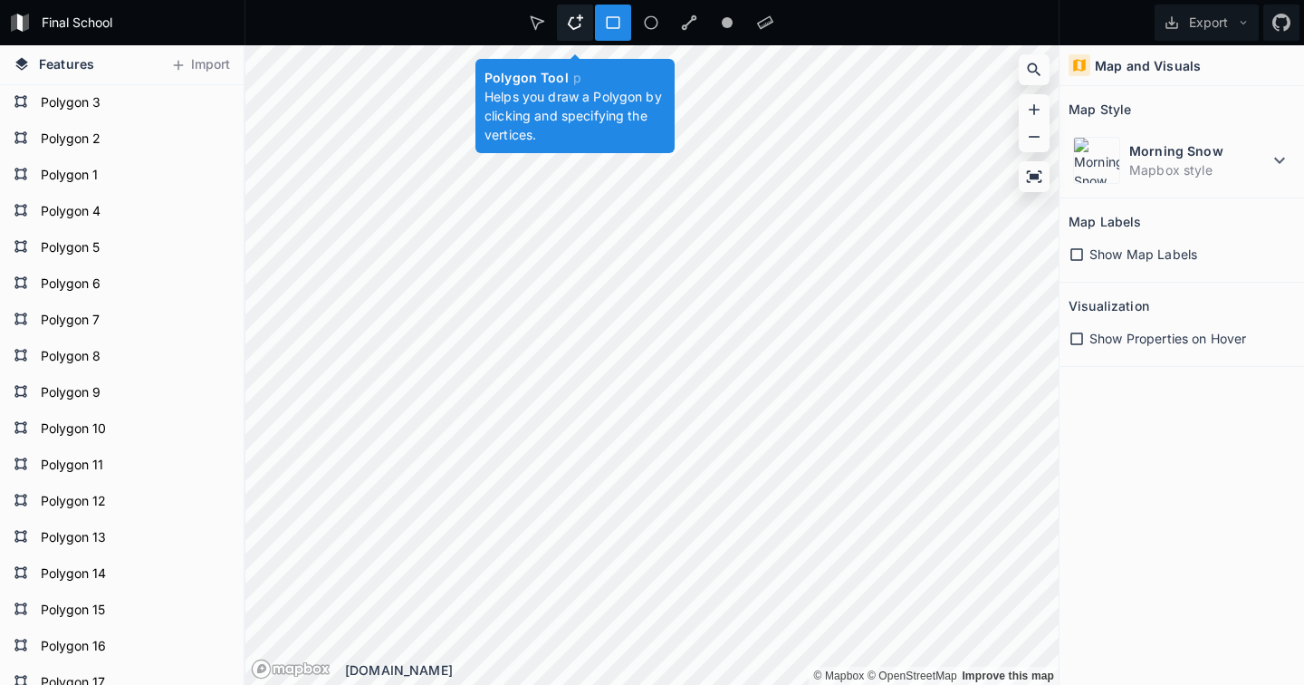
click at [571, 24] on icon at bounding box center [575, 22] width 16 height 16
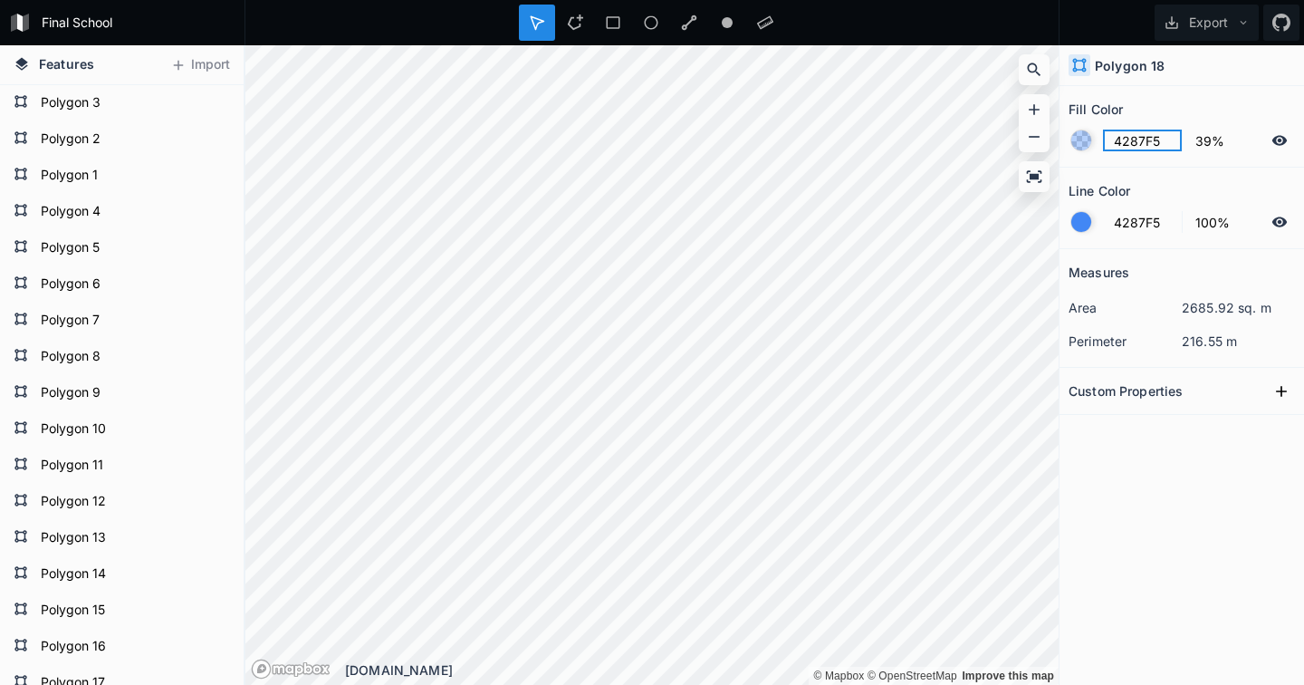
click at [1139, 148] on input "4287F5" at bounding box center [1142, 141] width 79 height 22
paste input "54FF6"
click at [1156, 110] on div "Fill Color" at bounding box center [1182, 109] width 226 height 28
click at [1206, 146] on input "39%" at bounding box center [1224, 141] width 79 height 22
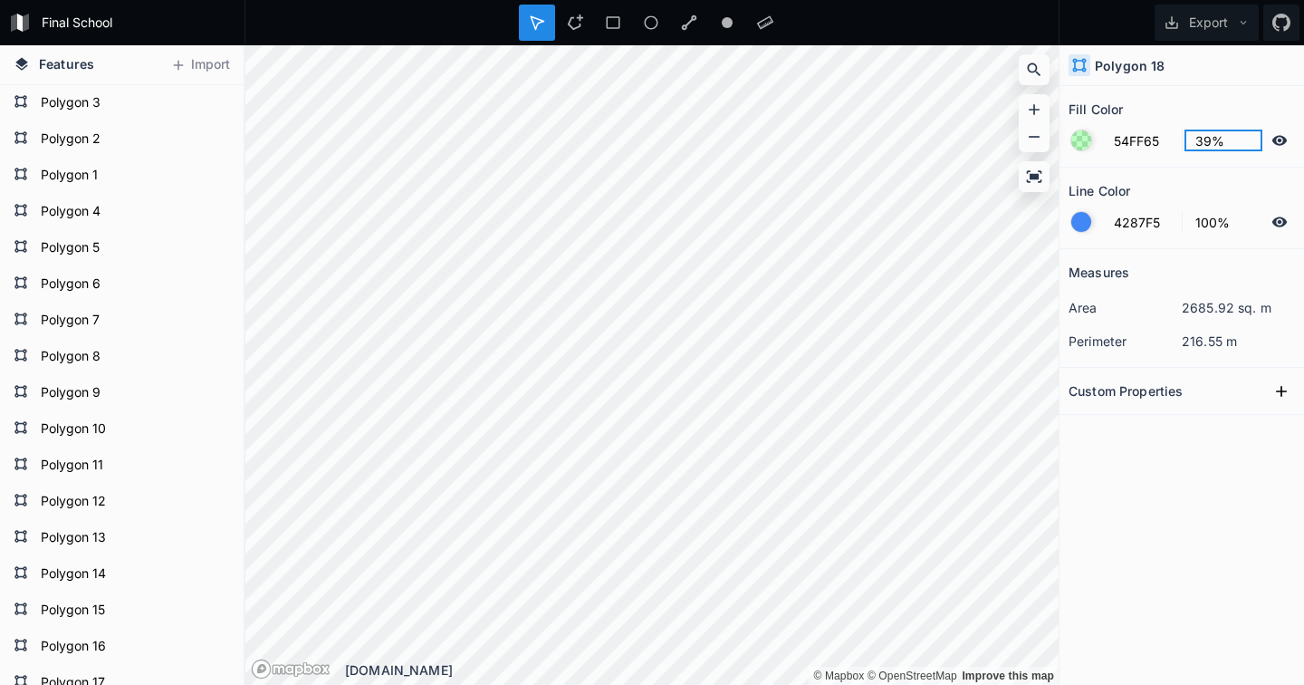
drag, startPoint x: 1212, startPoint y: 140, endPoint x: 1198, endPoint y: 140, distance: 13.6
click at [1198, 140] on input "39%" at bounding box center [1224, 141] width 79 height 22
click at [1207, 110] on div "Fill Color" at bounding box center [1182, 109] width 226 height 28
click at [1208, 139] on input "65%" at bounding box center [1224, 141] width 79 height 22
click at [1240, 90] on section "Fill Color 54FF65 50%" at bounding box center [1182, 127] width 245 height 82
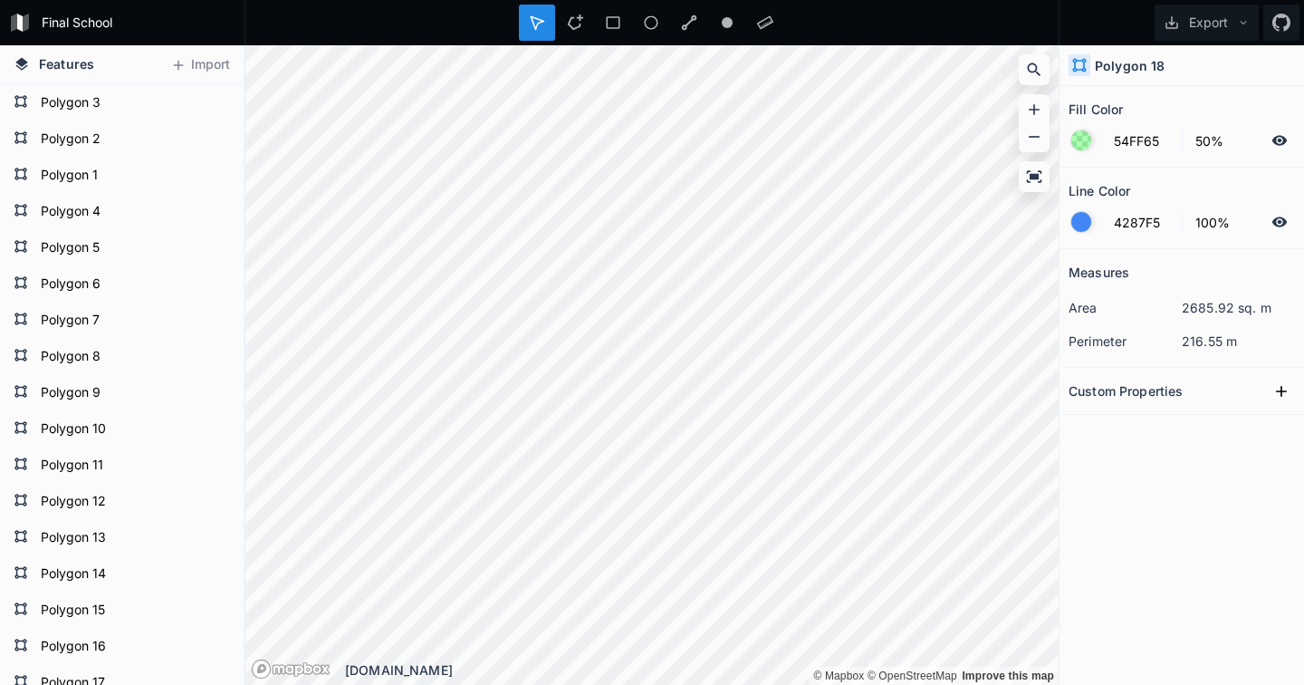
click at [1271, 216] on icon at bounding box center [1279, 222] width 16 height 16
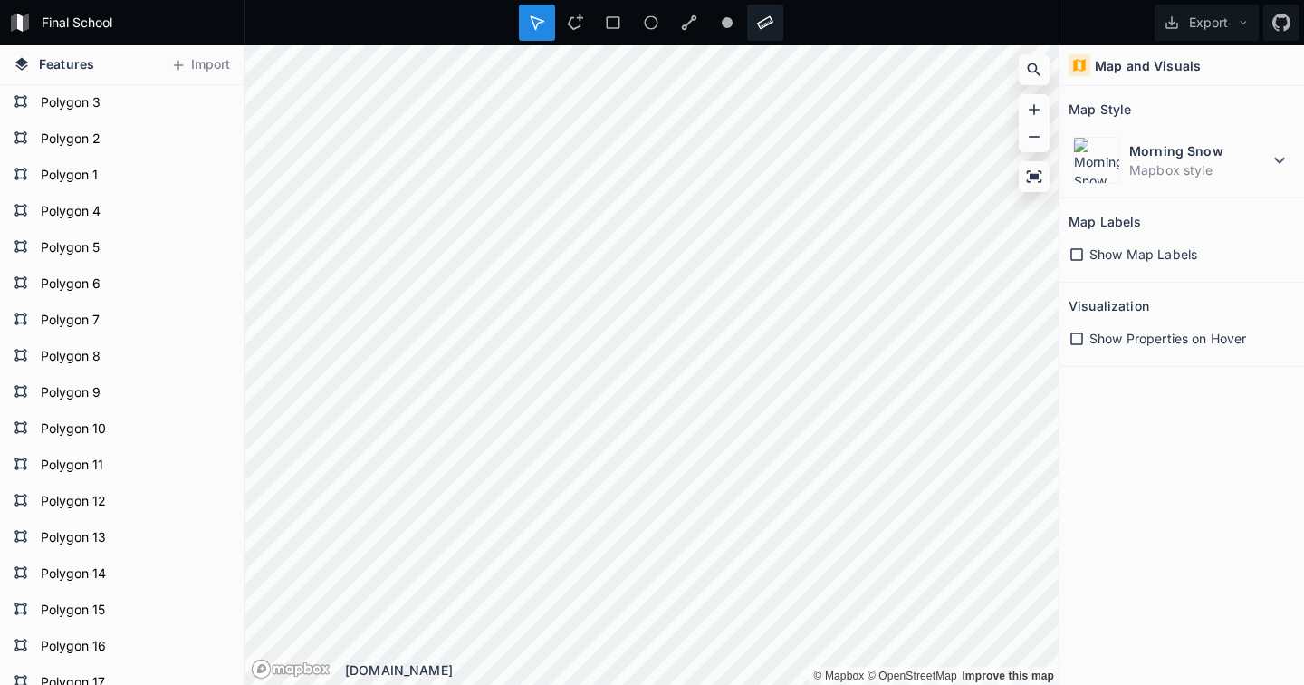
click at [755, 34] on div "Final School Export Features Import Polygon 18 Polygon 17 Polygon 16 Polygon 15…" at bounding box center [652, 342] width 1304 height 685
click at [1236, 24] on button "Export" at bounding box center [1207, 23] width 104 height 36
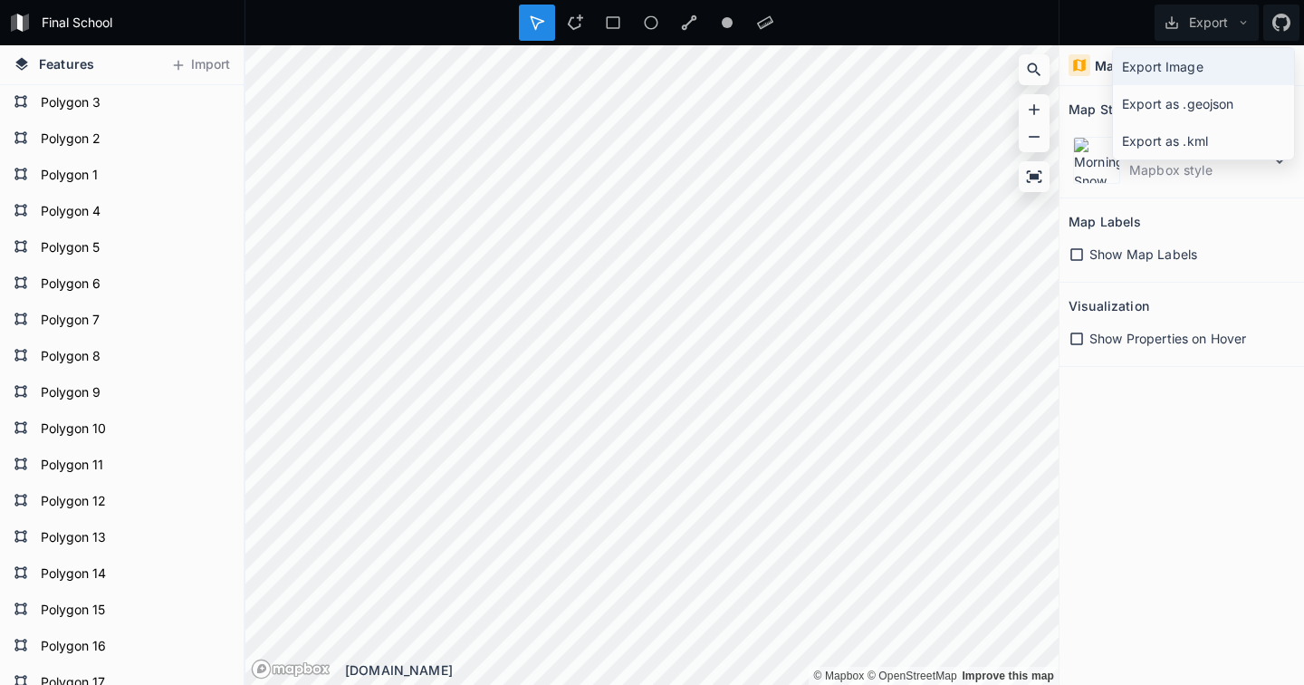
click at [1191, 85] on div "Export Image" at bounding box center [1203, 103] width 181 height 37
click at [132, 20] on form "Final School" at bounding box center [137, 22] width 205 height 27
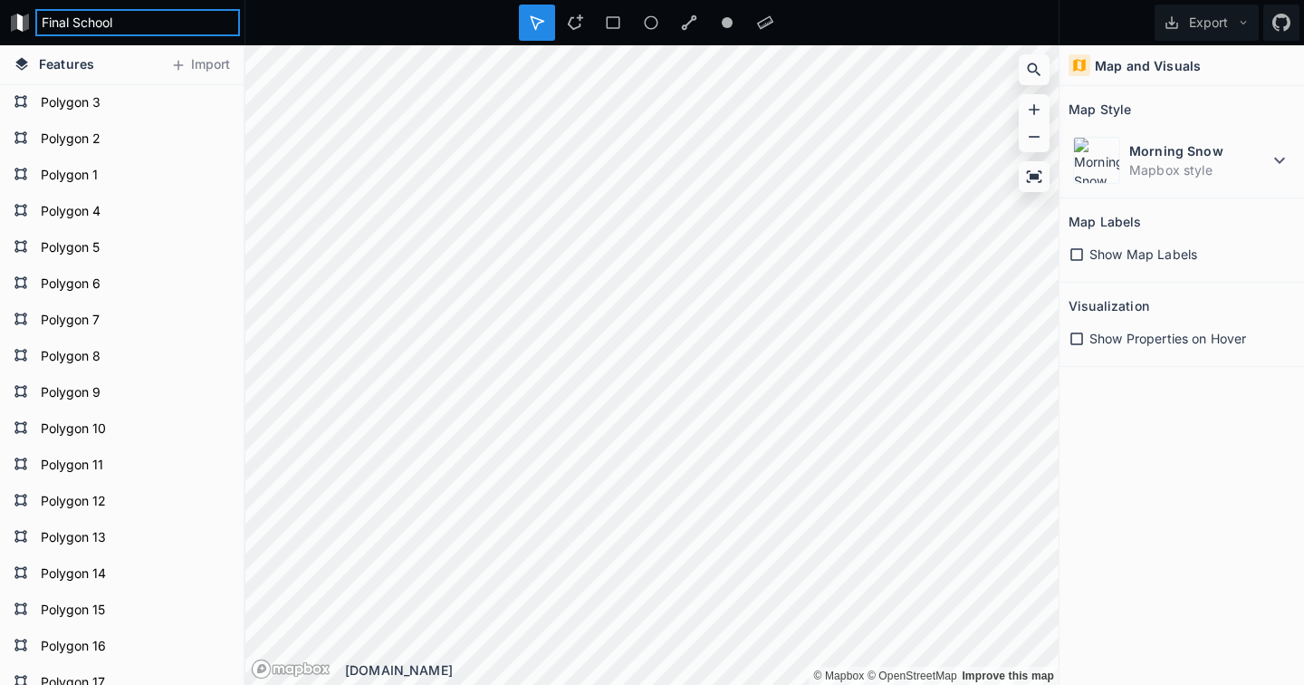
click at [123, 22] on input "Final School" at bounding box center [137, 22] width 205 height 27
click at [1204, 24] on button "Export" at bounding box center [1207, 23] width 104 height 36
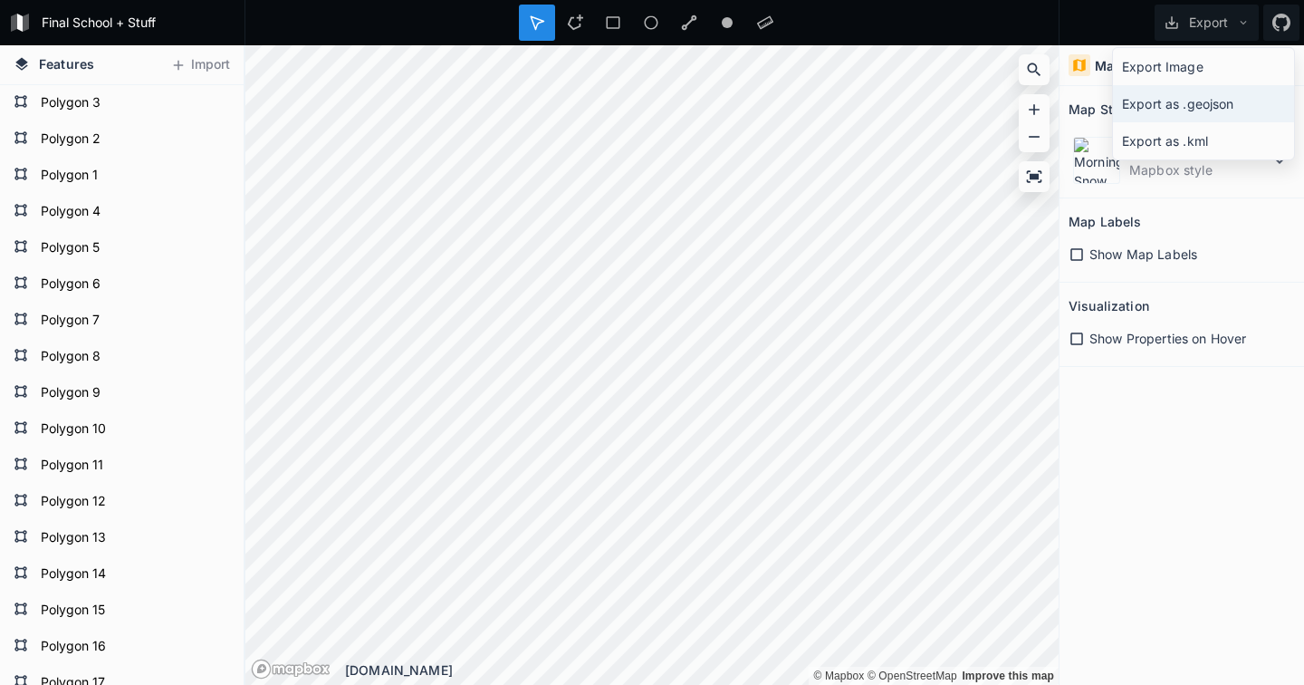
click at [1209, 122] on div "Export as .geojson" at bounding box center [1203, 140] width 181 height 37
